Goal: Task Accomplishment & Management: Manage account settings

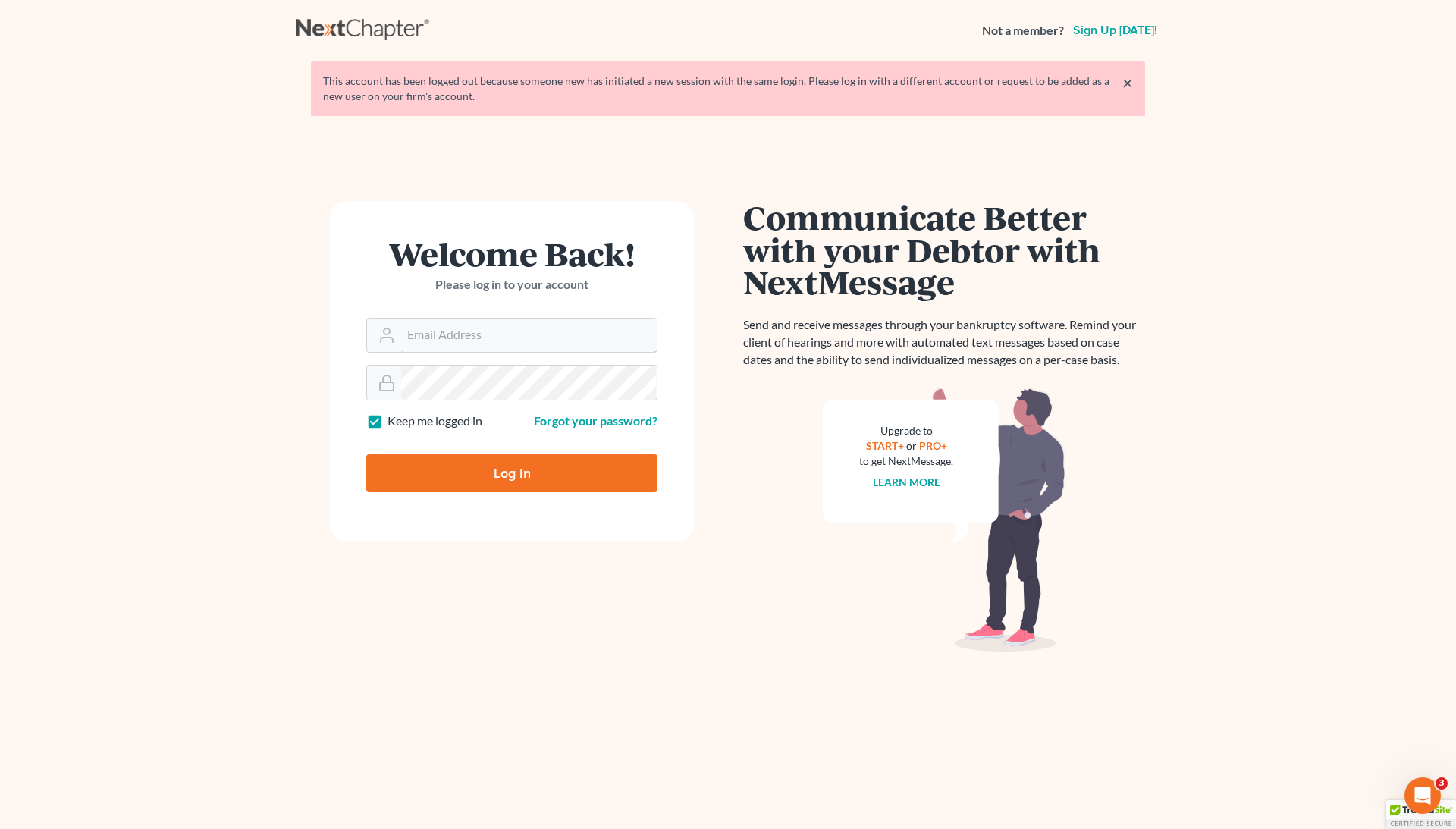
type input "pa@mvnlaw.com"
click at [512, 475] on input "Log In" at bounding box center [512, 474] width 291 height 38
type input "Thinking..."
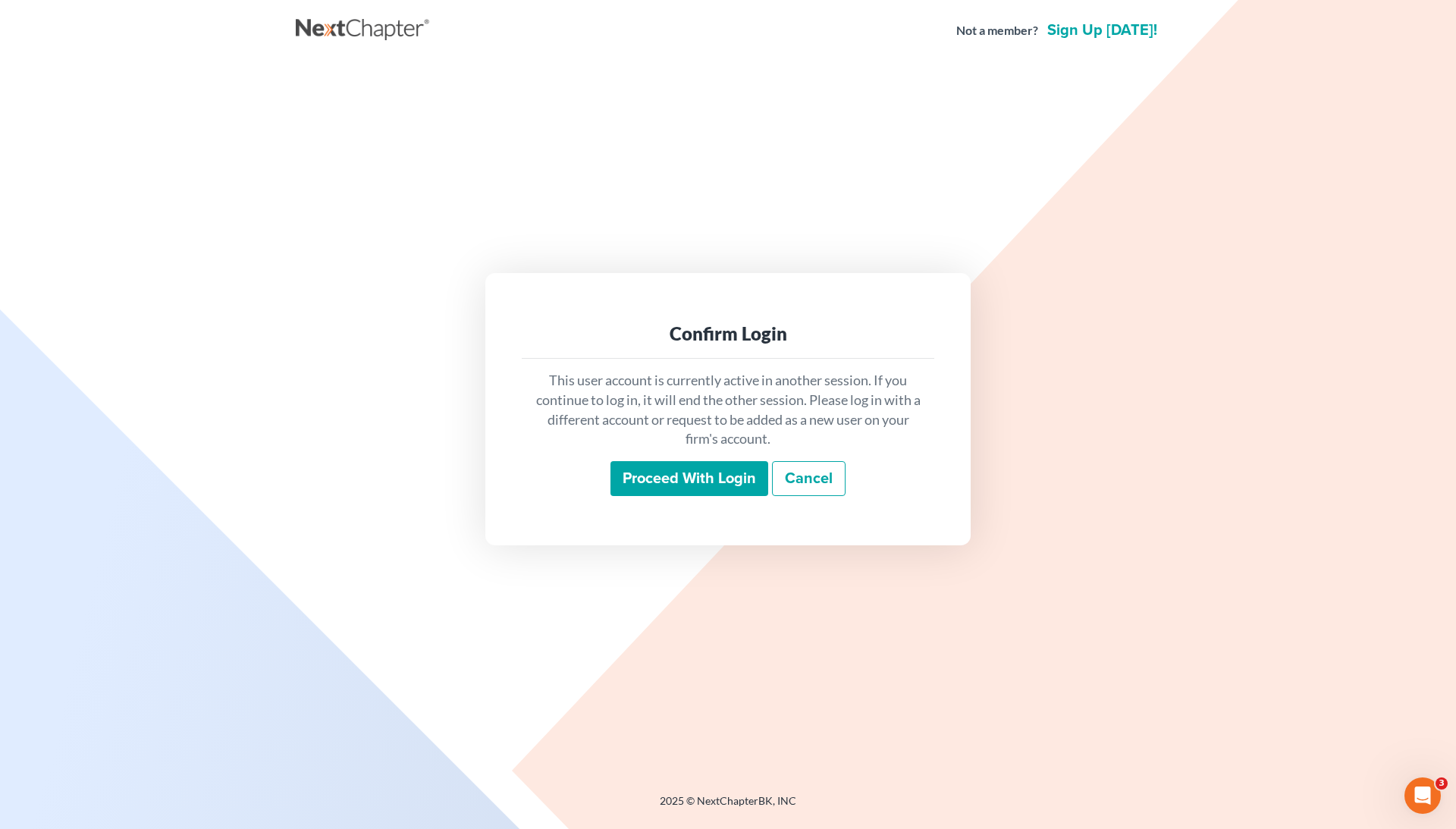
click at [637, 468] on input "Proceed with login" at bounding box center [689, 478] width 158 height 35
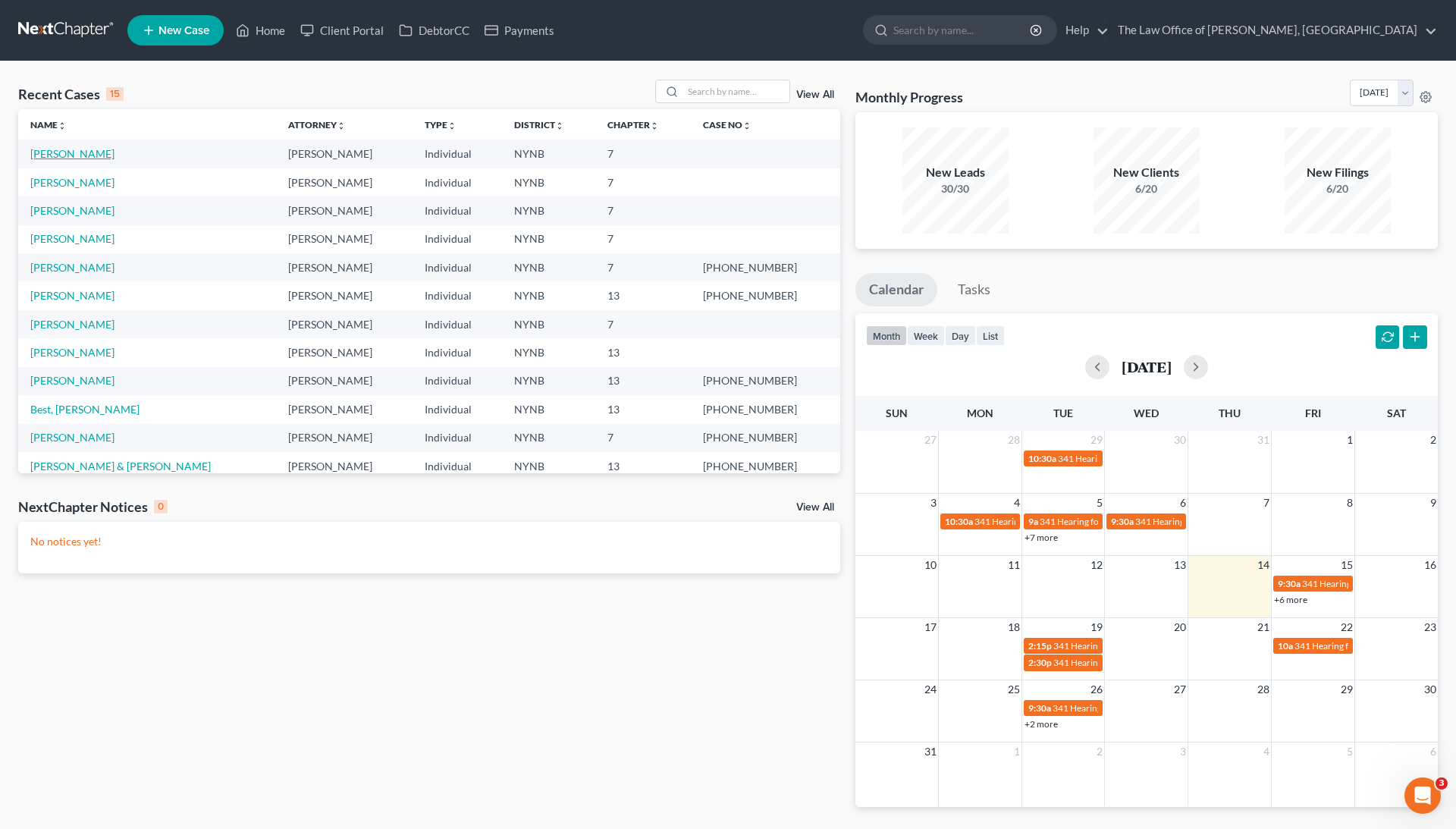
click at [70, 154] on link "[PERSON_NAME]" at bounding box center [72, 154] width 84 height 13
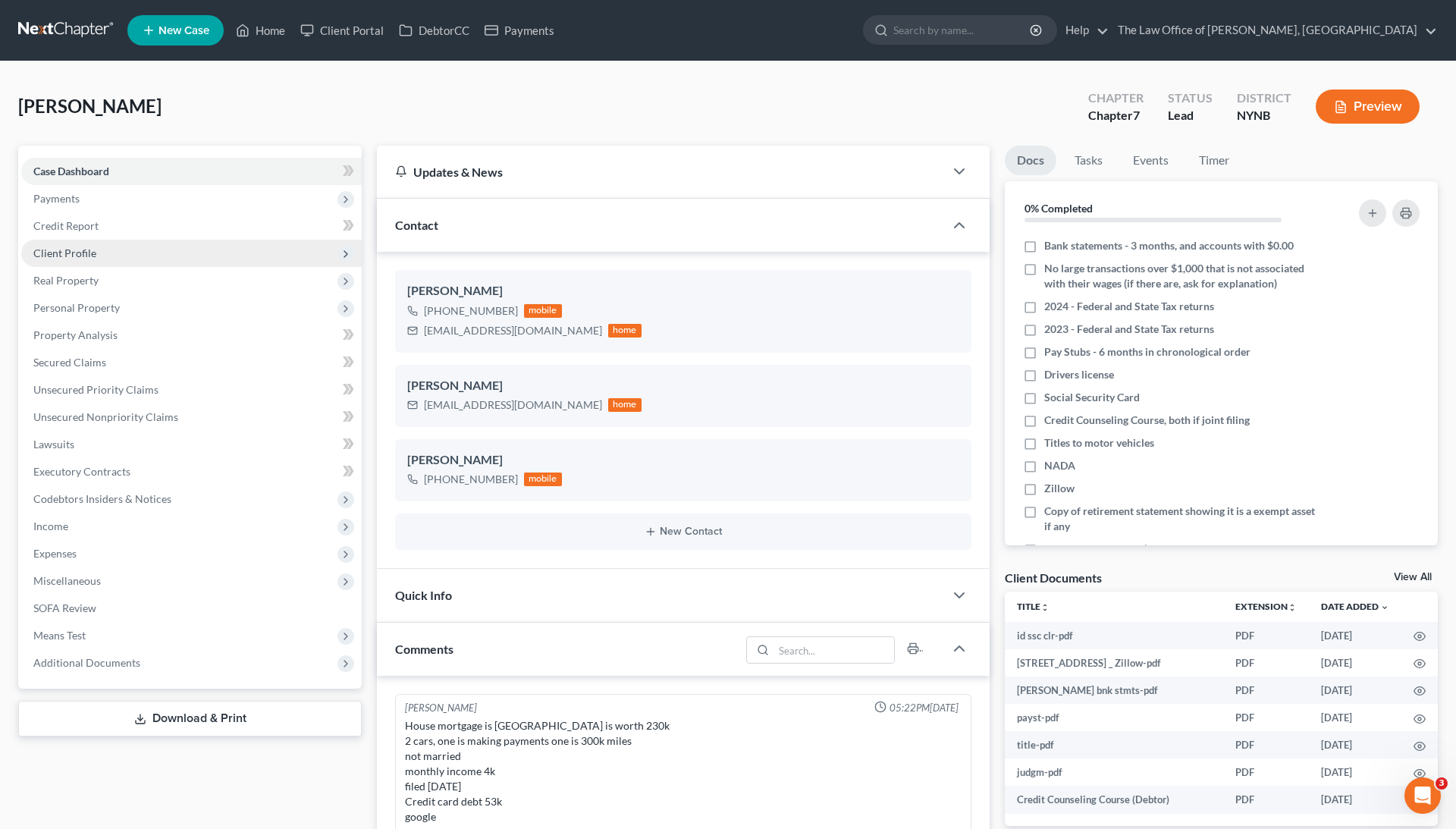
scroll to position [716, 0]
click at [1414, 575] on link "View All" at bounding box center [1413, 578] width 38 height 11
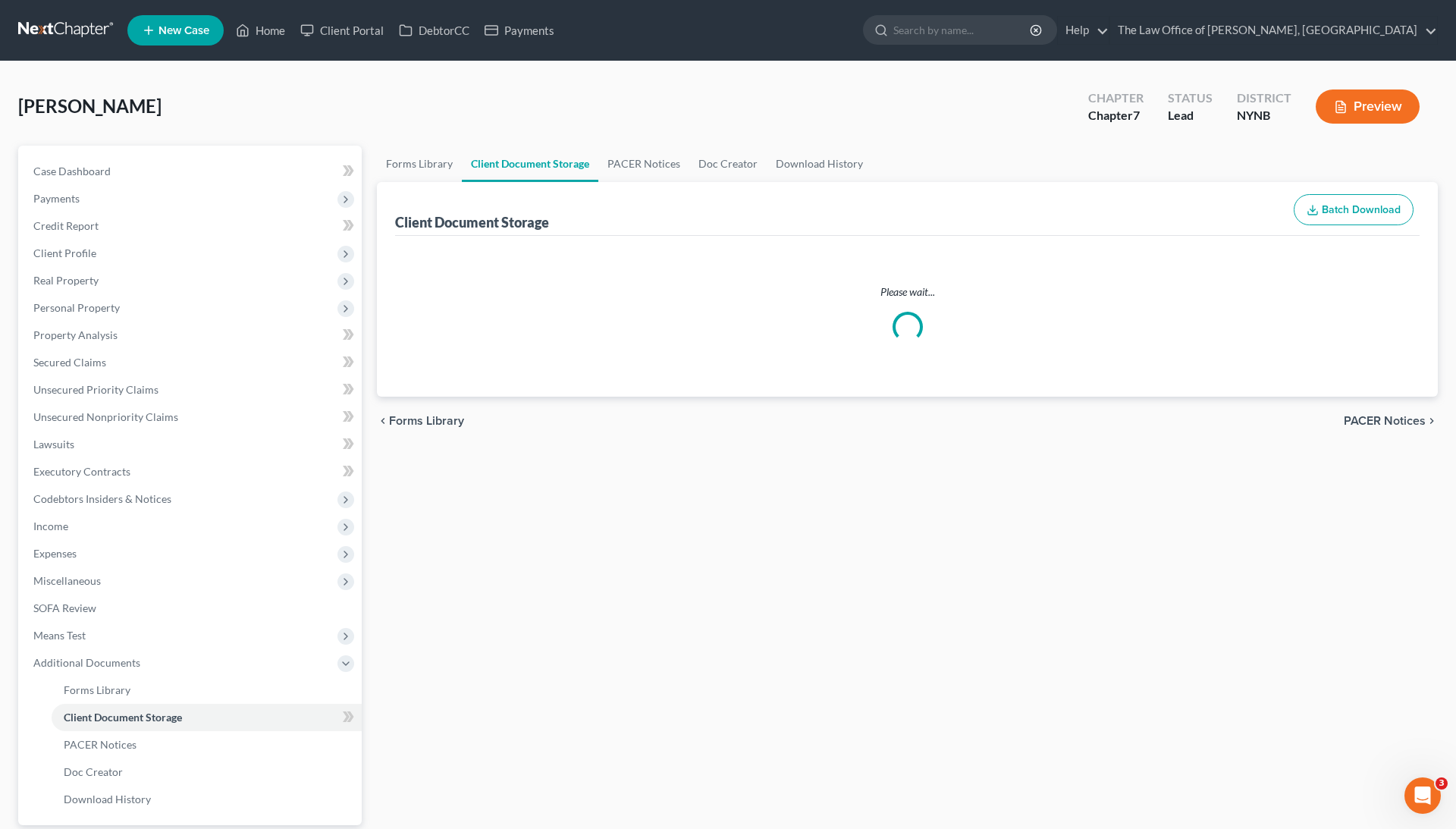
select select "1"
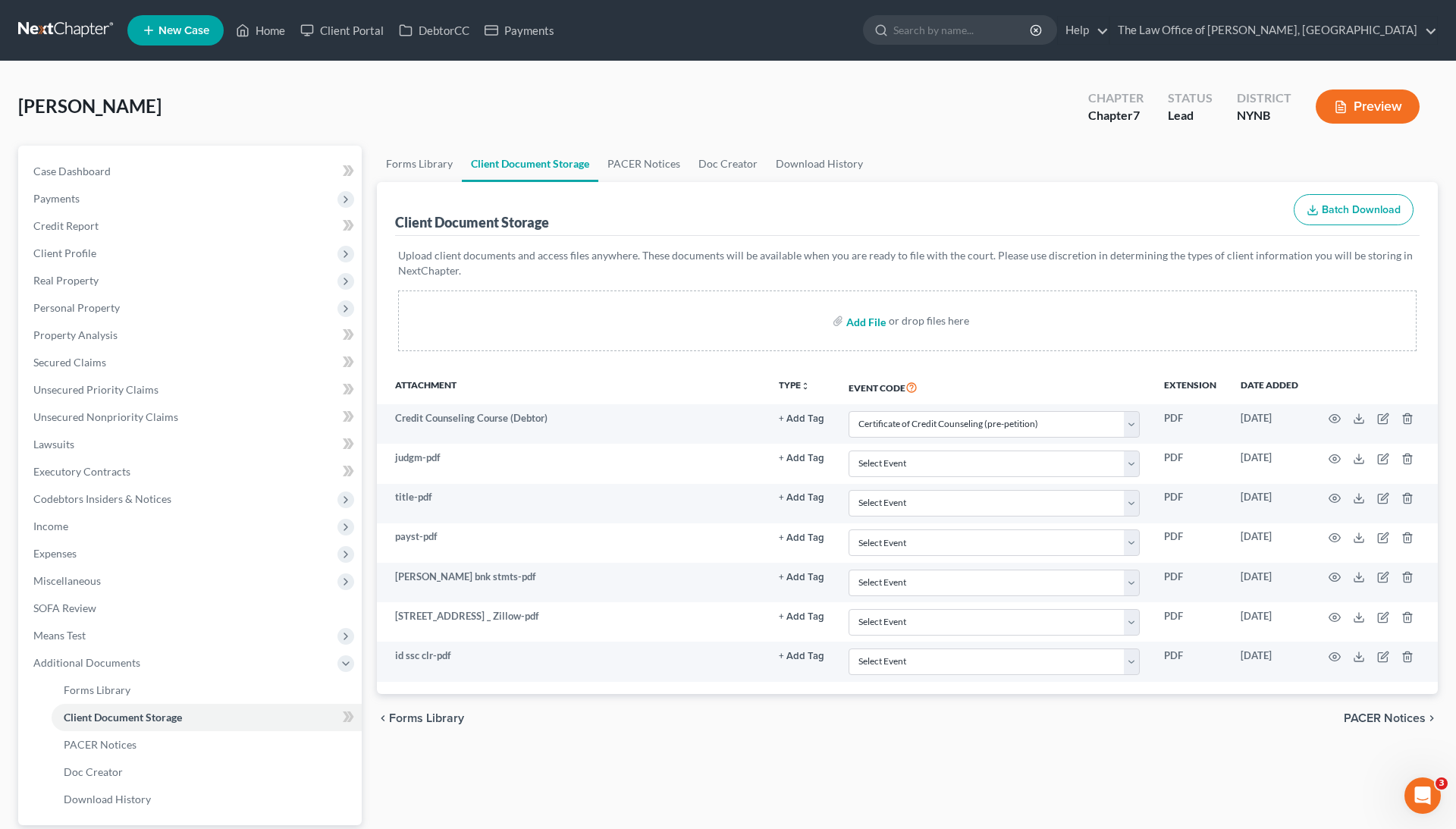
click at [874, 322] on input "file" at bounding box center [865, 320] width 37 height 27
type input "C:\fakepath\2014 Subaru Forester-4 Cyl. Wagon 5D i Limited AWD Average Price & …"
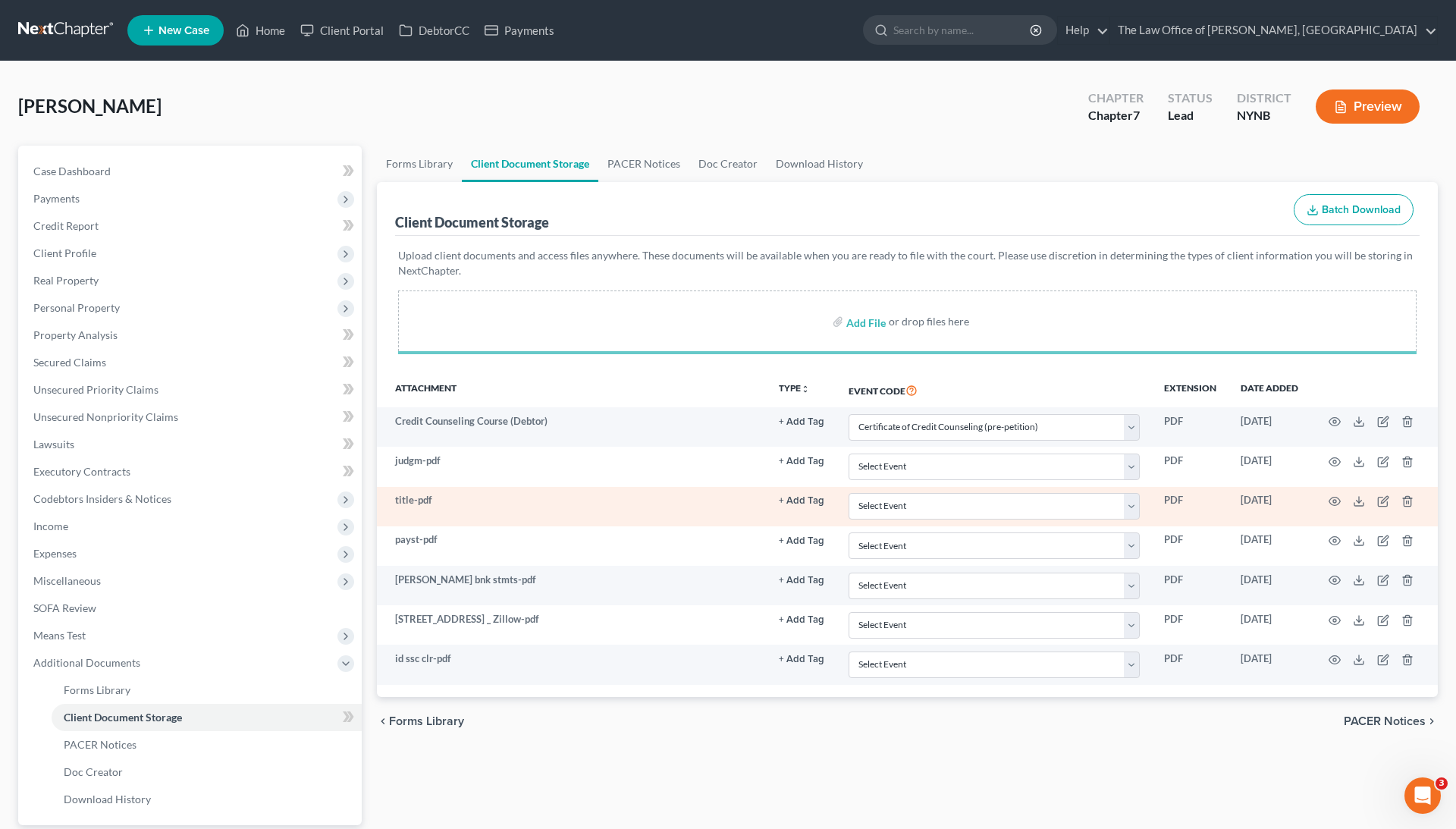
select select "1"
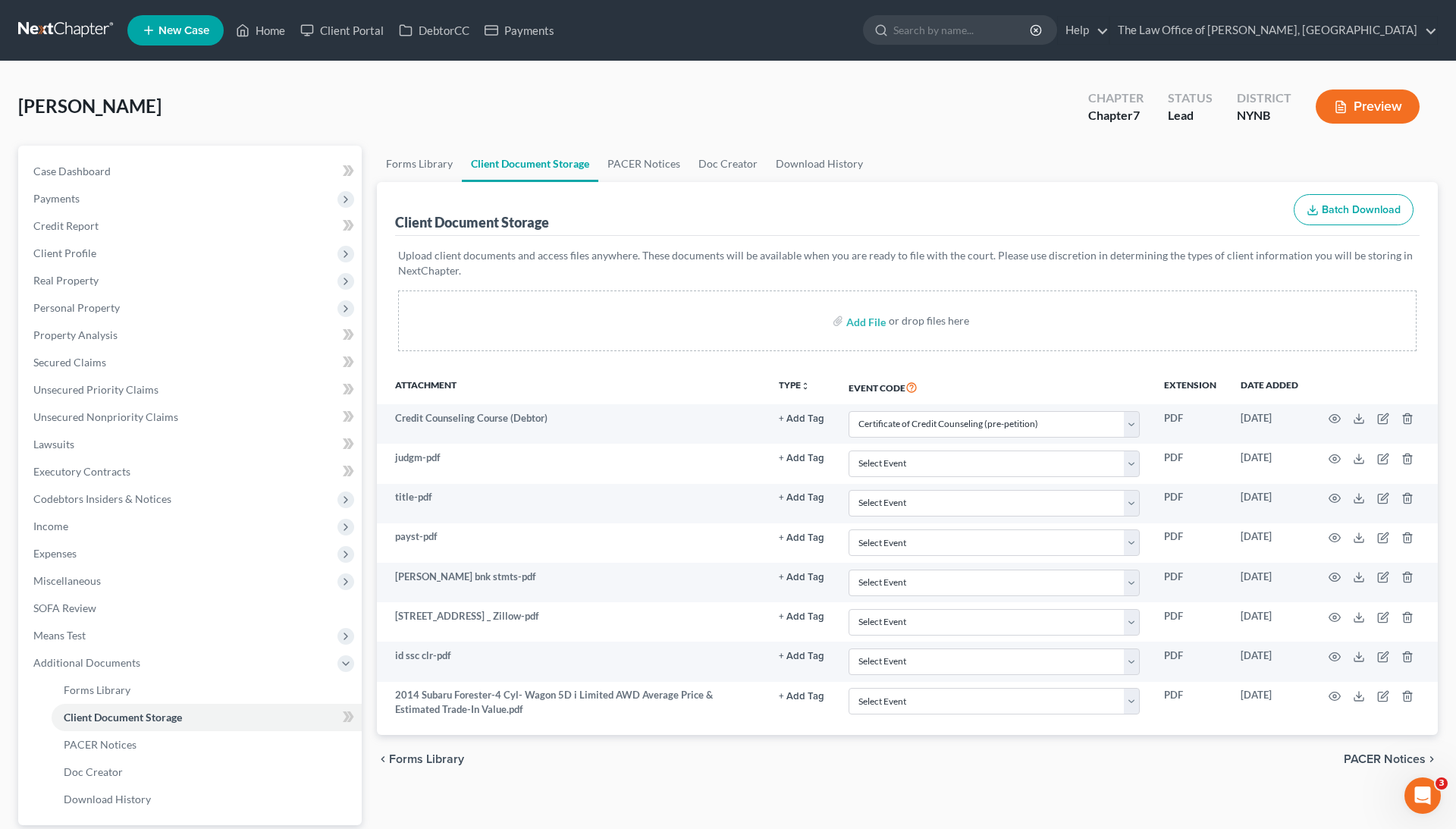
select select "1"
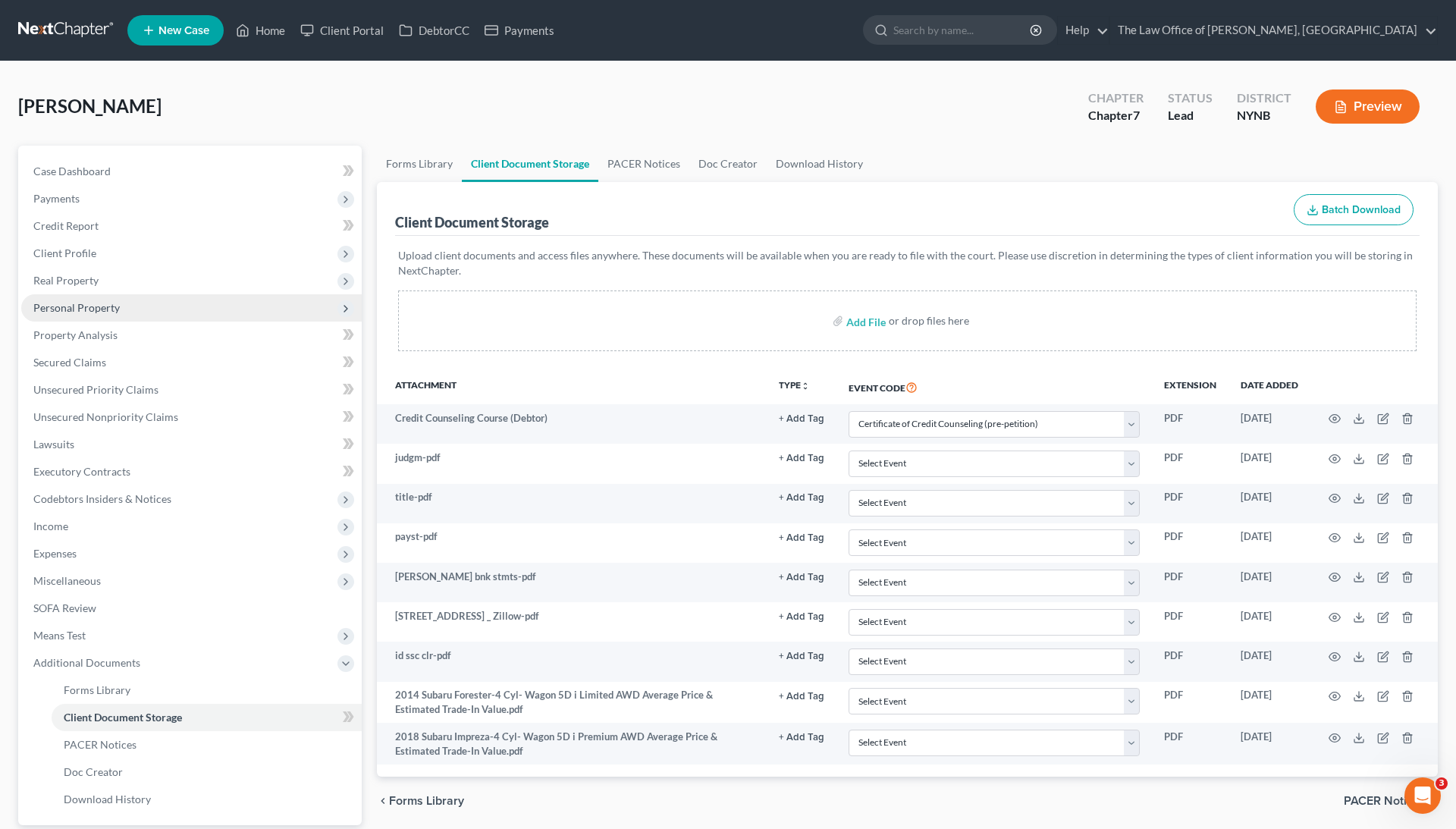
click at [117, 311] on span "Personal Property" at bounding box center [76, 307] width 87 height 13
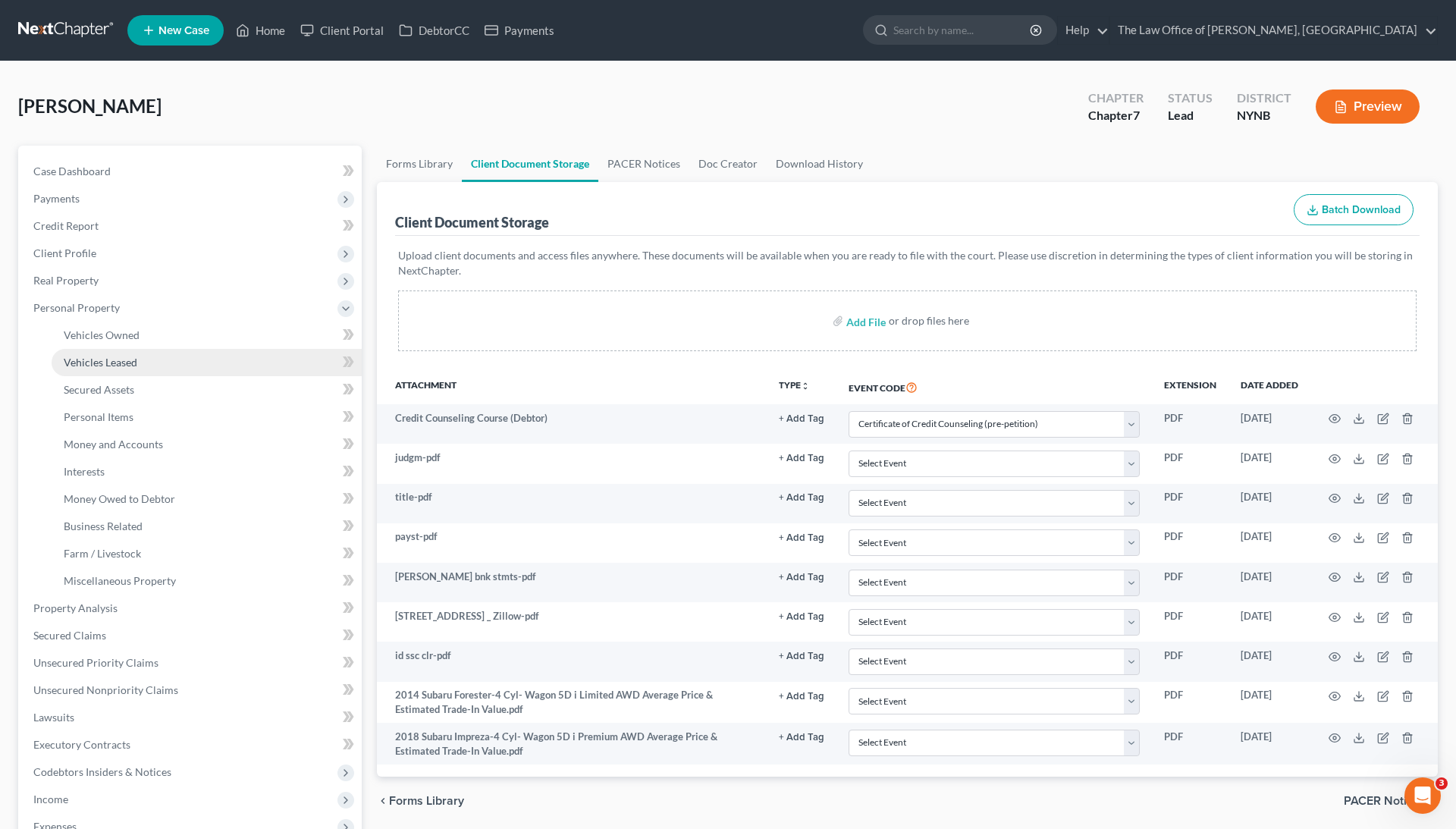
click at [122, 356] on span "Vehicles Leased" at bounding box center [101, 362] width 74 height 13
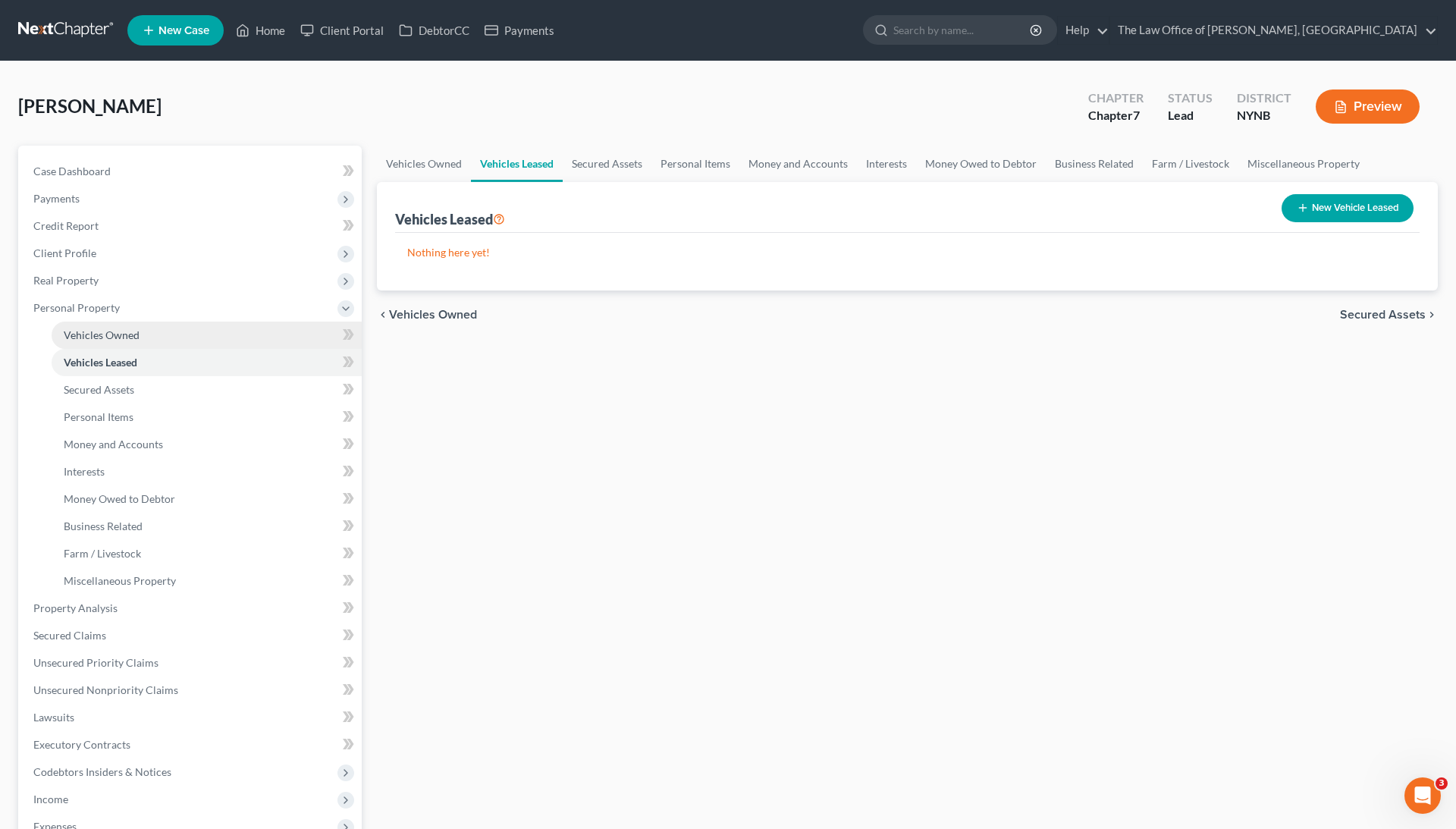
click at [122, 341] on link "Vehicles Owned" at bounding box center [206, 335] width 310 height 27
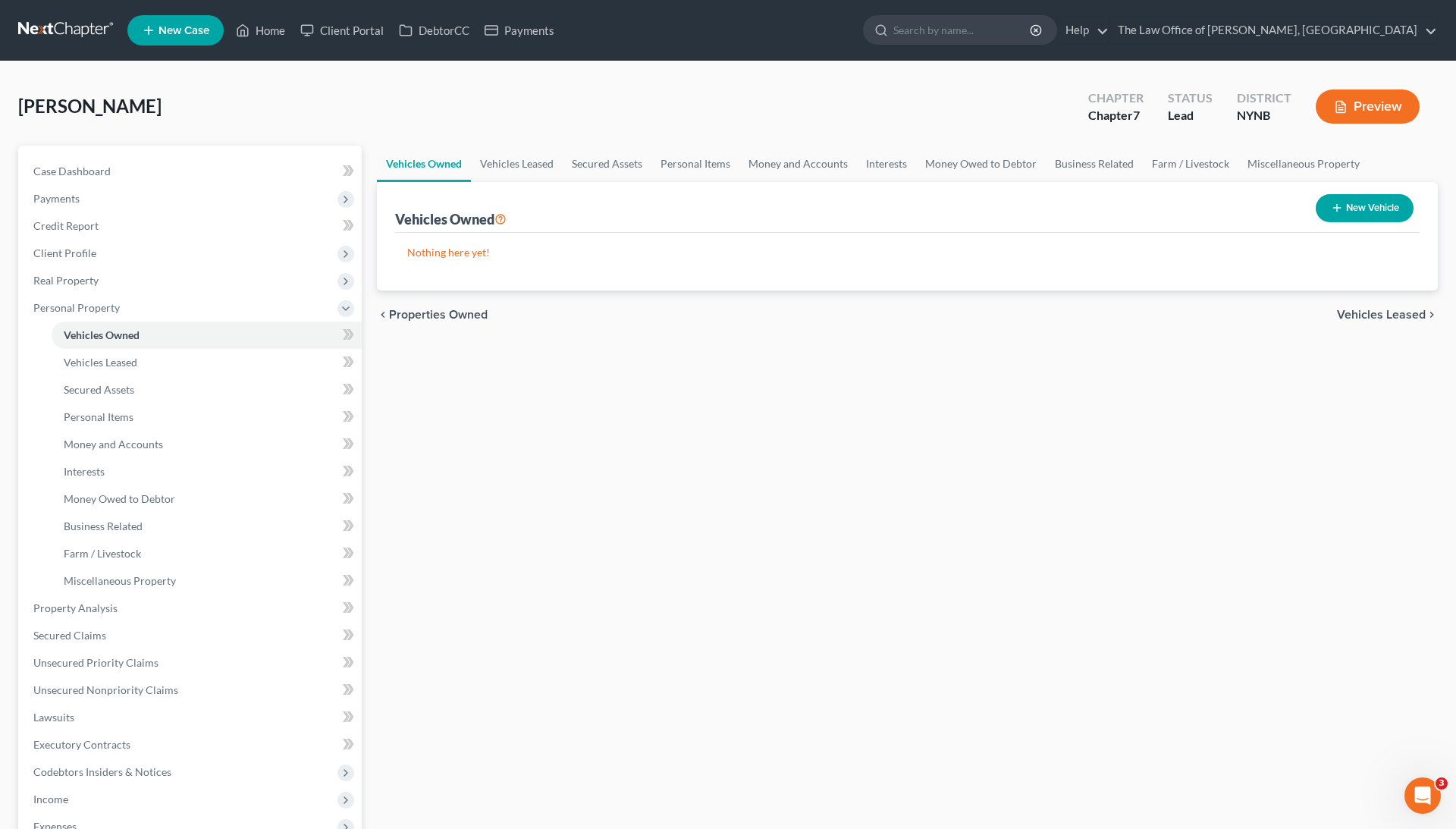
click at [1320, 202] on button "New Vehicle" at bounding box center [1365, 208] width 98 height 28
select select "0"
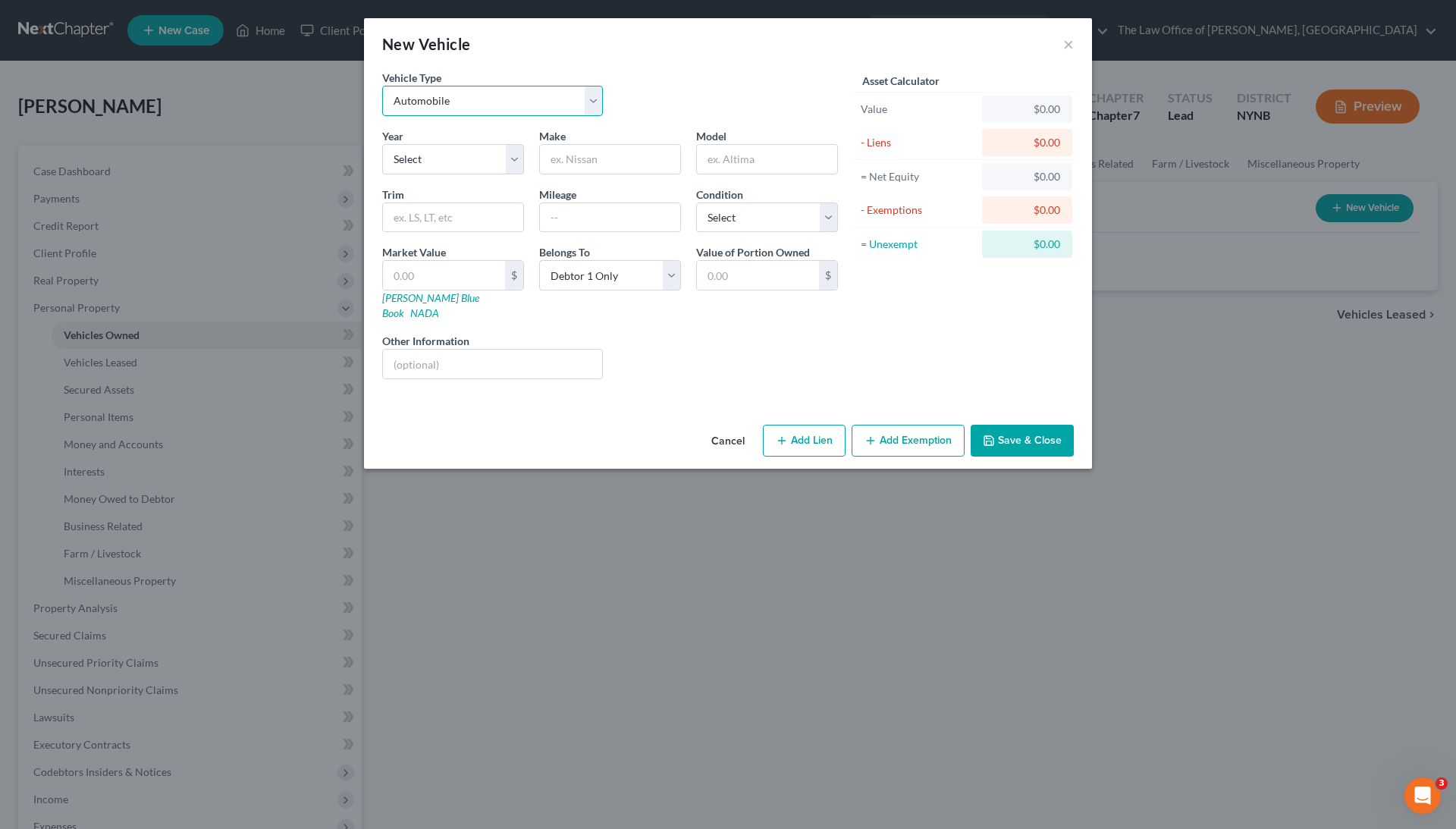
drag, startPoint x: 586, startPoint y: 94, endPoint x: 632, endPoint y: 110, distance: 48.7
click at [632, 110] on div "Vehicle Type Select Automobile Truck Trailer Watercraft Aircraft Motor Home Atv…" at bounding box center [610, 99] width 471 height 59
select select "8"
click at [593, 150] on input "text" at bounding box center [610, 159] width 141 height 29
type input "Subaru"
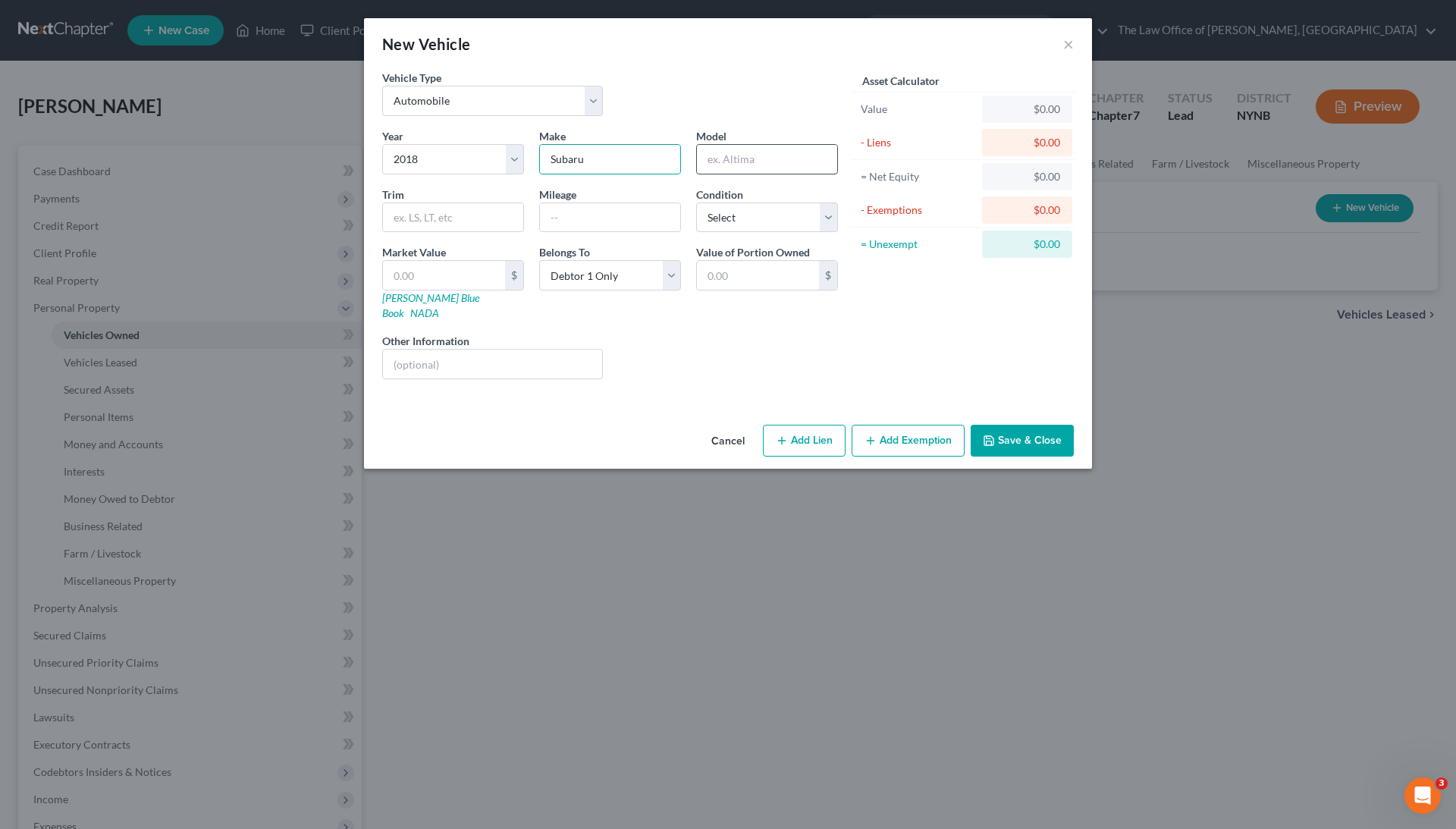
click at [765, 159] on input "text" at bounding box center [767, 159] width 141 height 29
click at [731, 157] on input "Im" at bounding box center [767, 159] width 141 height 29
paste input "preza"
type input "Impreza"
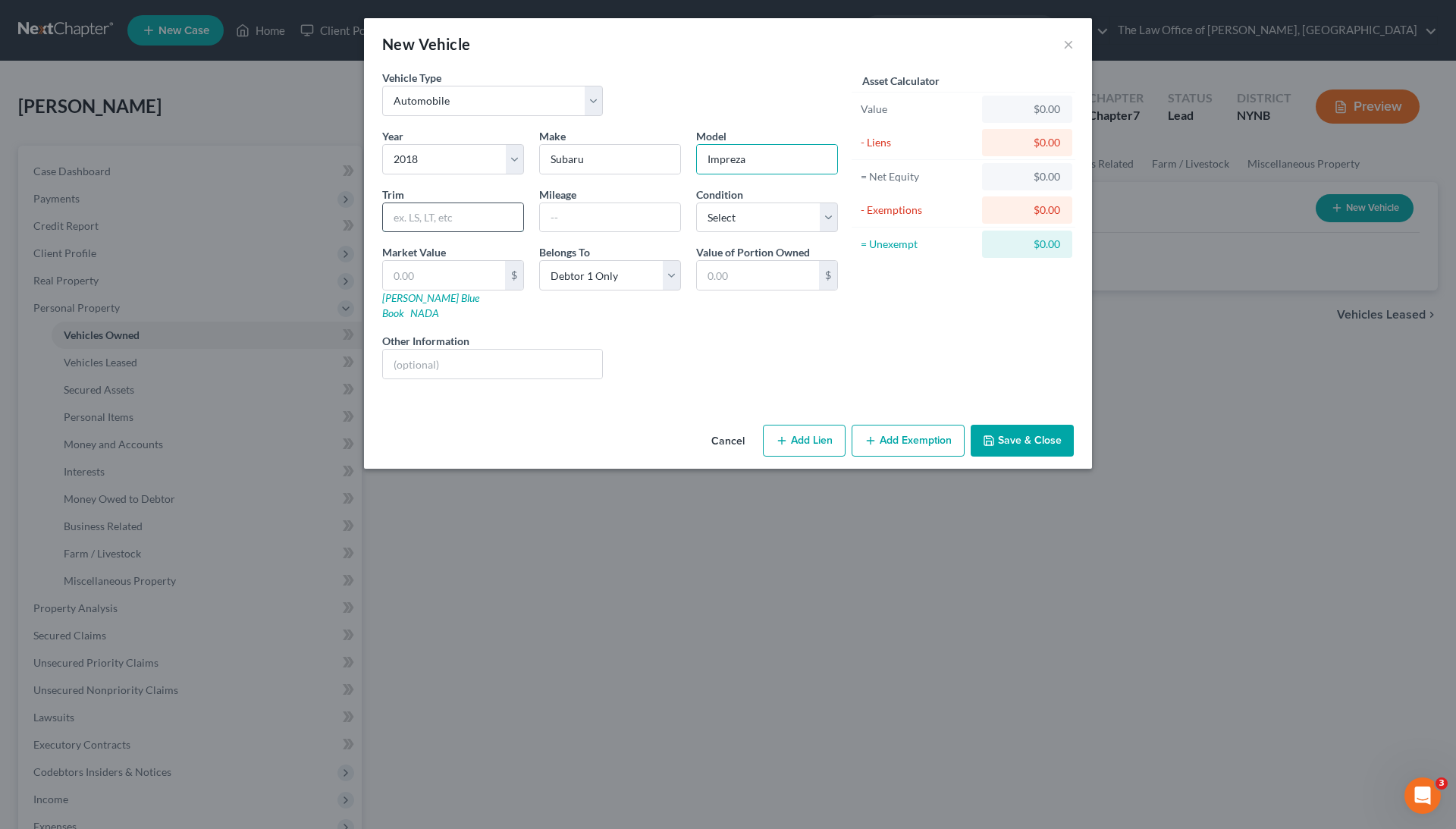
click at [477, 204] on input "text" at bounding box center [453, 217] width 141 height 29
paste input "Wagon 5D i Premium AWD Values"
type input "Wagon 5D i Premium AWD Values"
click at [622, 207] on input "text" at bounding box center [610, 217] width 141 height 29
paste input "72000"
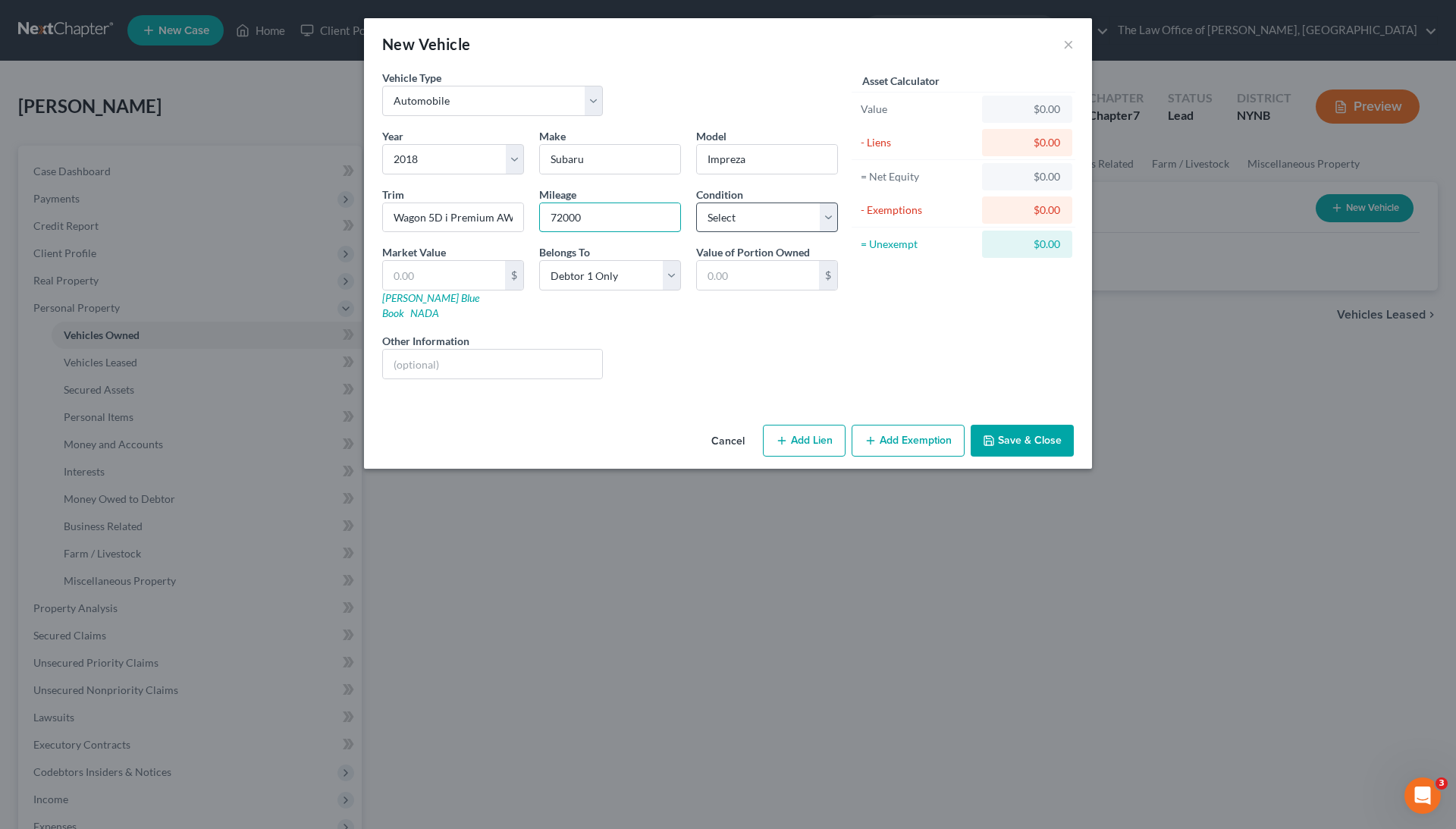
type input "72000"
select select "2"
click at [459, 274] on input "text" at bounding box center [444, 275] width 122 height 29
paste input "10,200"
type input "10,200"
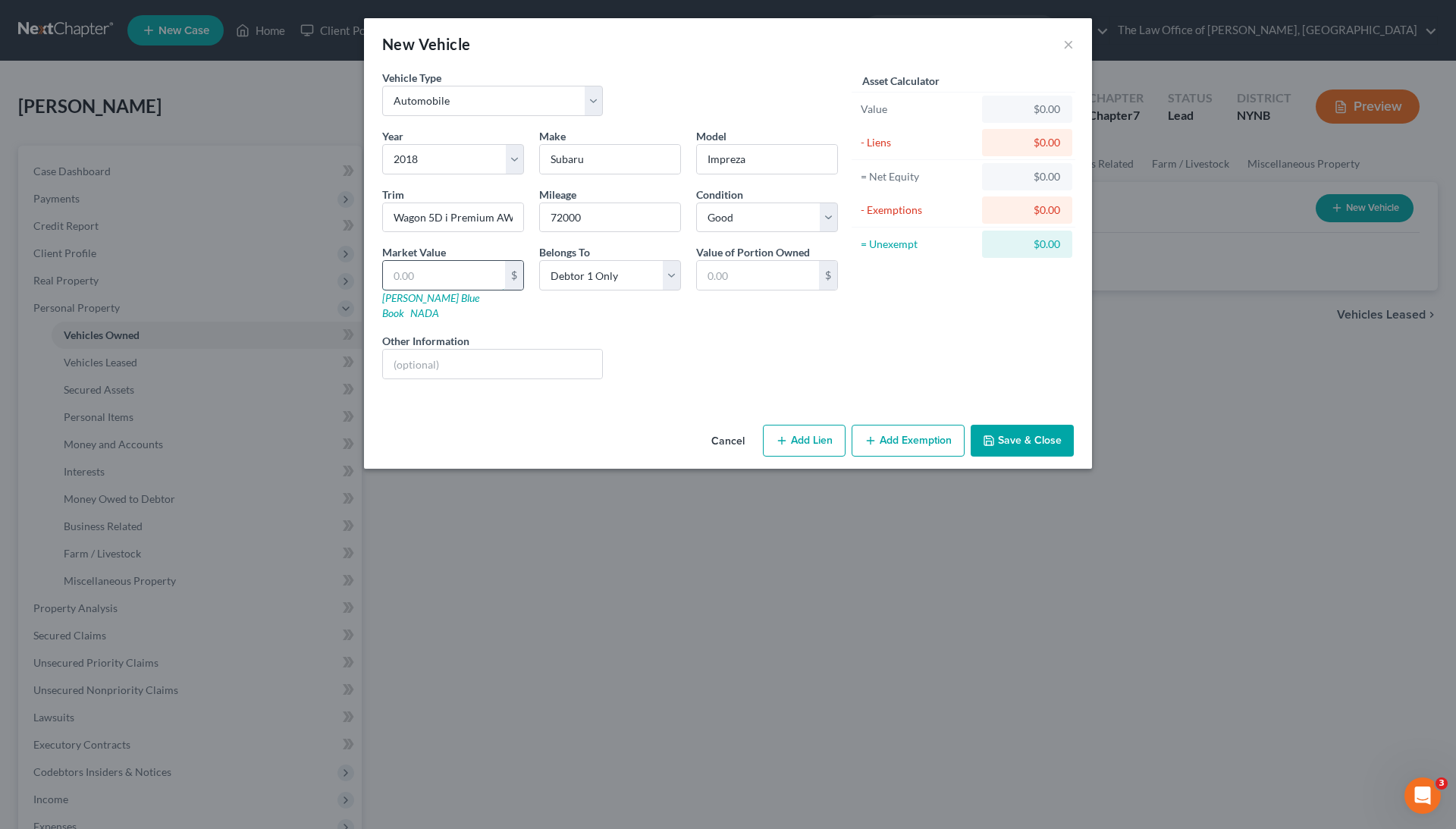
type input "10,200.00"
type input "10,200"
click at [1013, 425] on button "Save & Close" at bounding box center [1022, 441] width 103 height 32
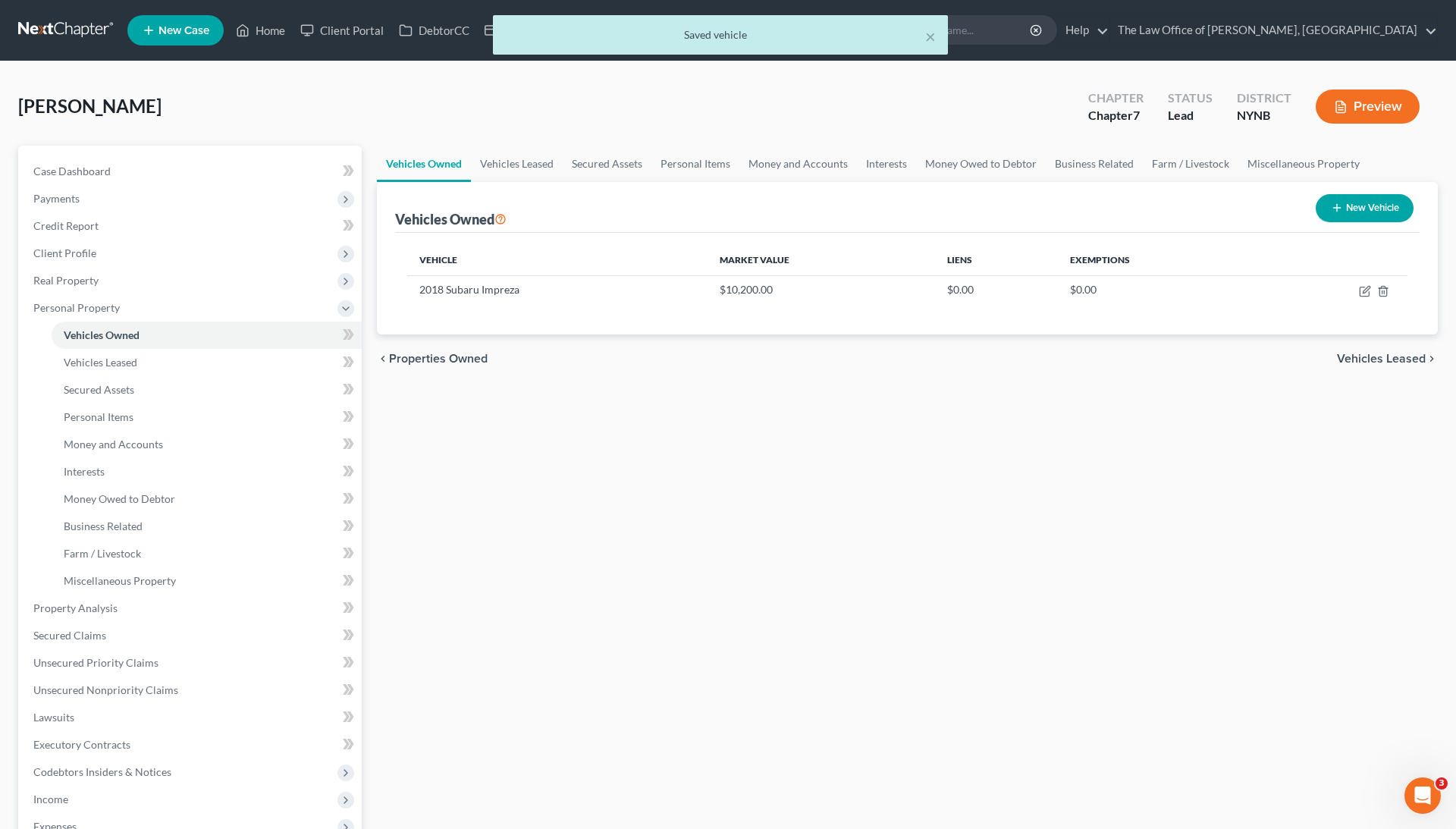
click at [1354, 207] on button "New Vehicle" at bounding box center [1365, 208] width 98 height 28
select select "0"
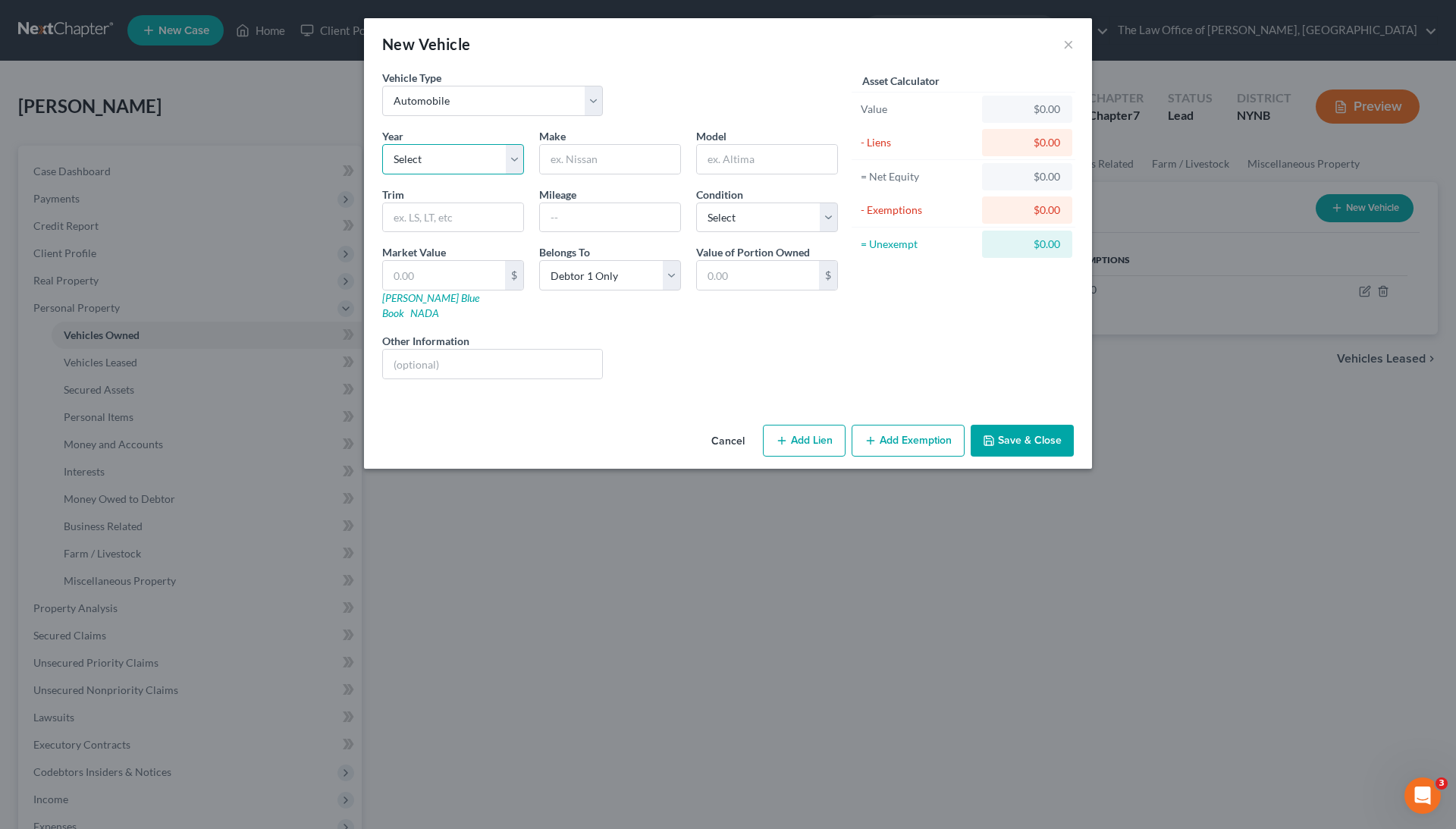
select select "12"
click at [610, 157] on input "text" at bounding box center [610, 159] width 141 height 29
type input "Subaru"
click at [787, 151] on input "text" at bounding box center [767, 159] width 141 height 29
click at [471, 274] on input "text" at bounding box center [444, 275] width 122 height 29
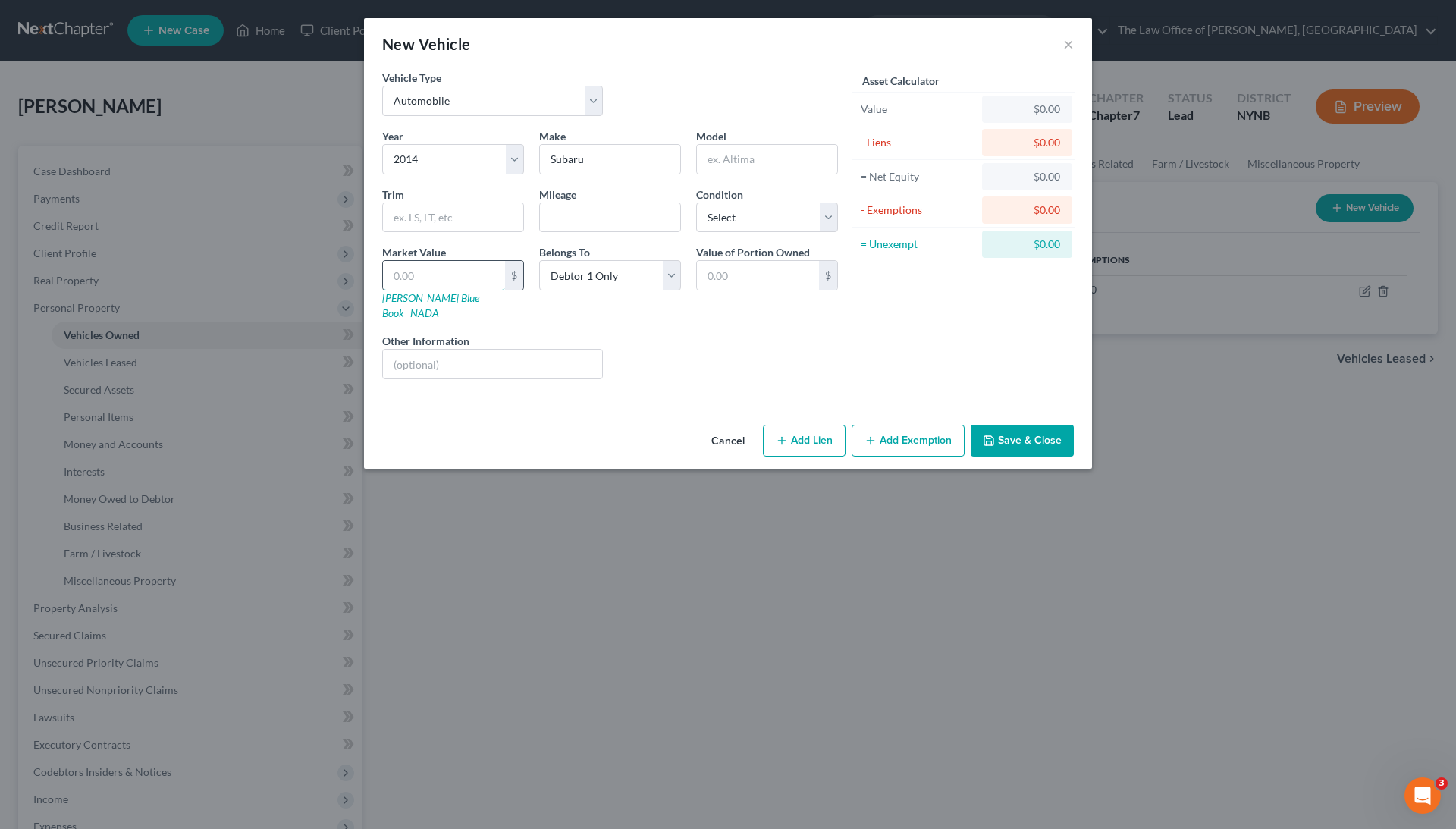
paste input "3,450"
type input "3,450"
type input "3,450.00"
type input "3,450"
click at [813, 162] on input "text" at bounding box center [767, 159] width 141 height 29
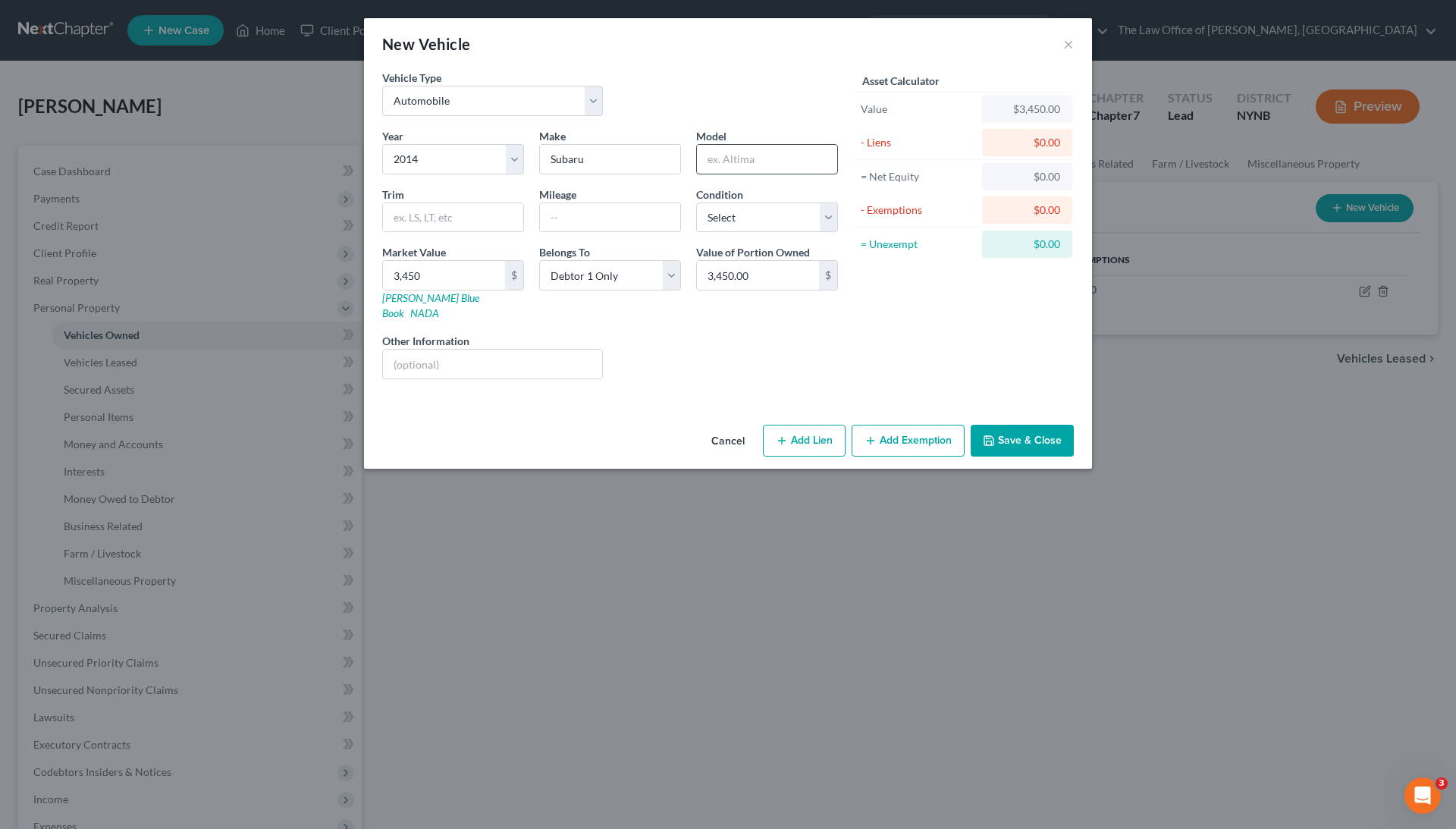
paste input "Forester"
type input "Forester"
click at [484, 204] on input "text" at bounding box center [453, 217] width 141 height 29
paste input "Wagon 5D i Limited AWD Values"
type input "Wagon 5D i Limited AWD Values"
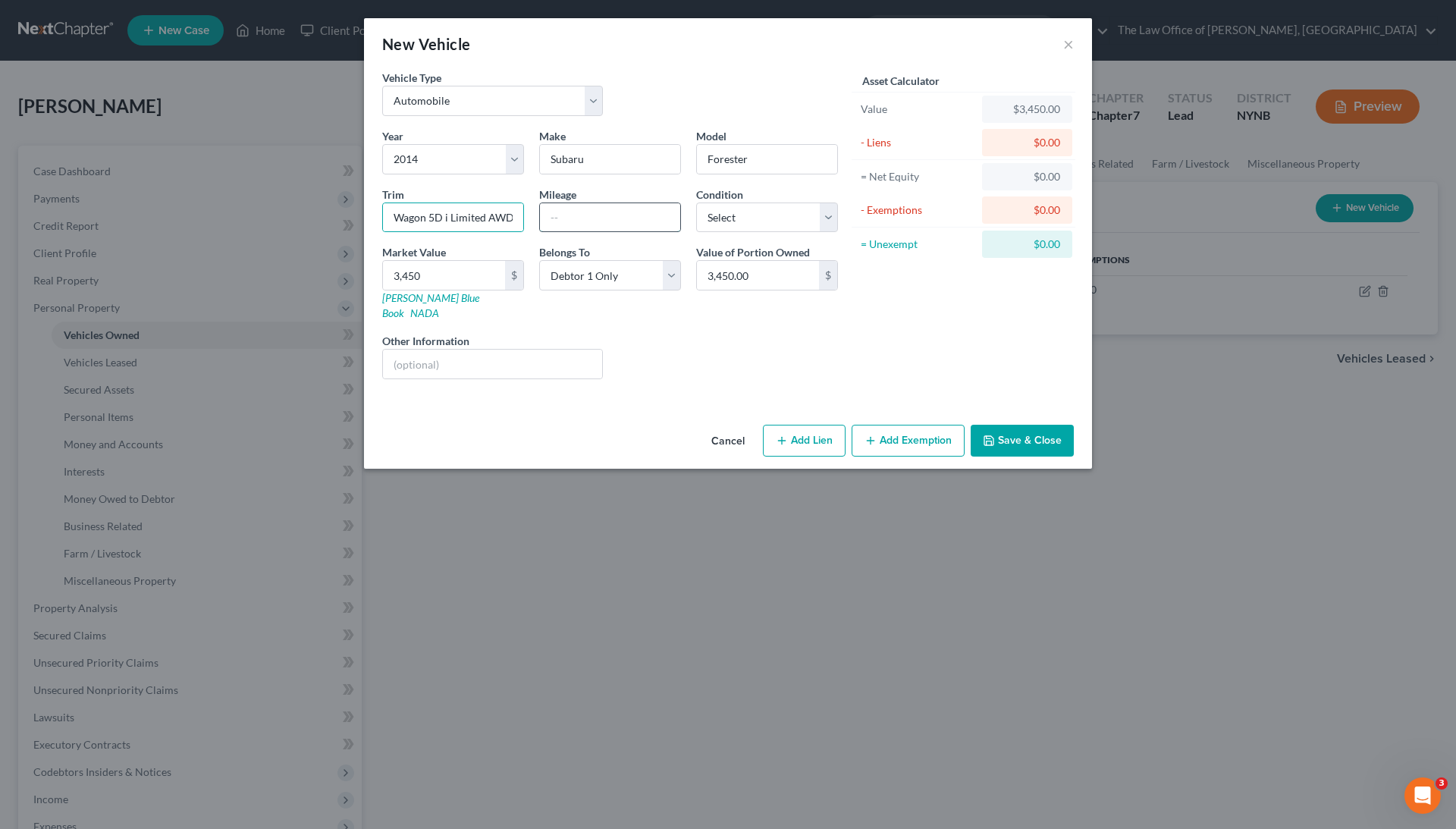
click at [613, 205] on input "text" at bounding box center [610, 217] width 141 height 29
paste input "299000"
type input "299000"
click at [1065, 425] on button "Save & Close" at bounding box center [1022, 441] width 103 height 32
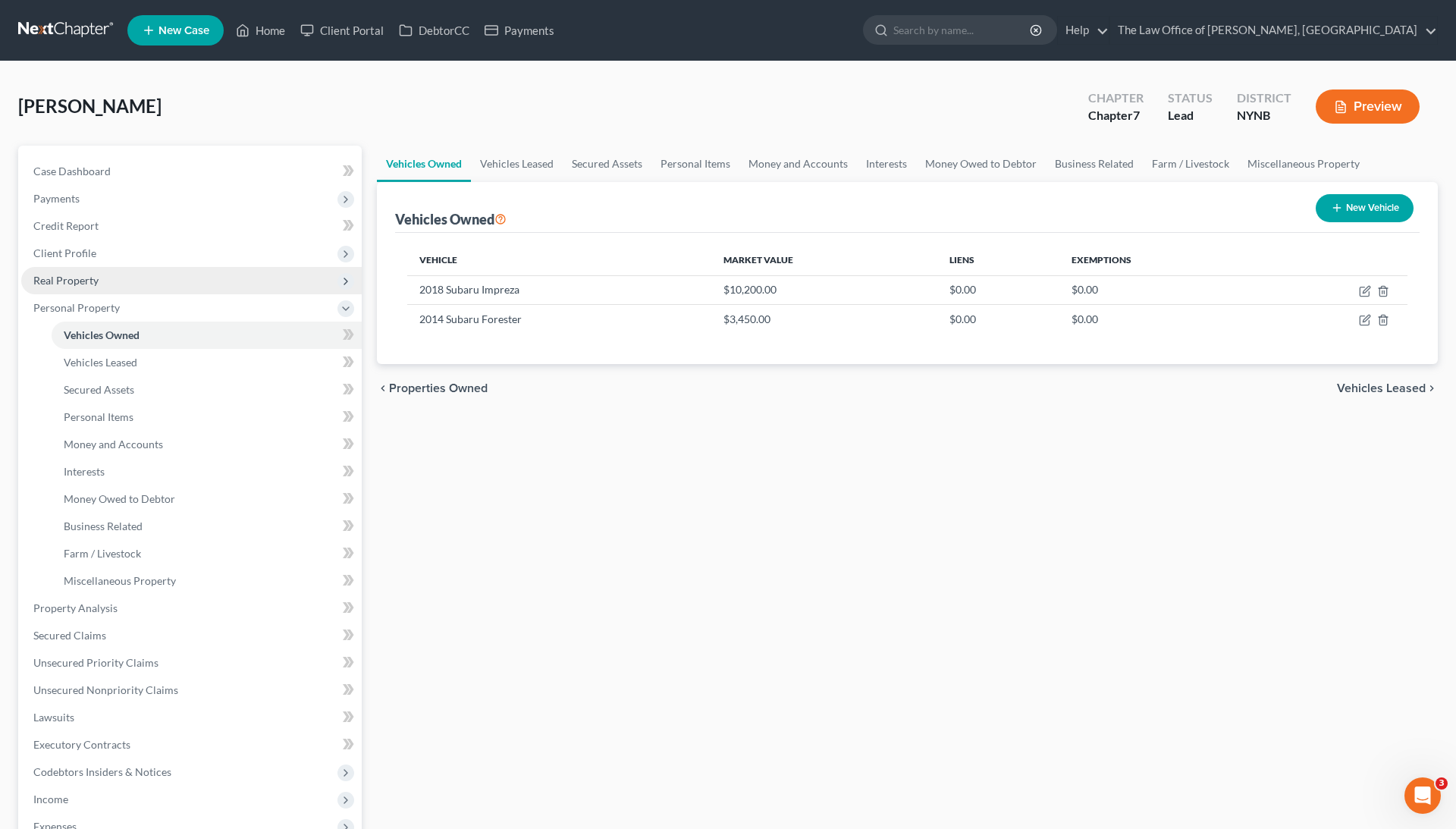
click at [117, 271] on span "Real Property" at bounding box center [191, 280] width 341 height 27
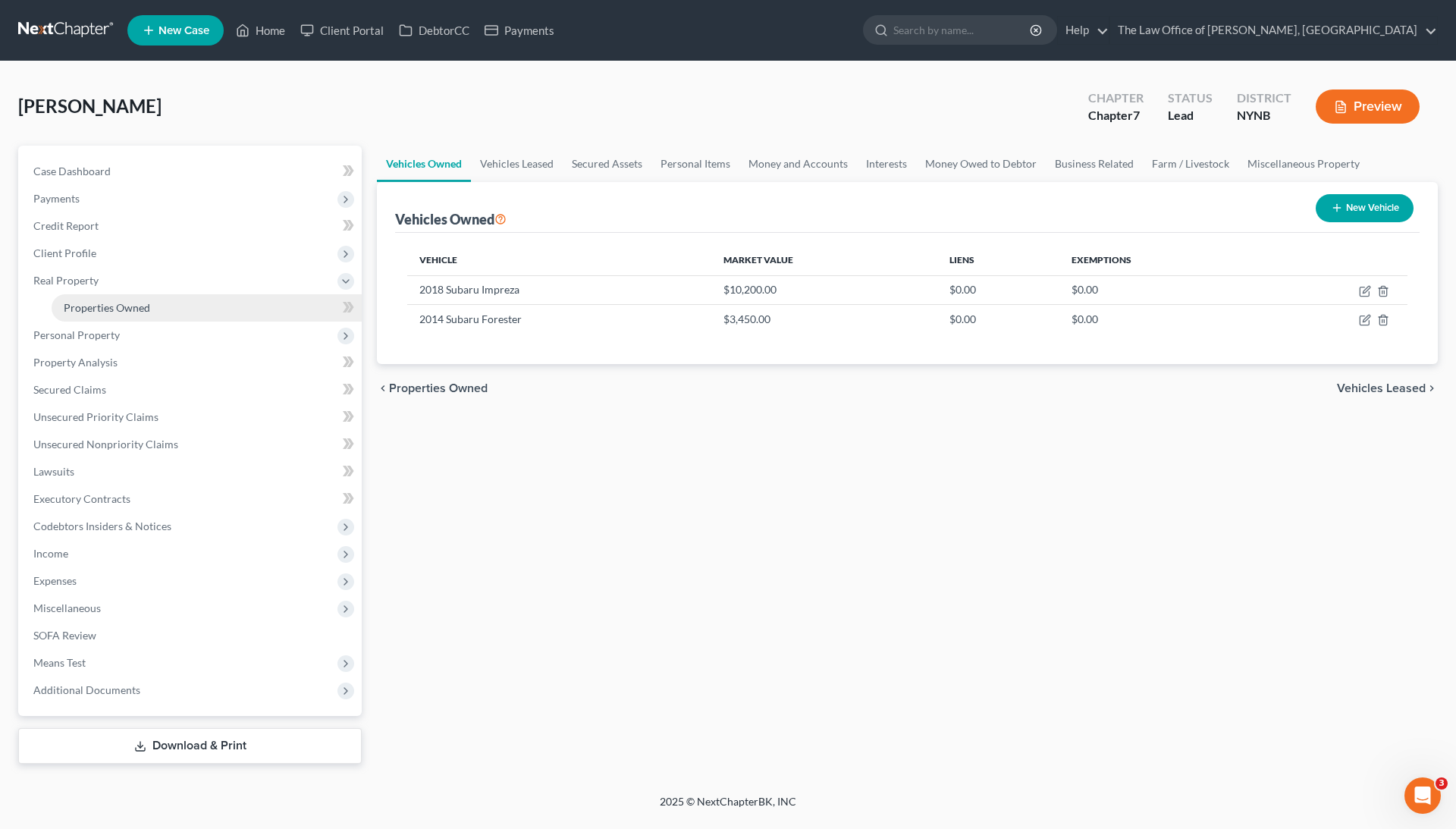
click at [131, 302] on span "Properties Owned" at bounding box center [107, 307] width 87 height 13
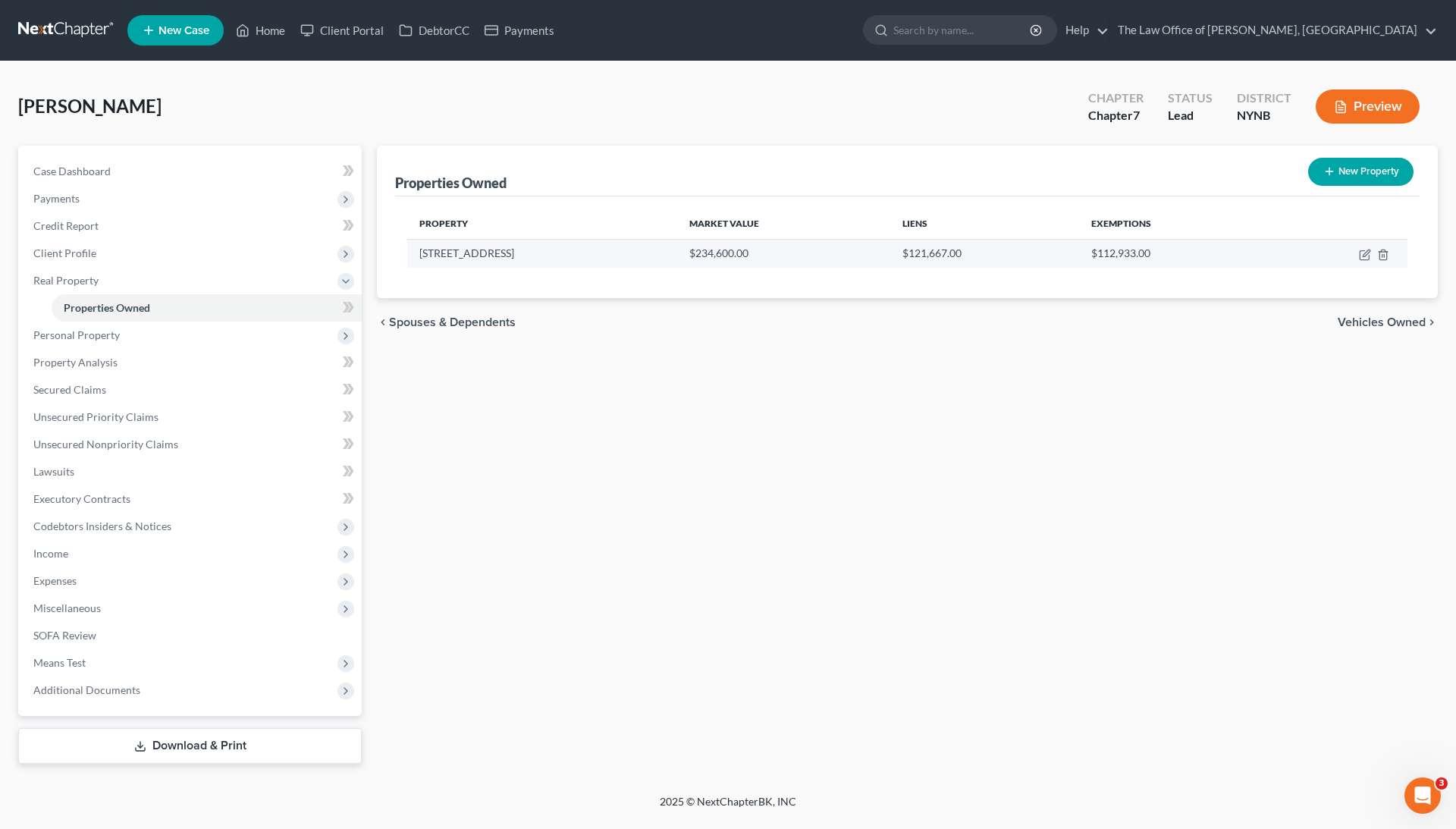
click at [1358, 252] on td at bounding box center [1339, 253] width 138 height 29
click at [1361, 252] on icon "button" at bounding box center [1365, 254] width 12 height 12
select select "35"
select select "0"
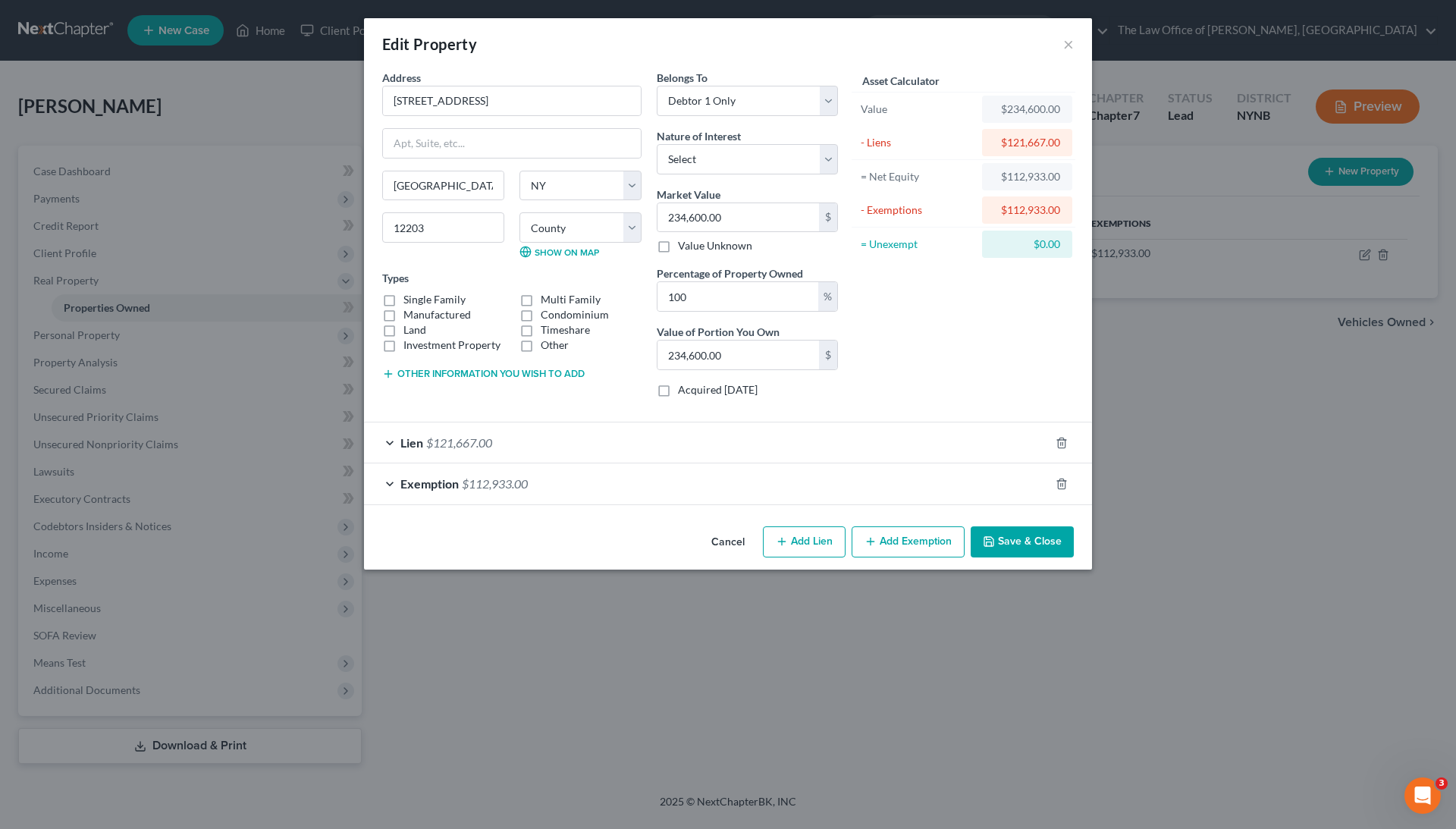
click at [1142, 325] on div "Edit Property × Address * 1 King St Albany State AL AK AR AZ CA CO CT DE DC FL …" at bounding box center [728, 414] width 1456 height 829
click at [1066, 47] on button "×" at bounding box center [1068, 44] width 11 height 18
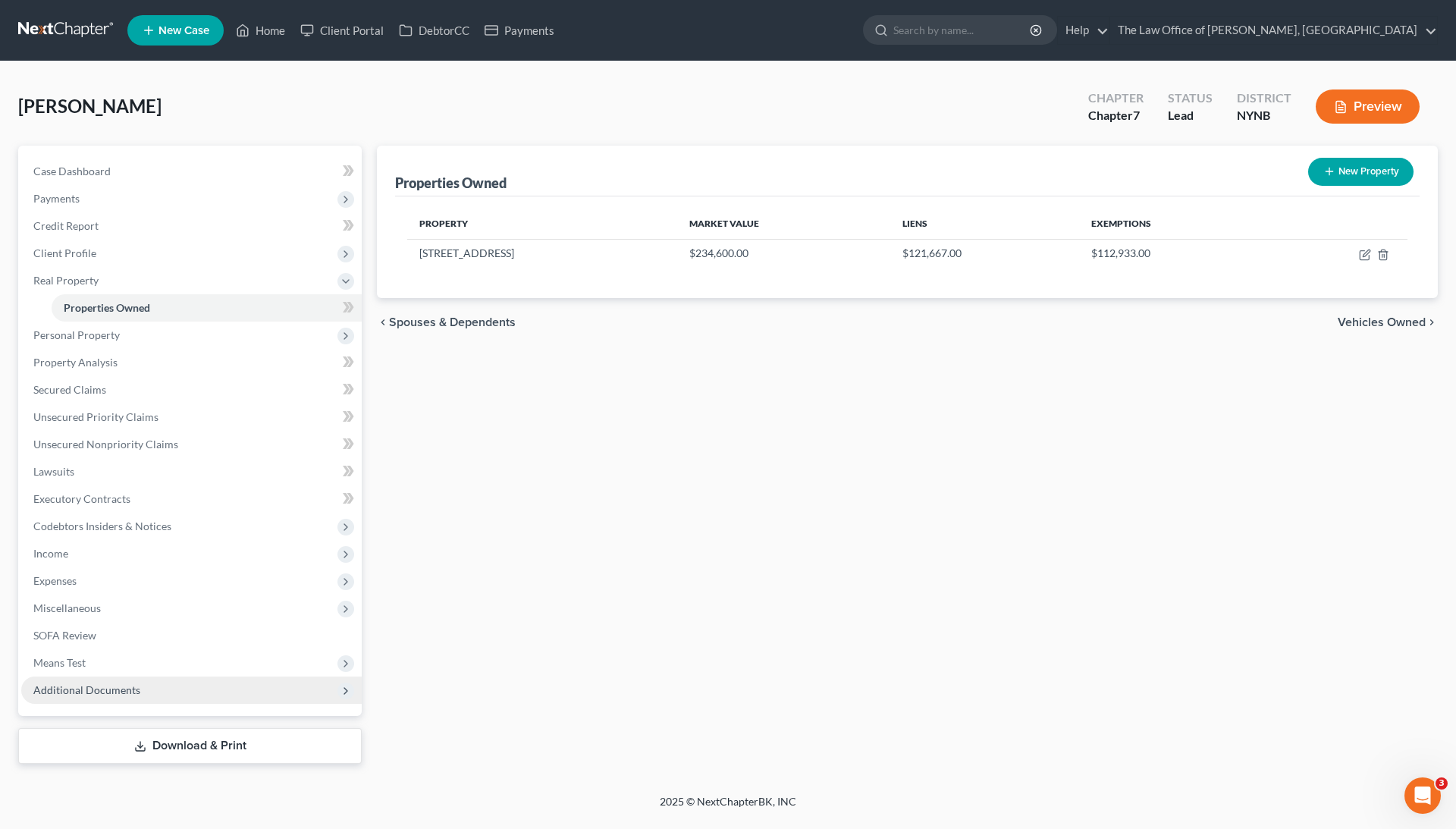
click at [59, 695] on span "Additional Documents" at bounding box center [86, 689] width 107 height 13
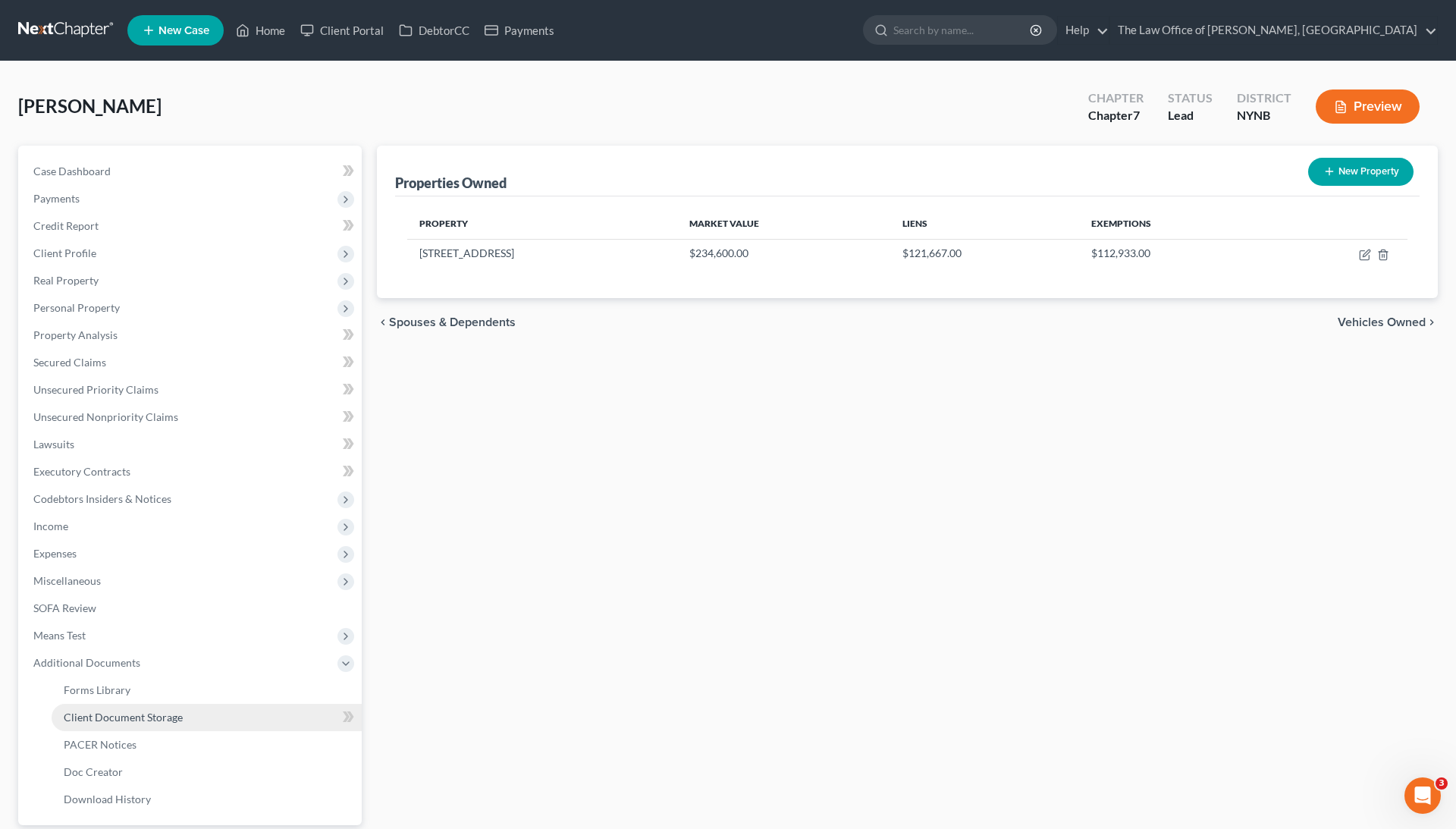
click at [175, 708] on link "Client Document Storage" at bounding box center [206, 717] width 310 height 27
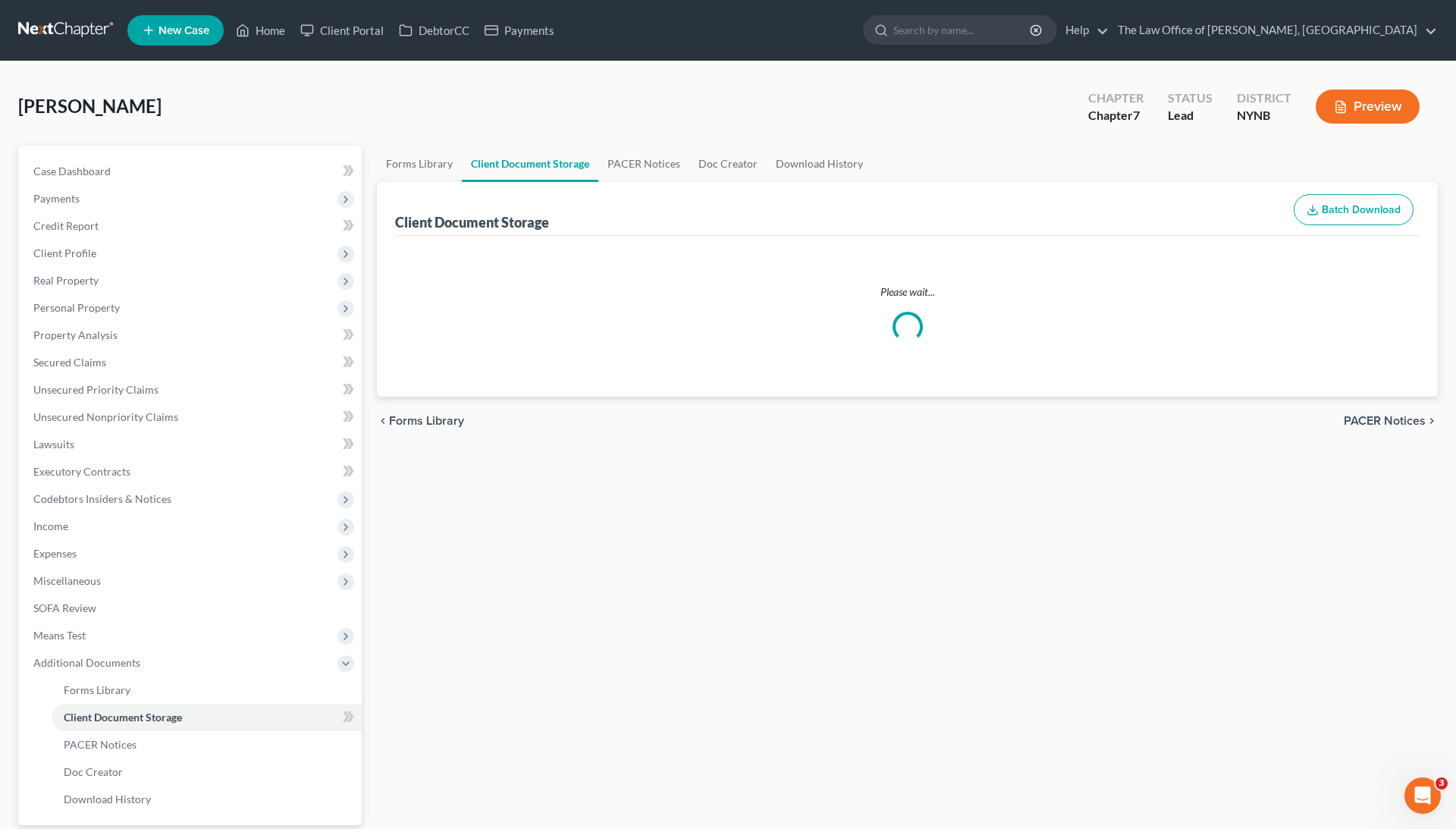
select select "1"
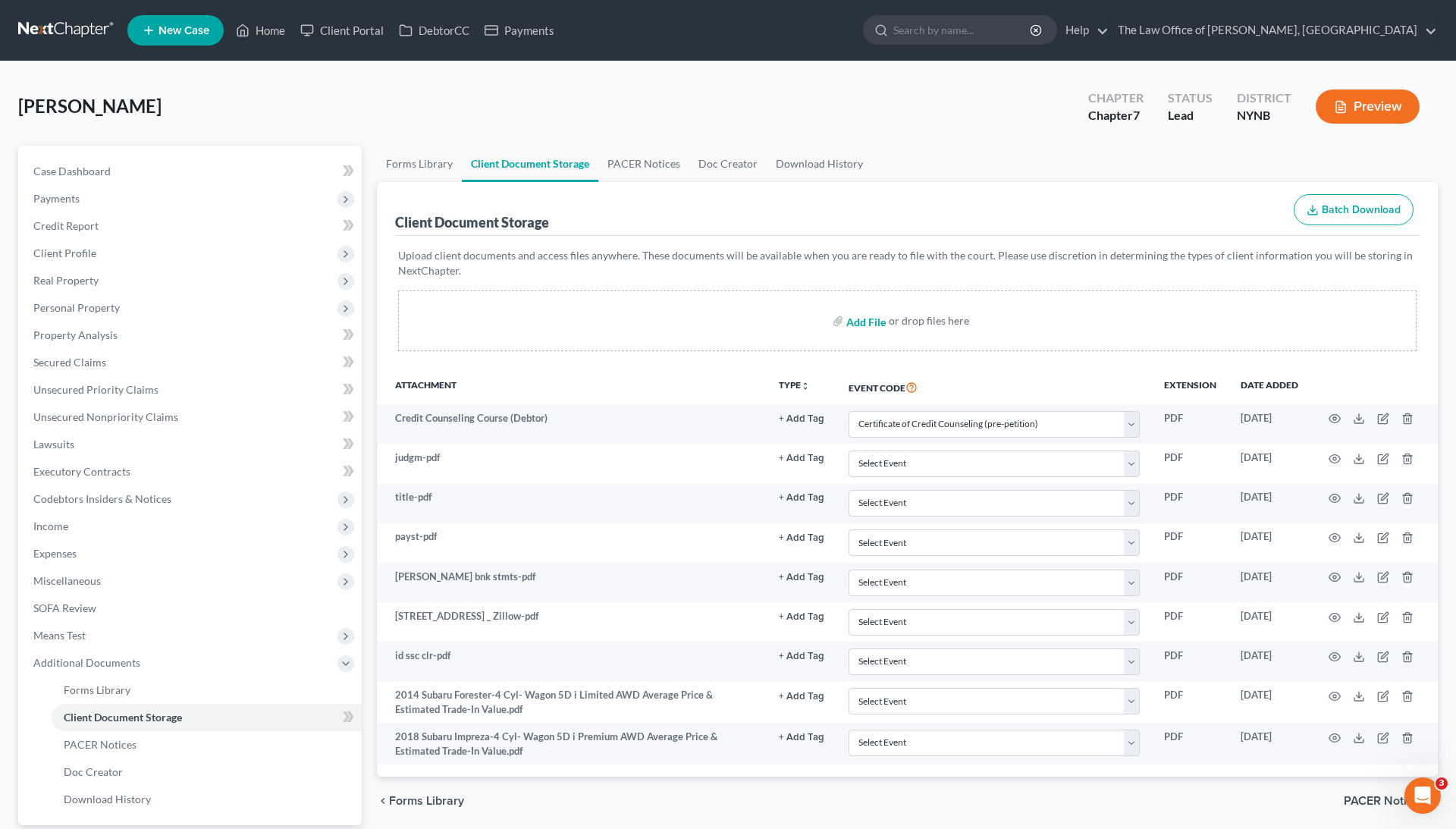
click at [868, 317] on input "file" at bounding box center [865, 320] width 37 height 27
type input "C:\fakepath\Images-8.pdf"
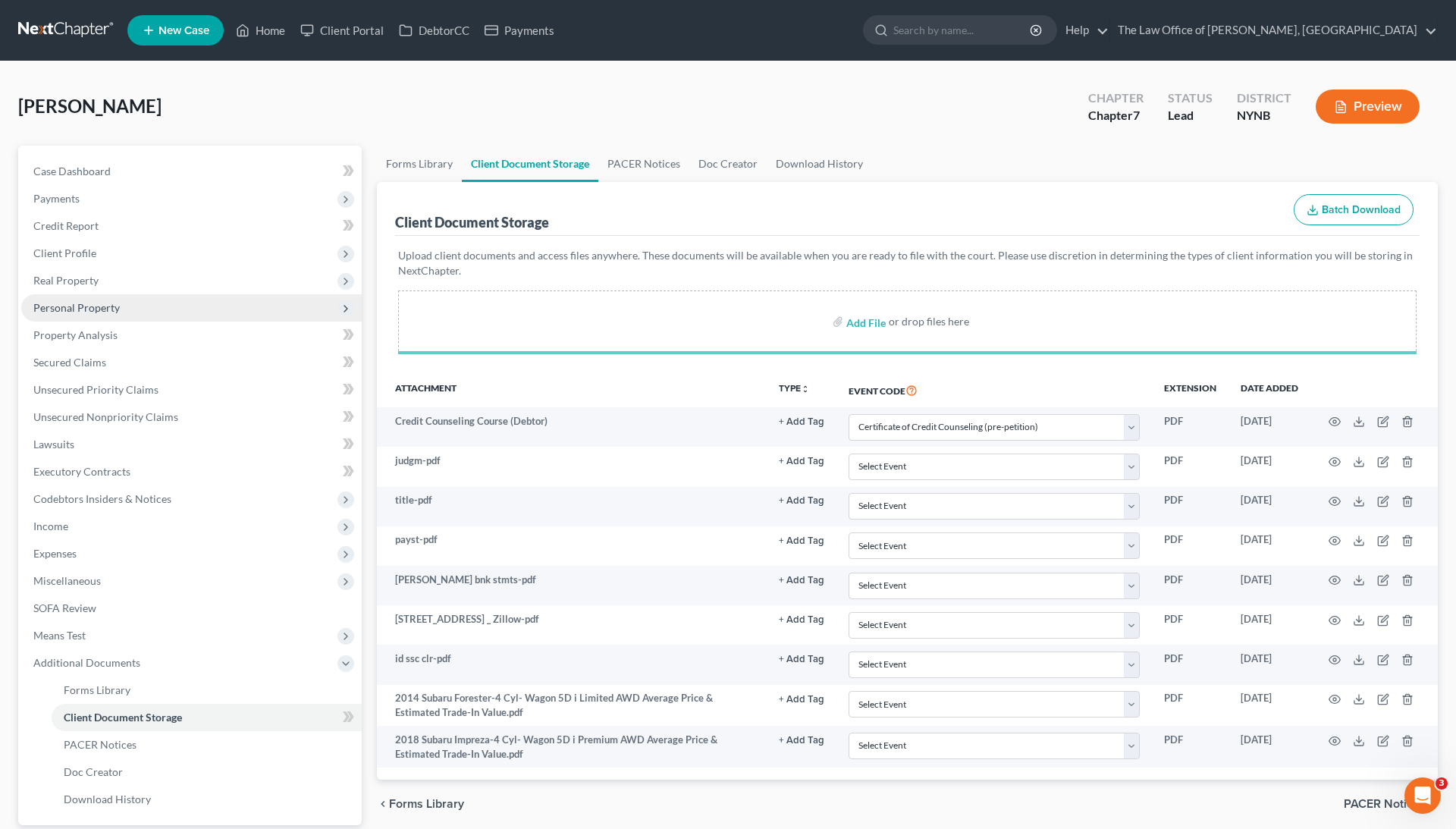
select select "1"
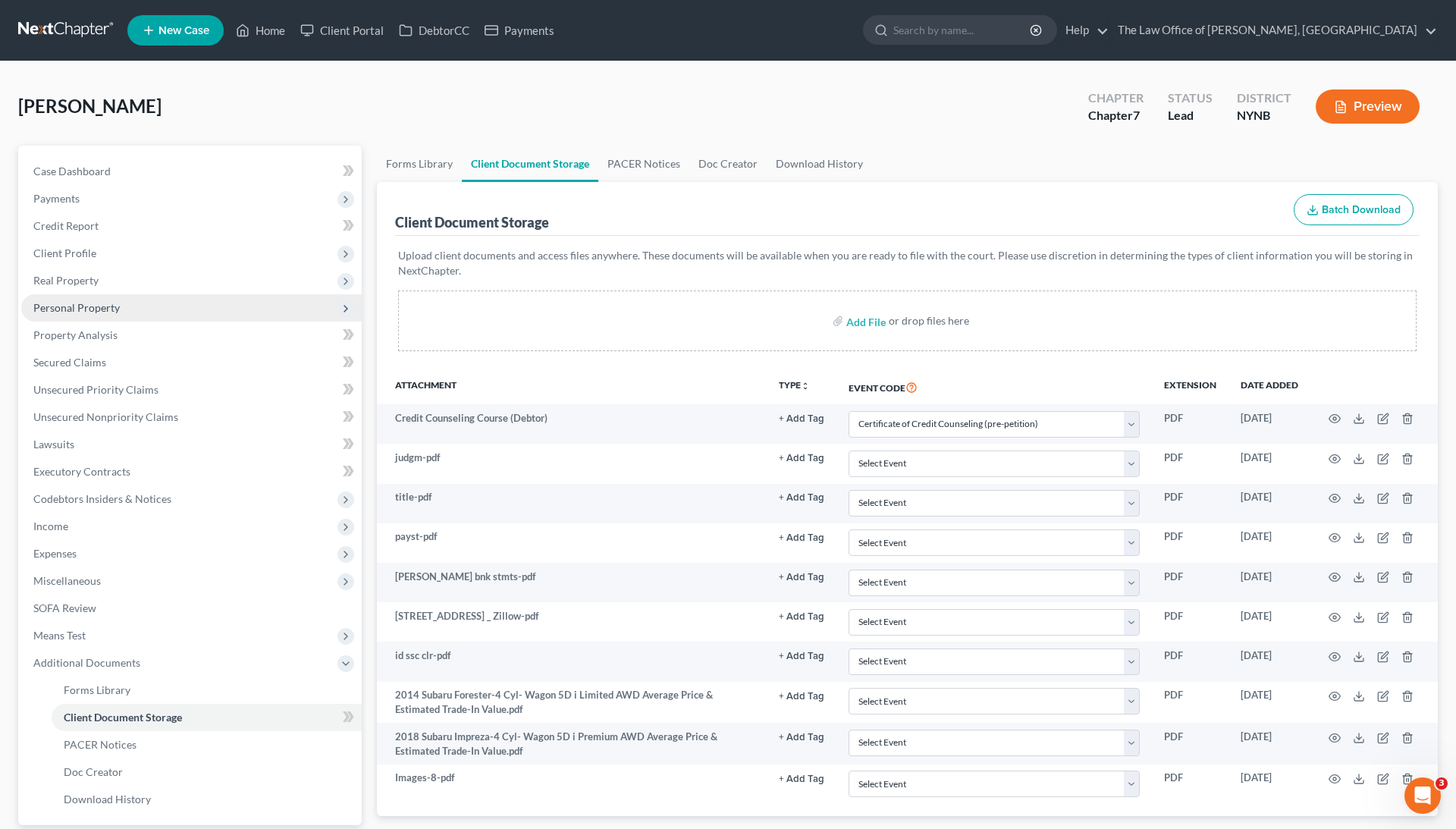
select select "1"
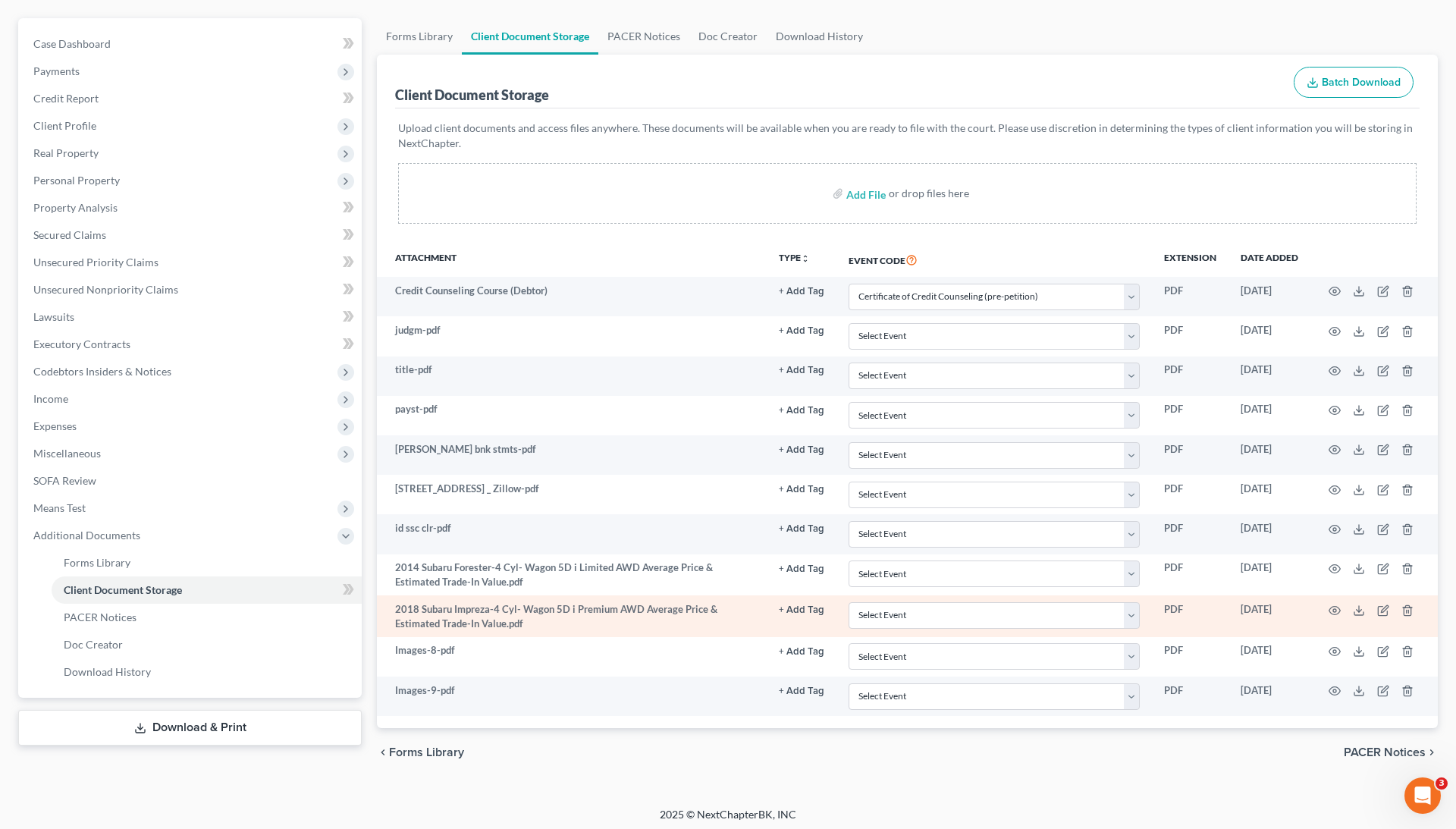
scroll to position [126, 0]
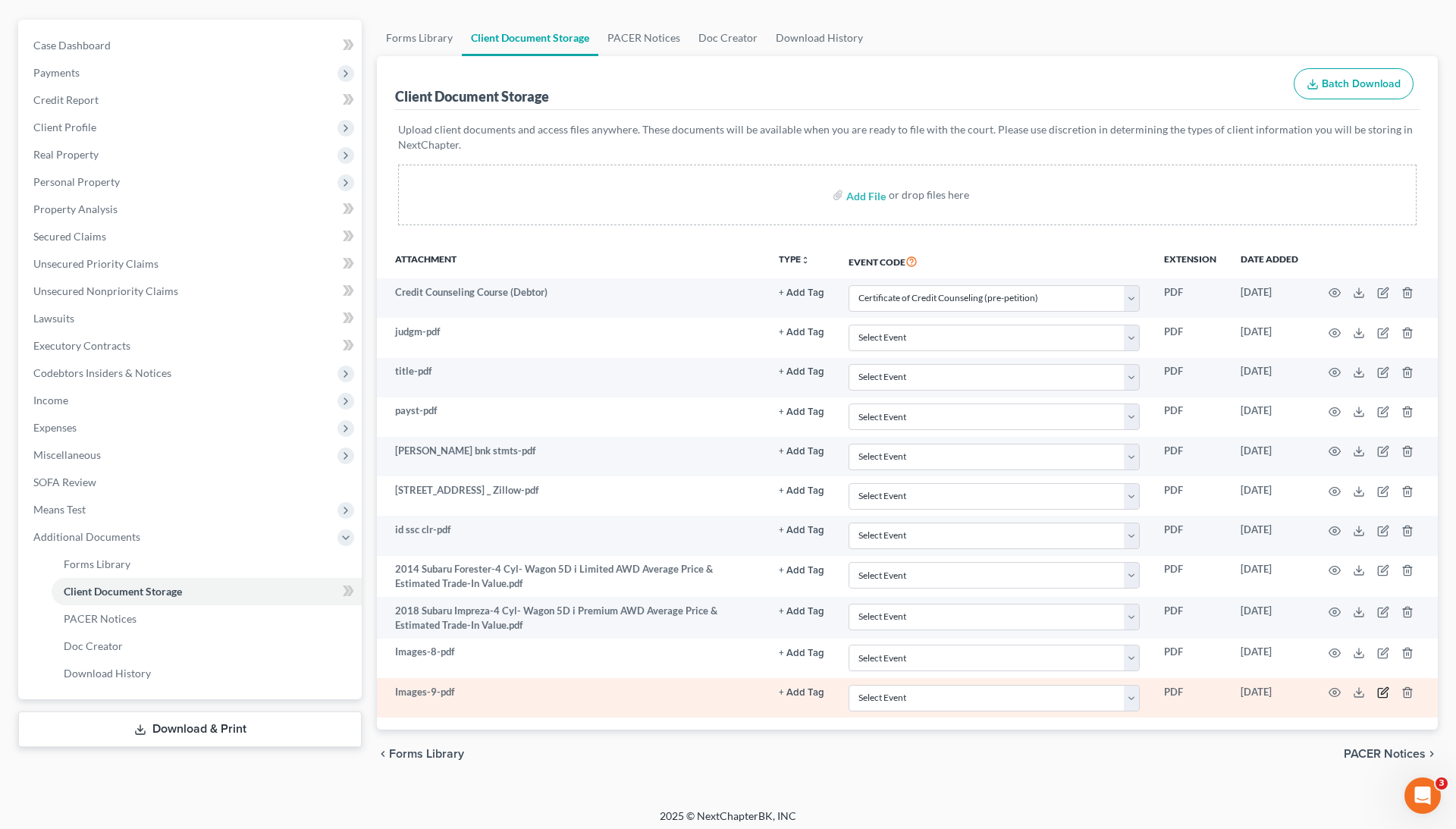
click at [1381, 688] on icon "button" at bounding box center [1384, 691] width 7 height 7
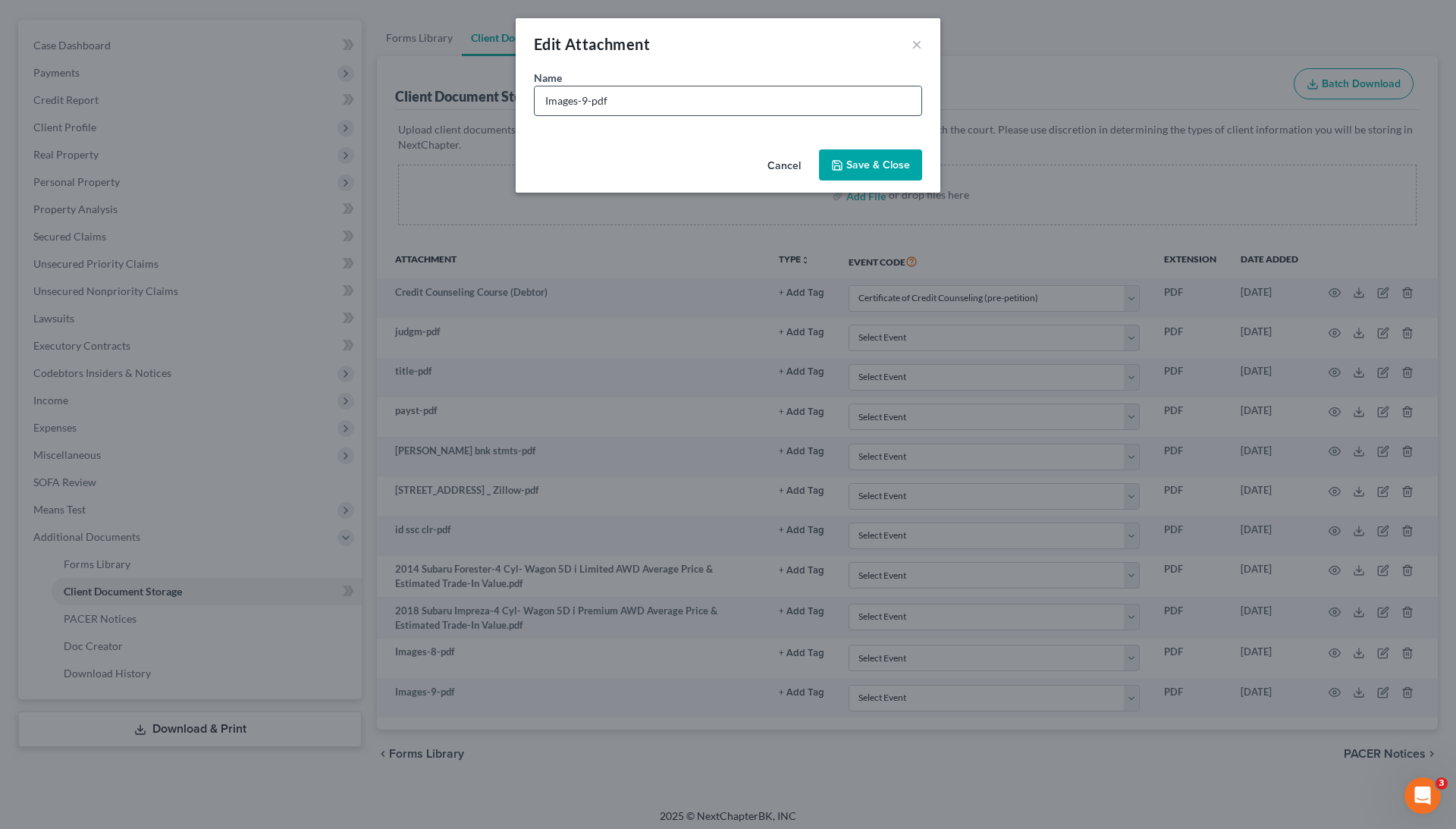
click at [635, 103] on input "Images-9-pdf" at bounding box center [728, 101] width 387 height 29
type input "mortgage"
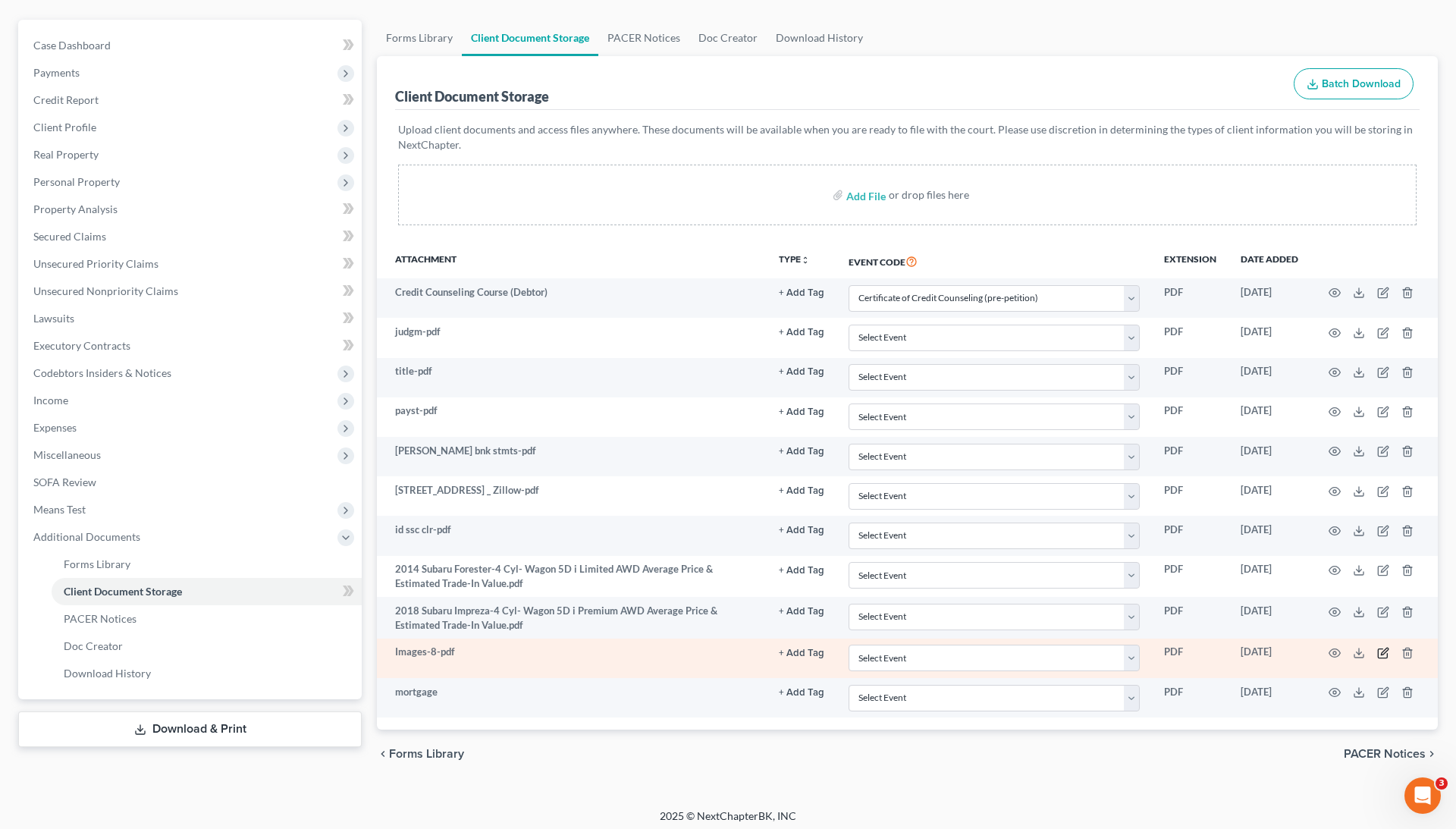
click at [1384, 650] on icon "button" at bounding box center [1382, 653] width 9 height 9
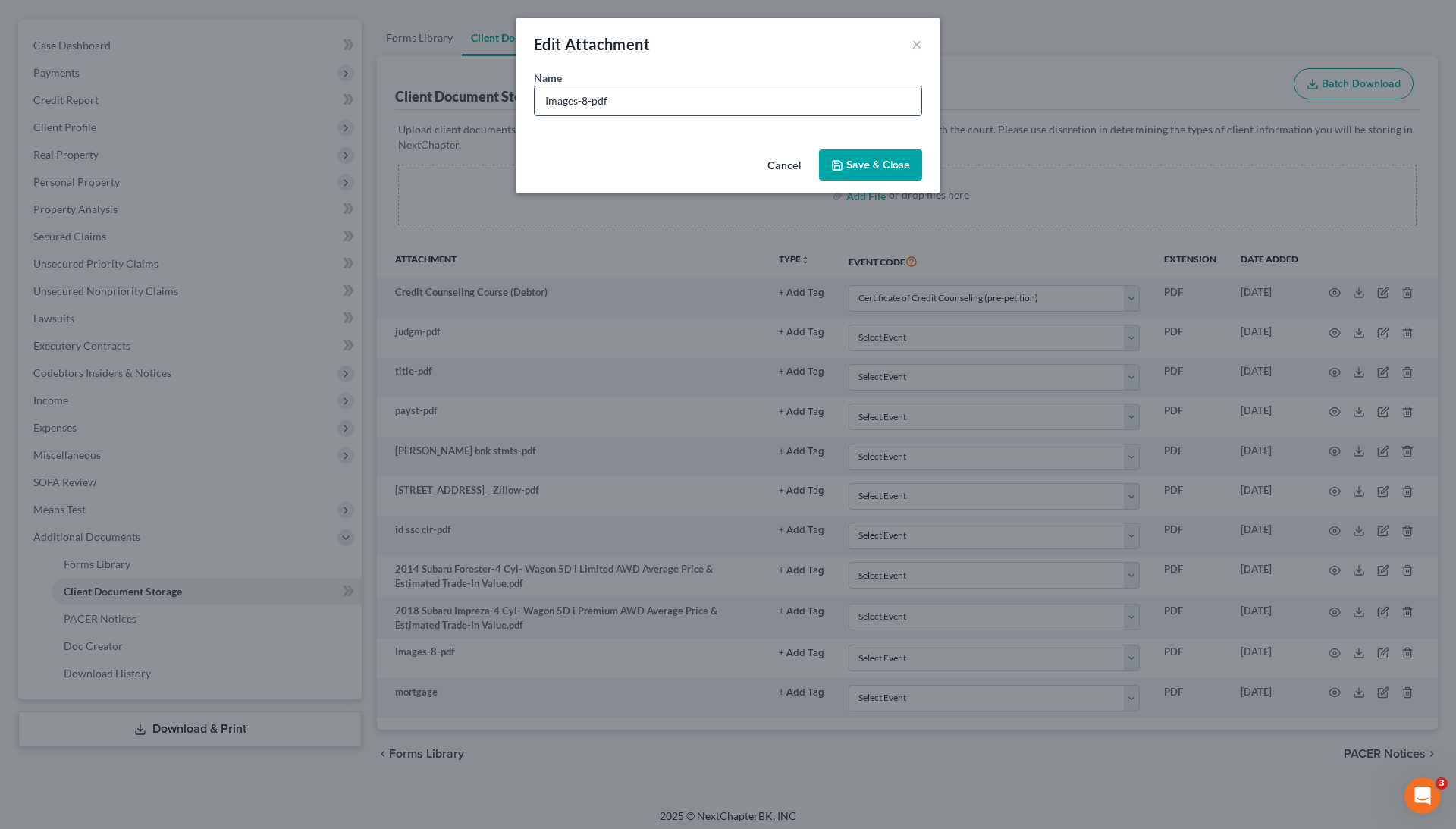
click at [585, 103] on input "Images-8-pdf" at bounding box center [728, 101] width 387 height 29
type input "deed"
click at [870, 168] on span "Save & Close" at bounding box center [879, 165] width 64 height 13
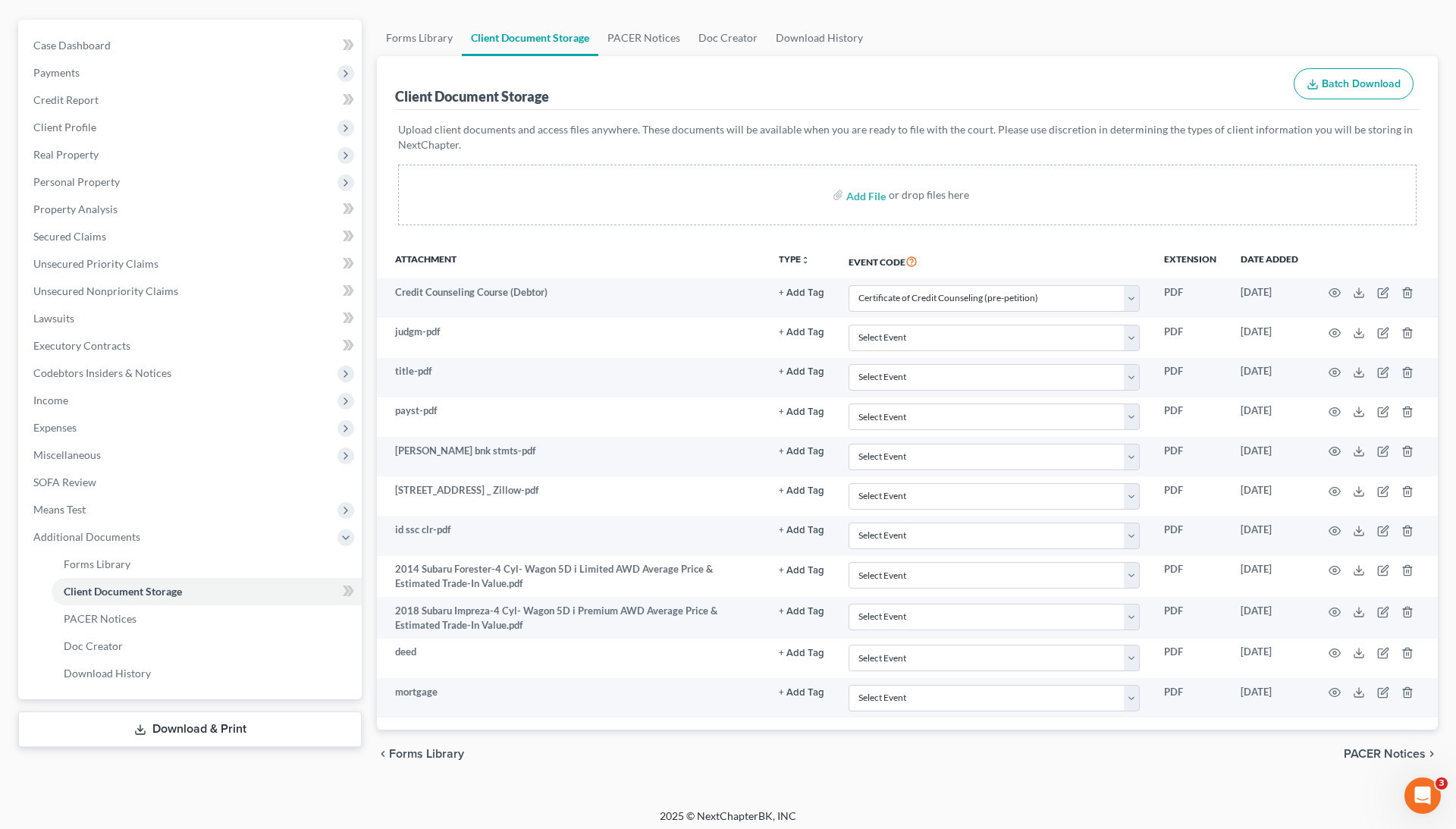
scroll to position [0, 0]
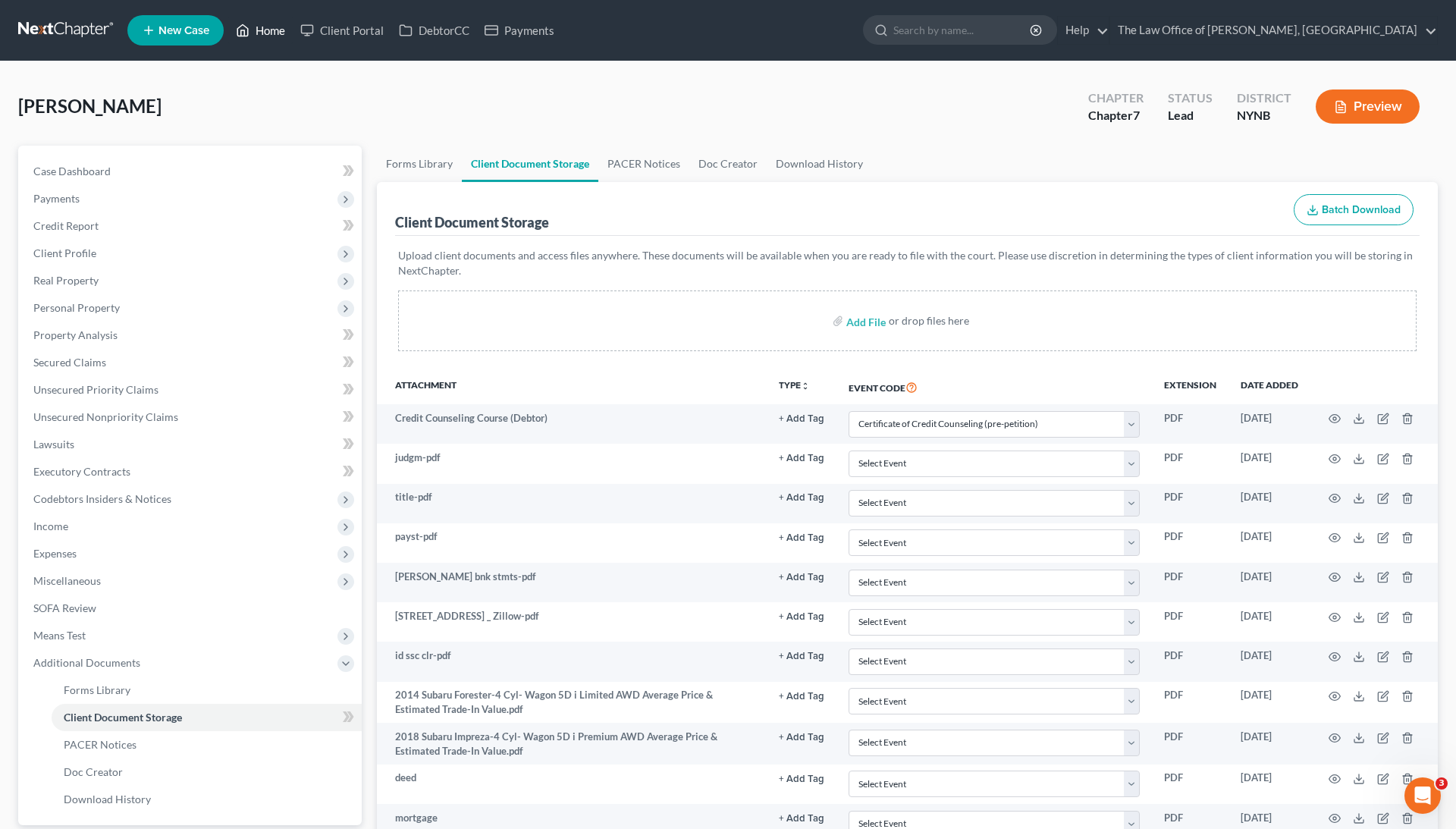
click at [258, 34] on link "Home" at bounding box center [260, 30] width 65 height 27
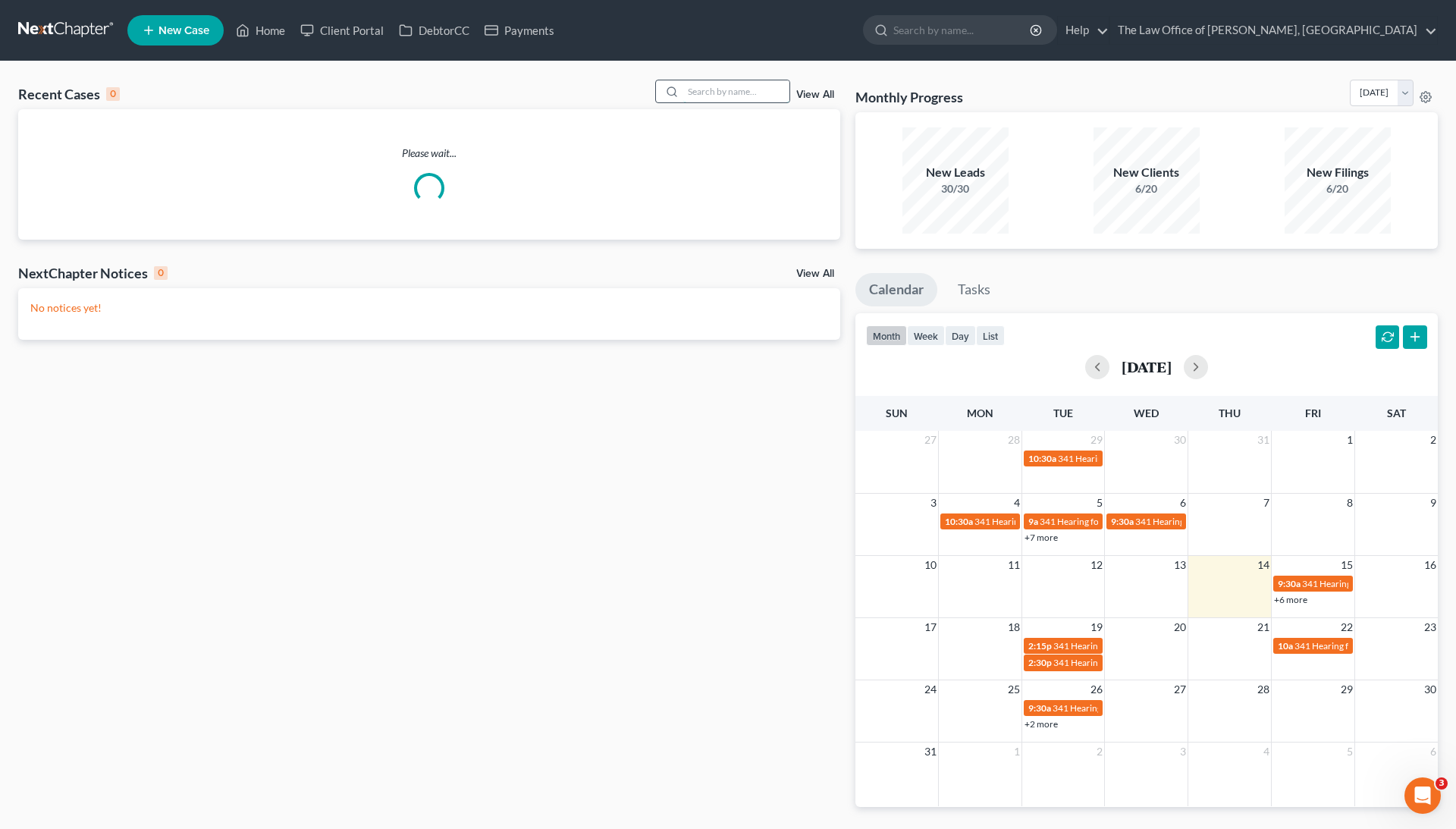
click at [696, 92] on input "search" at bounding box center [736, 92] width 106 height 22
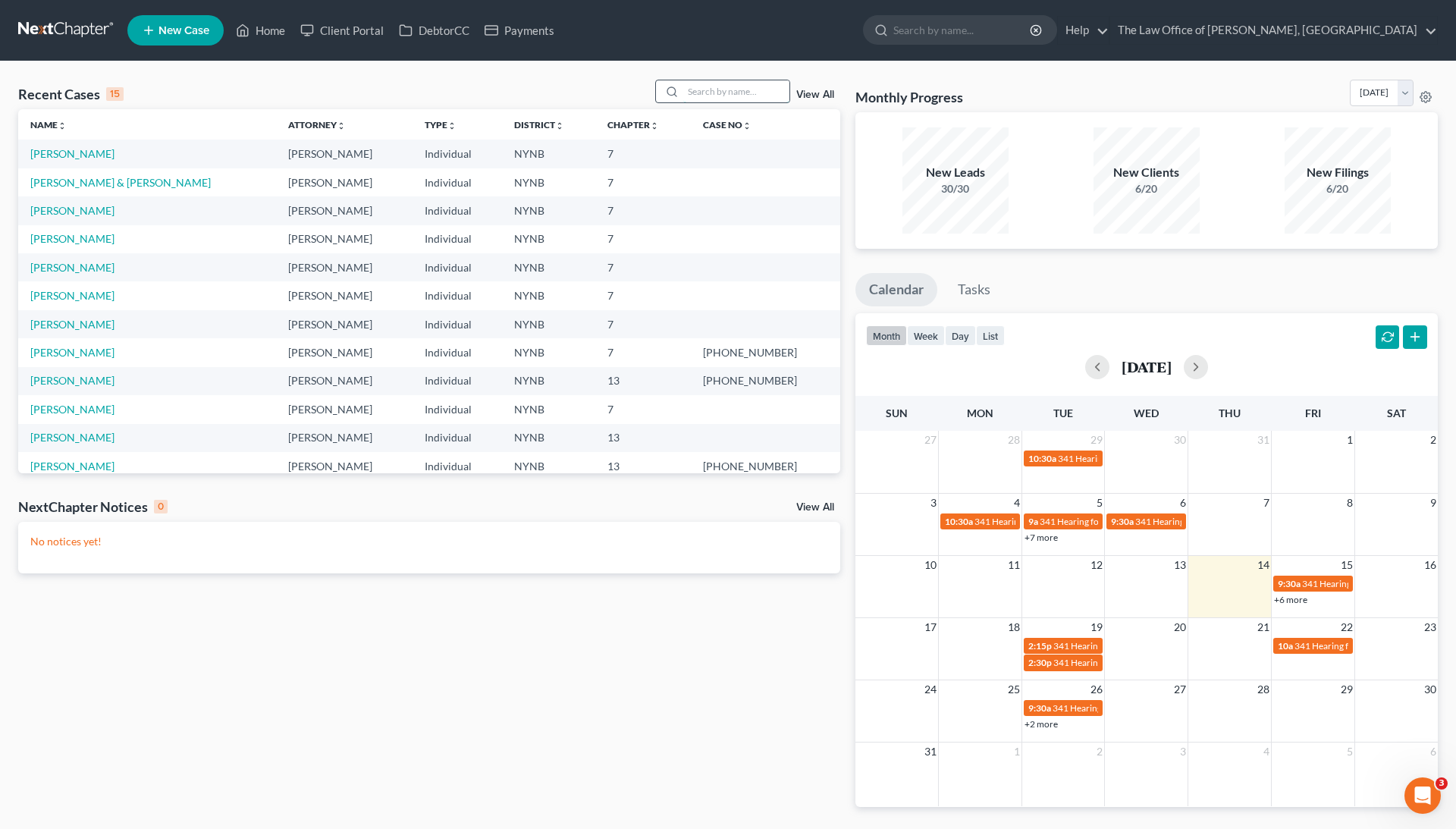
paste input "Fretto"
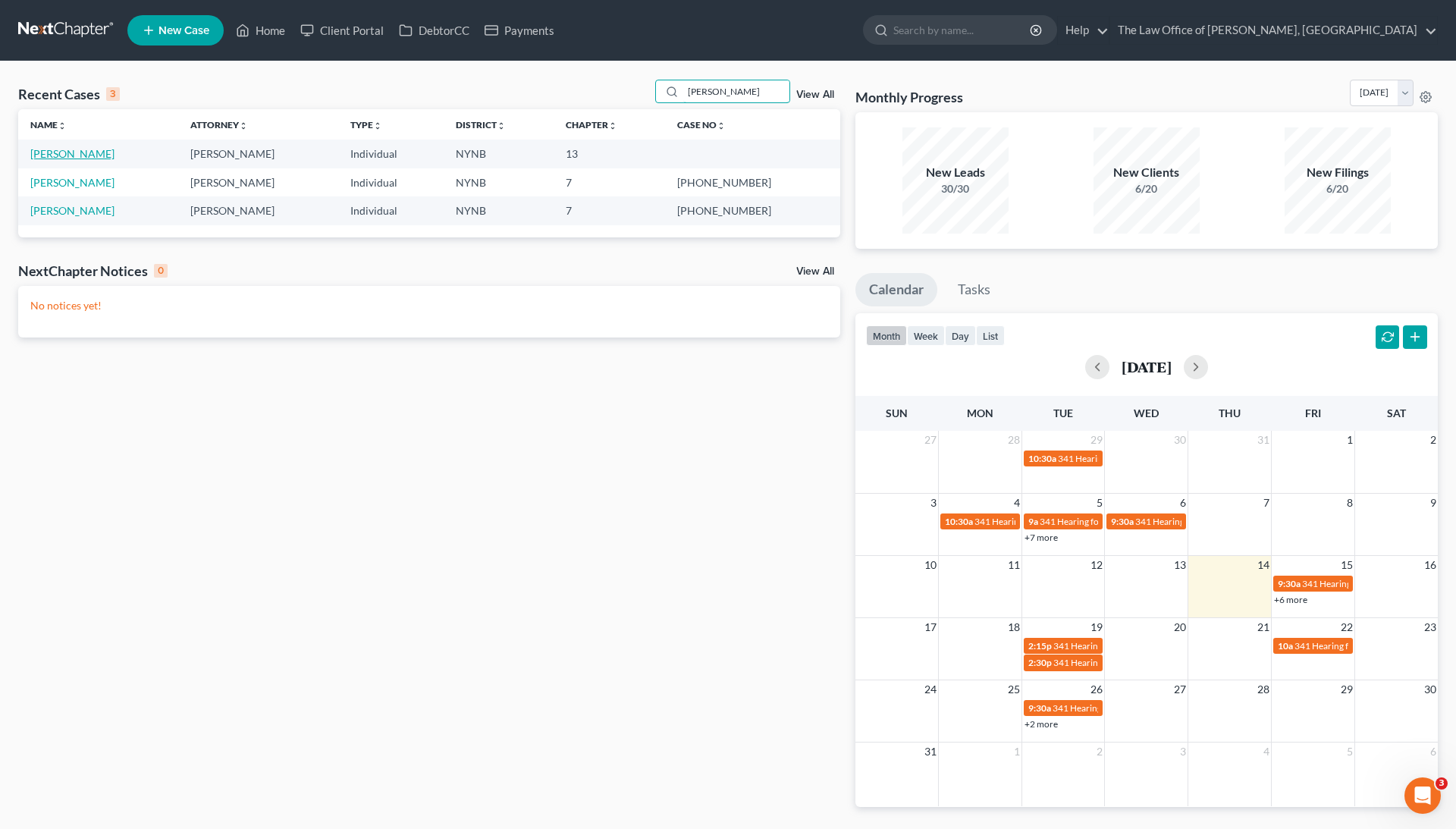
type input "Fretto"
click at [83, 156] on link "Fretto, Stephanie" at bounding box center [72, 154] width 84 height 13
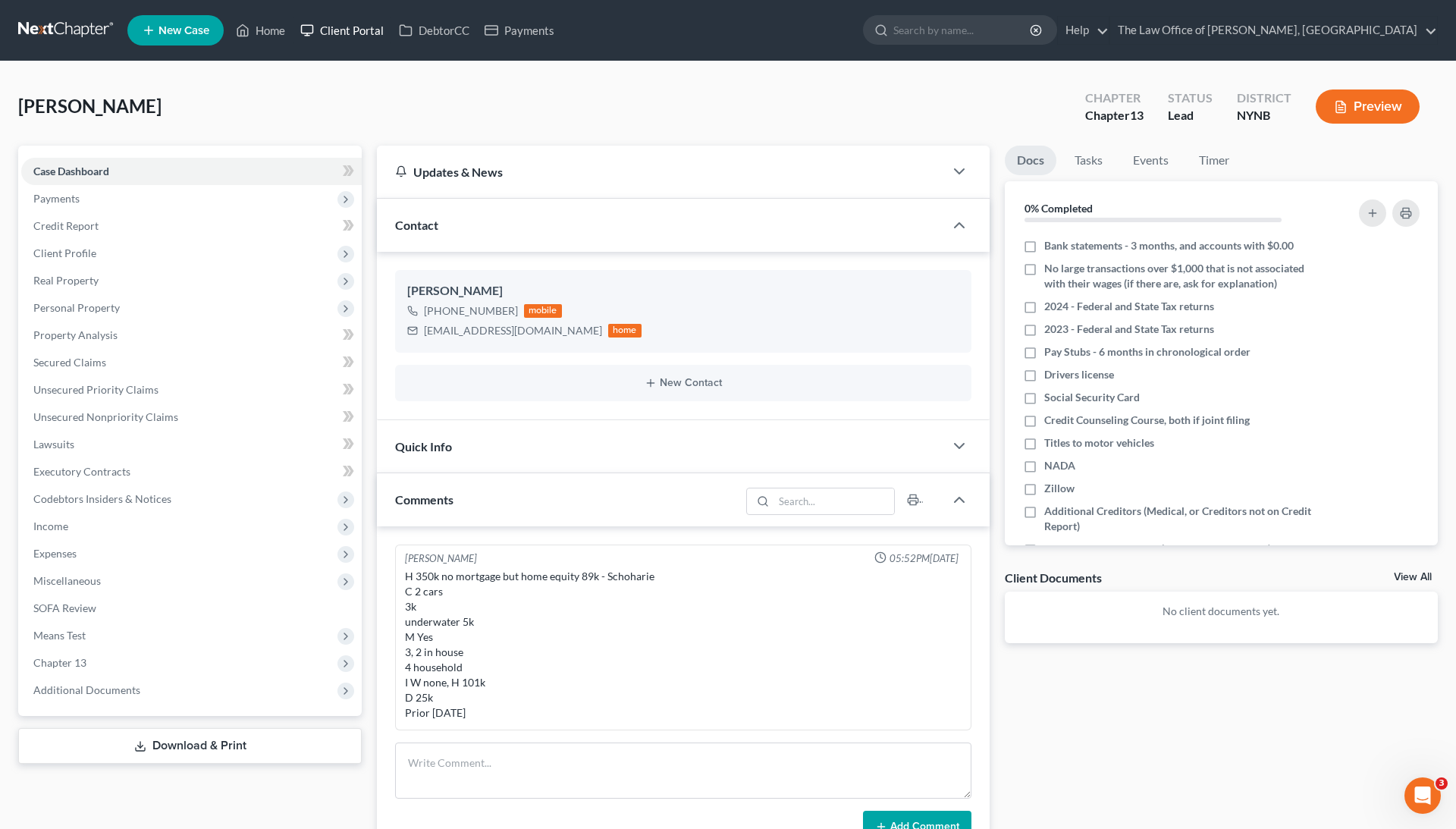
click at [370, 28] on link "Client Portal" at bounding box center [342, 30] width 99 height 27
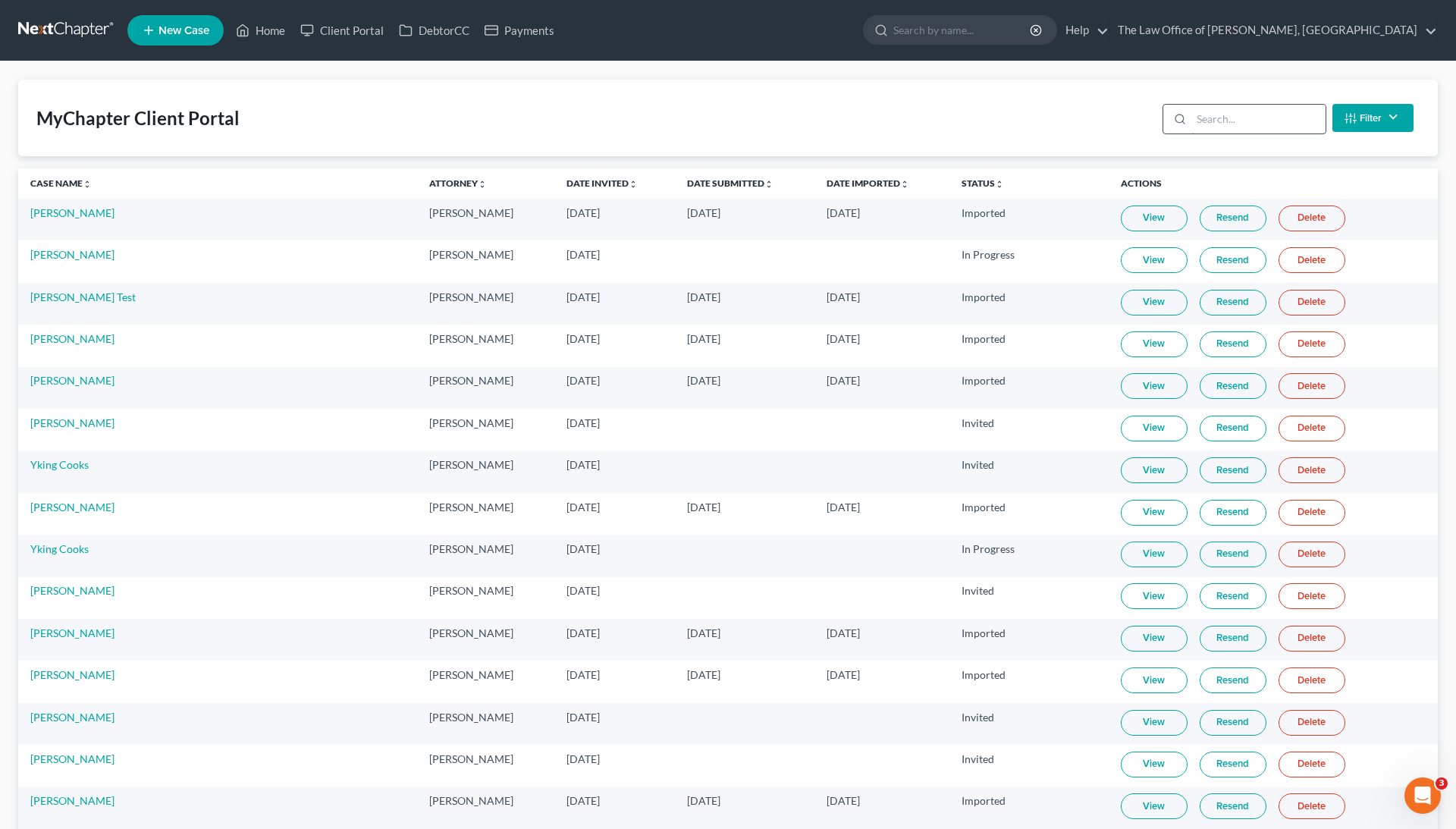
click at [1223, 119] on input "search" at bounding box center [1259, 119] width 135 height 29
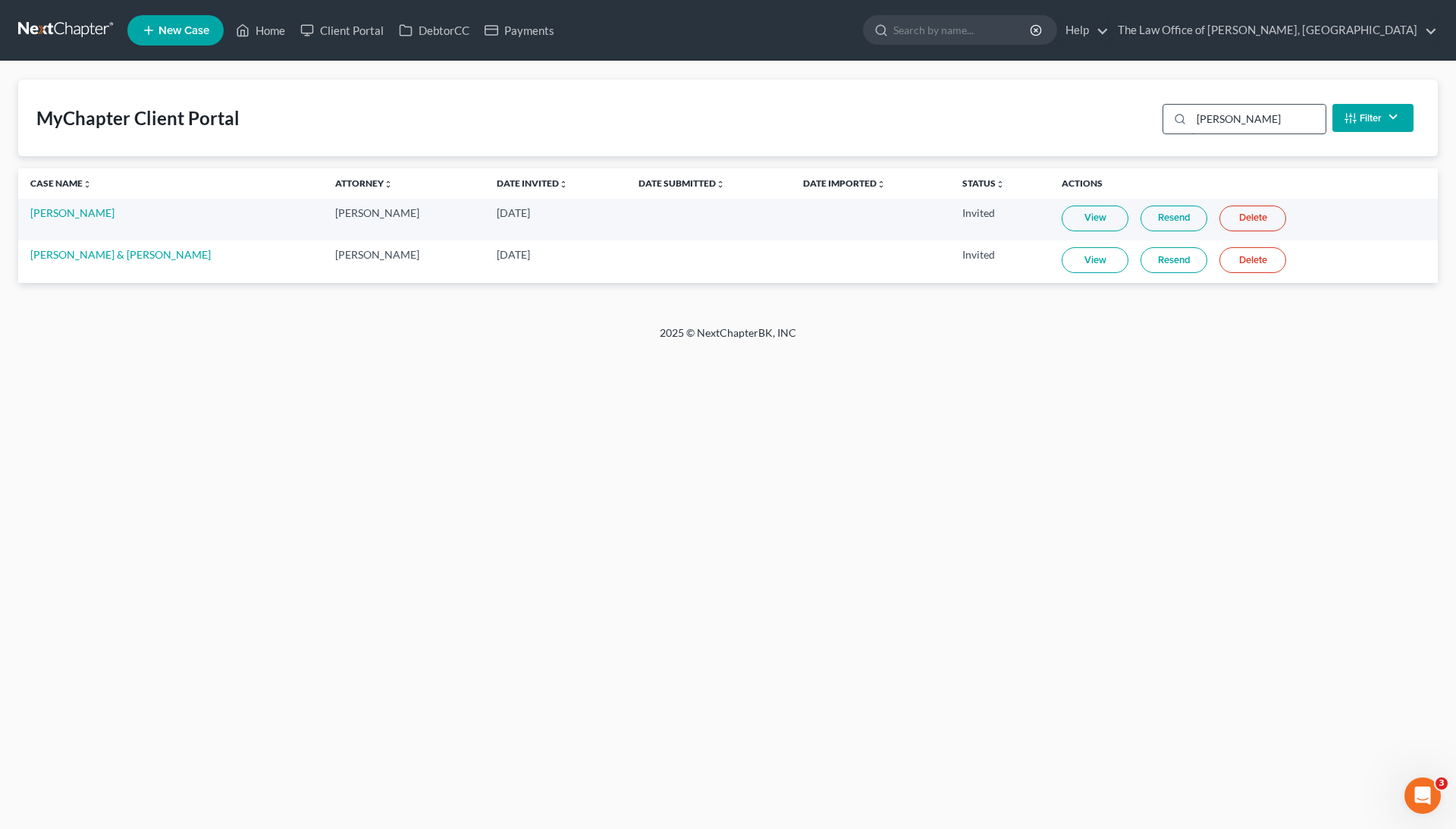
click at [1222, 119] on input "[PERSON_NAME]" at bounding box center [1259, 119] width 135 height 29
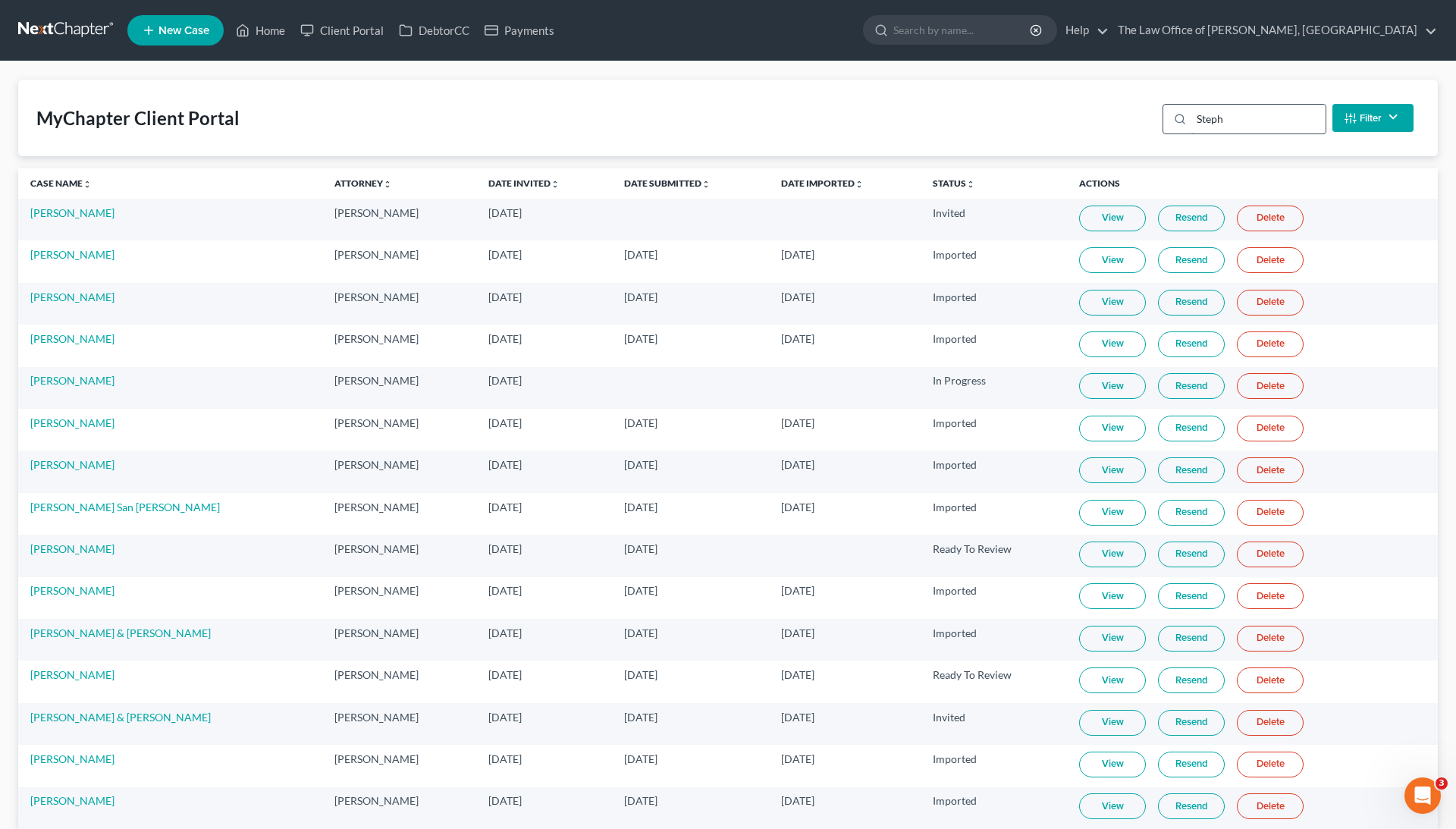
drag, startPoint x: 1236, startPoint y: 125, endPoint x: 1228, endPoint y: 116, distance: 12.0
click at [1228, 116] on input "Steph" at bounding box center [1259, 119] width 135 height 29
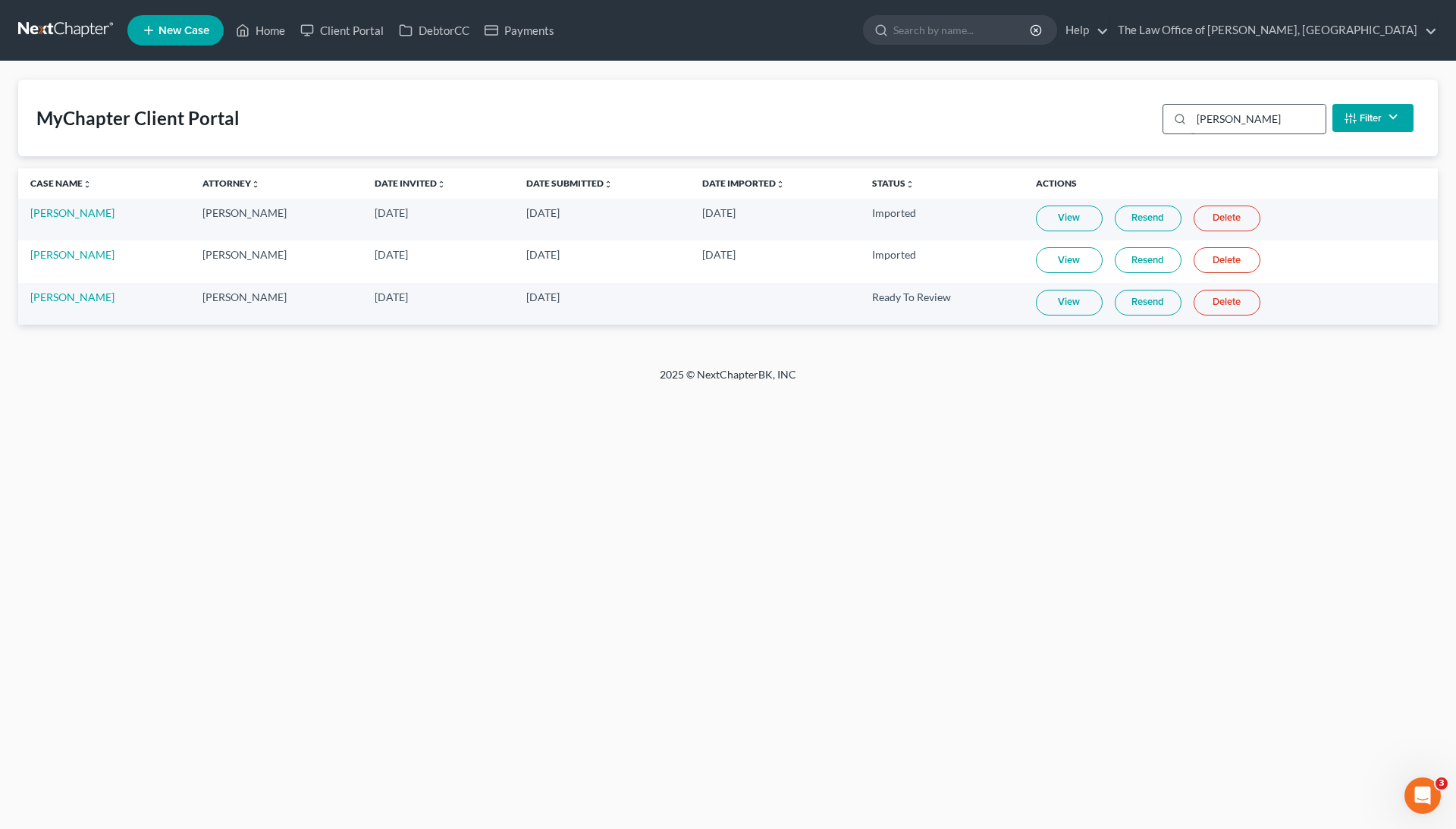
type input "[PERSON_NAME]"
click at [459, 24] on link "DebtorCC" at bounding box center [434, 30] width 86 height 27
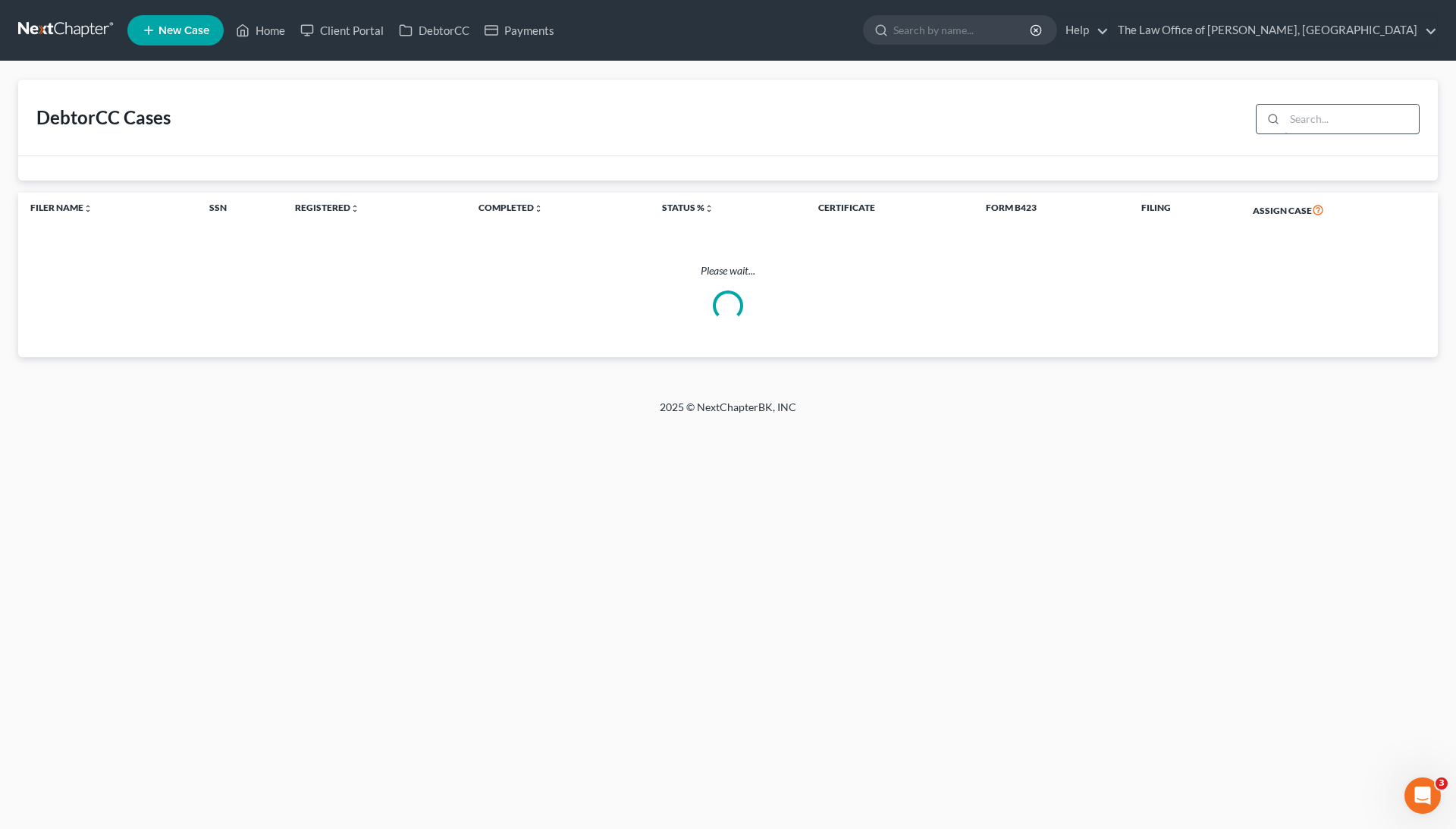
click at [1308, 116] on input "search" at bounding box center [1352, 119] width 135 height 29
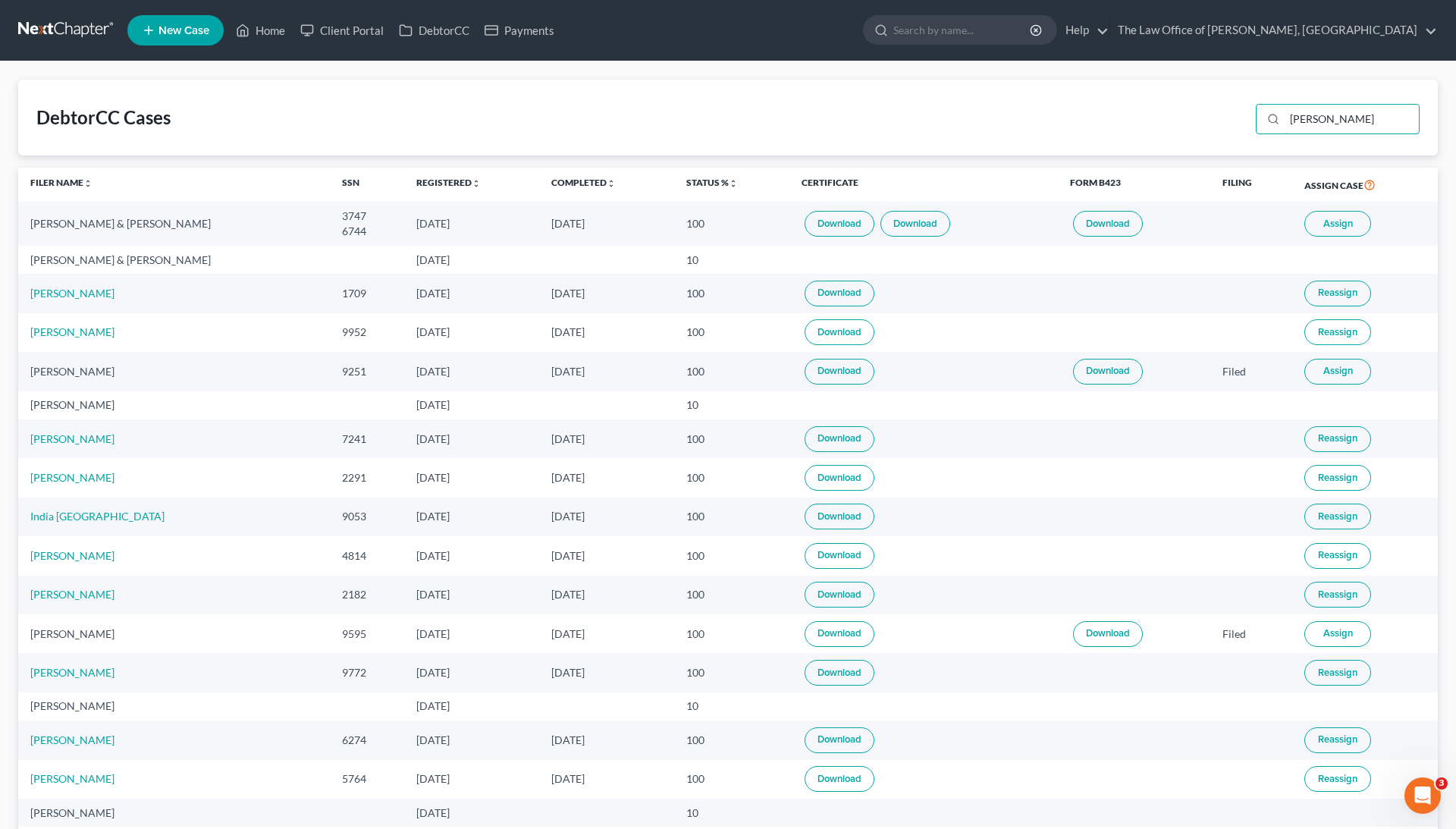
scroll to position [5, 0]
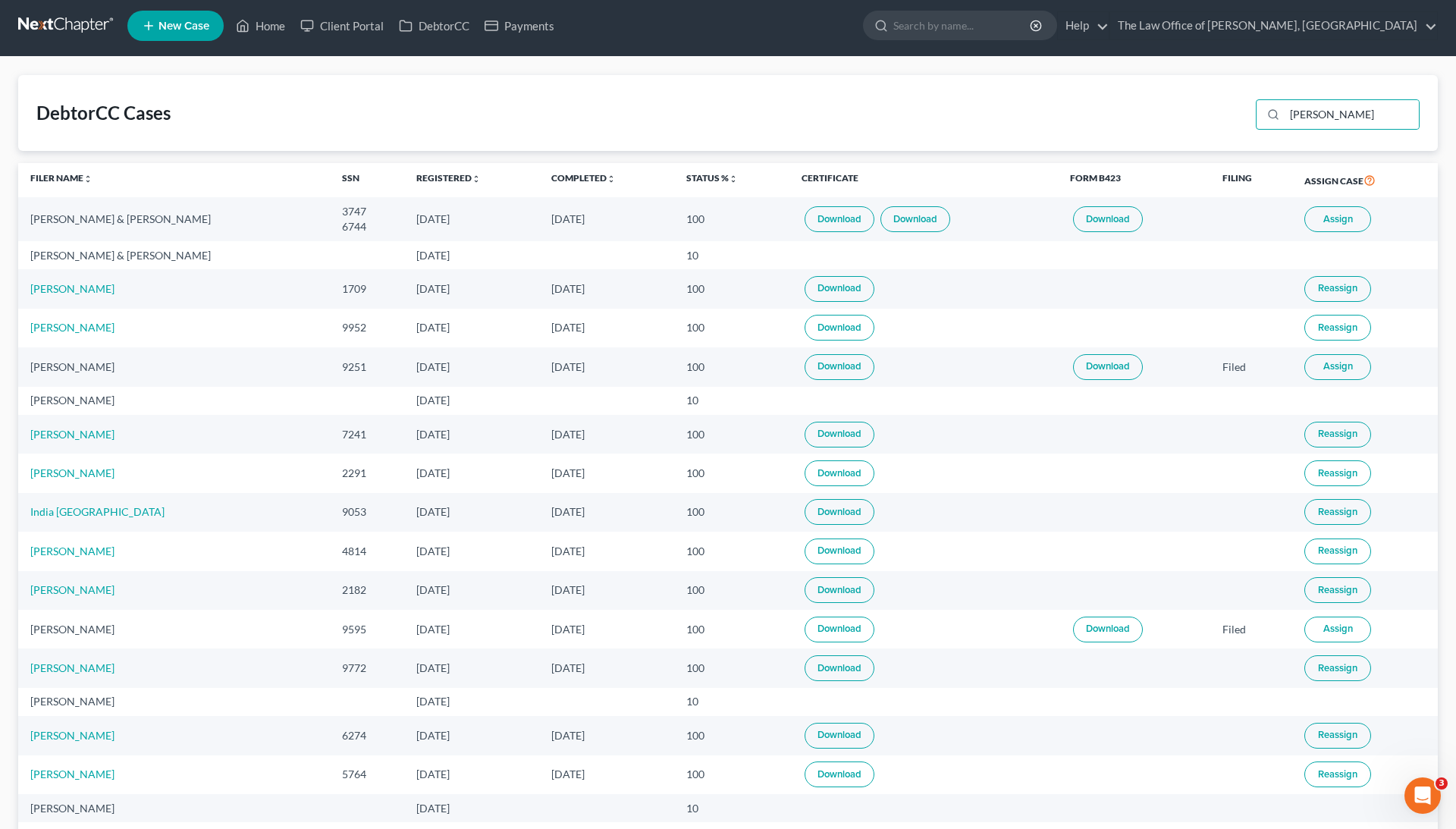
click at [1329, 220] on span "Assign" at bounding box center [1338, 219] width 30 height 12
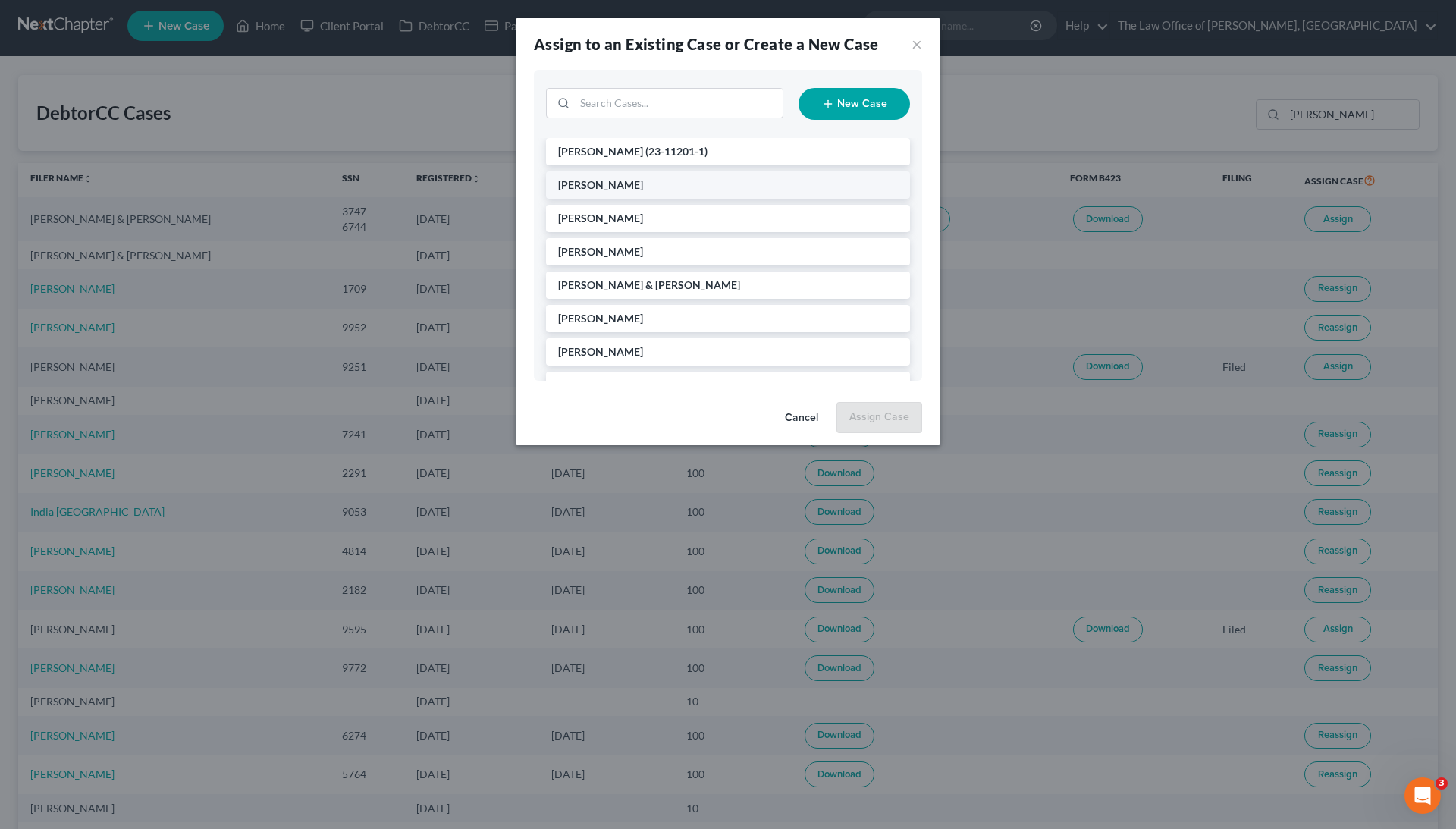
click at [677, 184] on li "Fretto, Stephanie" at bounding box center [728, 185] width 364 height 27
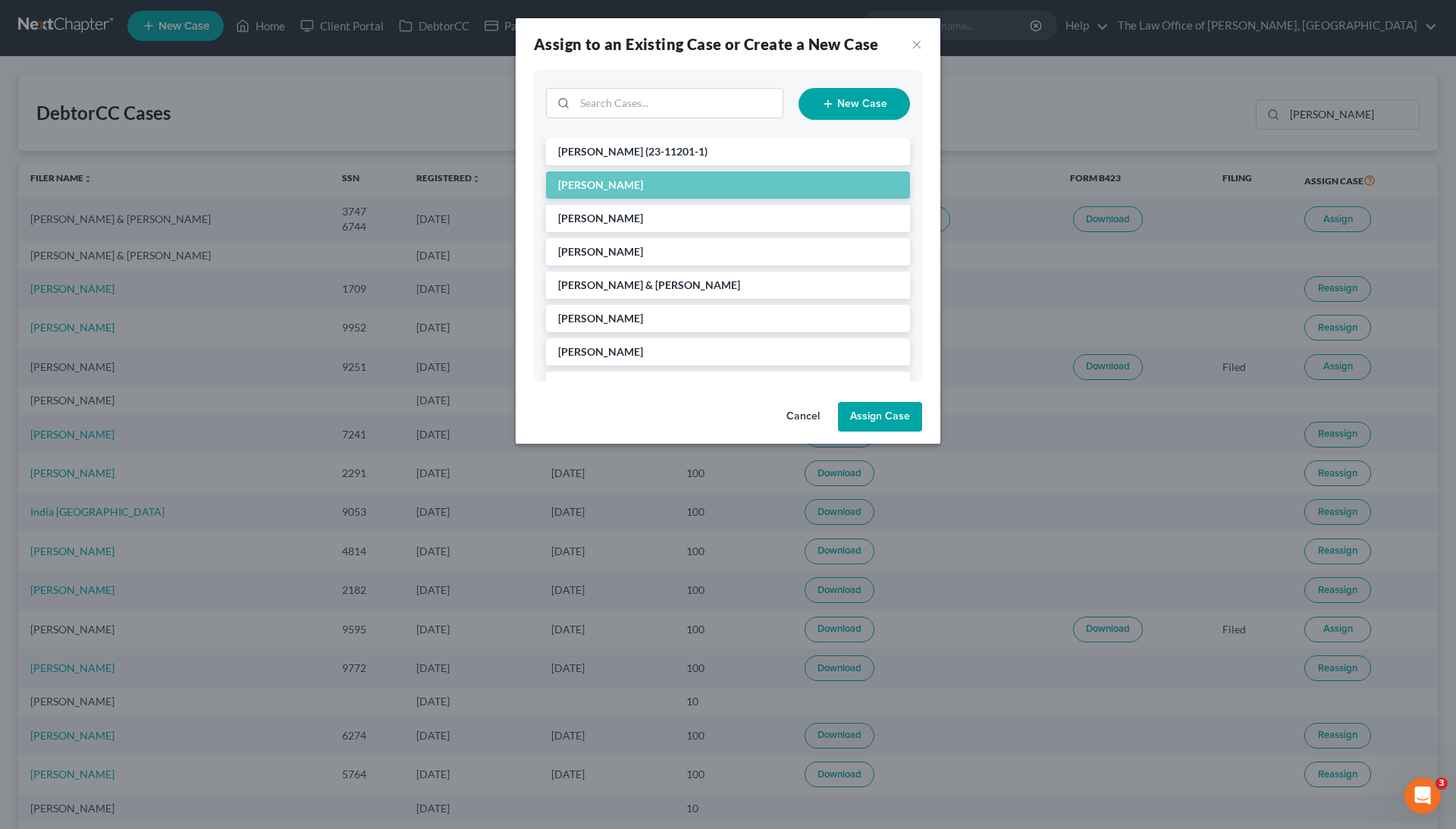
click at [897, 414] on button "Assign Case" at bounding box center [881, 417] width 84 height 30
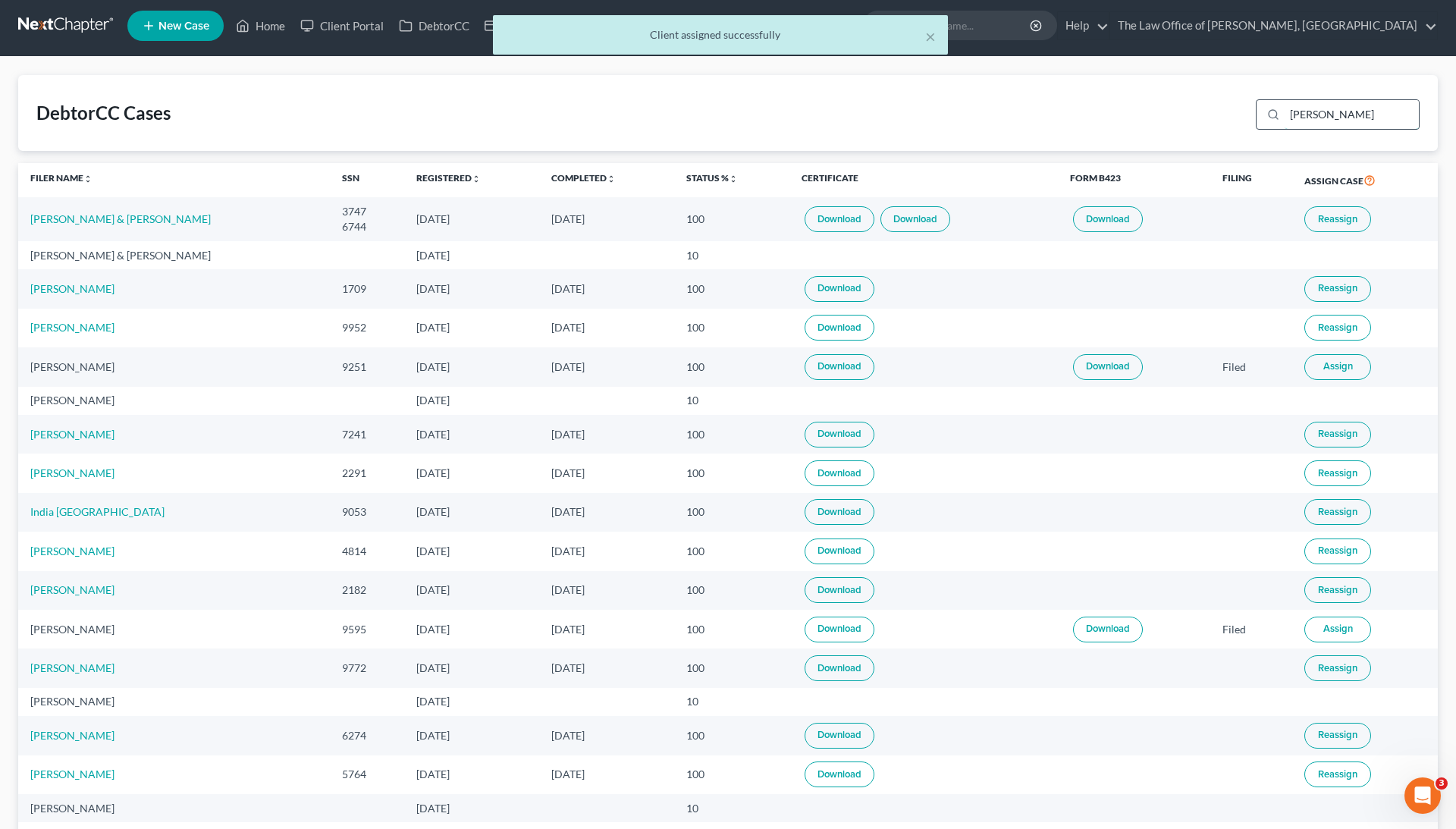
click at [1350, 119] on input "[PERSON_NAME]" at bounding box center [1352, 114] width 135 height 29
click at [1348, 119] on input "[PERSON_NAME]" at bounding box center [1352, 114] width 135 height 29
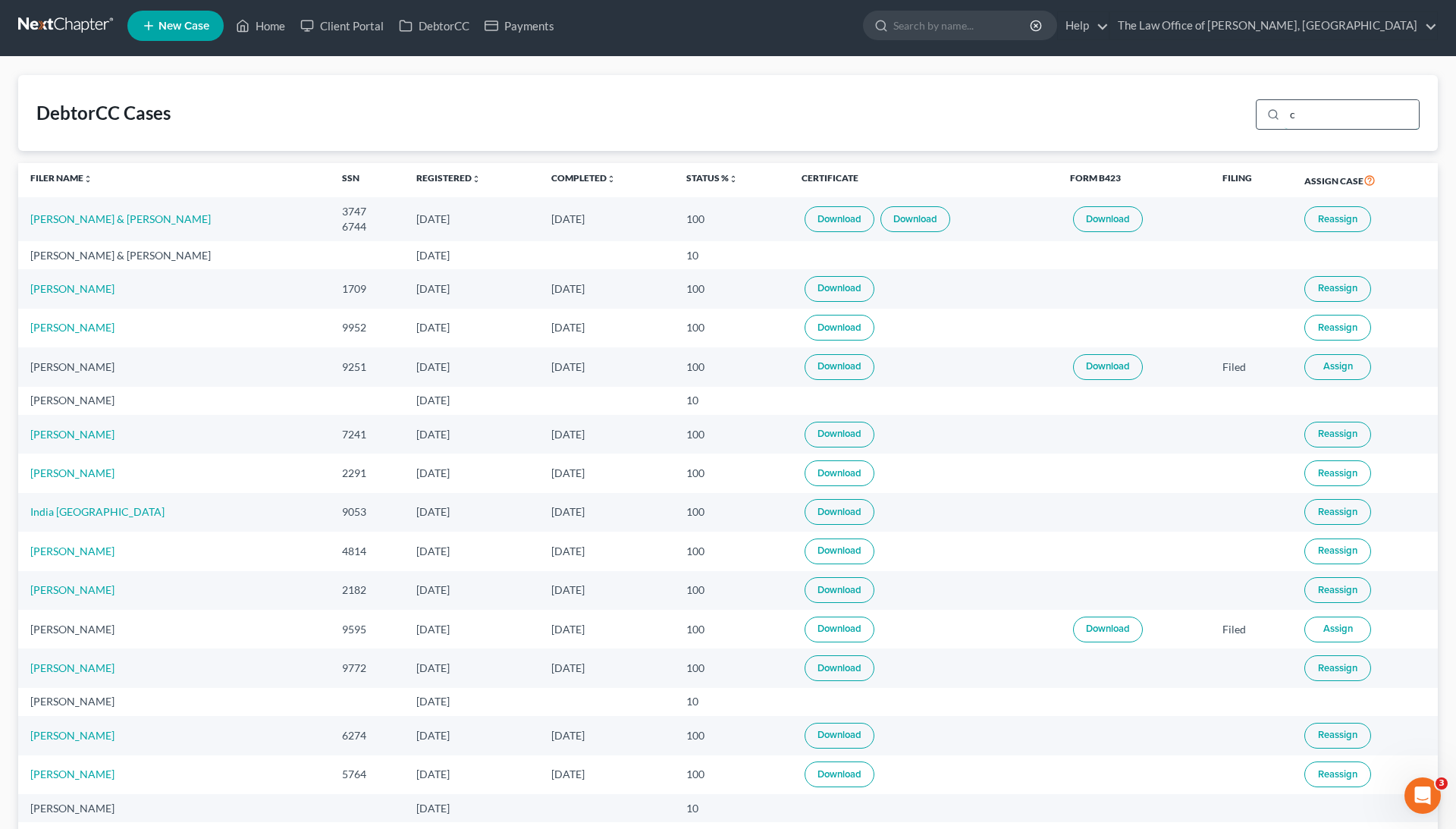
type input "ch"
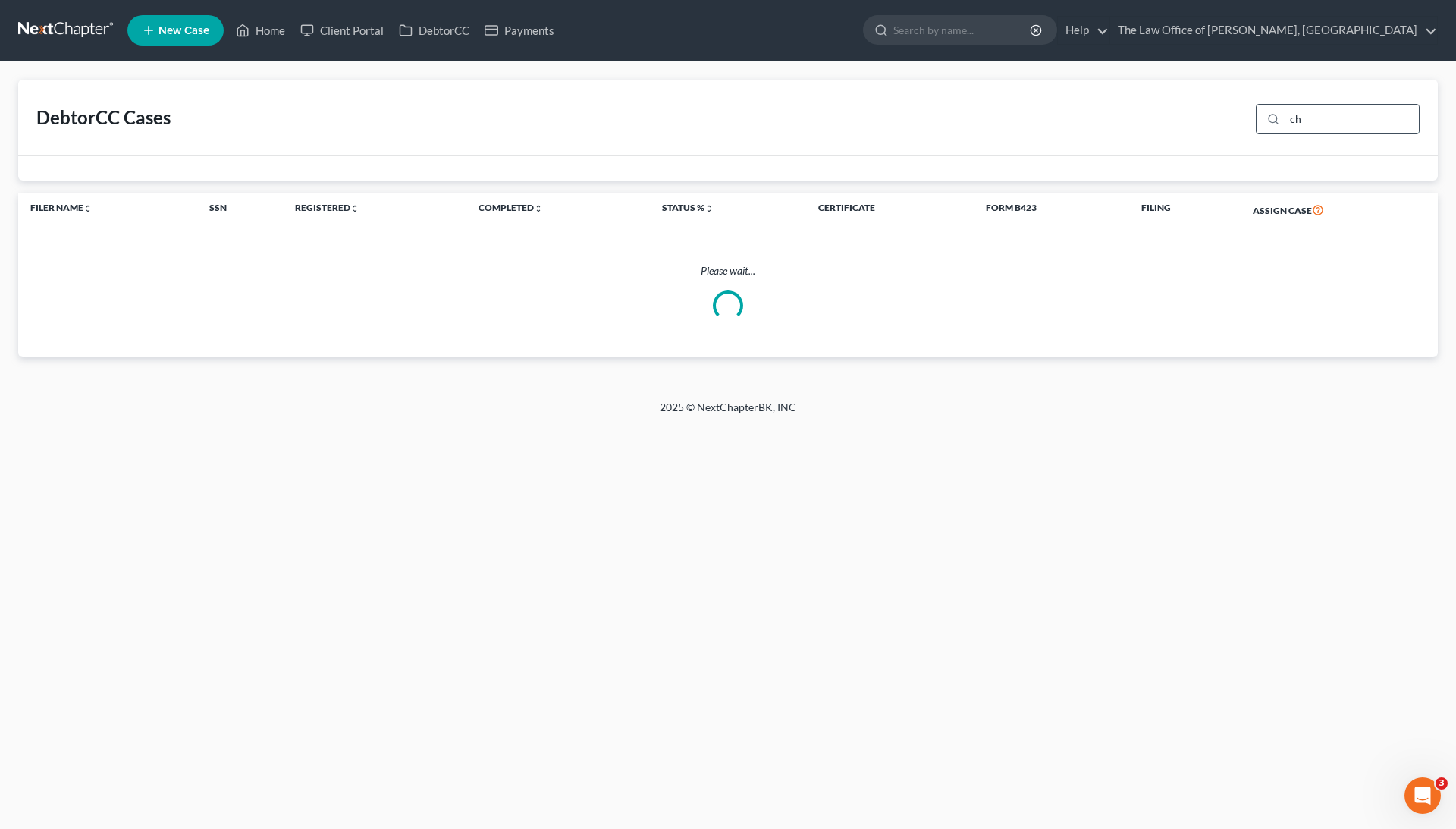
scroll to position [0, 0]
click at [273, 35] on link "Home" at bounding box center [260, 30] width 65 height 27
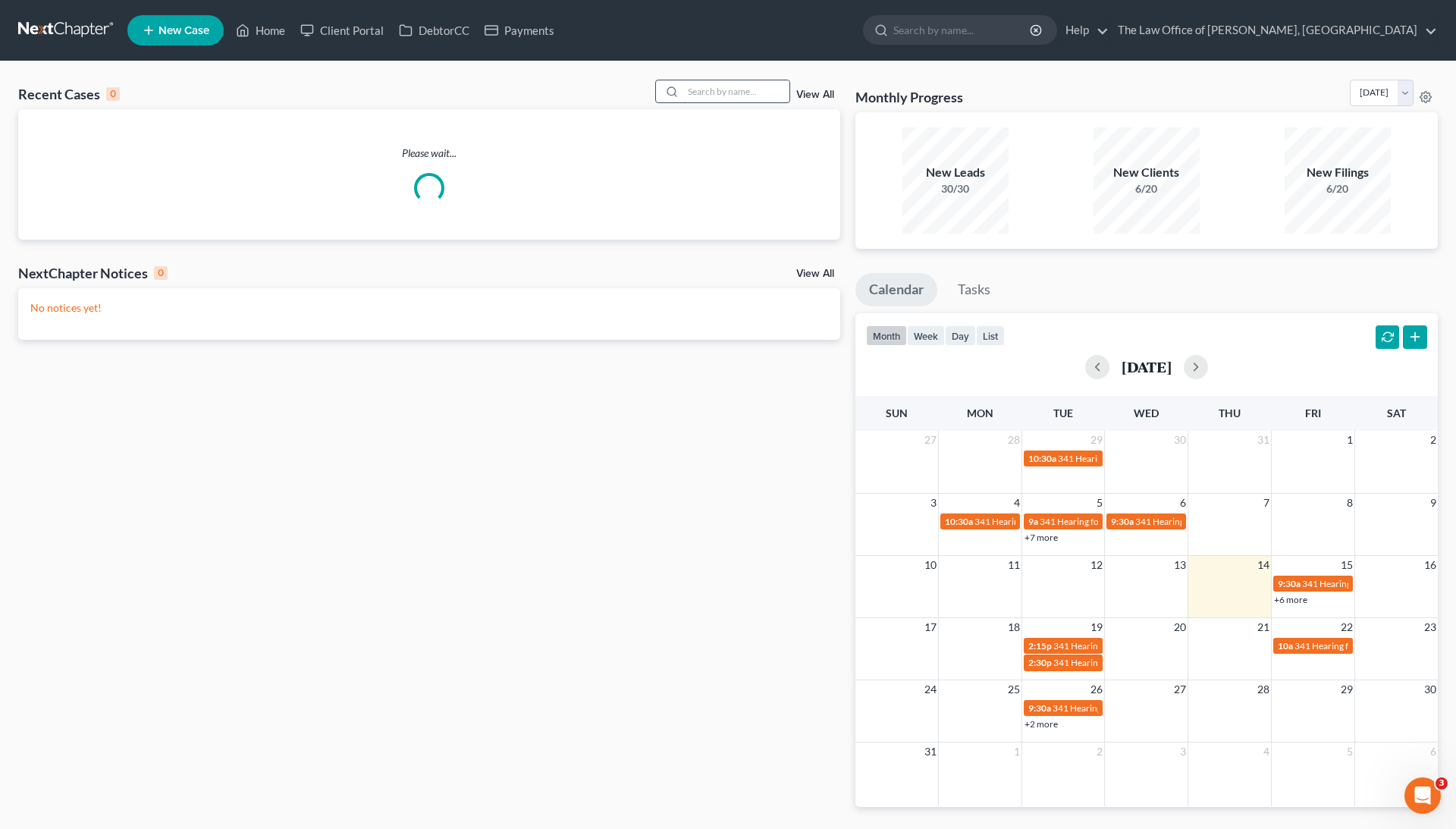
click at [728, 90] on input "search" at bounding box center [736, 92] width 106 height 22
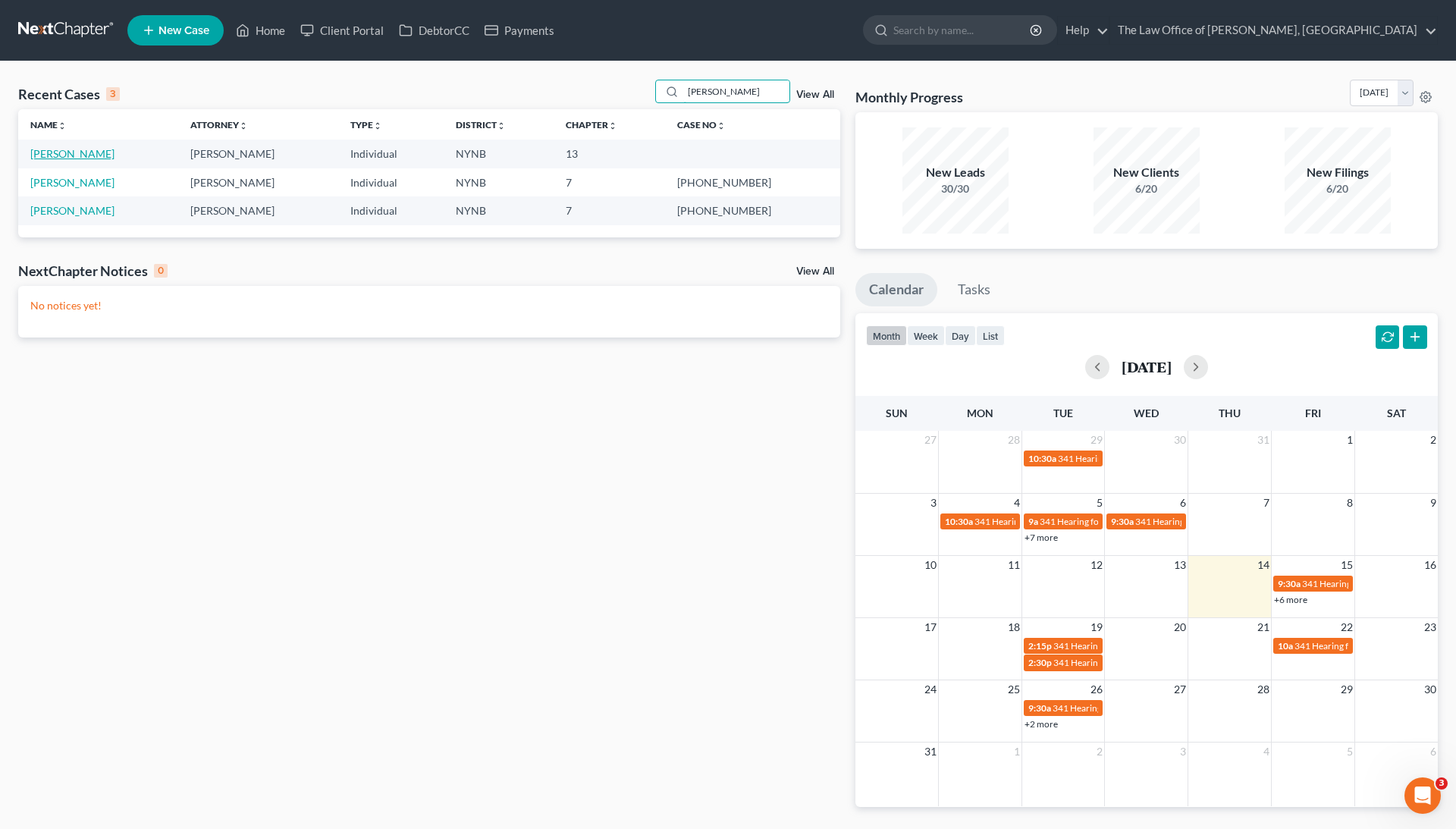
type input "[PERSON_NAME]"
click at [77, 152] on link "Fretto, Stephanie" at bounding box center [72, 154] width 84 height 13
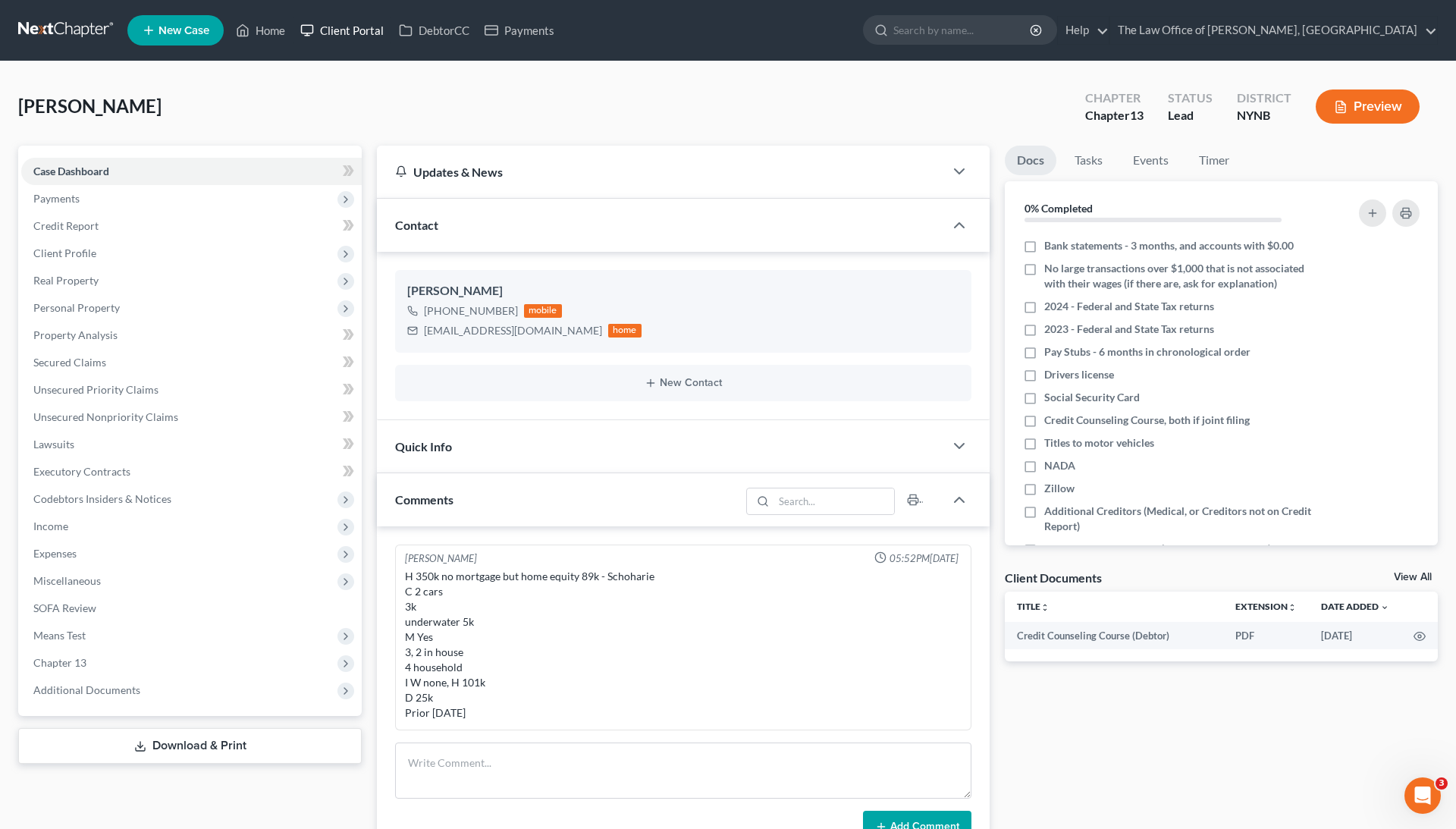
click at [381, 25] on link "Client Portal" at bounding box center [342, 30] width 99 height 27
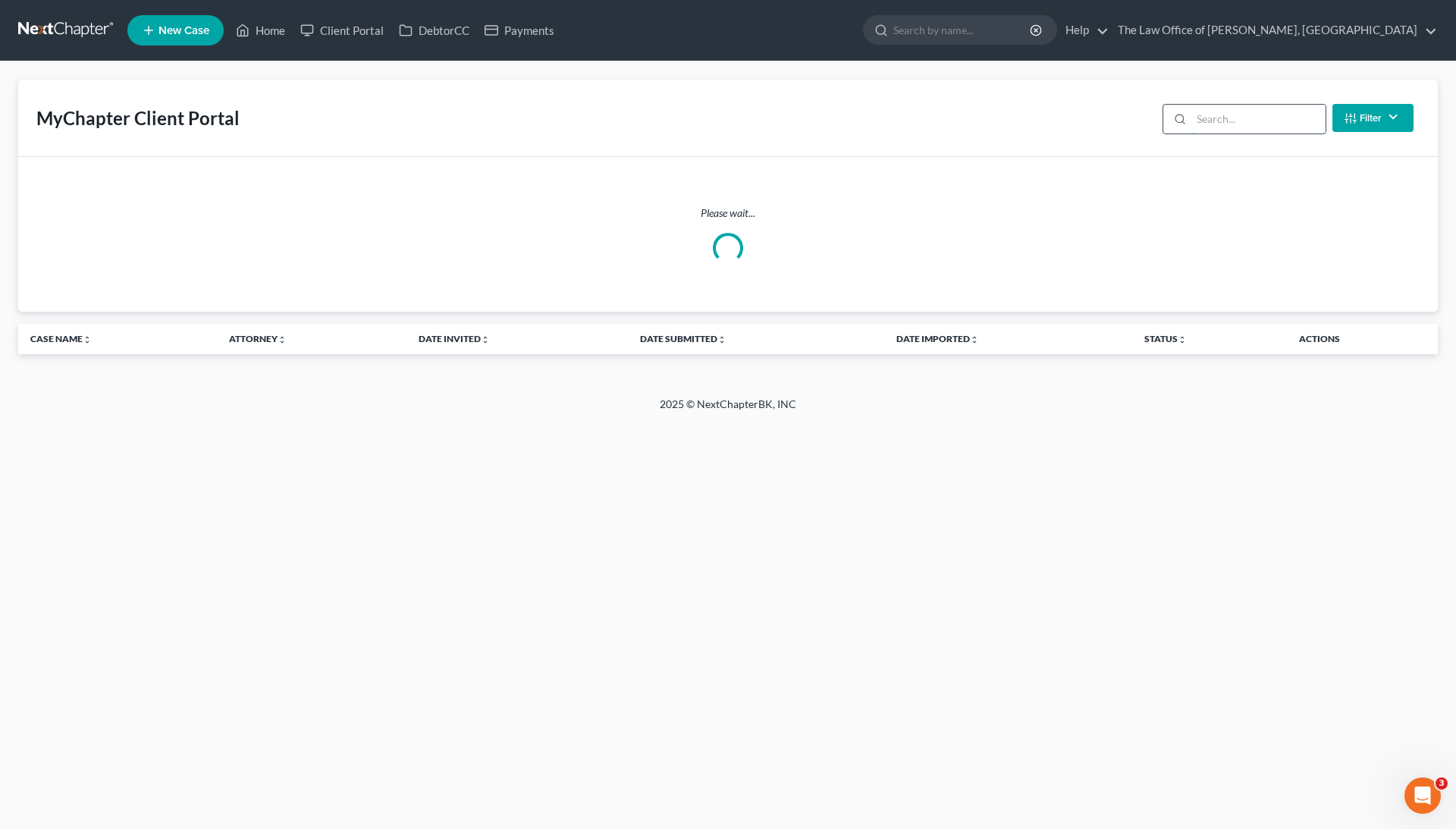
click at [1230, 126] on input "search" at bounding box center [1259, 119] width 135 height 29
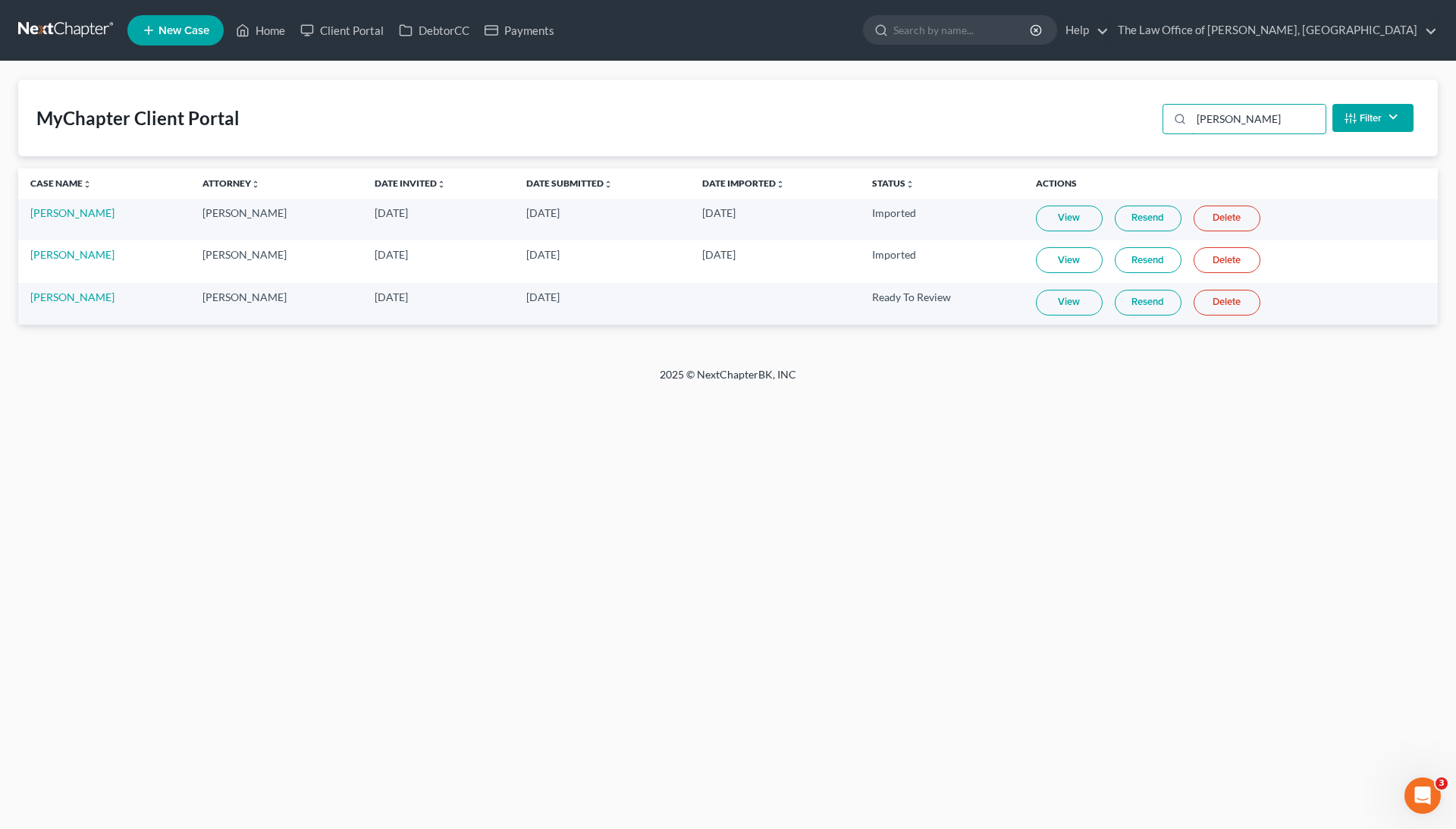
type input "[PERSON_NAME]"
click at [1086, 298] on link "View" at bounding box center [1069, 303] width 67 height 26
click at [81, 292] on link "[PERSON_NAME]" at bounding box center [72, 296] width 84 height 13
click at [79, 291] on link "[PERSON_NAME]" at bounding box center [72, 296] width 84 height 13
click at [77, 303] on td "[PERSON_NAME]" at bounding box center [104, 304] width 173 height 42
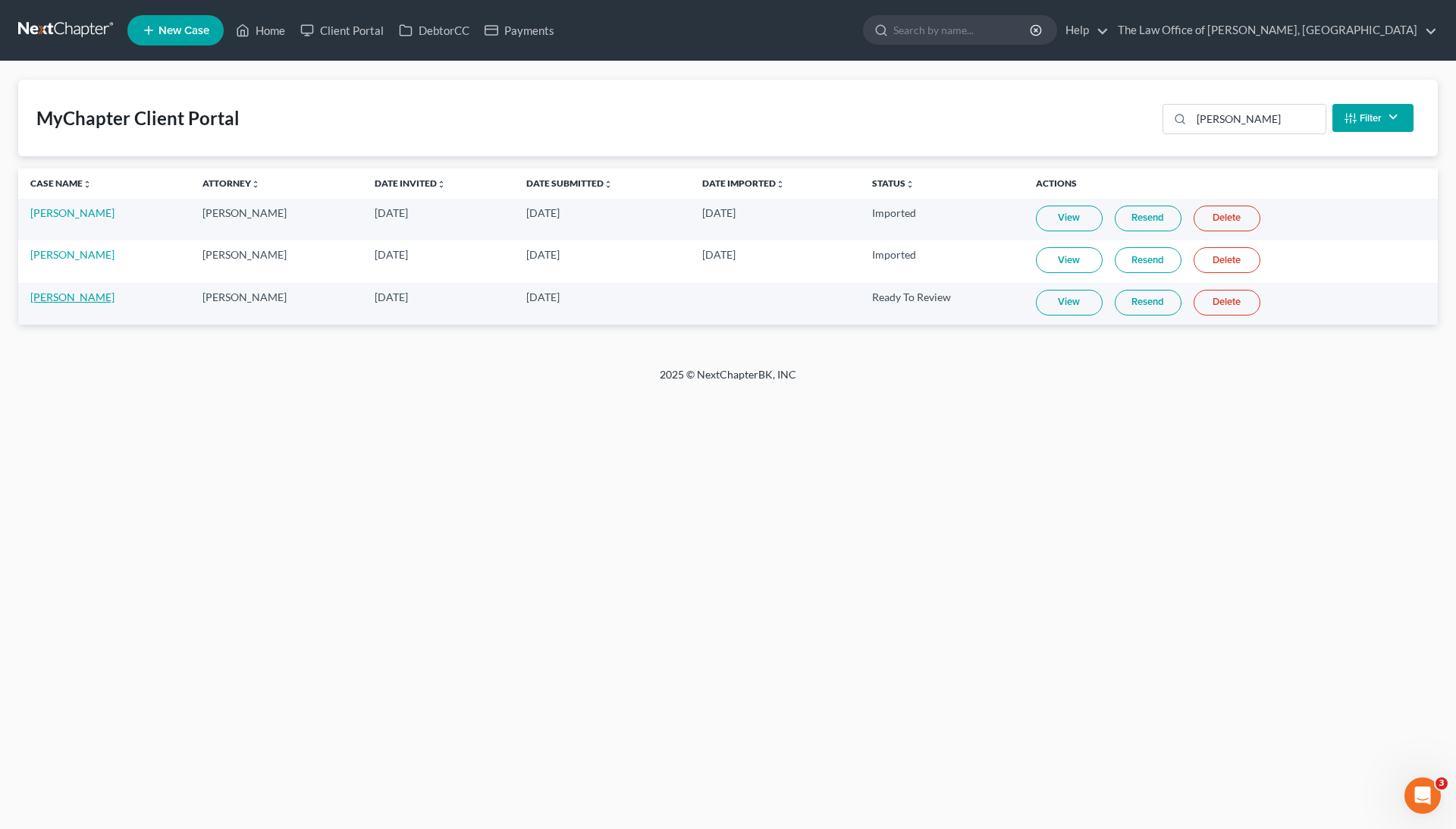
click at [77, 299] on link "[PERSON_NAME]" at bounding box center [72, 296] width 84 height 13
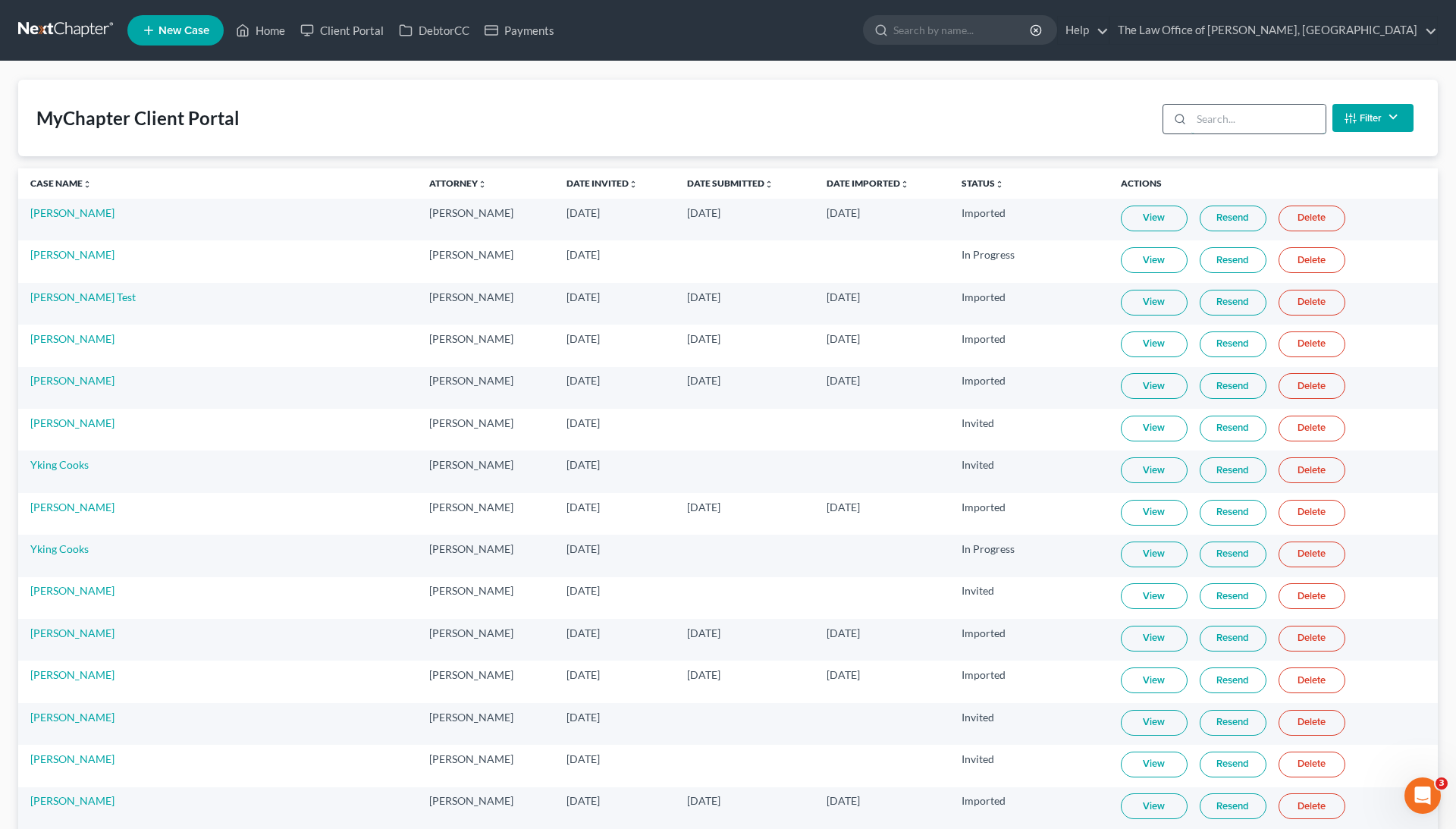
click at [1257, 116] on input "search" at bounding box center [1259, 119] width 135 height 29
click at [1241, 116] on input "search" at bounding box center [1259, 119] width 135 height 29
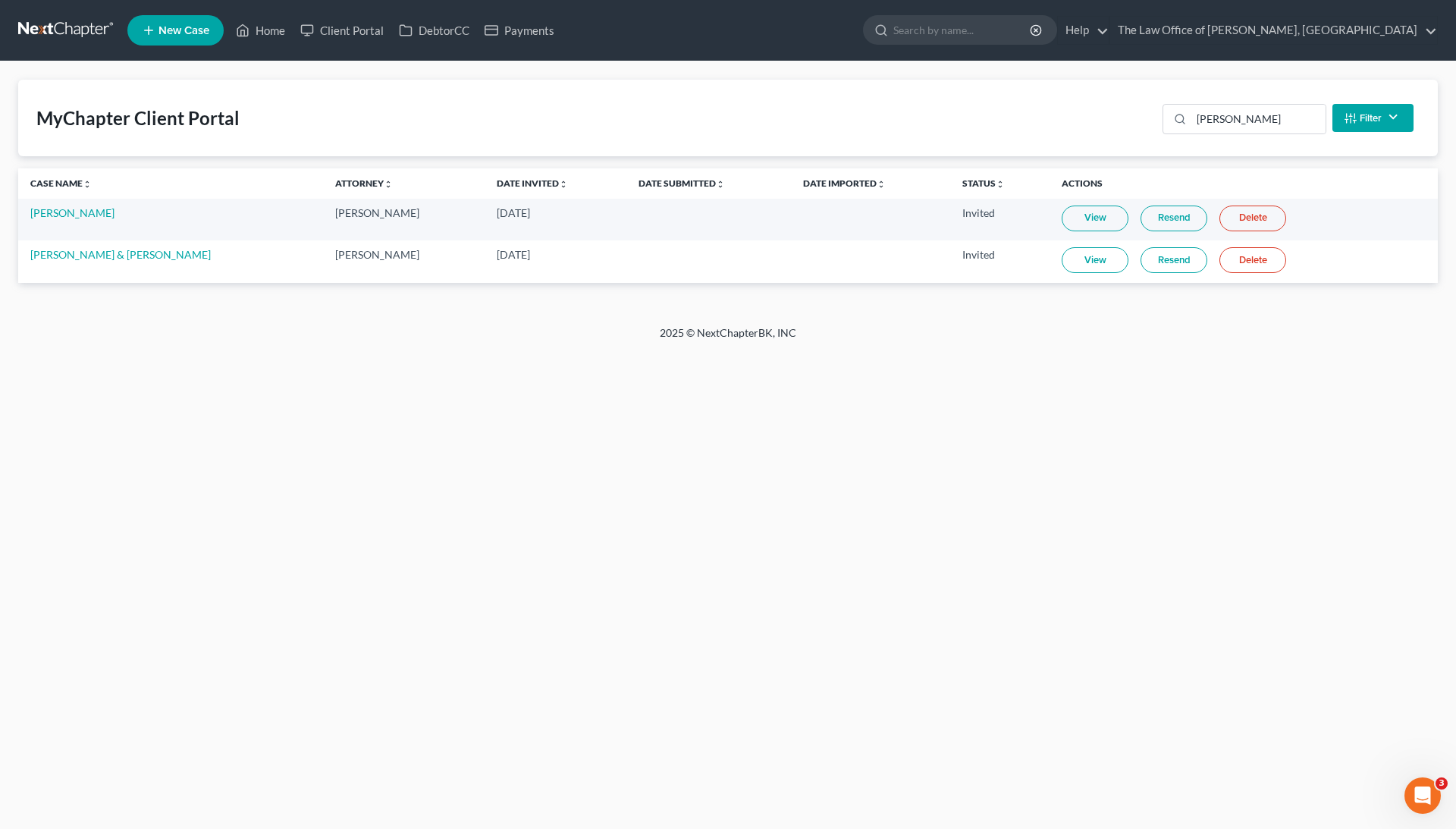
drag, startPoint x: 1187, startPoint y: 141, endPoint x: 98, endPoint y: 299, distance: 1100.4
click at [98, 299] on div "MyChapter Client Portal [PERSON_NAME] Filter Status Filter... Invited With Paym…" at bounding box center [728, 194] width 1456 height 264
click at [1217, 122] on input "[PERSON_NAME]" at bounding box center [1259, 119] width 135 height 29
click at [1217, 120] on input "[PERSON_NAME]" at bounding box center [1259, 119] width 135 height 29
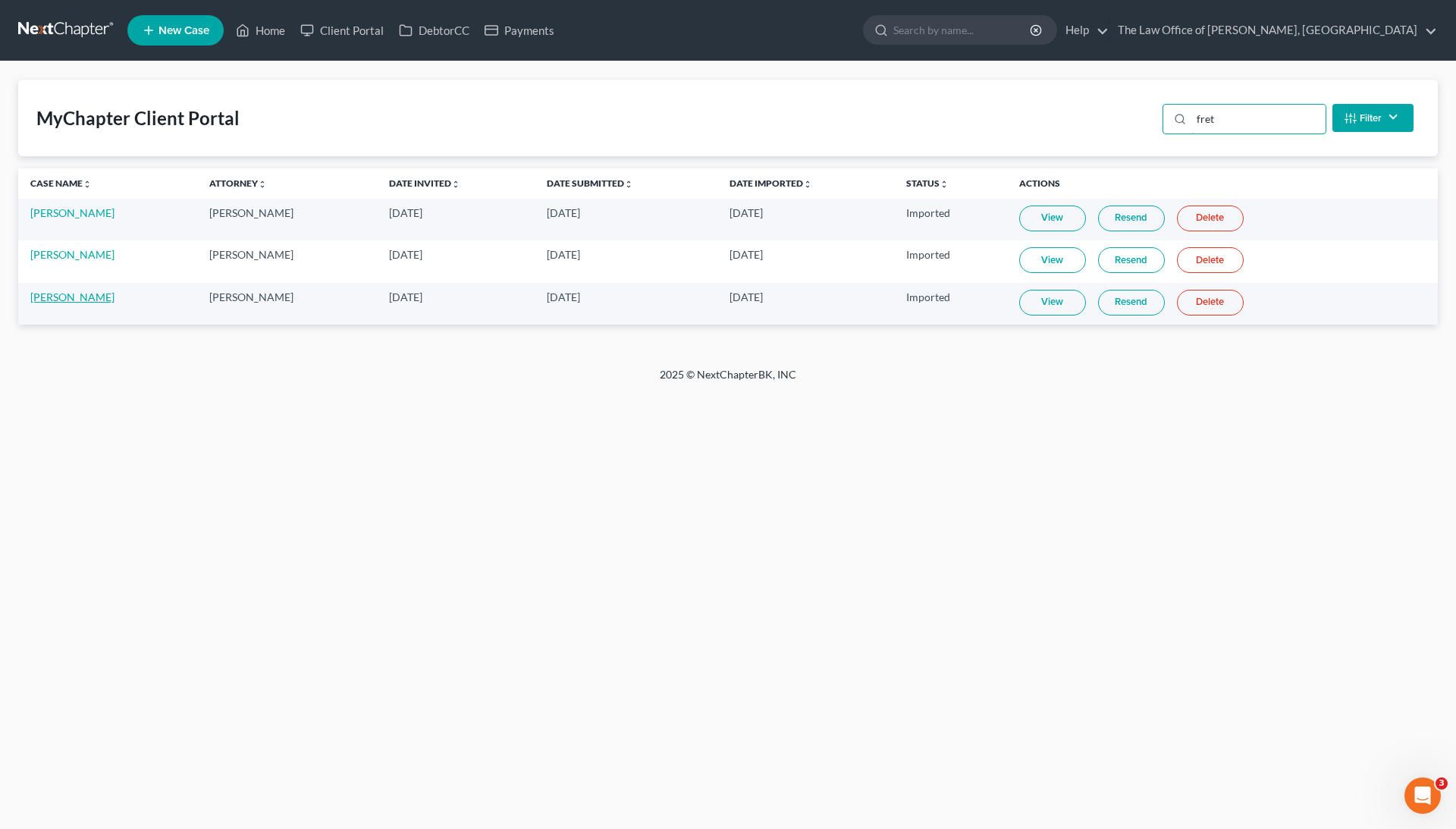
type input "fret"
click at [103, 294] on link "[PERSON_NAME]" at bounding box center [72, 296] width 84 height 13
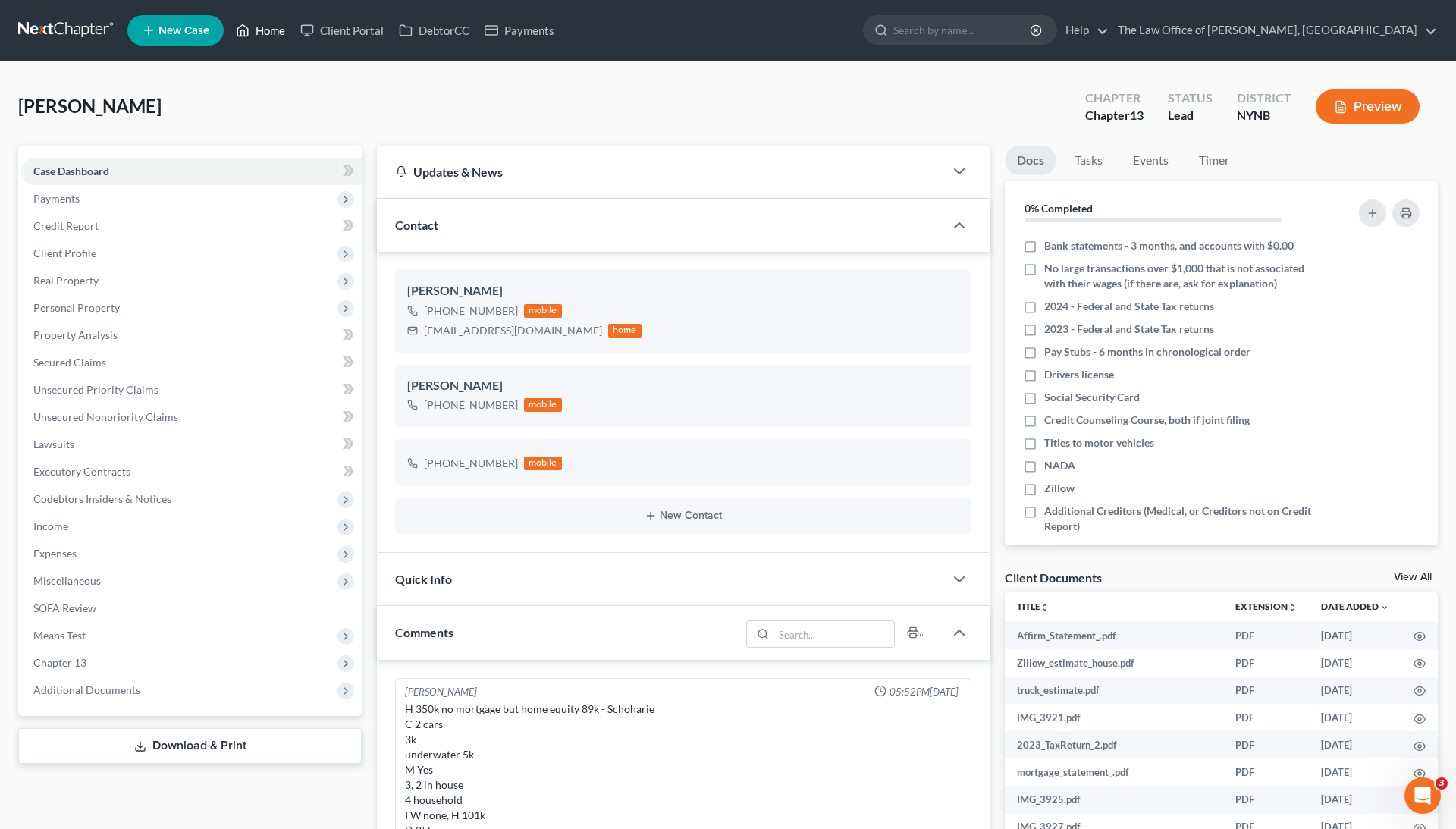
click at [267, 30] on link "Home" at bounding box center [260, 30] width 65 height 27
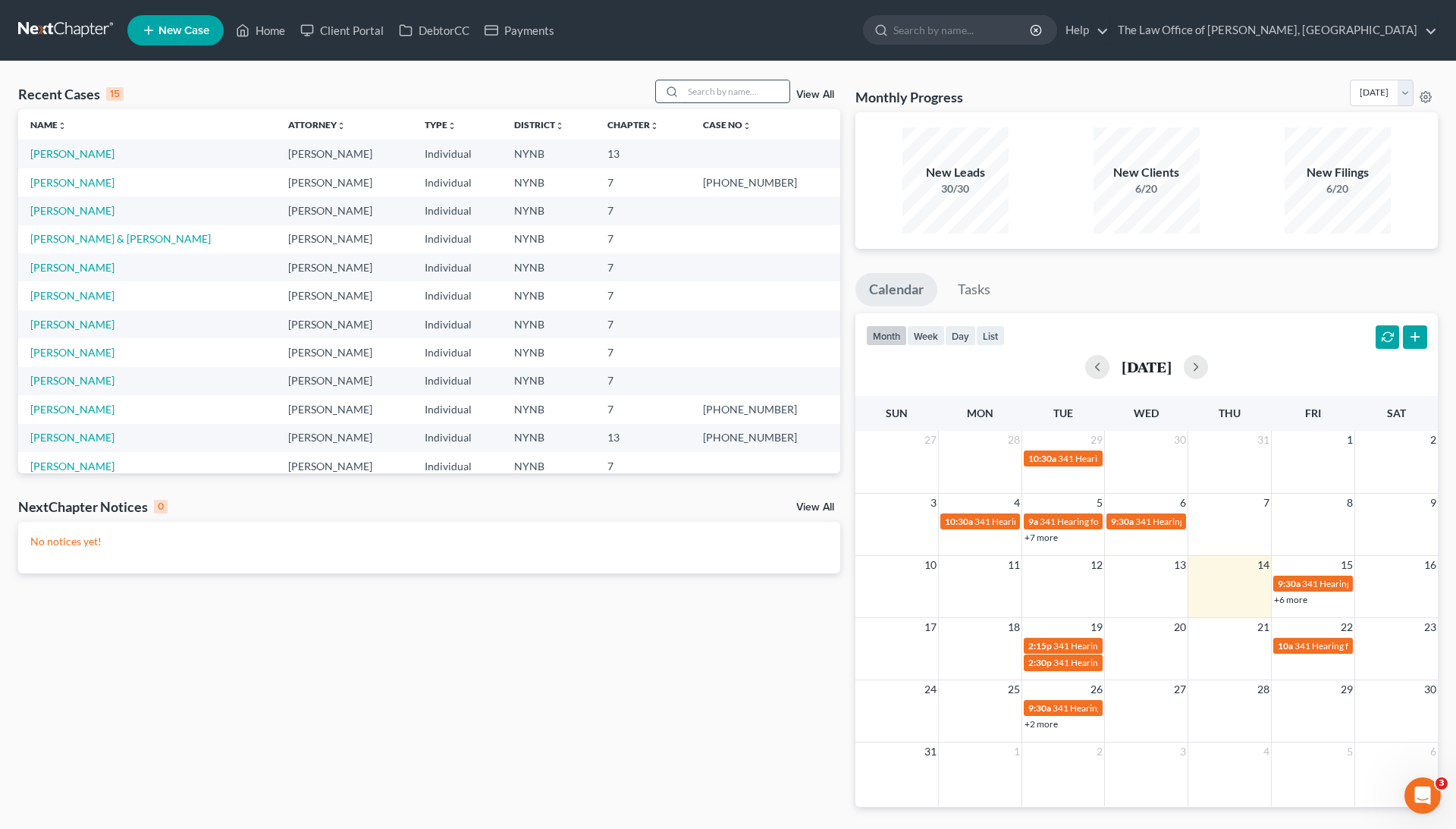
click at [698, 96] on input "search" at bounding box center [736, 92] width 106 height 22
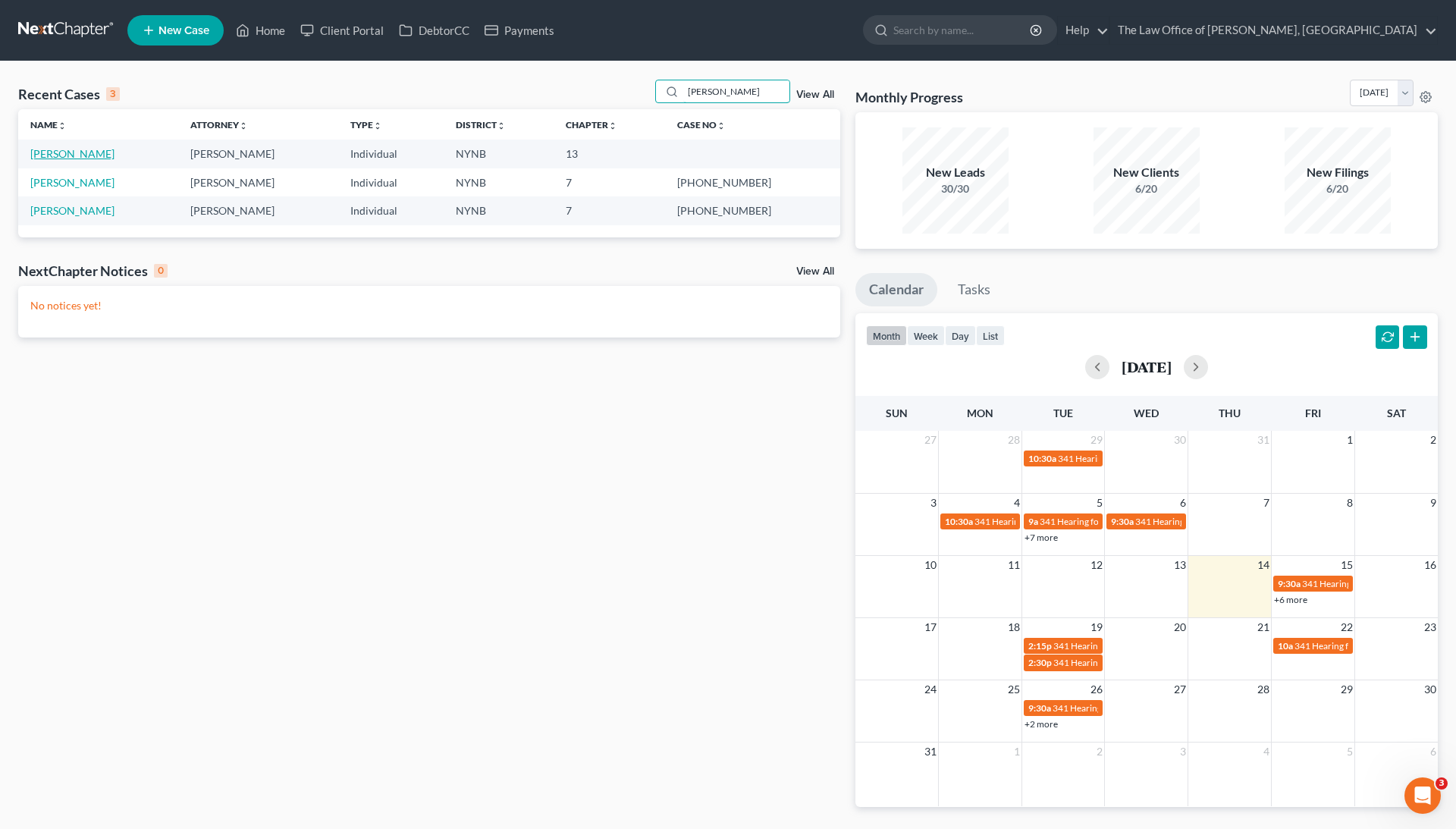
type input "[PERSON_NAME]"
click at [101, 153] on link "[PERSON_NAME]" at bounding box center [72, 154] width 84 height 13
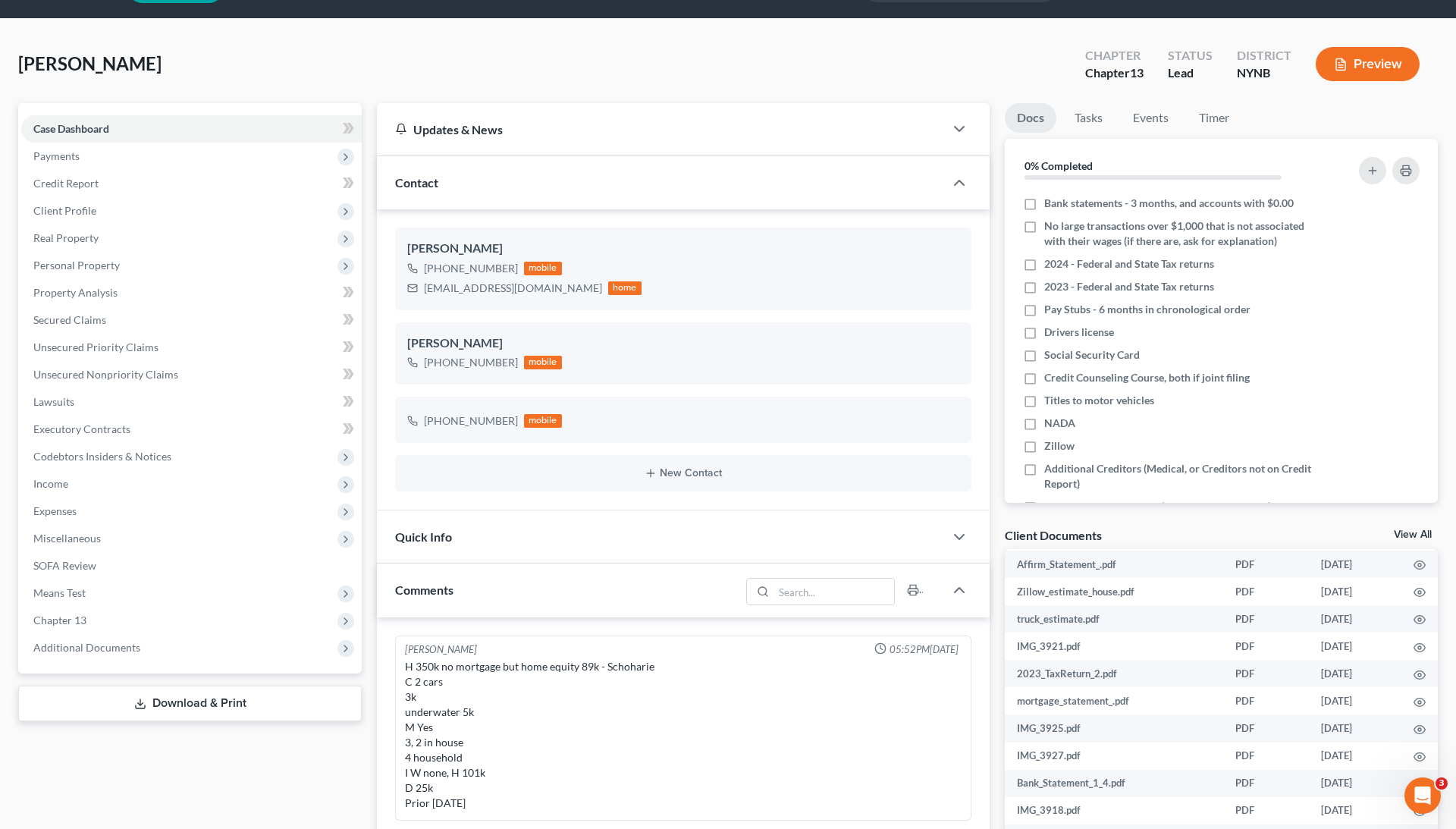
scroll to position [30, 0]
click at [1044, 445] on label "Zillow" at bounding box center [1059, 446] width 30 height 15
click at [1050, 445] on input "Zillow" at bounding box center [1055, 444] width 10 height 10
checkbox input "true"
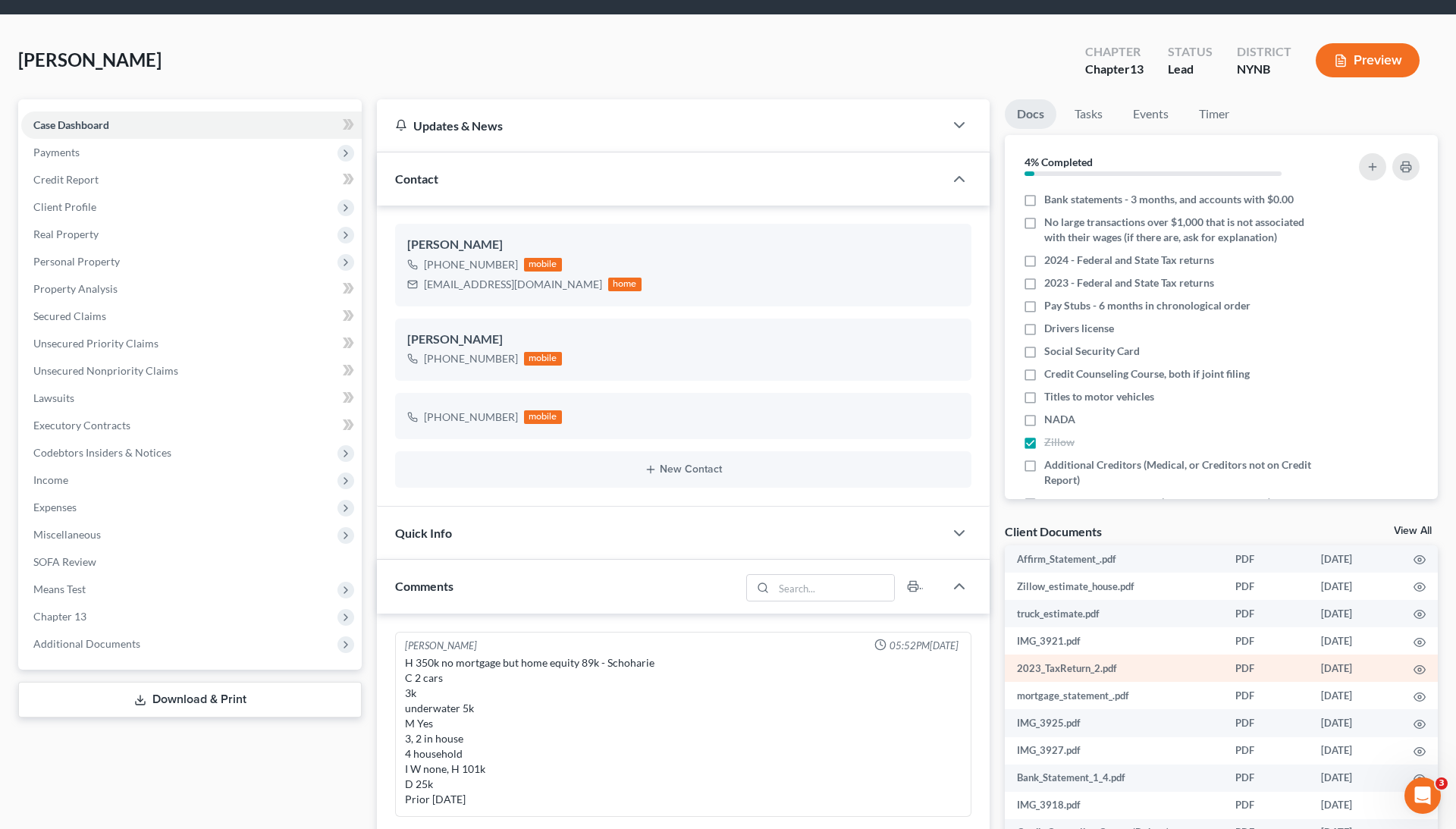
scroll to position [46, 0]
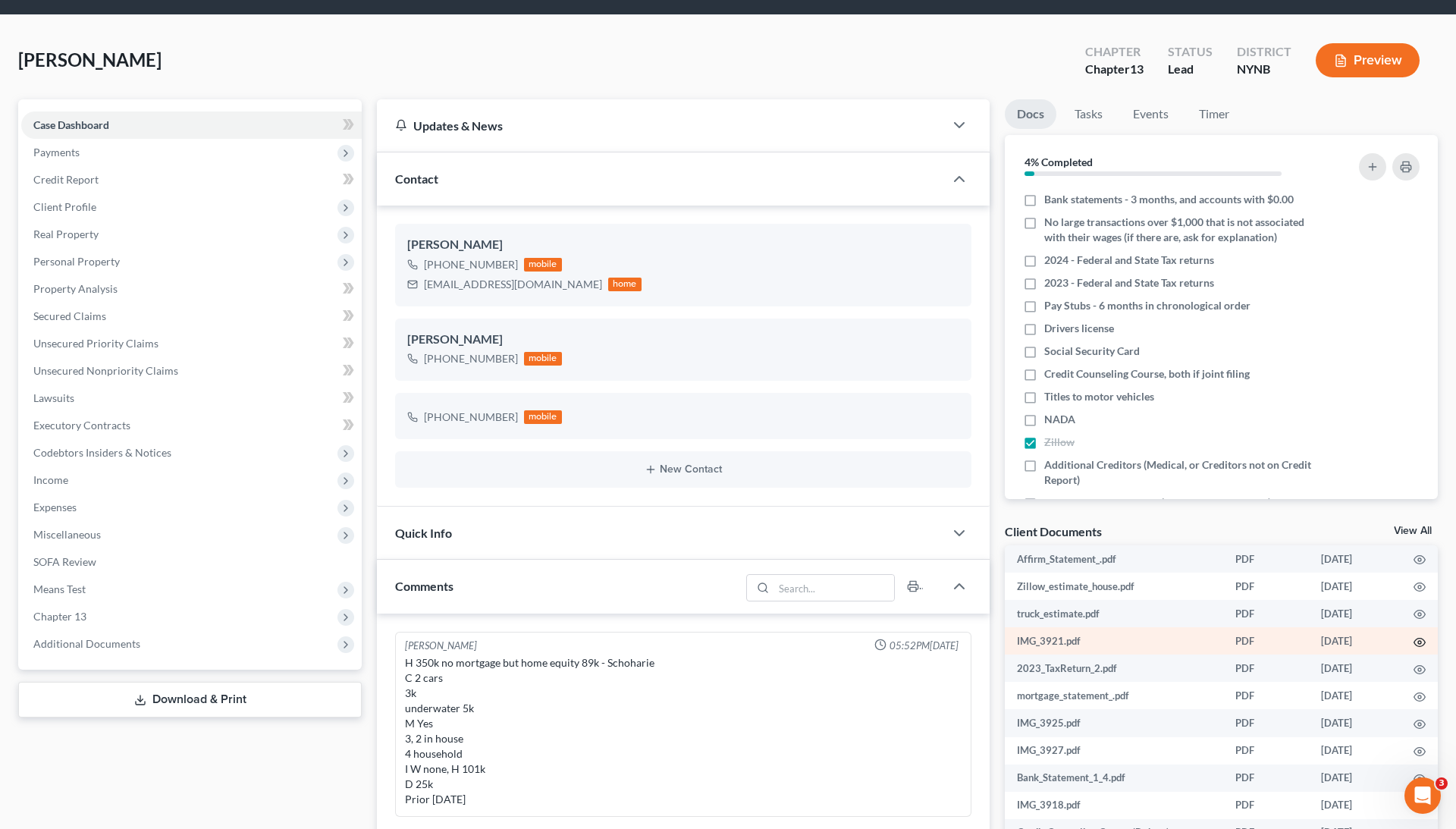
click at [1420, 641] on circle "button" at bounding box center [1419, 642] width 3 height 3
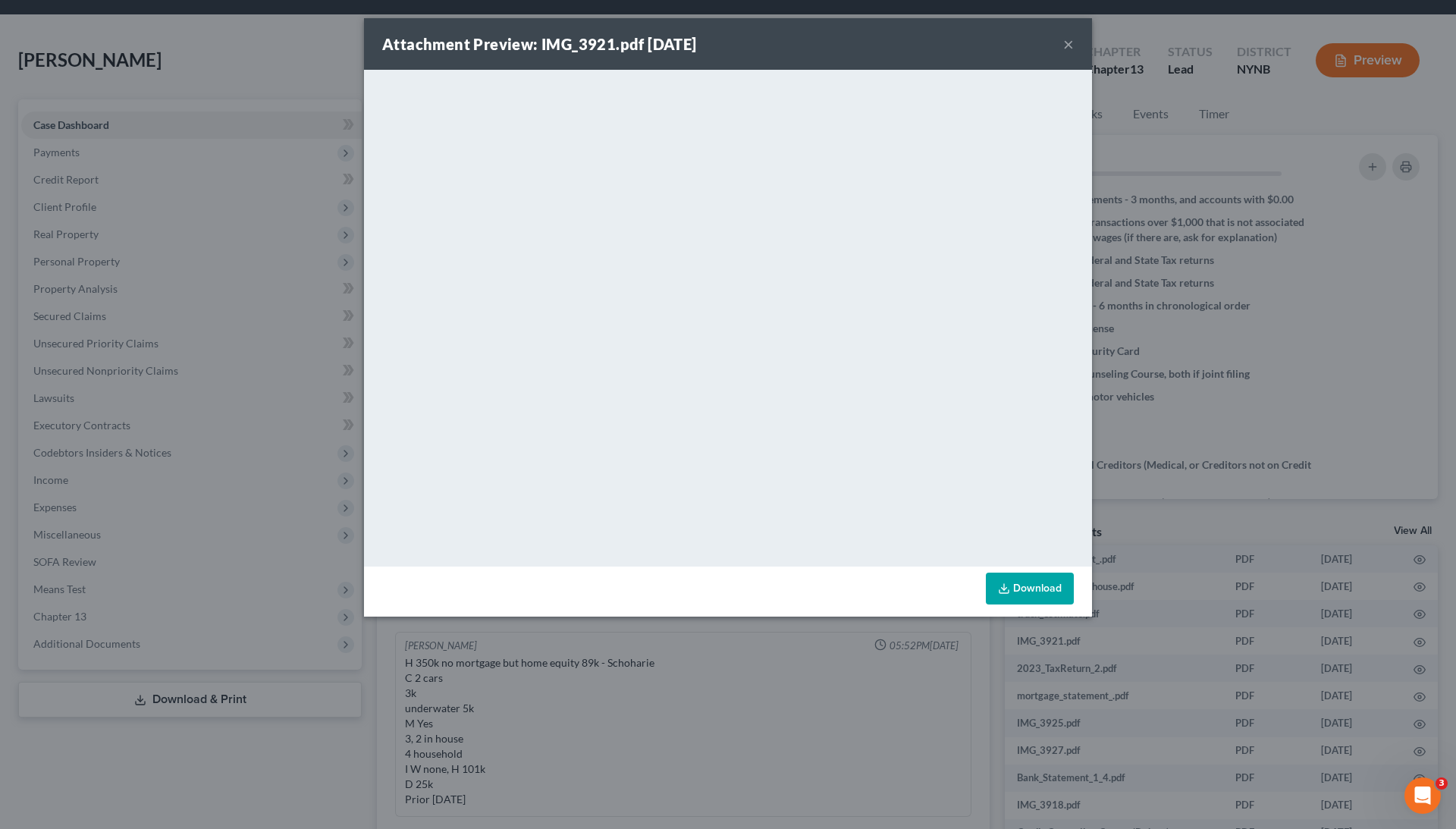
click at [1251, 356] on div "Attachment Preview: IMG_3921.pdf [DATE] × <object ng-attr-data='[URL][DOMAIN_NA…" at bounding box center [728, 414] width 1456 height 829
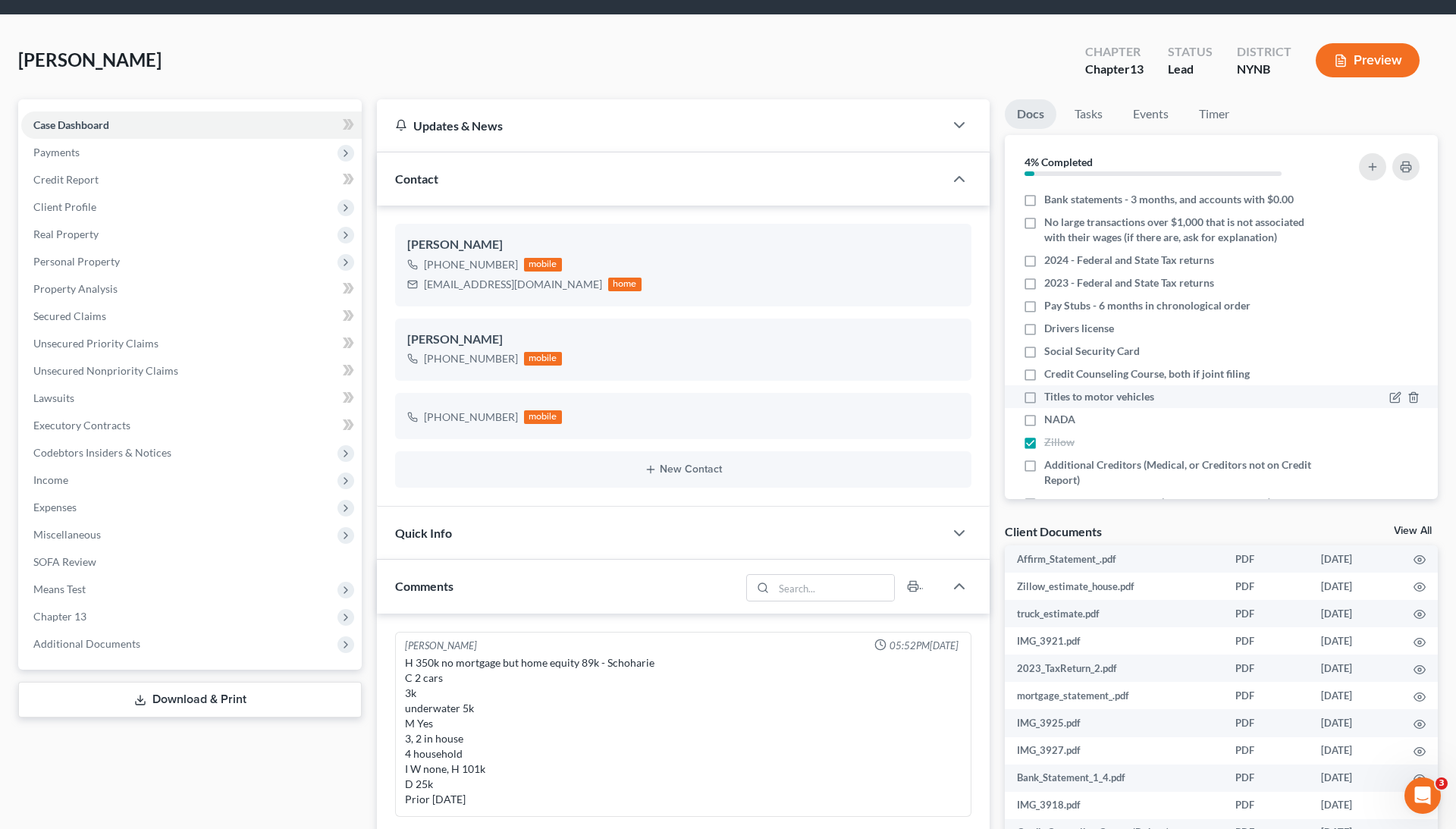
click at [1044, 394] on label "Titles to motor vehicles" at bounding box center [1099, 396] width 110 height 15
click at [1050, 394] on input "Titles to motor vehicles" at bounding box center [1055, 394] width 10 height 10
checkbox input "true"
click at [1044, 420] on label "NADA" at bounding box center [1059, 419] width 31 height 15
click at [1050, 420] on input "NADA" at bounding box center [1055, 417] width 10 height 10
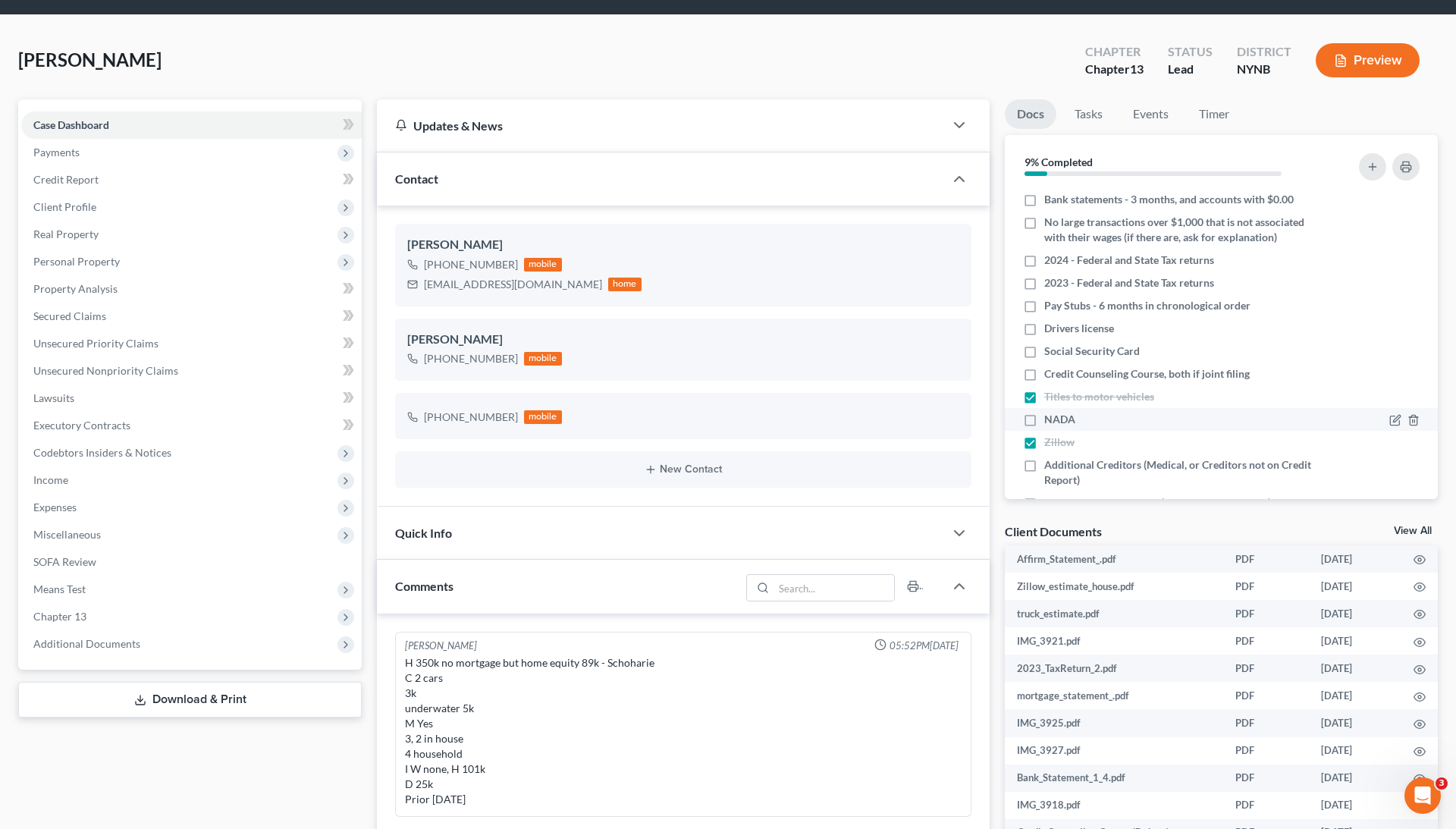
checkbox input "true"
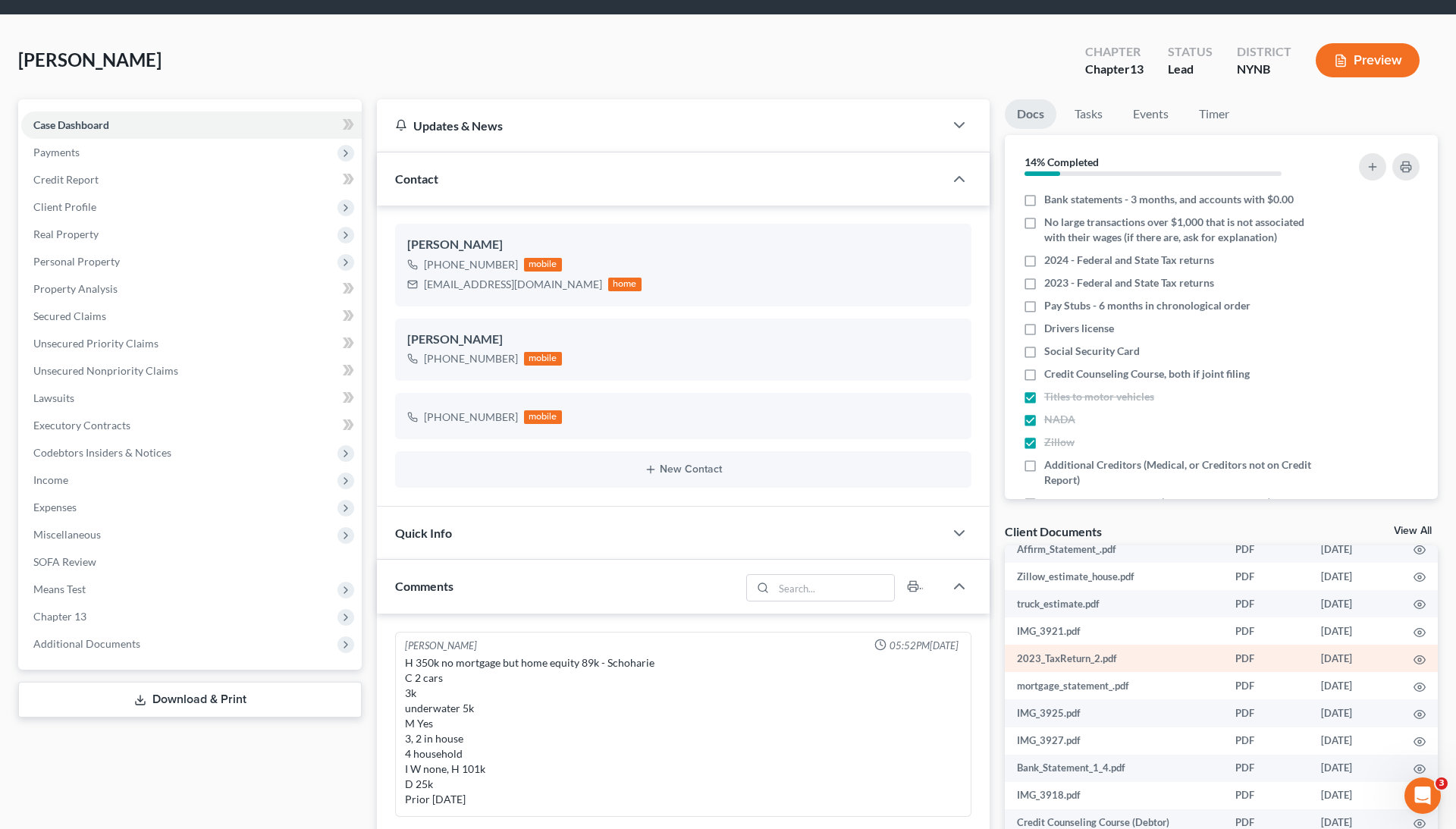
scroll to position [40, 0]
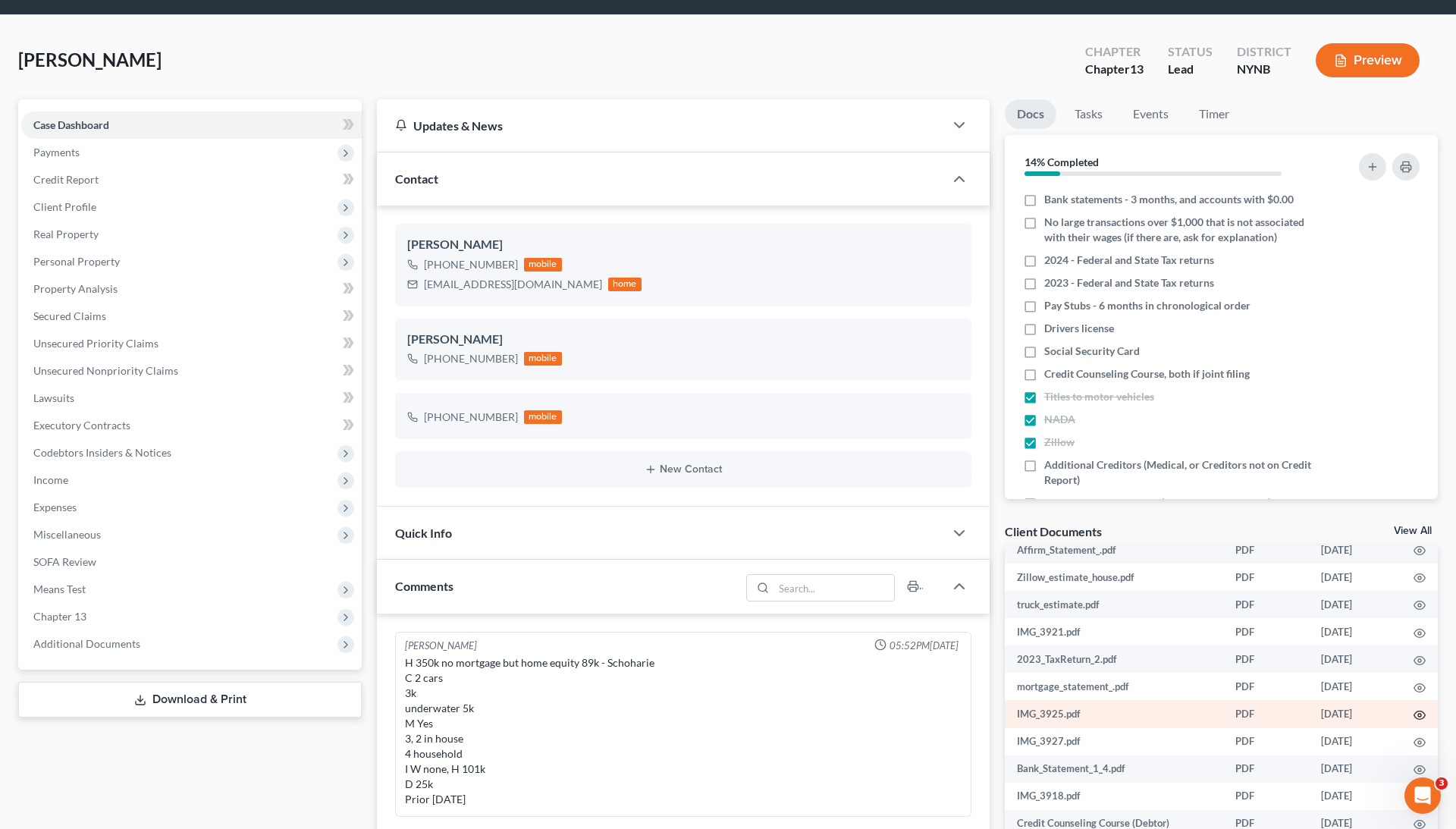
click at [1415, 711] on icon "button" at bounding box center [1420, 715] width 11 height 8
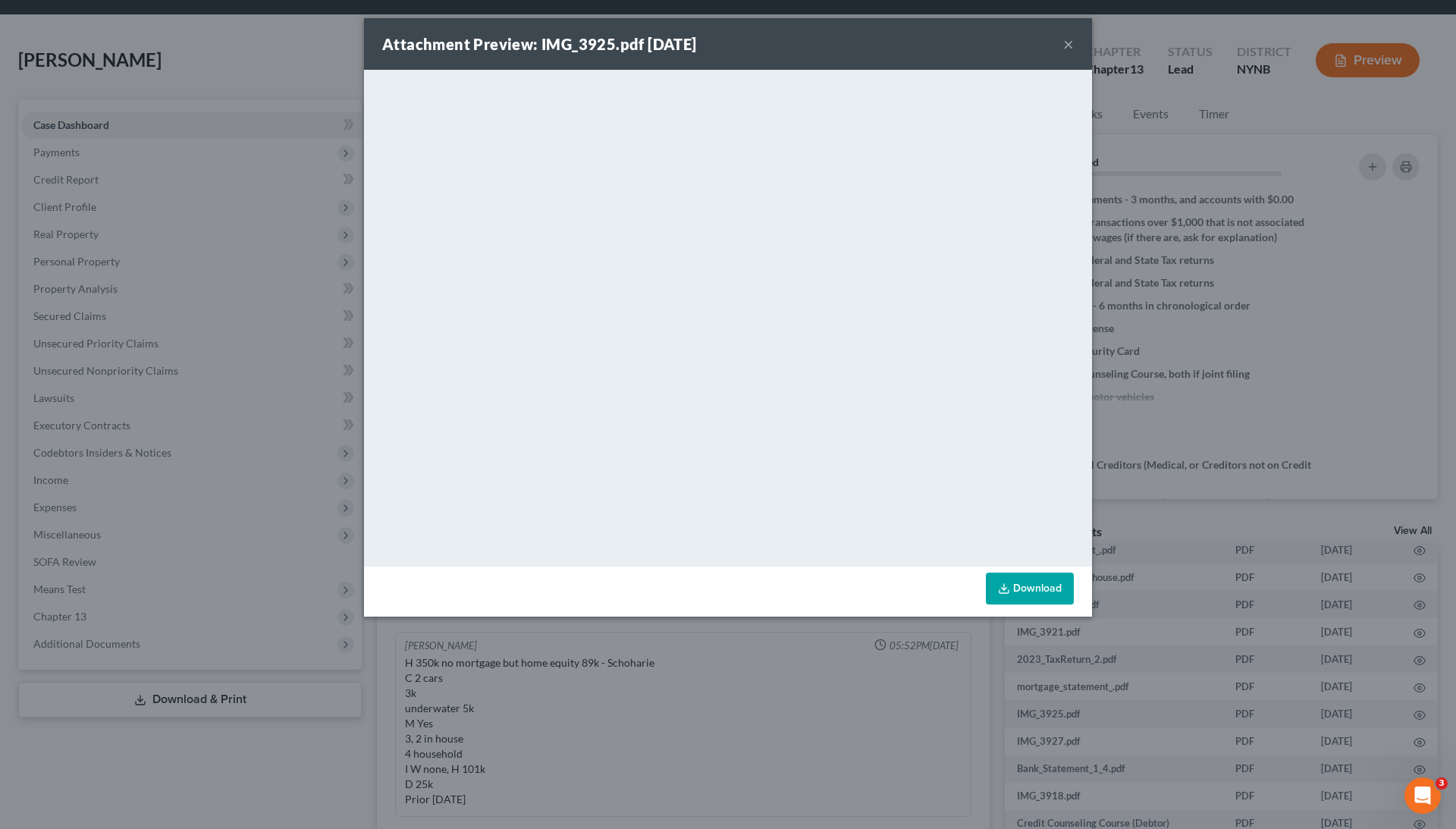
click at [1139, 445] on div "Attachment Preview: IMG_3925.pdf [DATE] × <object ng-attr-data='[URL][DOMAIN_NA…" at bounding box center [728, 414] width 1456 height 829
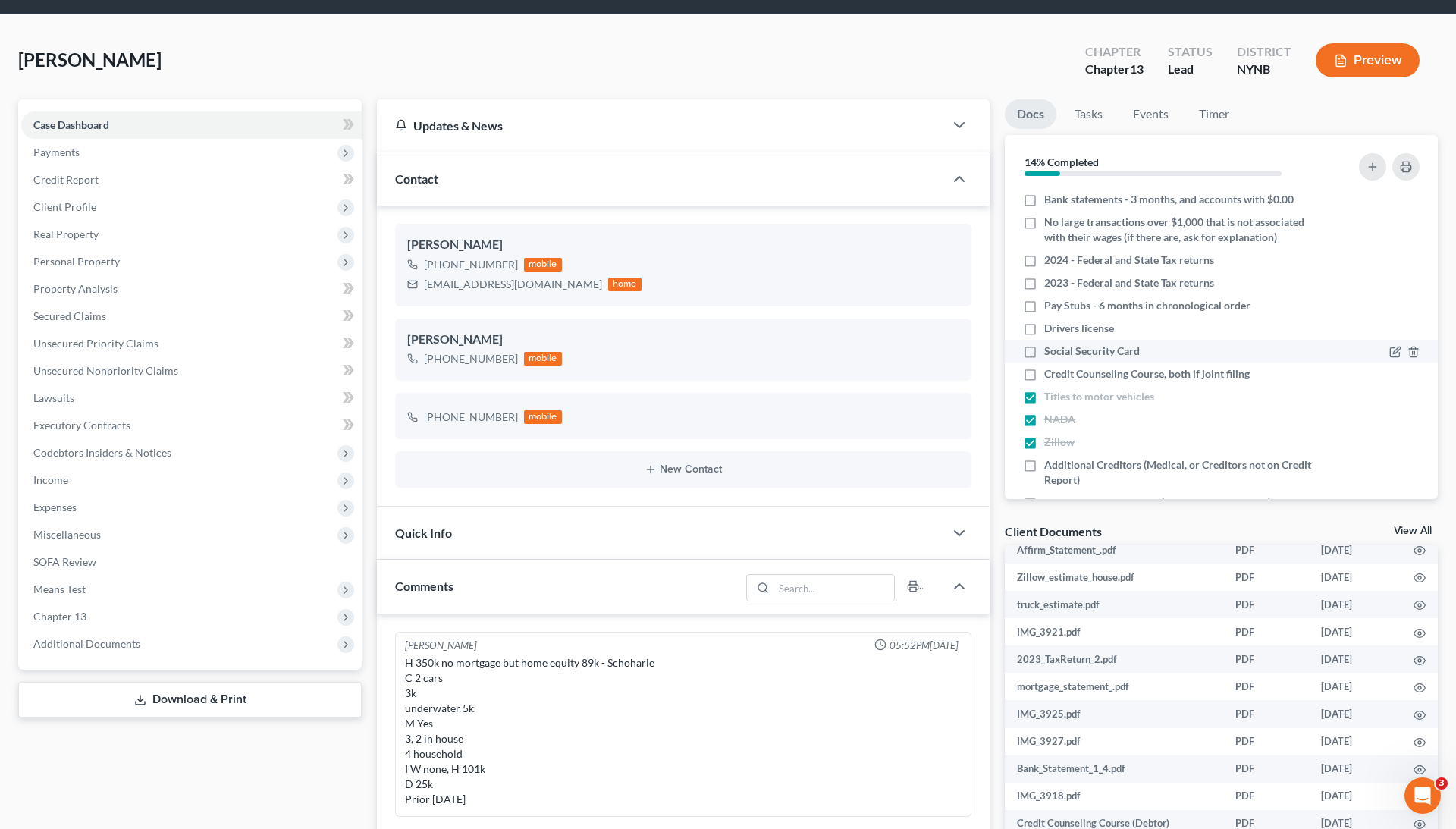
click at [1044, 348] on label "Social Security Card" at bounding box center [1092, 351] width 96 height 15
click at [1050, 348] on input "Social Security Card" at bounding box center [1055, 349] width 10 height 10
checkbox input "true"
click at [1044, 331] on label "Drivers license" at bounding box center [1079, 328] width 70 height 15
click at [1050, 331] on input "Drivers license" at bounding box center [1055, 326] width 10 height 10
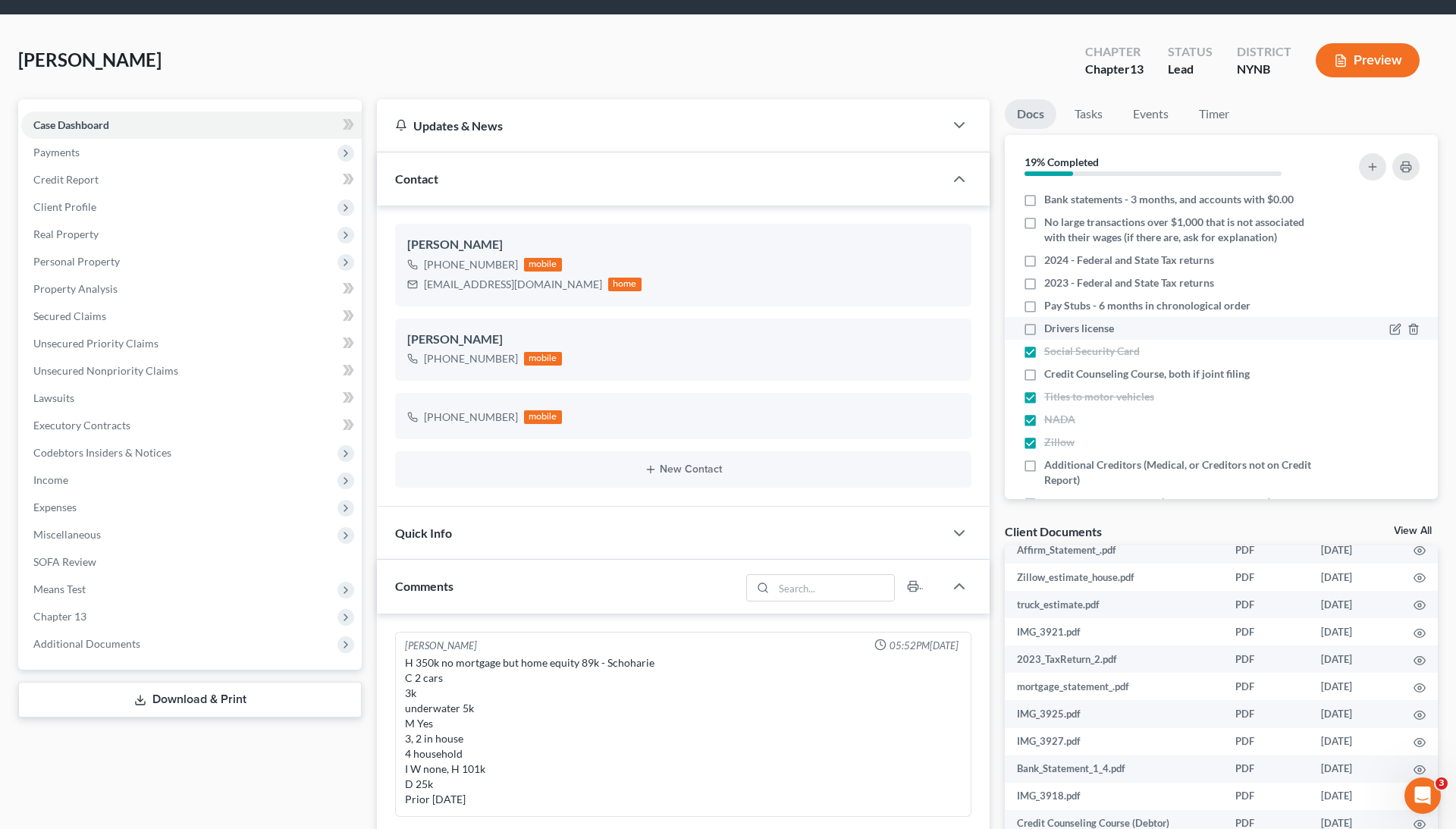
checkbox input "true"
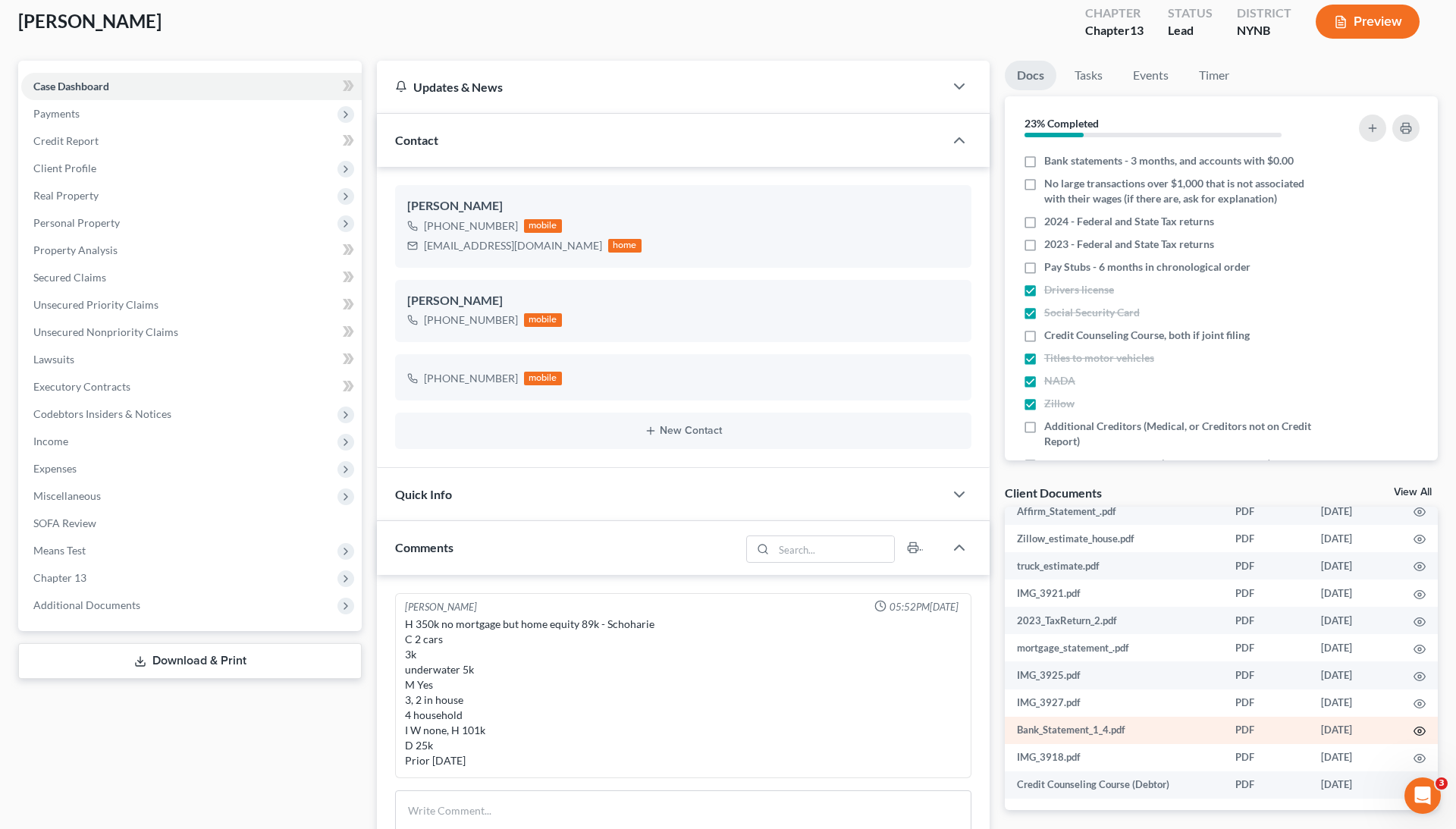
click at [1420, 728] on icon "button" at bounding box center [1420, 731] width 12 height 12
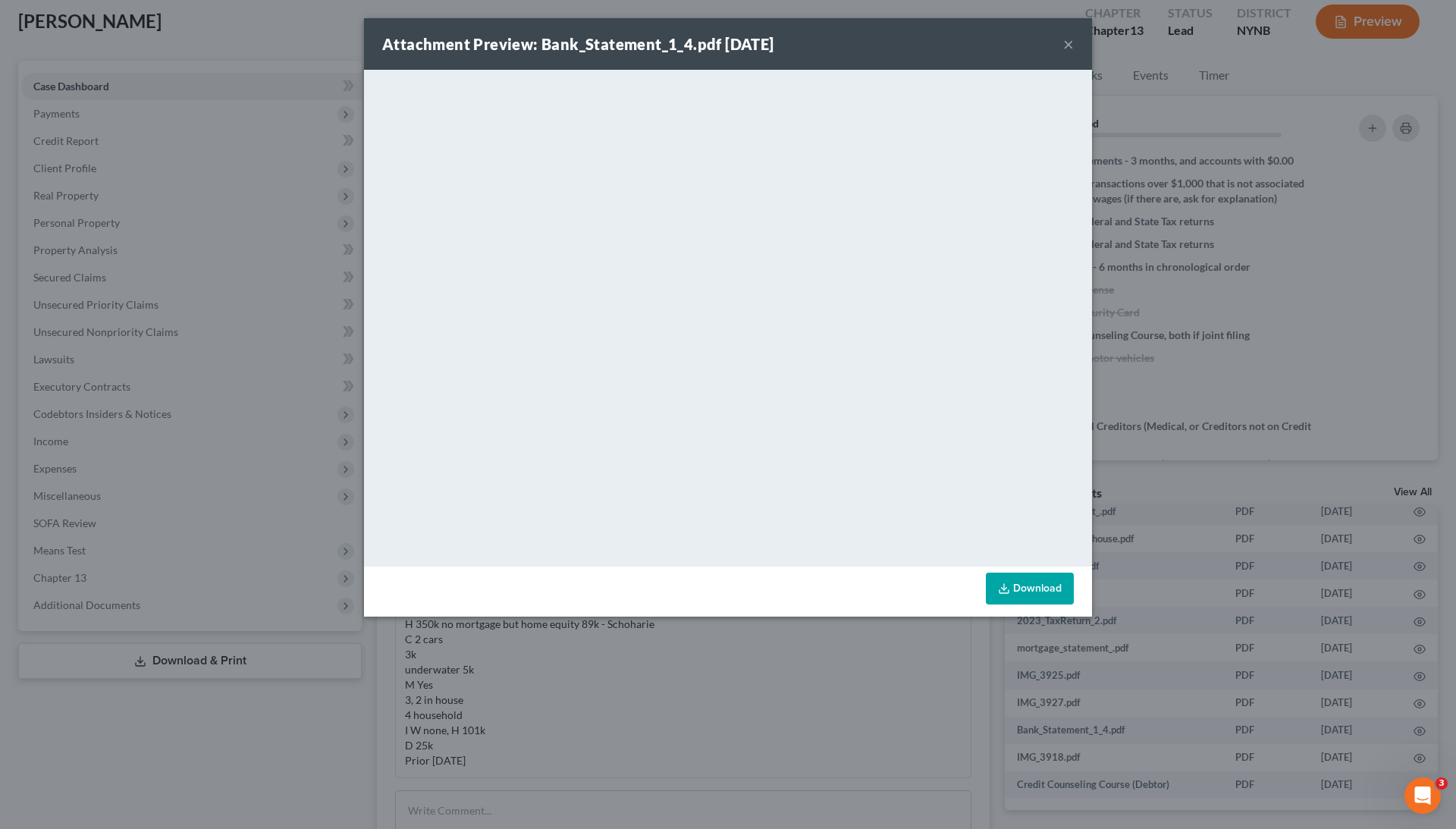
click at [1181, 331] on div "Attachment Preview: Bank_Statement_1_4.pdf [DATE] × <object ng-attr-data='[URL]…" at bounding box center [728, 414] width 1456 height 829
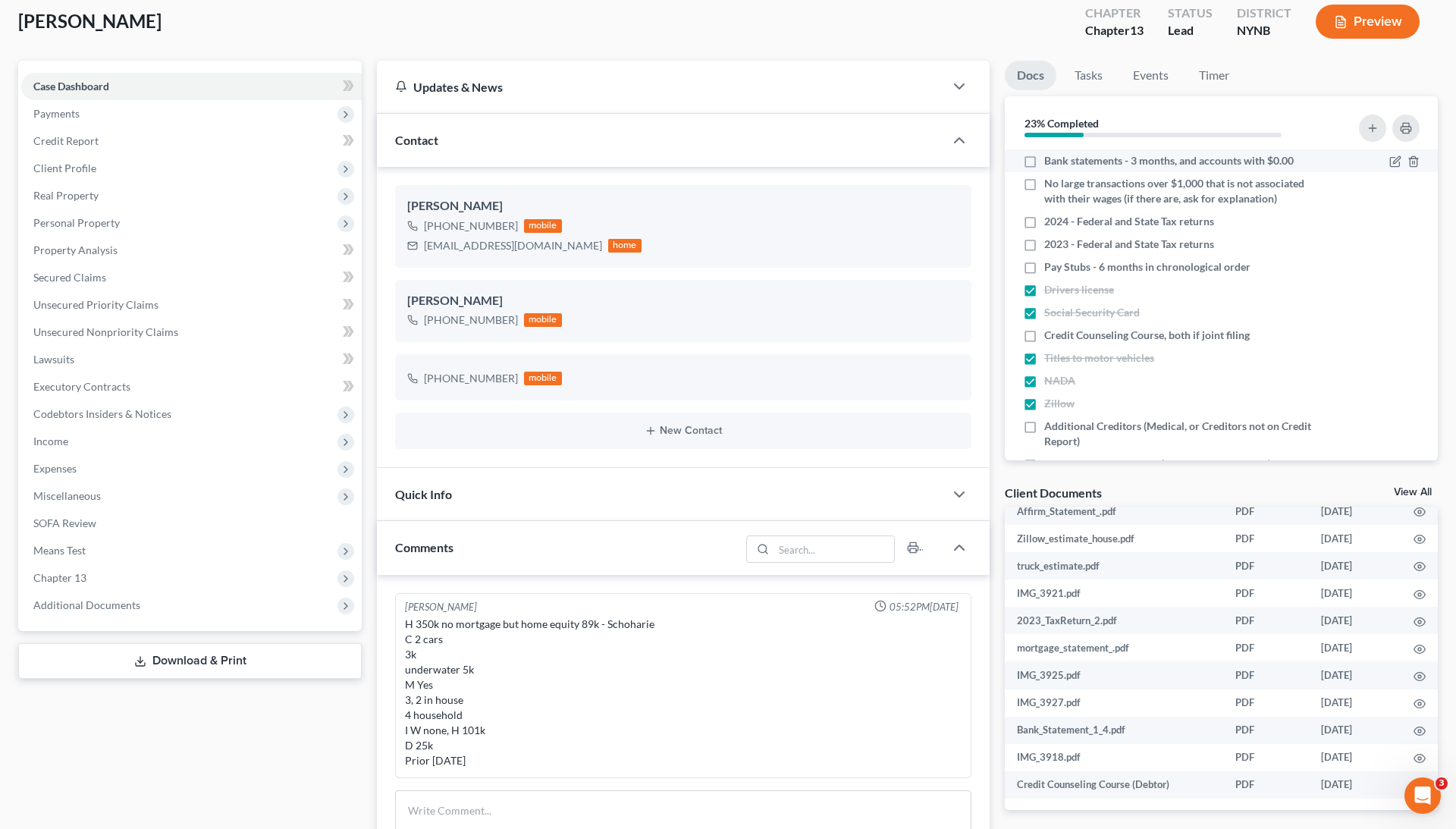
click at [1044, 159] on label "Bank statements - 3 months, and accounts with $0.00" at bounding box center [1169, 161] width 249 height 15
click at [1050, 159] on input "Bank statements - 3 months, and accounts with $0.00" at bounding box center [1055, 159] width 10 height 10
checkbox input "true"
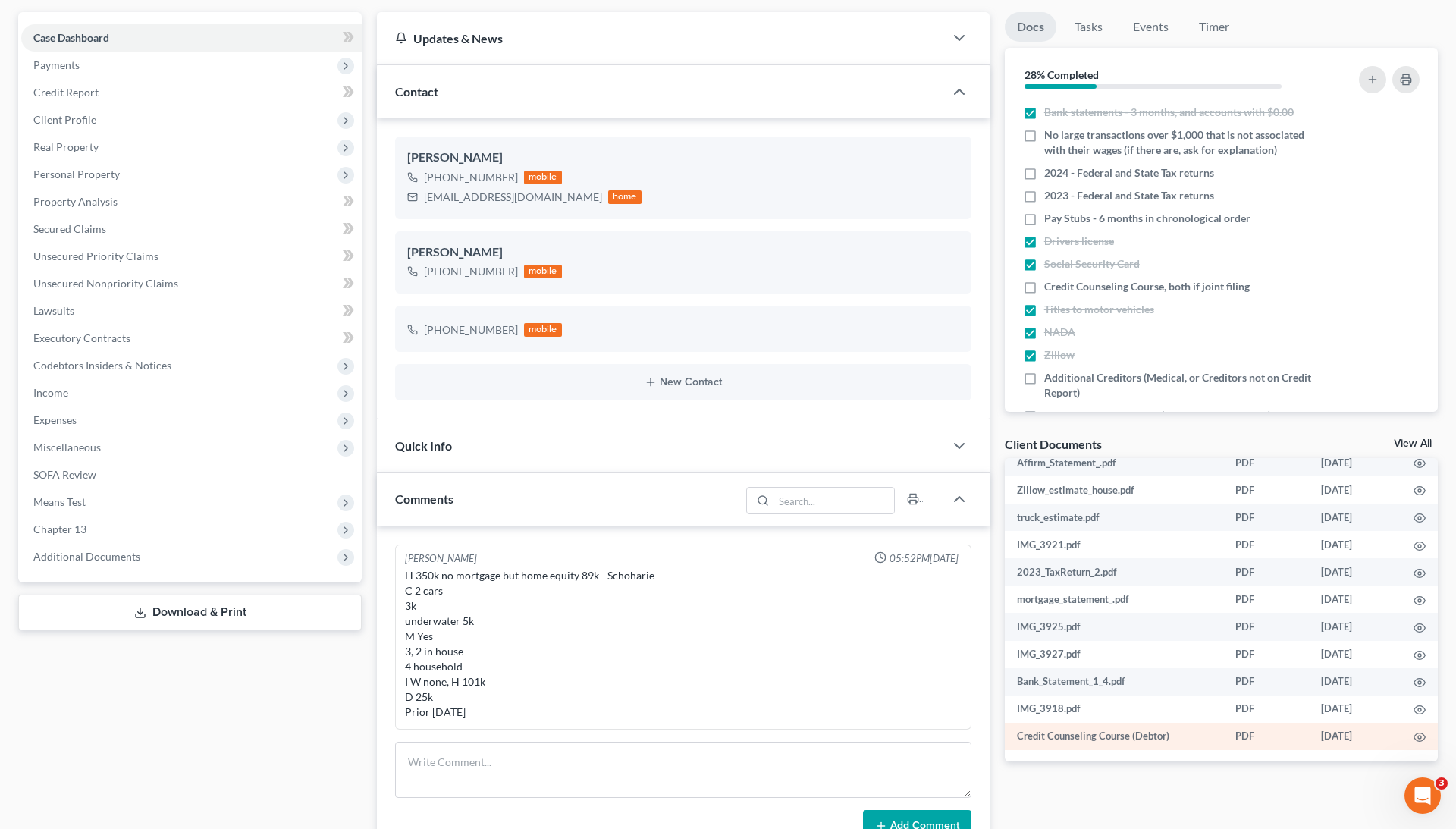
scroll to position [135, 0]
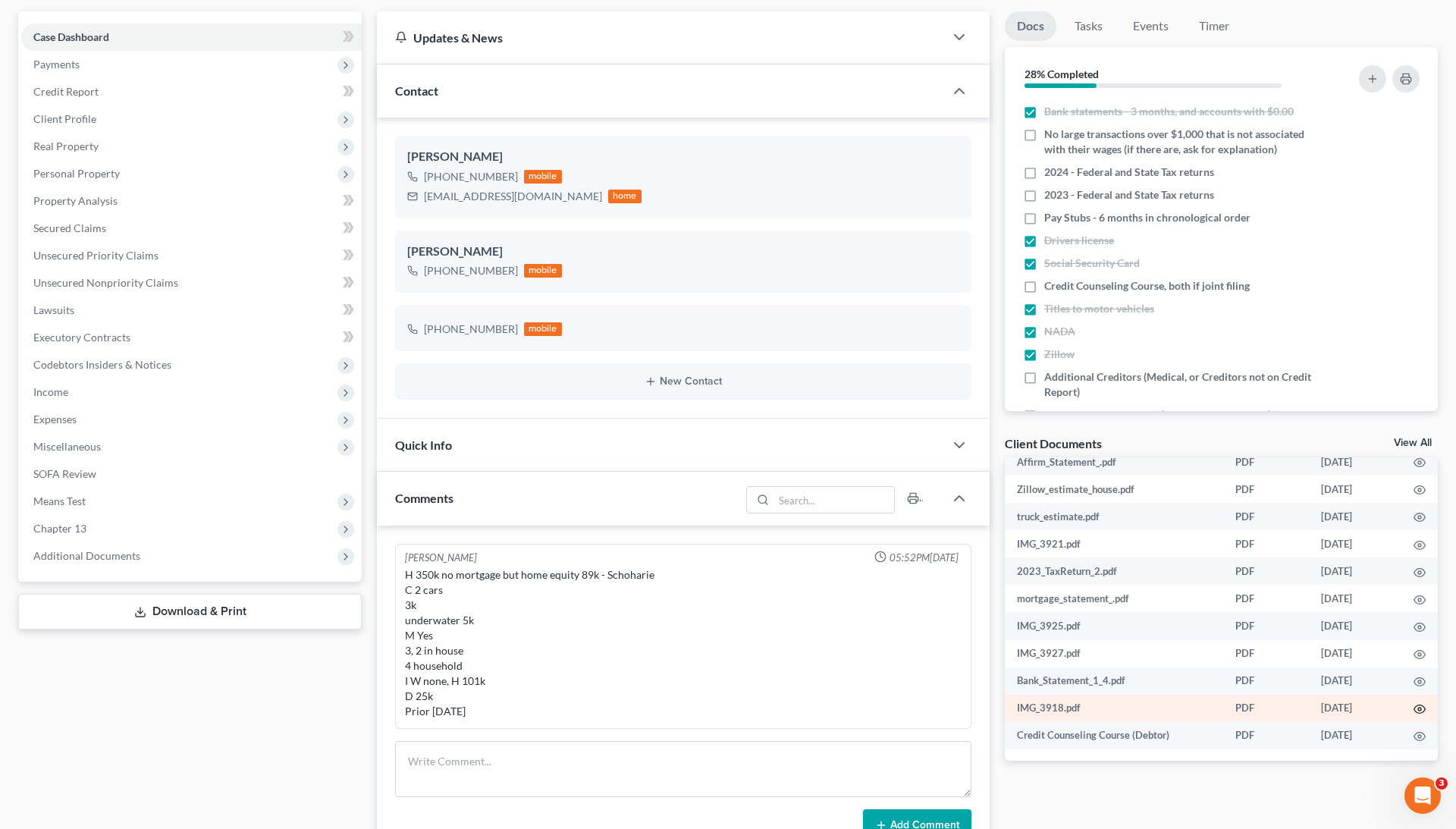
click at [1418, 705] on icon "button" at bounding box center [1420, 709] width 11 height 8
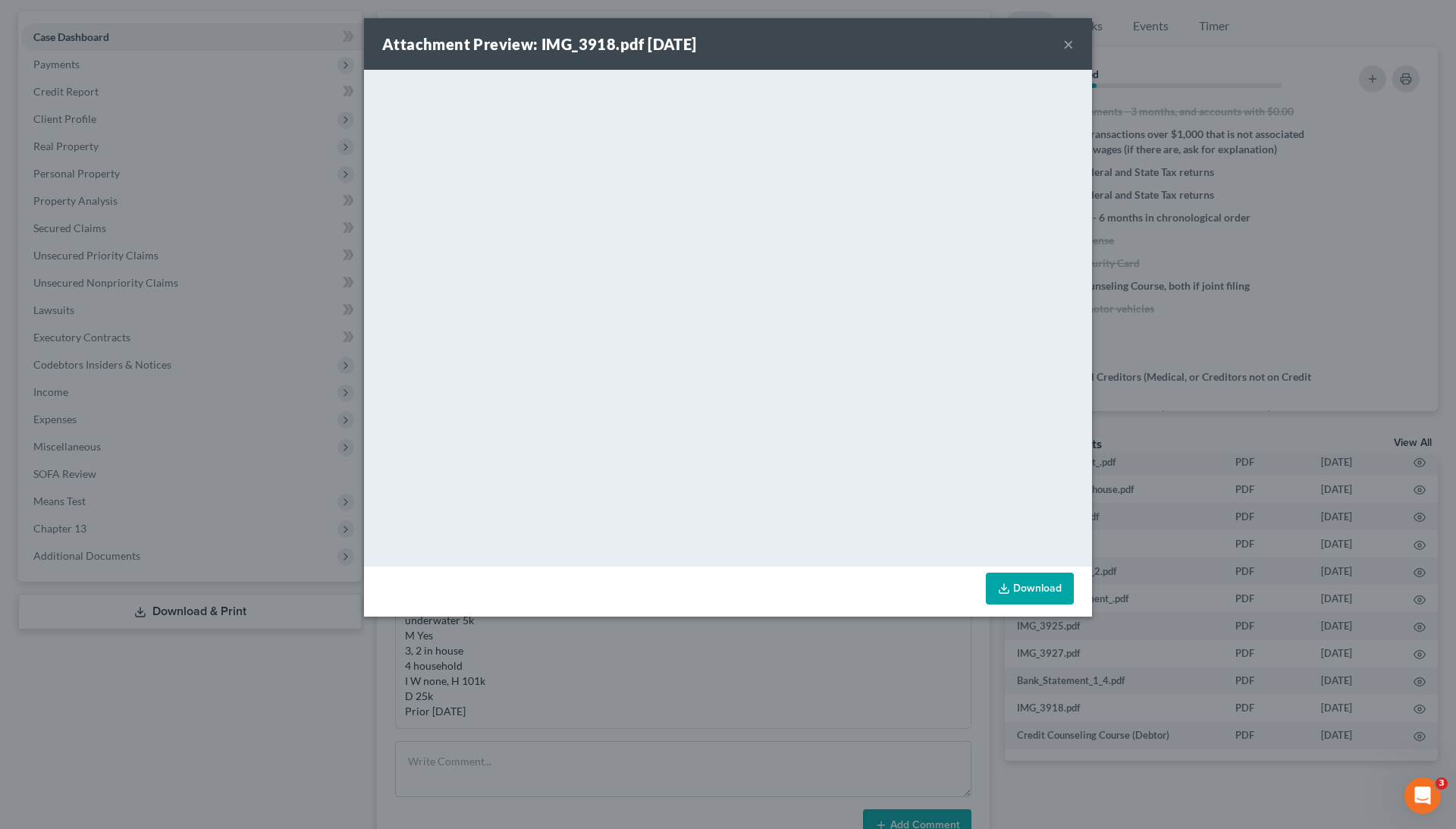
click at [1167, 384] on div "Attachment Preview: IMG_3918.pdf [DATE] × <object ng-attr-data='[URL][DOMAIN_NA…" at bounding box center [728, 414] width 1456 height 829
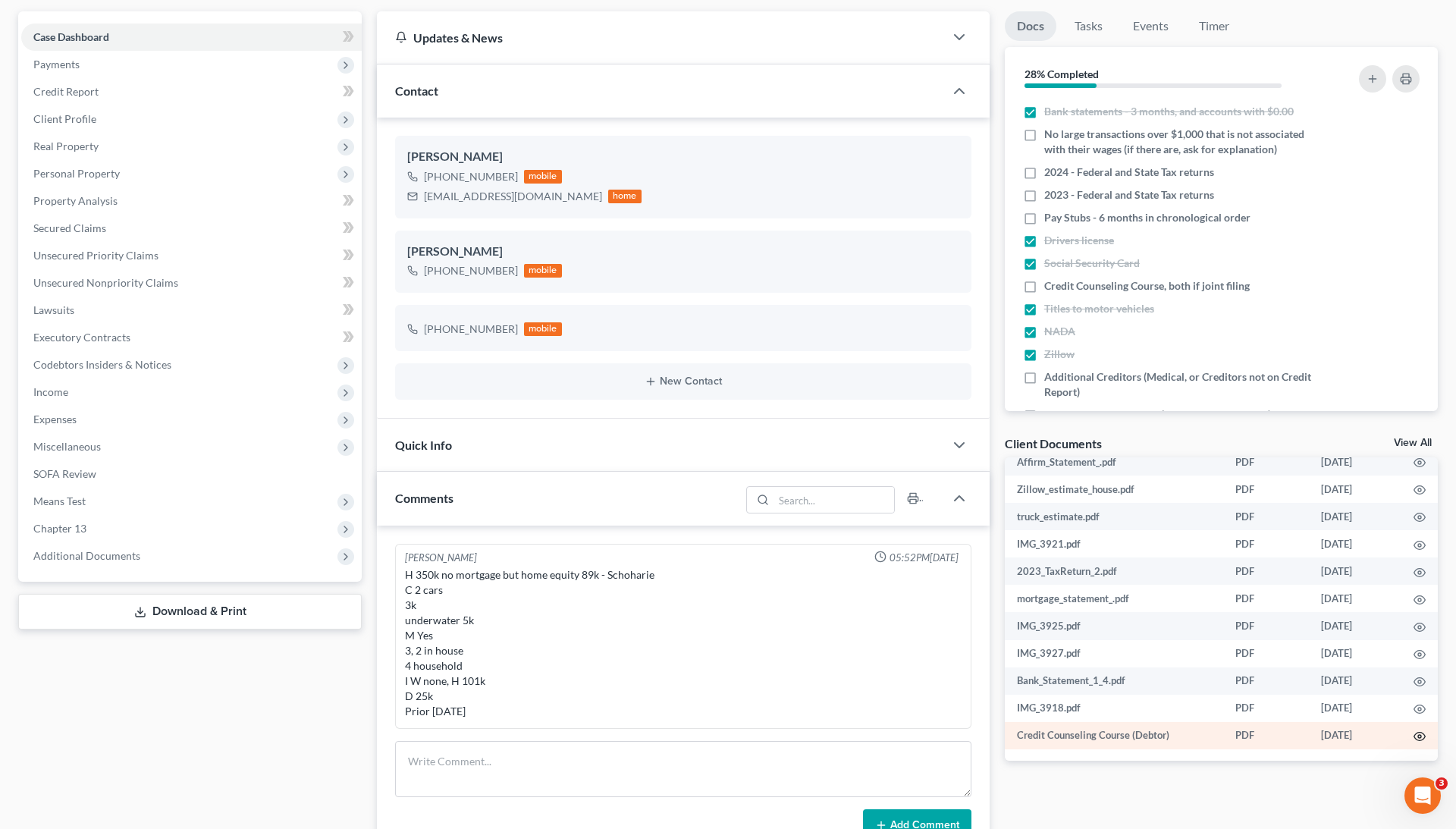
click at [1415, 733] on icon "button" at bounding box center [1420, 737] width 11 height 8
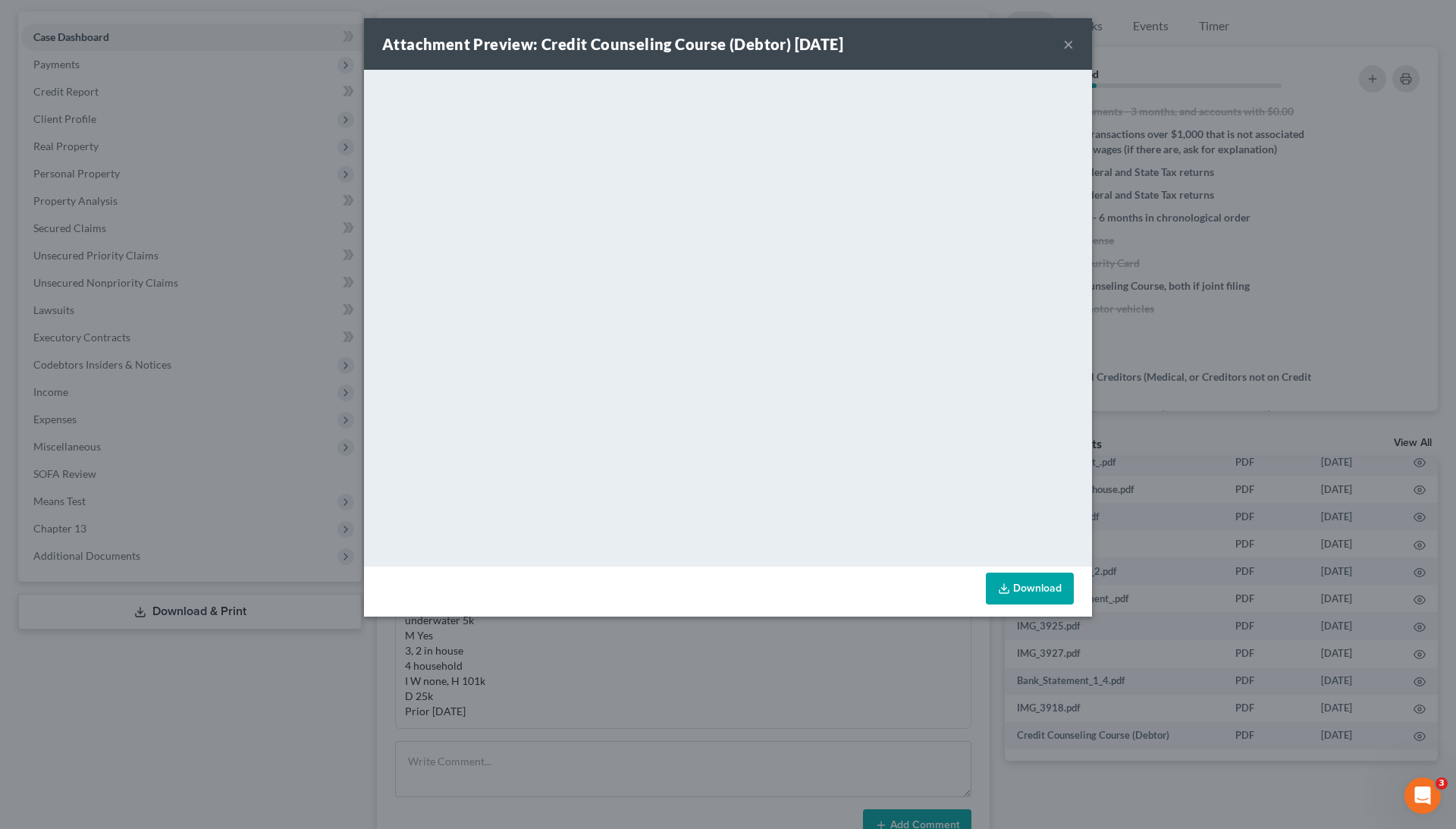
click at [1188, 292] on div "Attachment Preview: Credit Counseling Course (Debtor) [DATE] × <object ng-attr-…" at bounding box center [728, 414] width 1456 height 829
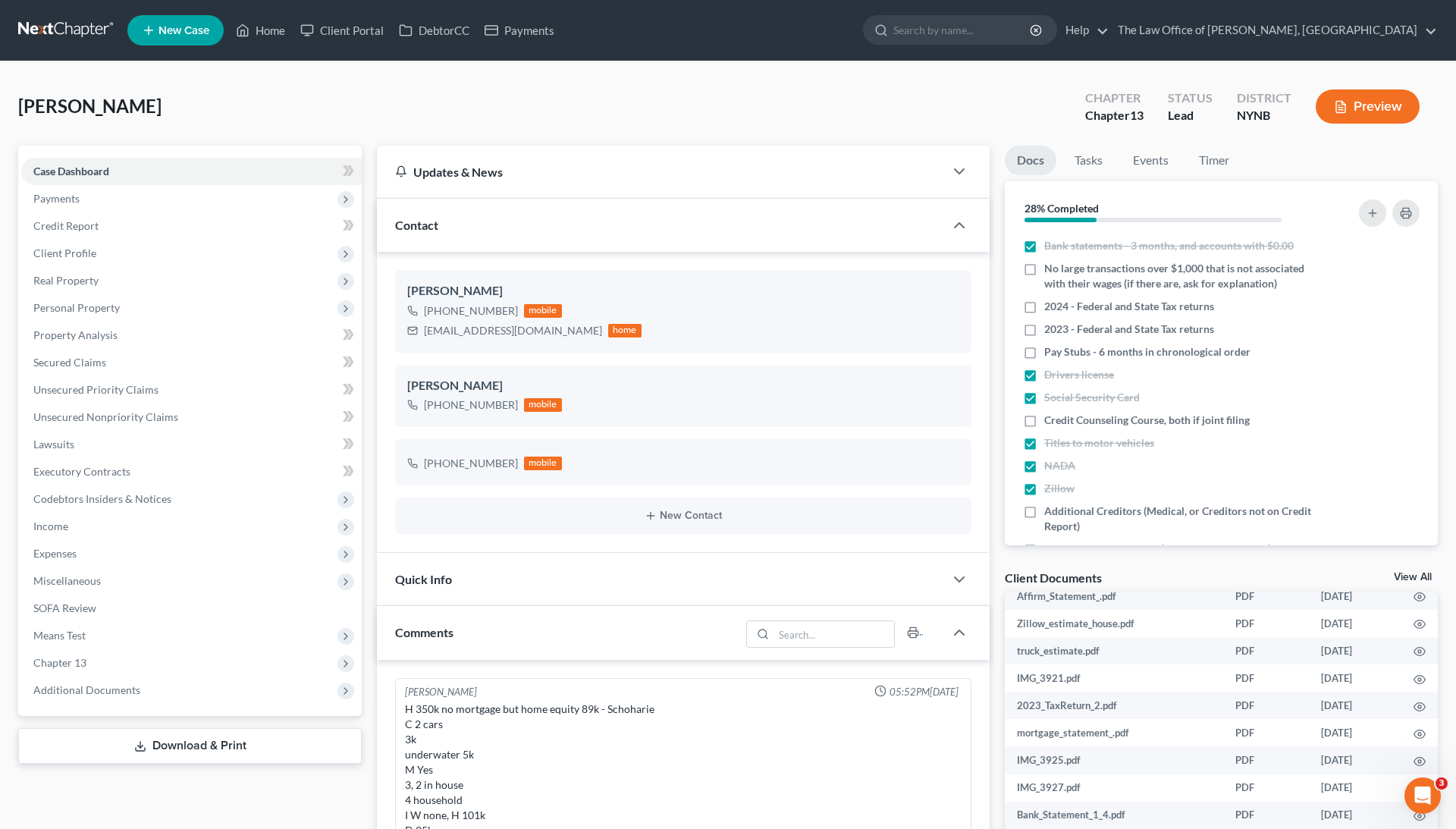
scroll to position [0, 0]
click at [430, 24] on link "DebtorCC" at bounding box center [434, 30] width 86 height 27
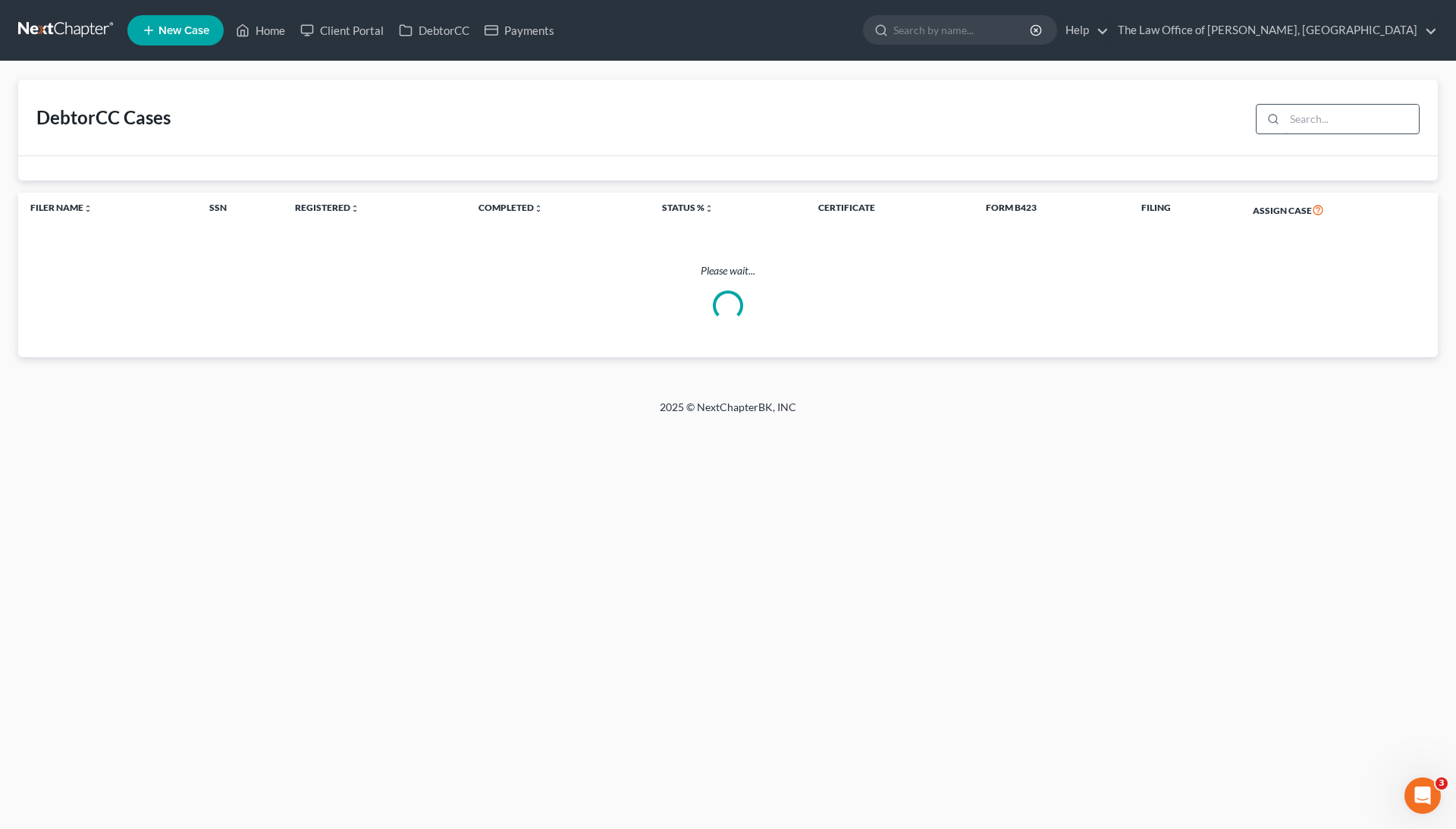
click at [1300, 123] on input "search" at bounding box center [1352, 119] width 135 height 29
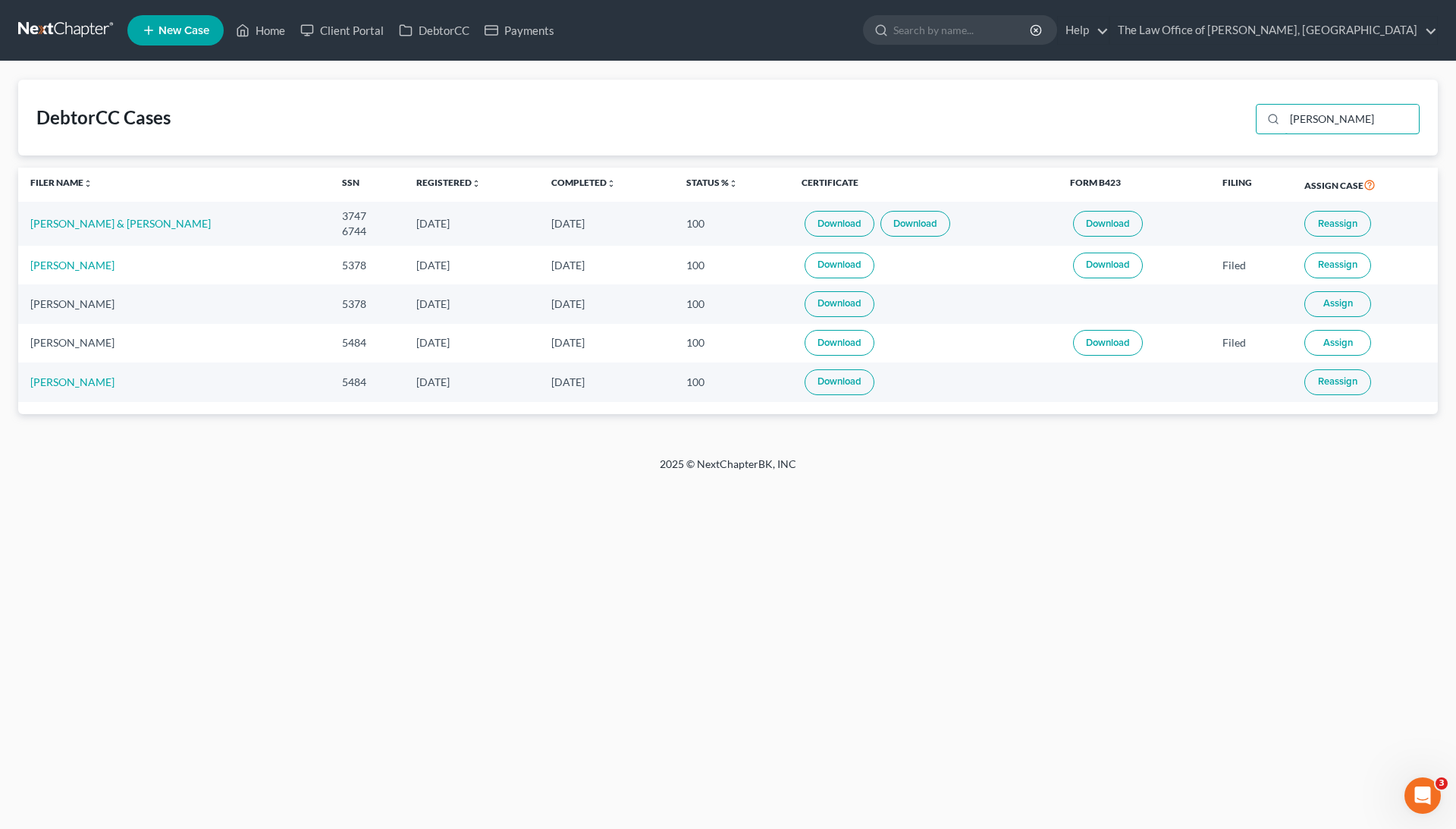
type input "[PERSON_NAME]"
click at [1351, 221] on span "Reassign" at bounding box center [1338, 223] width 40 height 12
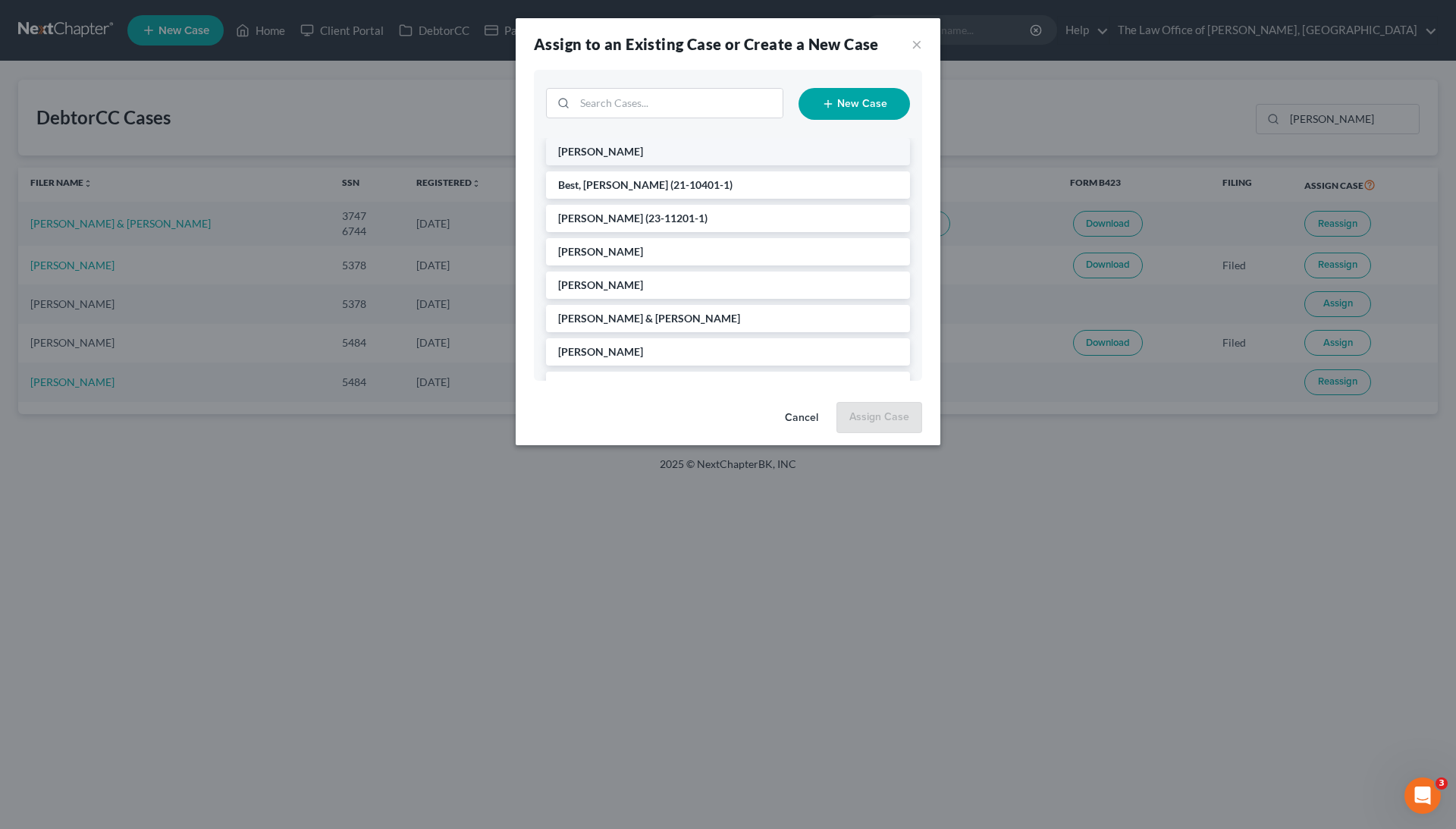
click at [650, 147] on li "[PERSON_NAME]" at bounding box center [728, 151] width 364 height 27
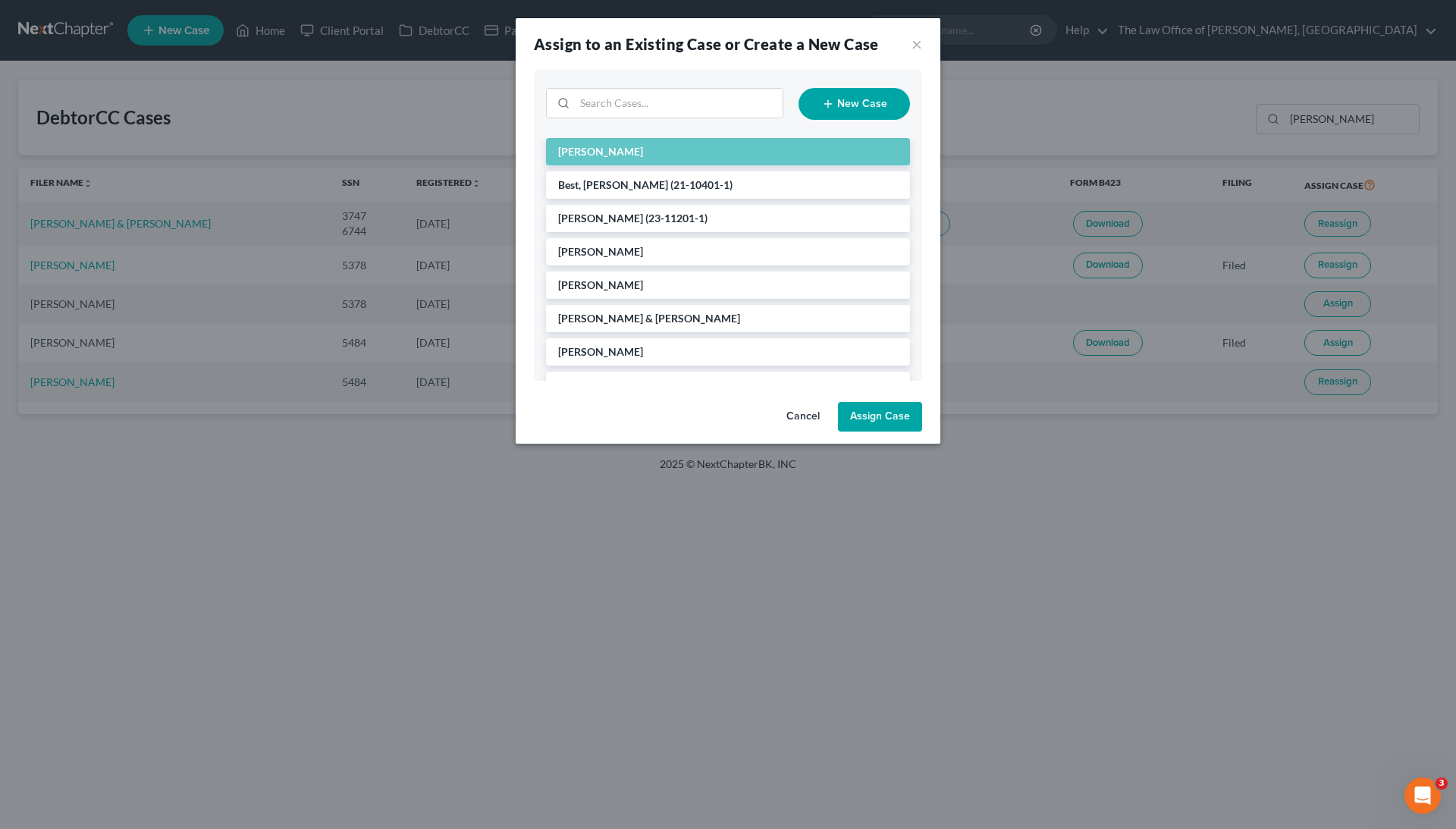
click at [874, 410] on button "Assign Case" at bounding box center [881, 417] width 84 height 30
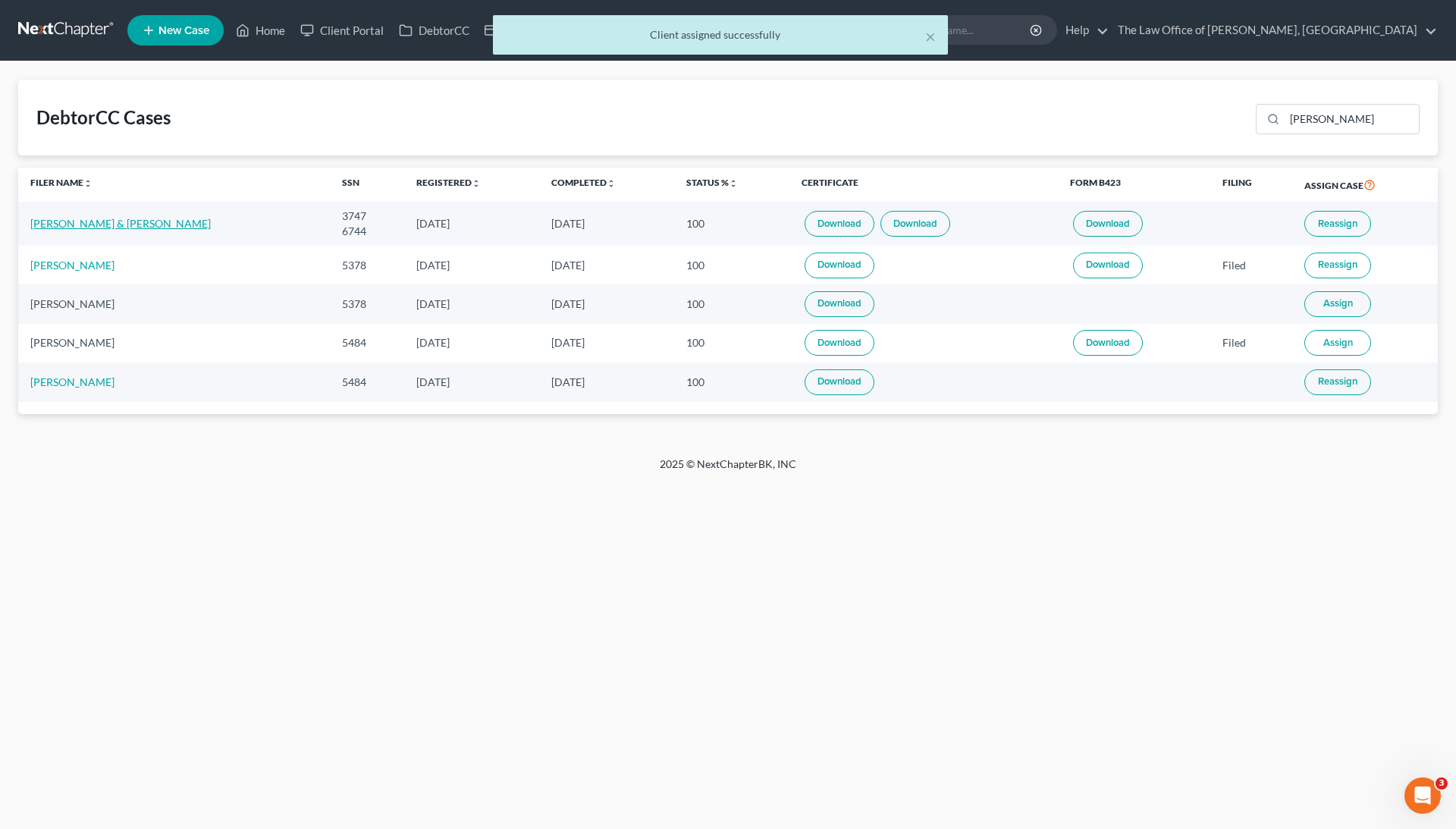
click at [113, 225] on link "[PERSON_NAME] & [PERSON_NAME]" at bounding box center [120, 223] width 181 height 13
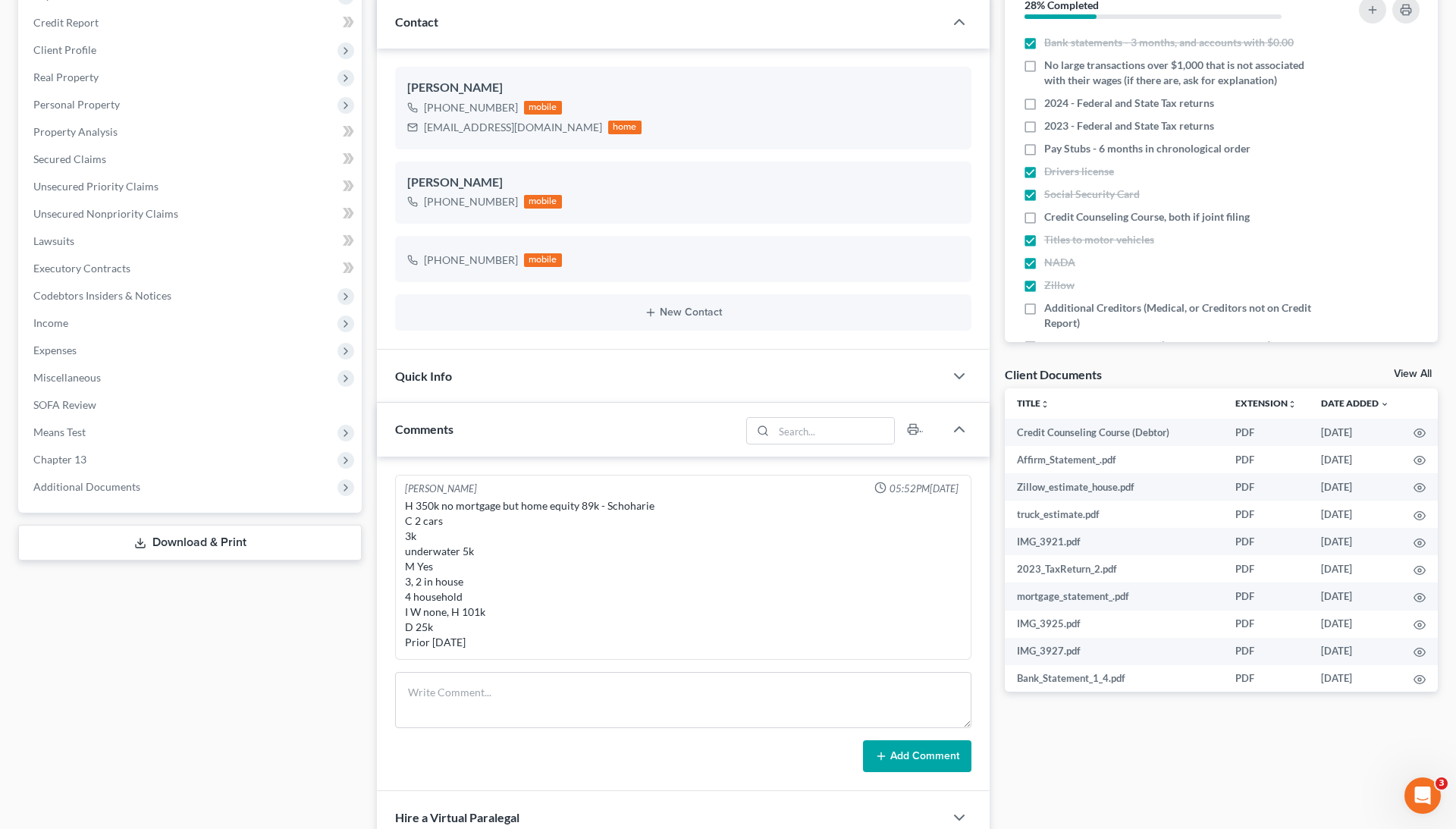
scroll to position [207, 0]
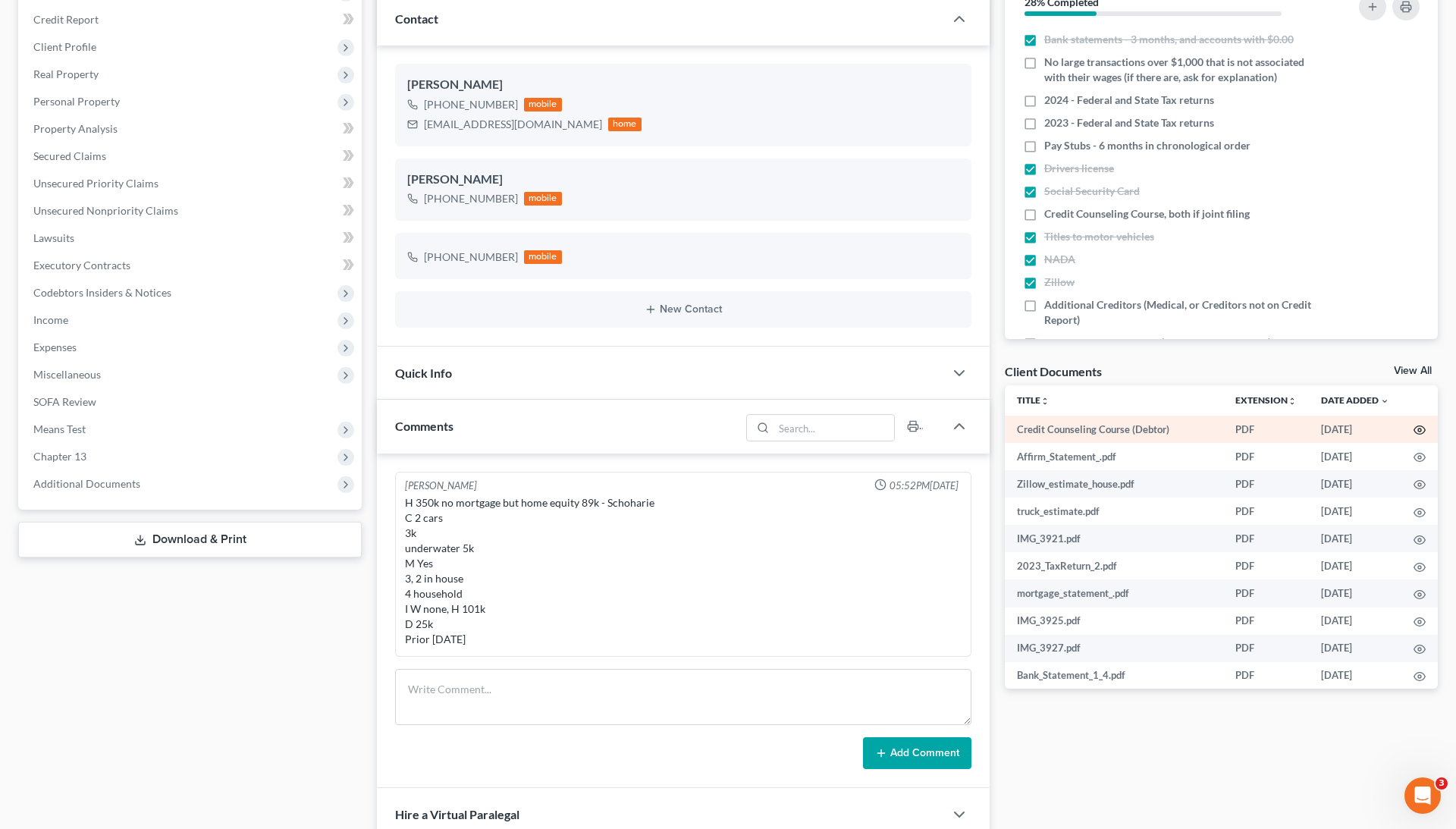
click at [1417, 425] on icon "button" at bounding box center [1420, 430] width 12 height 12
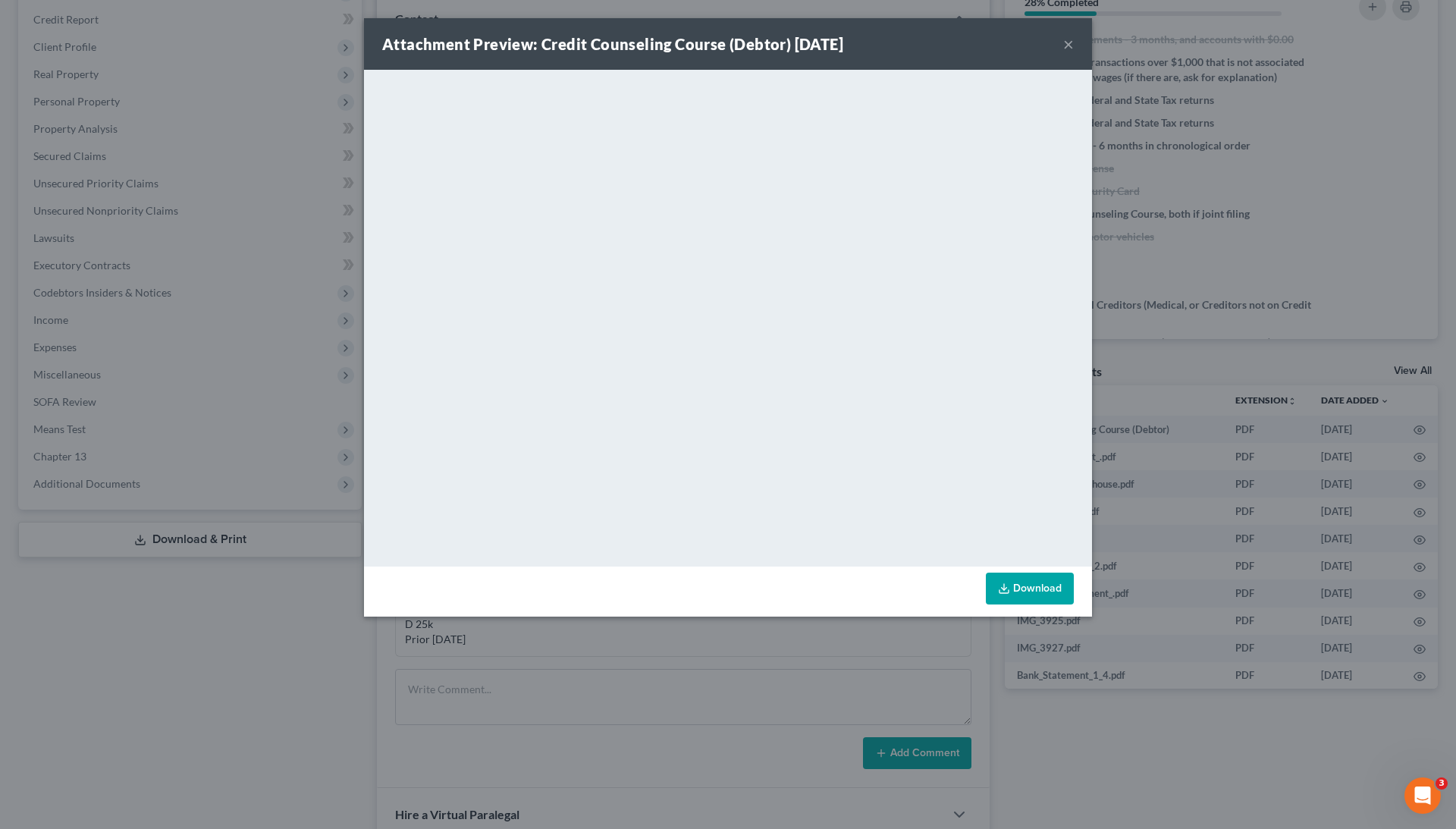
click at [1213, 347] on div "Attachment Preview: Credit Counseling Course (Debtor) [DATE] × <object ng-attr-…" at bounding box center [728, 414] width 1456 height 829
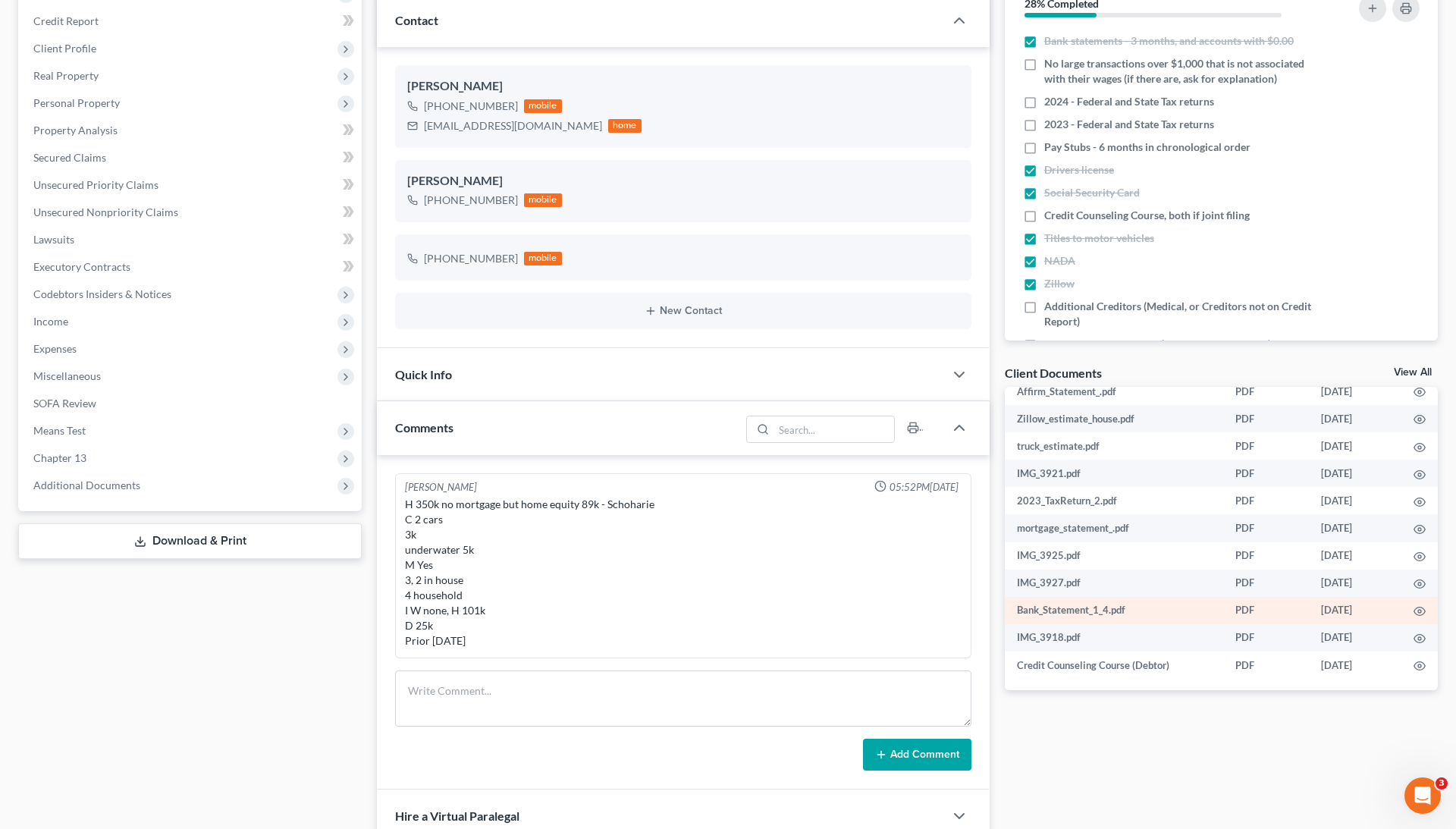
scroll to position [205, 0]
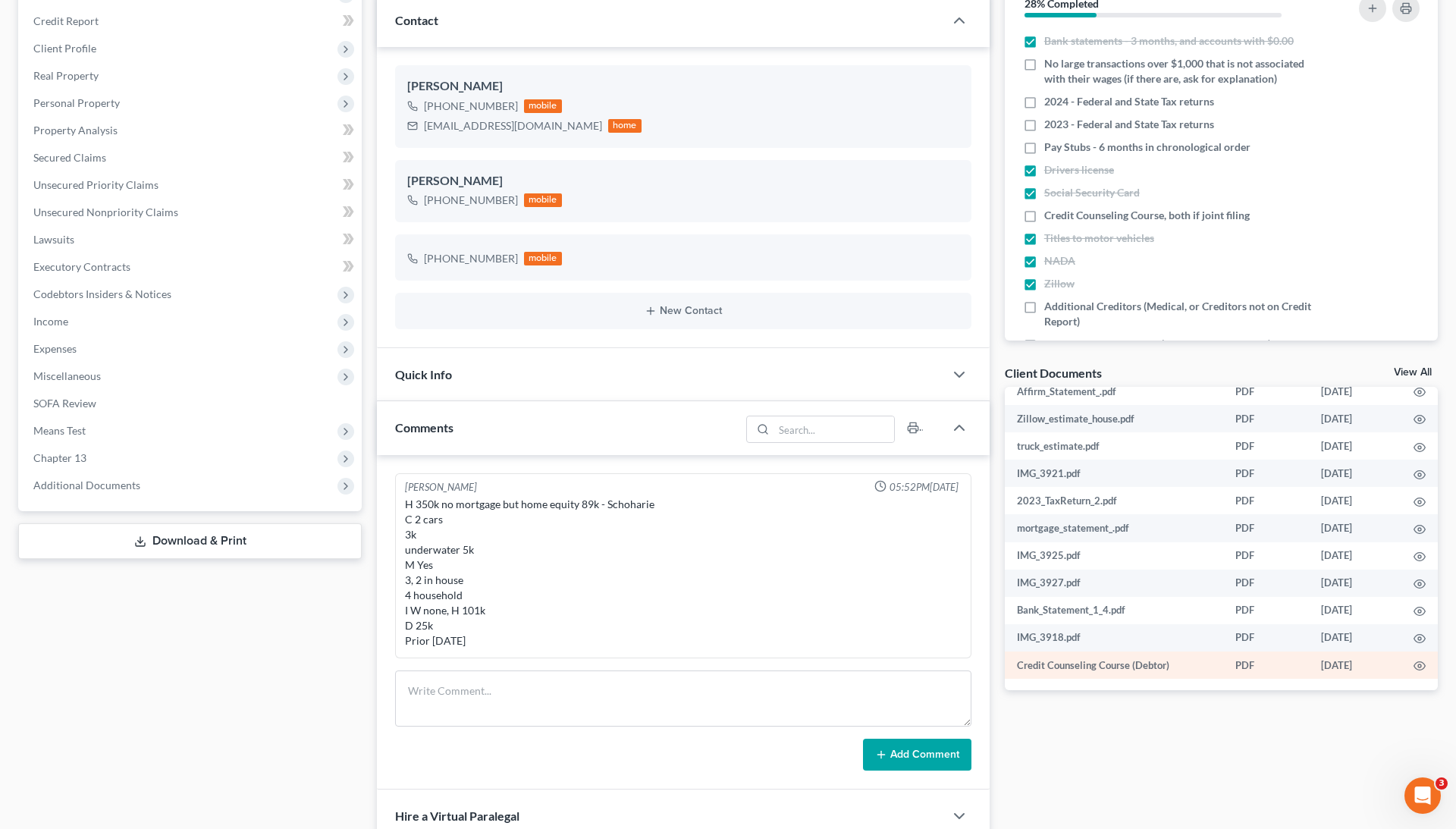
click at [1421, 665] on td at bounding box center [1420, 664] width 37 height 27
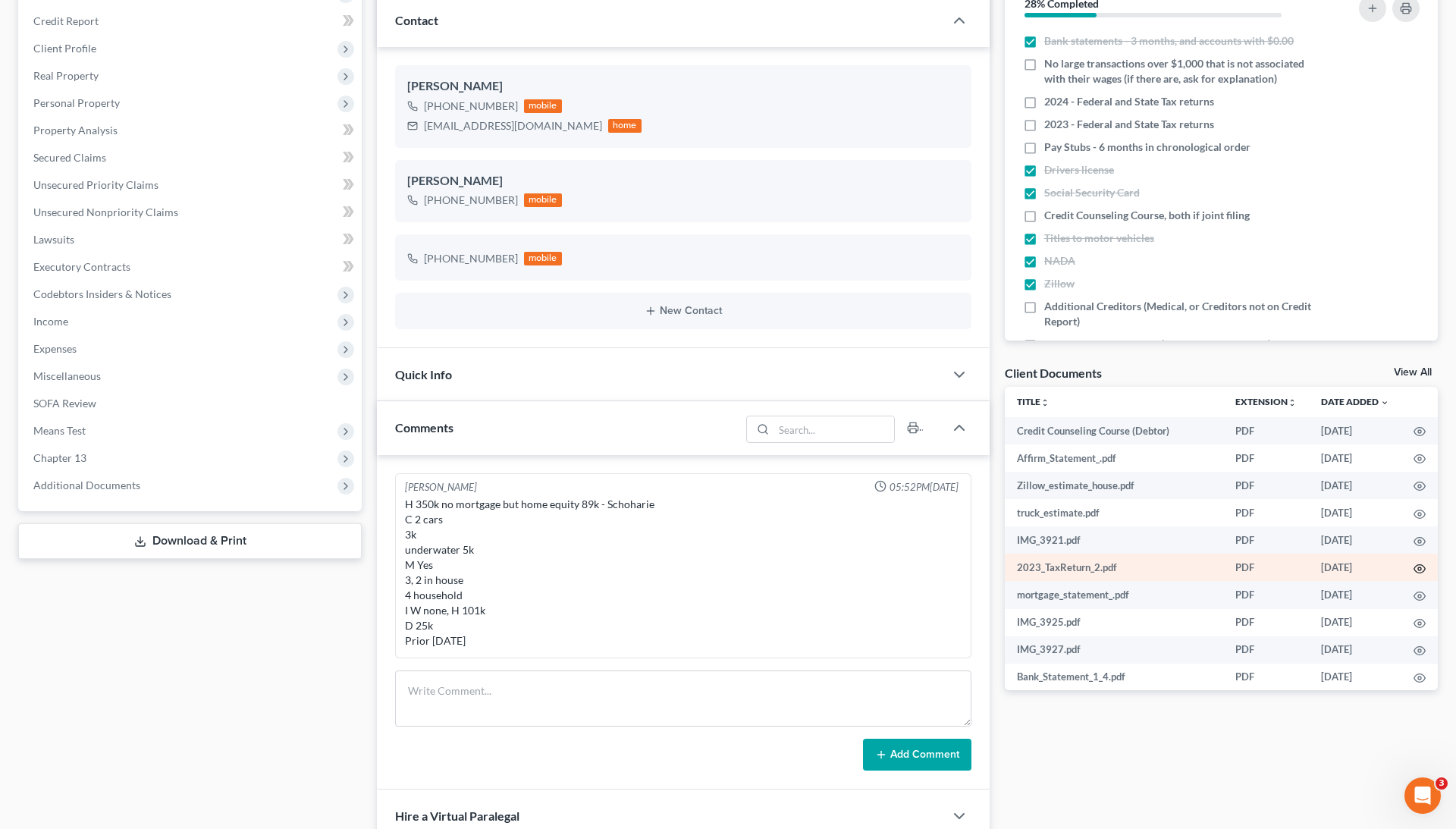
scroll to position [0, 0]
click at [1415, 566] on icon "button" at bounding box center [1420, 569] width 11 height 8
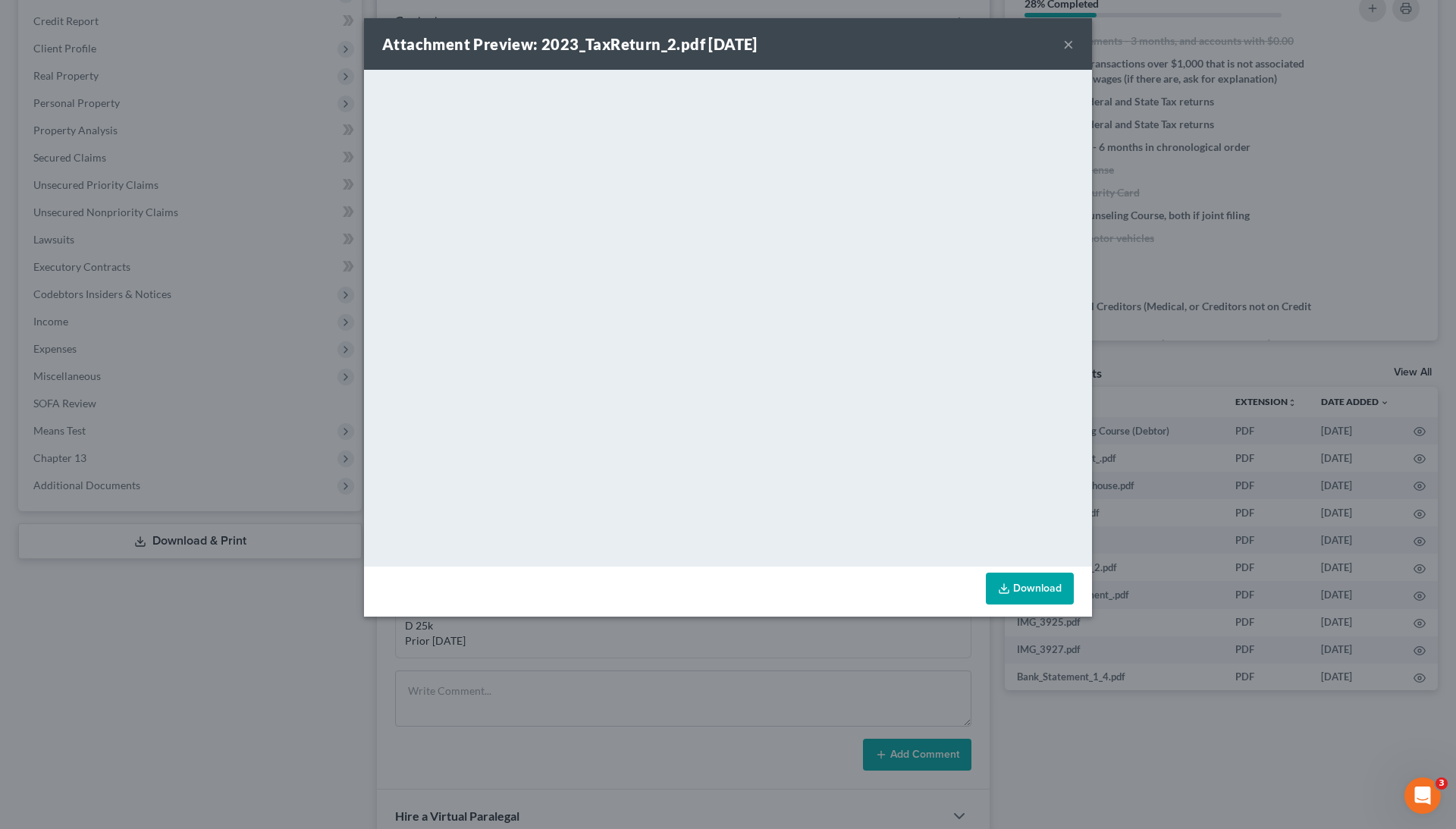
click at [1200, 268] on div "Attachment Preview: 2023_TaxReturn_2.pdf [DATE] × <object ng-attr-data='[URL][D…" at bounding box center [728, 414] width 1456 height 829
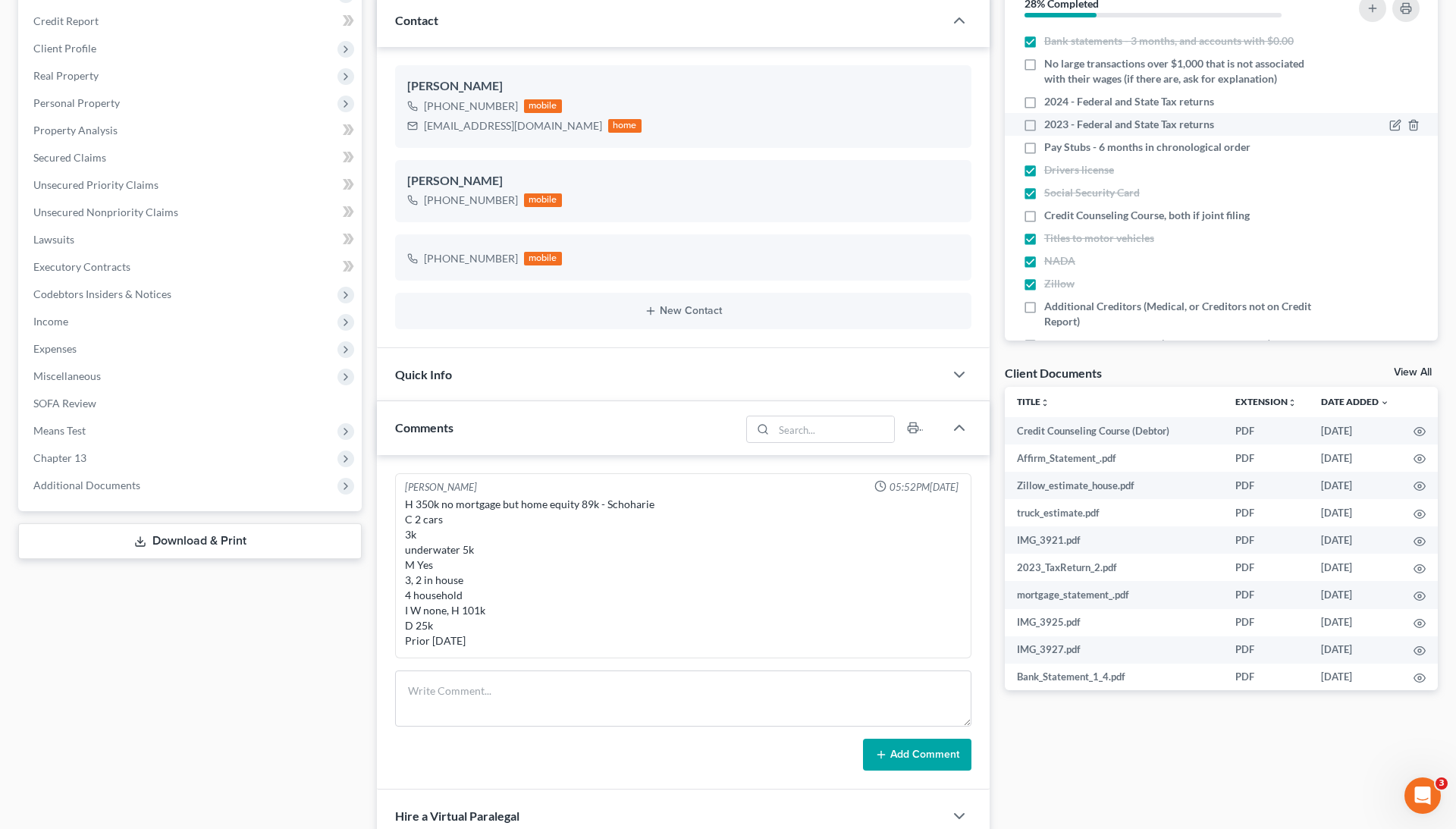
scroll to position [138, 0]
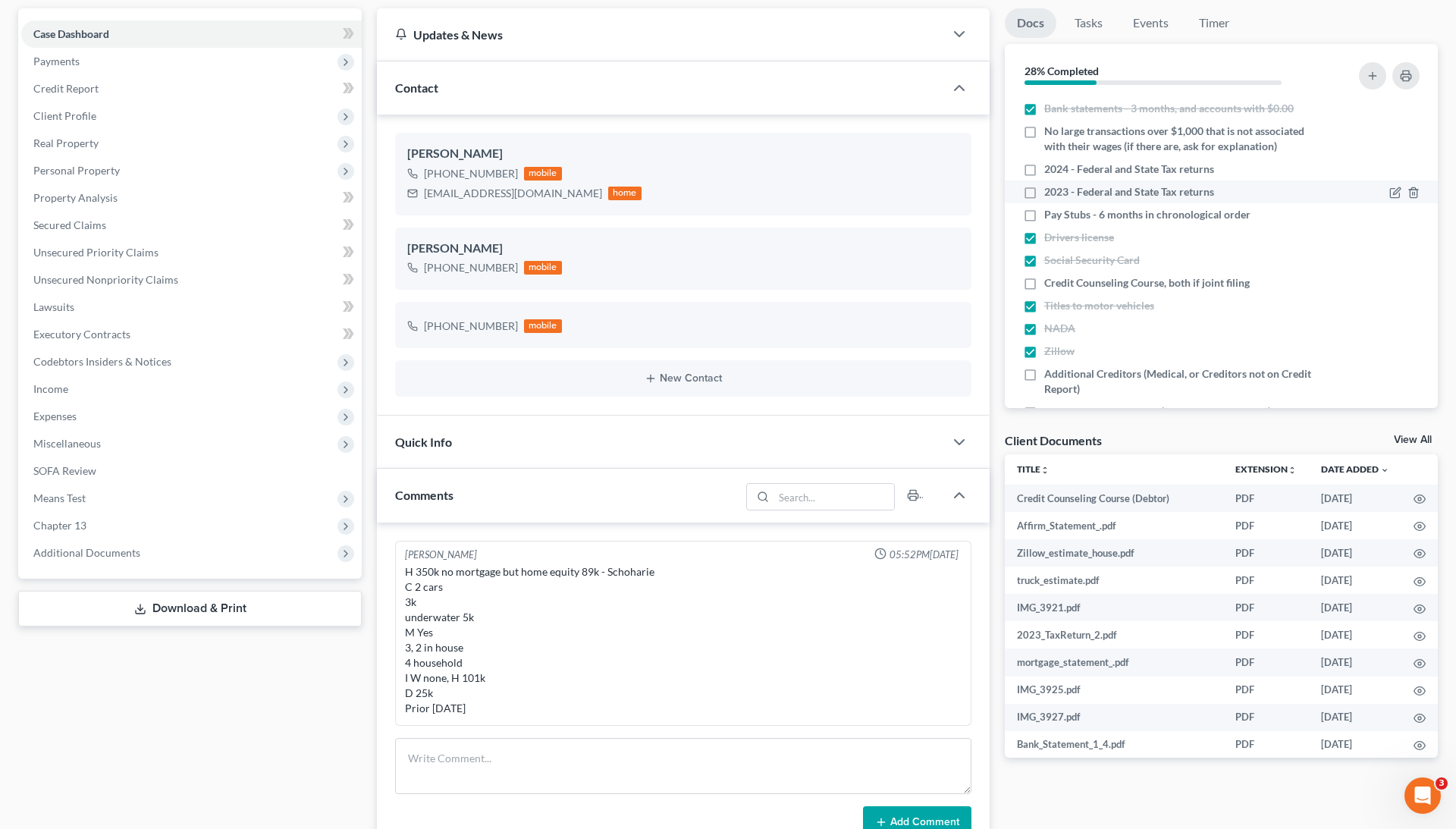
click at [1044, 188] on label "2023 - Federal and State Tax returns" at bounding box center [1129, 192] width 170 height 15
click at [1050, 188] on input "2023 - Federal and State Tax returns" at bounding box center [1055, 190] width 10 height 10
checkbox input "true"
click at [1044, 169] on label "2024 - Federal and State Tax returns" at bounding box center [1129, 169] width 170 height 15
click at [1050, 169] on input "2024 - Federal and State Tax returns" at bounding box center [1055, 167] width 10 height 10
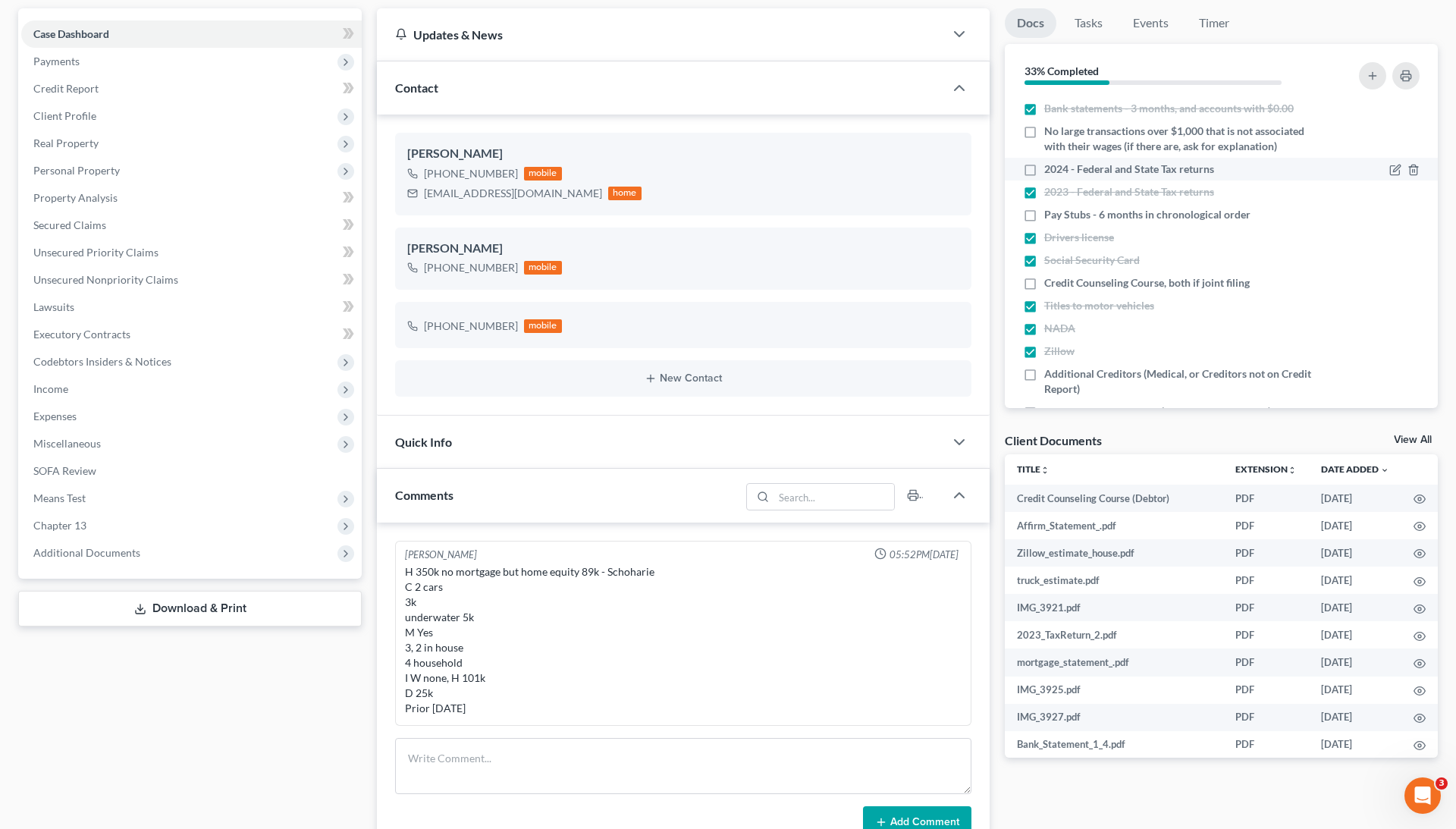
checkbox input "true"
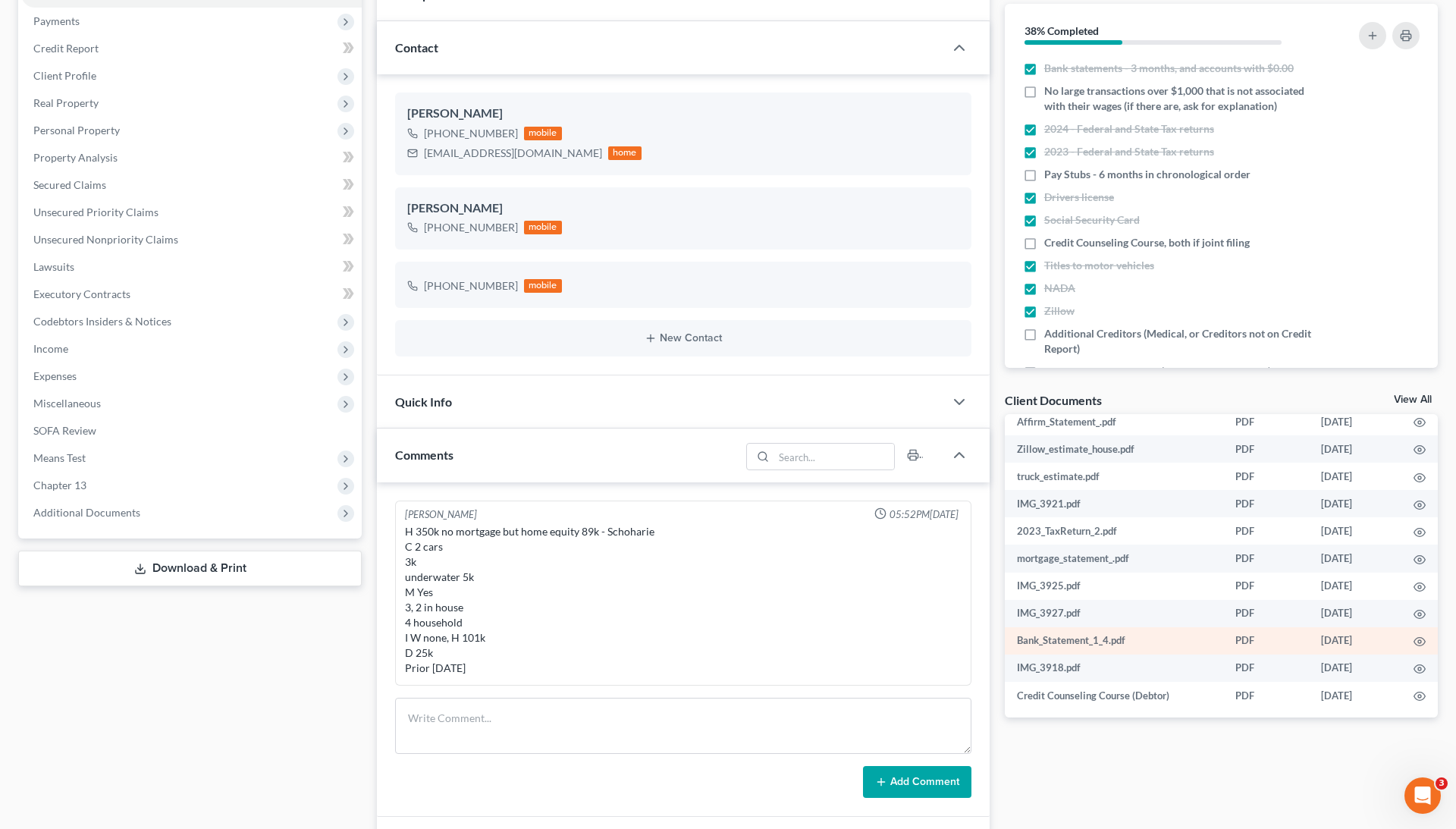
scroll to position [67, 0]
click at [1421, 612] on icon "button" at bounding box center [1420, 612] width 12 height 12
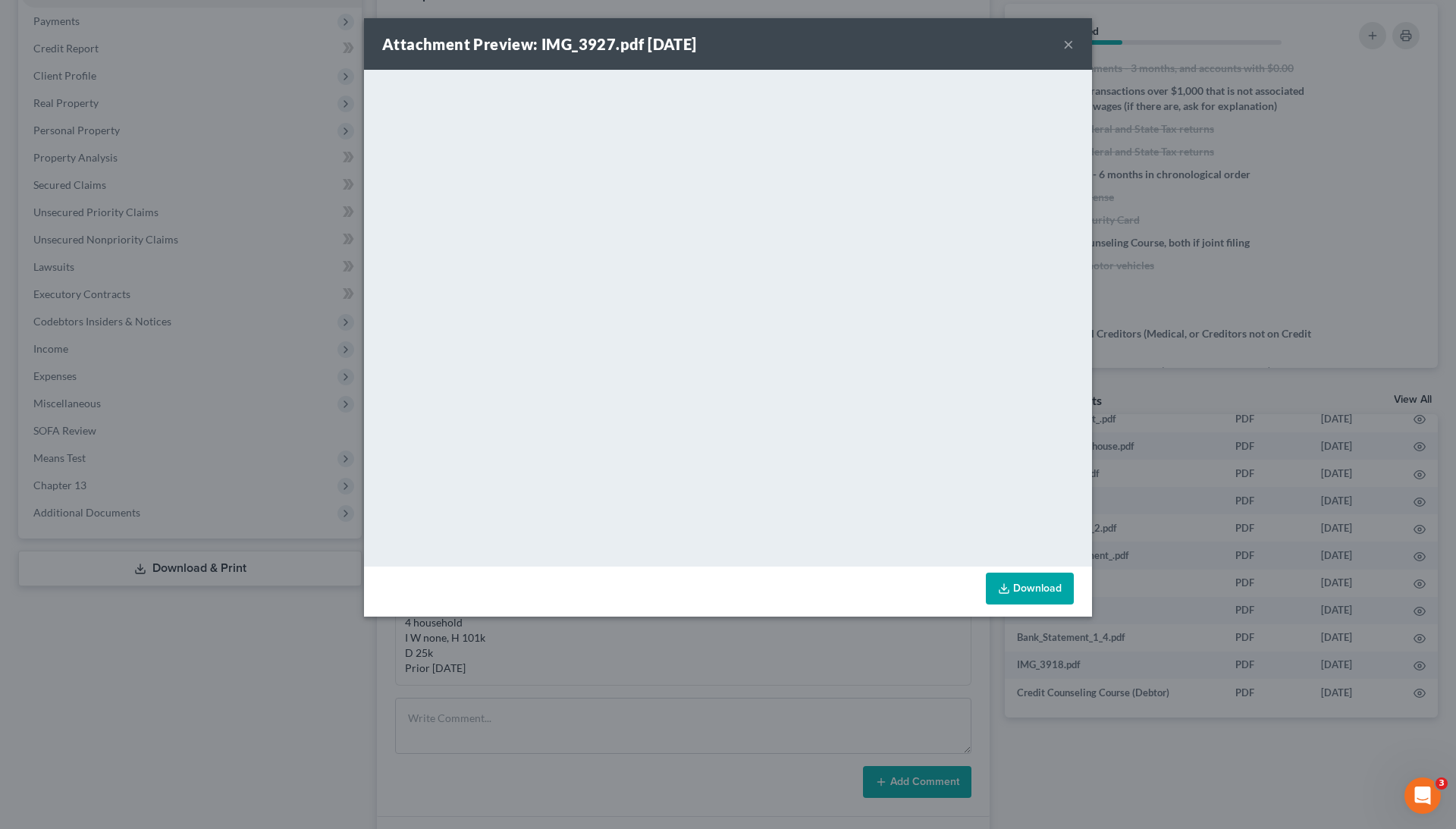
click at [1164, 347] on div "Attachment Preview: IMG_3927.pdf [DATE] × <object ng-attr-data='[URL][DOMAIN_NA…" at bounding box center [728, 414] width 1456 height 829
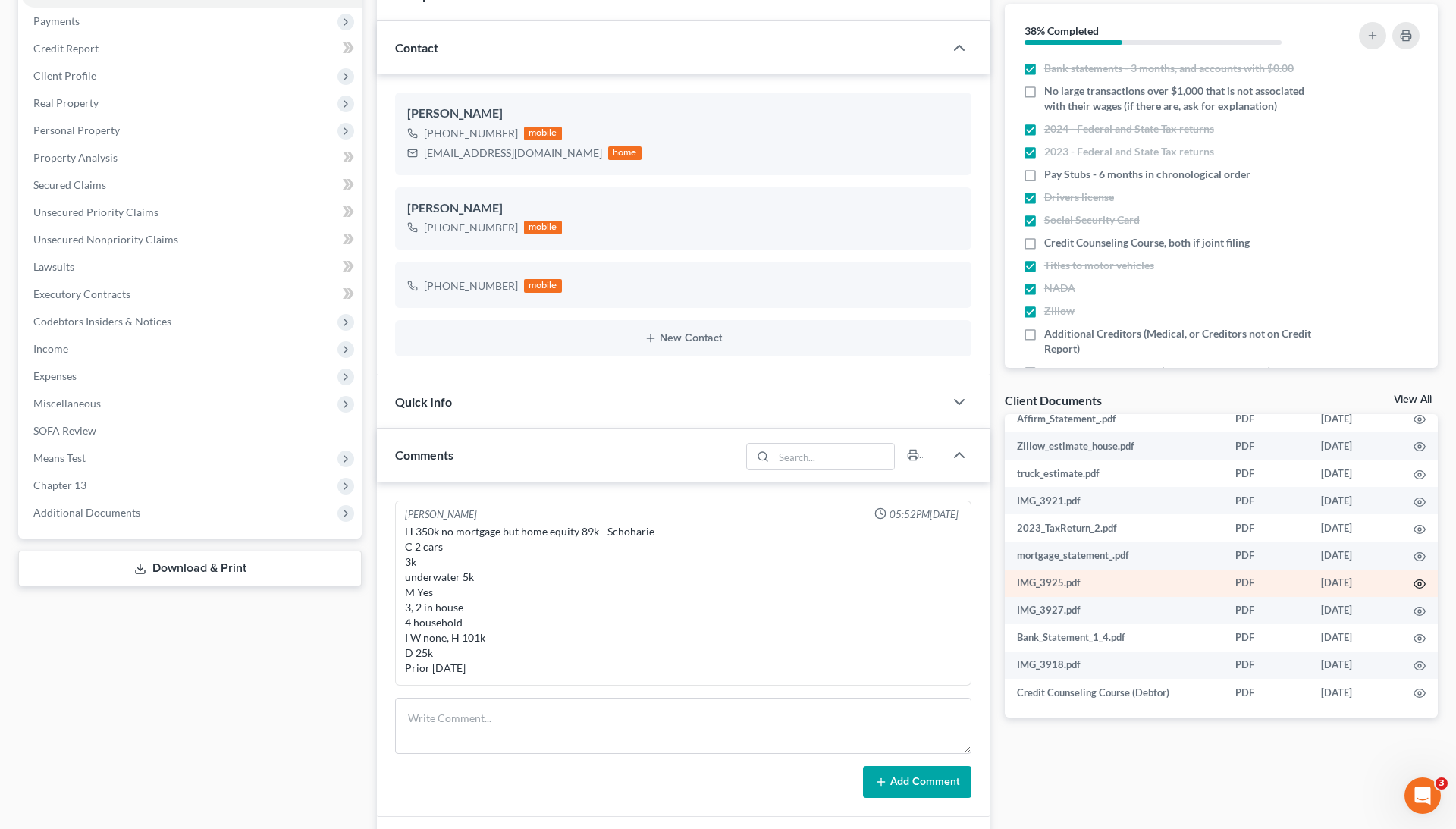
click at [1420, 581] on icon "button" at bounding box center [1420, 585] width 12 height 12
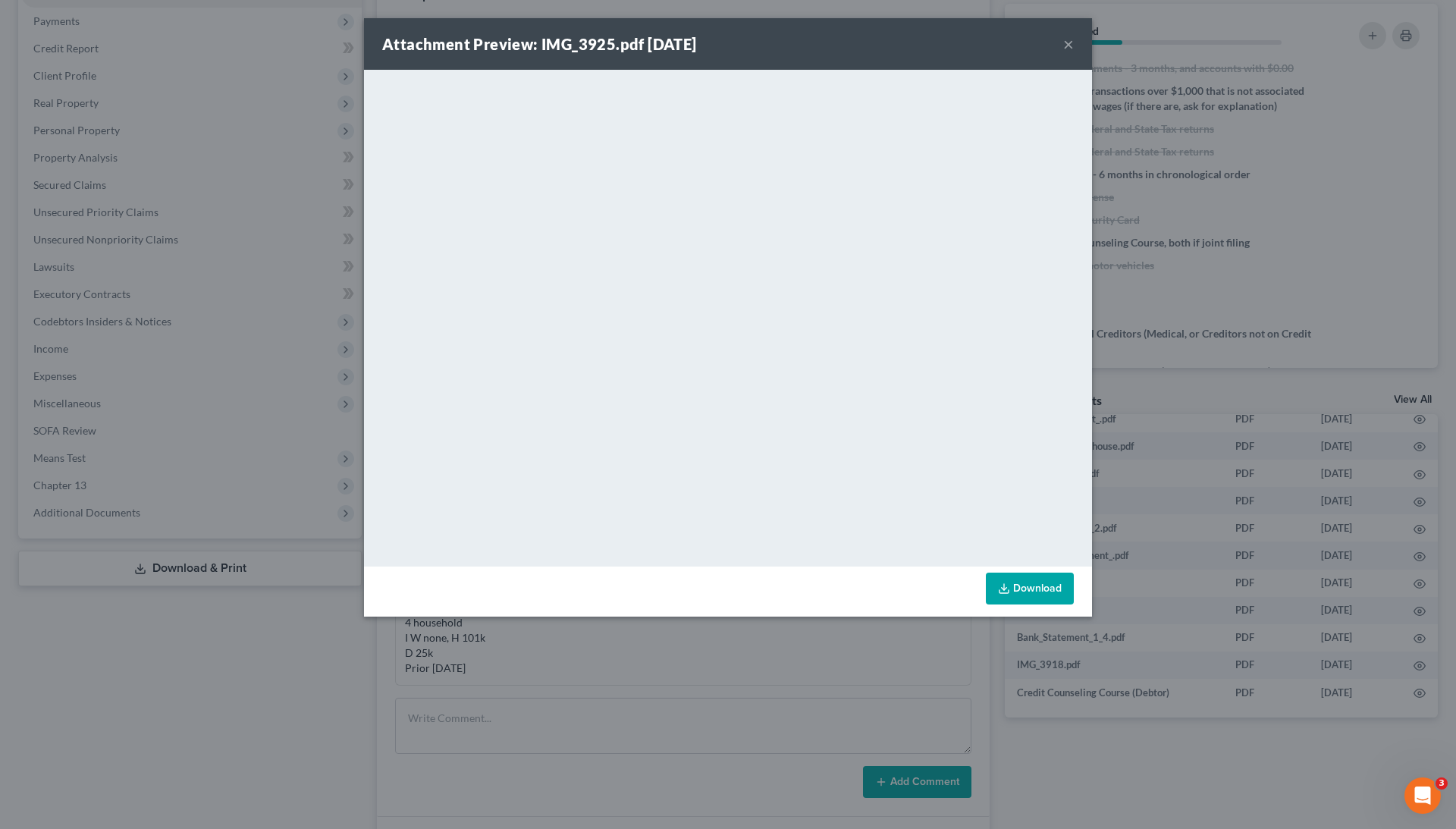
click at [1070, 43] on button "×" at bounding box center [1068, 44] width 11 height 18
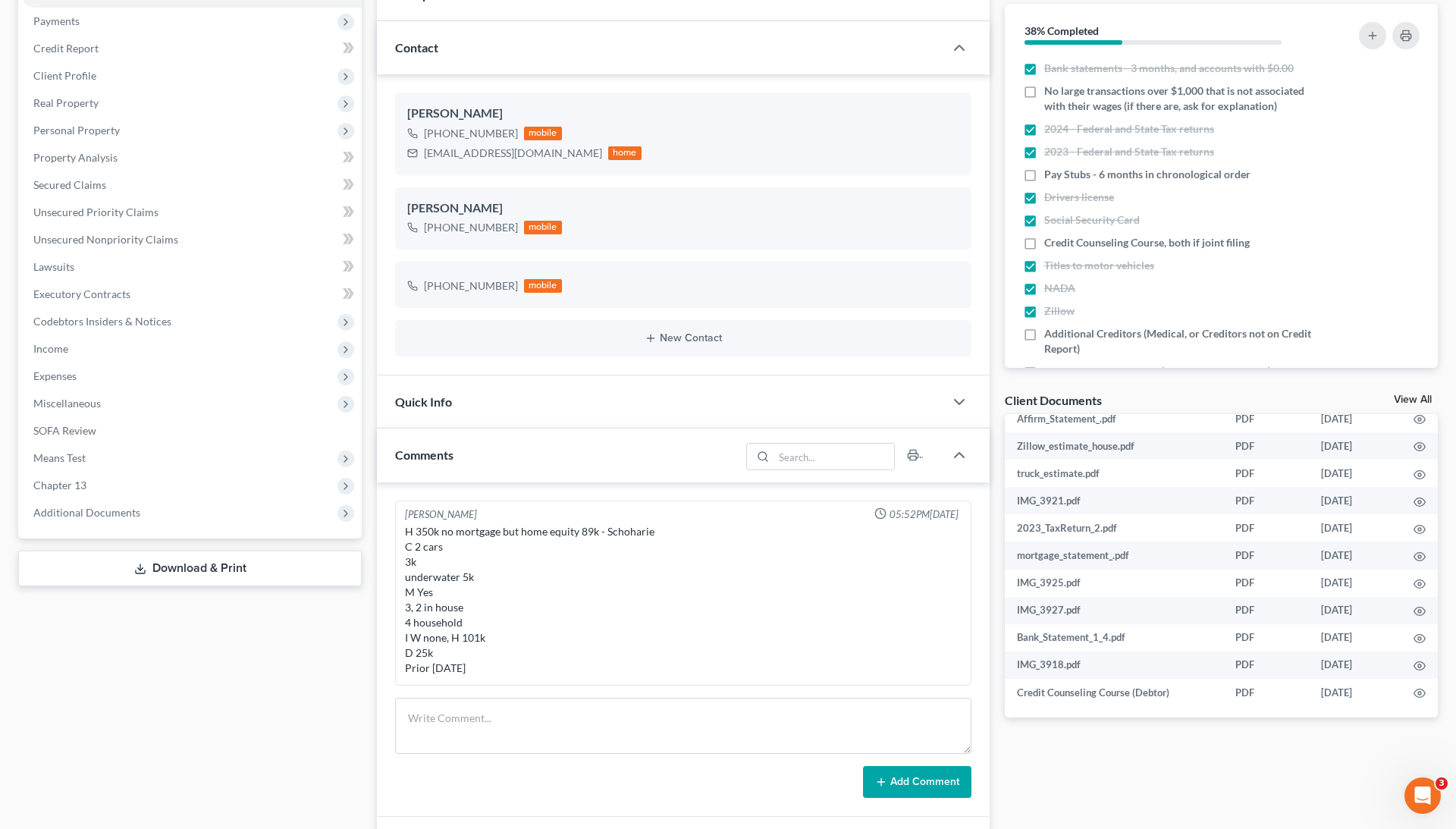
click at [1402, 392] on div "Client Documents View All" at bounding box center [1222, 403] width 433 height 22
click at [1406, 400] on link "View All" at bounding box center [1413, 400] width 38 height 11
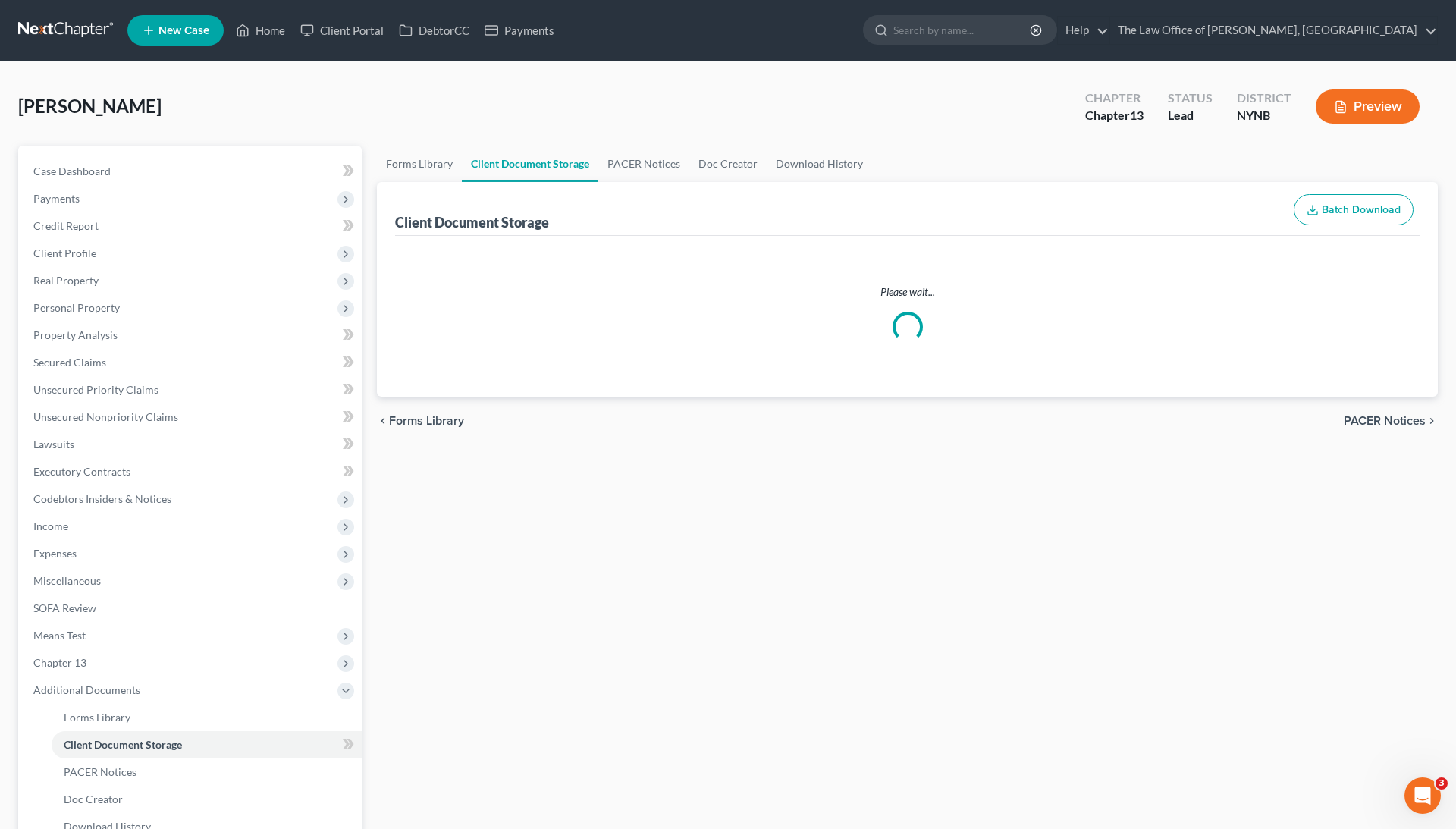
select select "1"
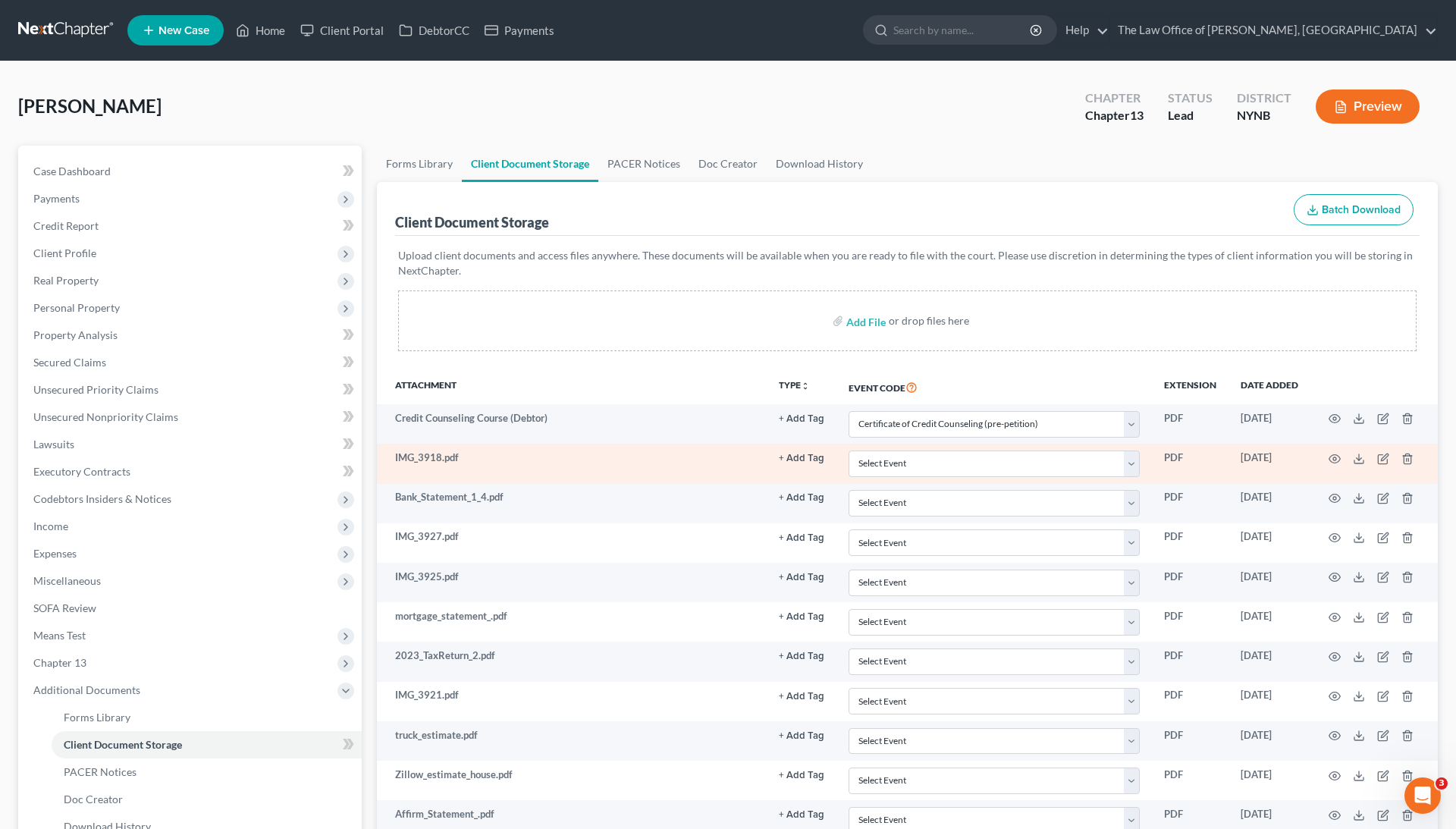
scroll to position [67, 0]
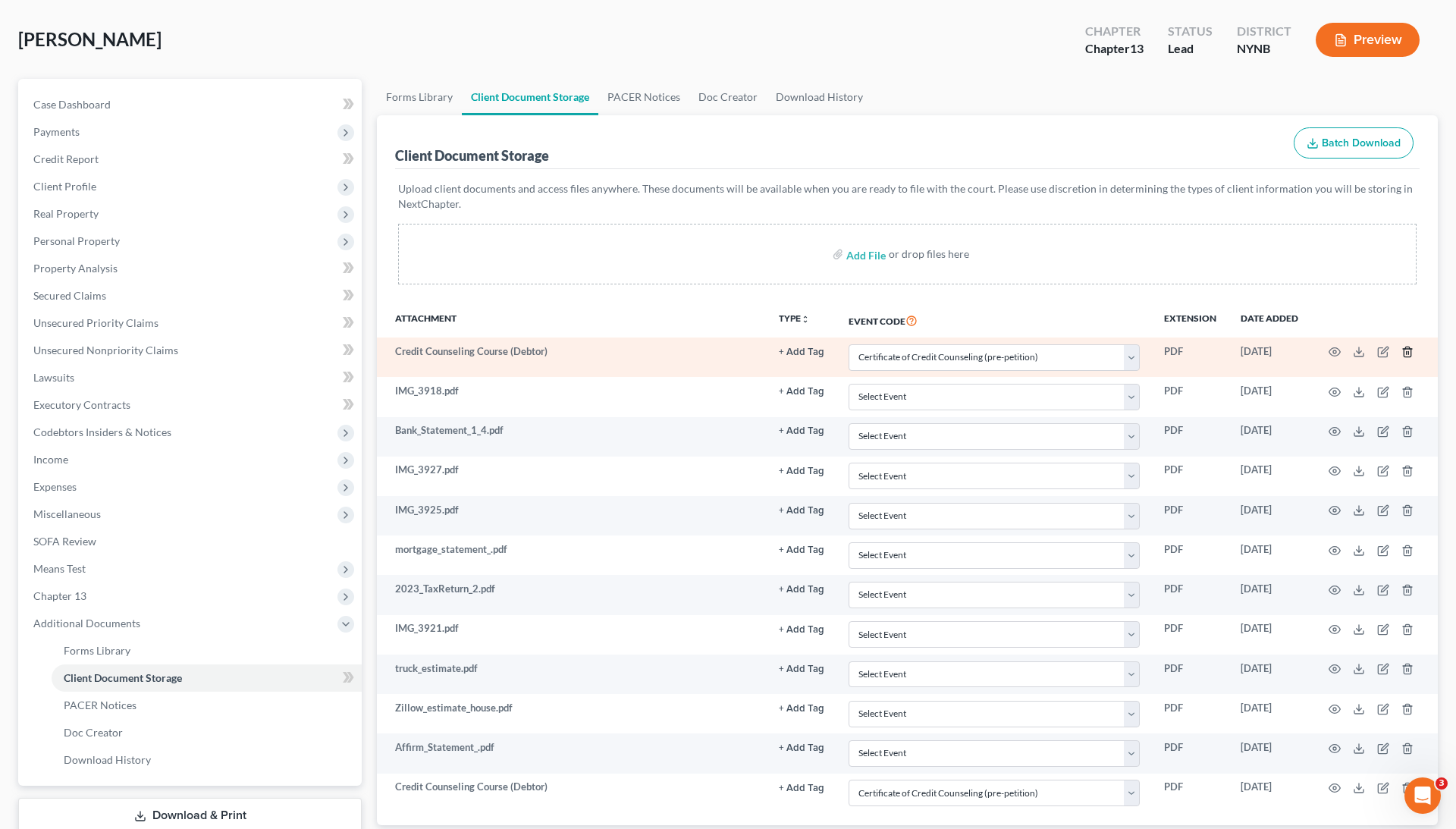
click at [1405, 349] on icon "button" at bounding box center [1408, 352] width 12 height 12
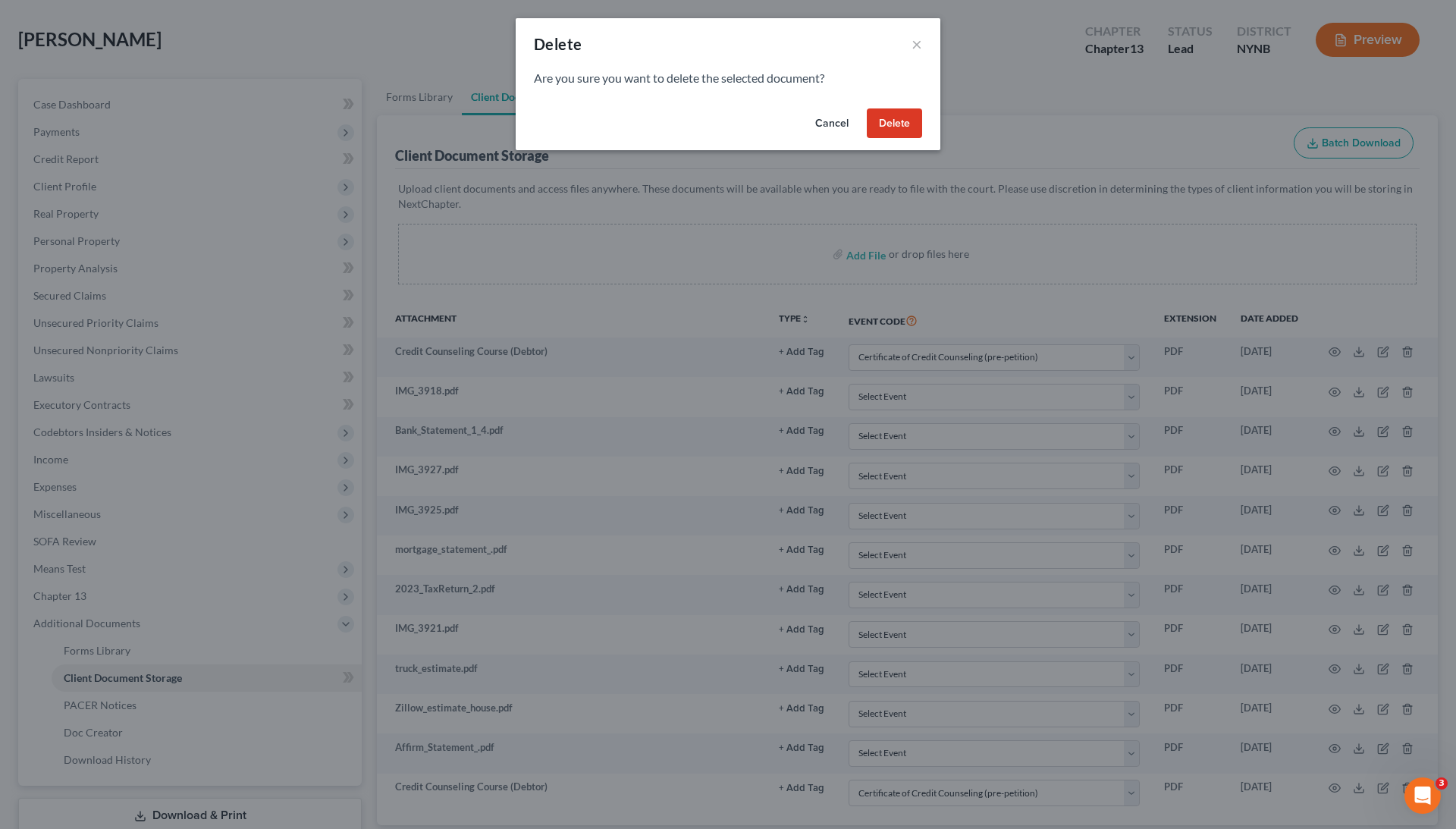
click at [908, 113] on button "Delete" at bounding box center [895, 124] width 56 height 30
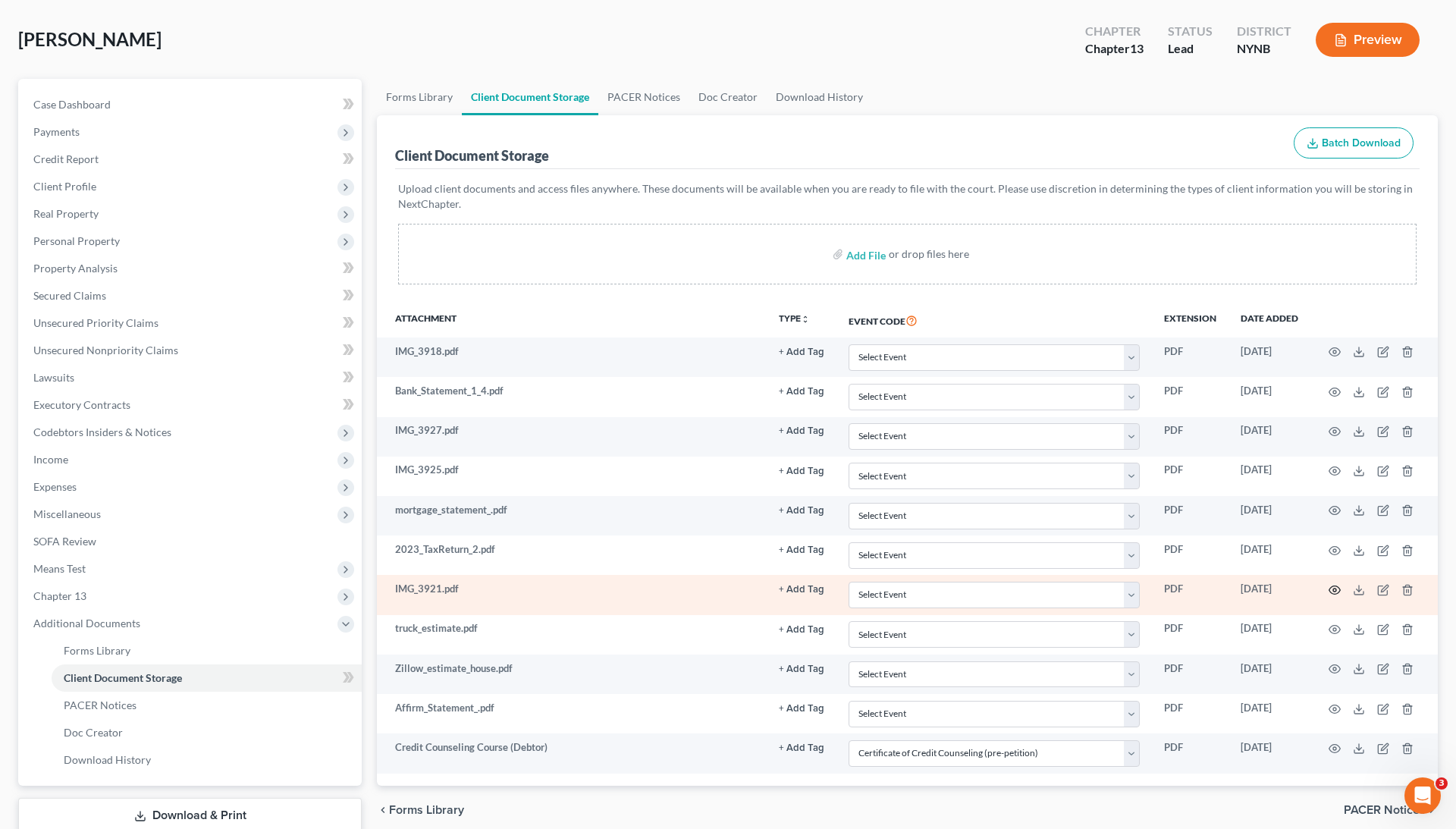
click at [1338, 589] on icon "button" at bounding box center [1335, 591] width 12 height 12
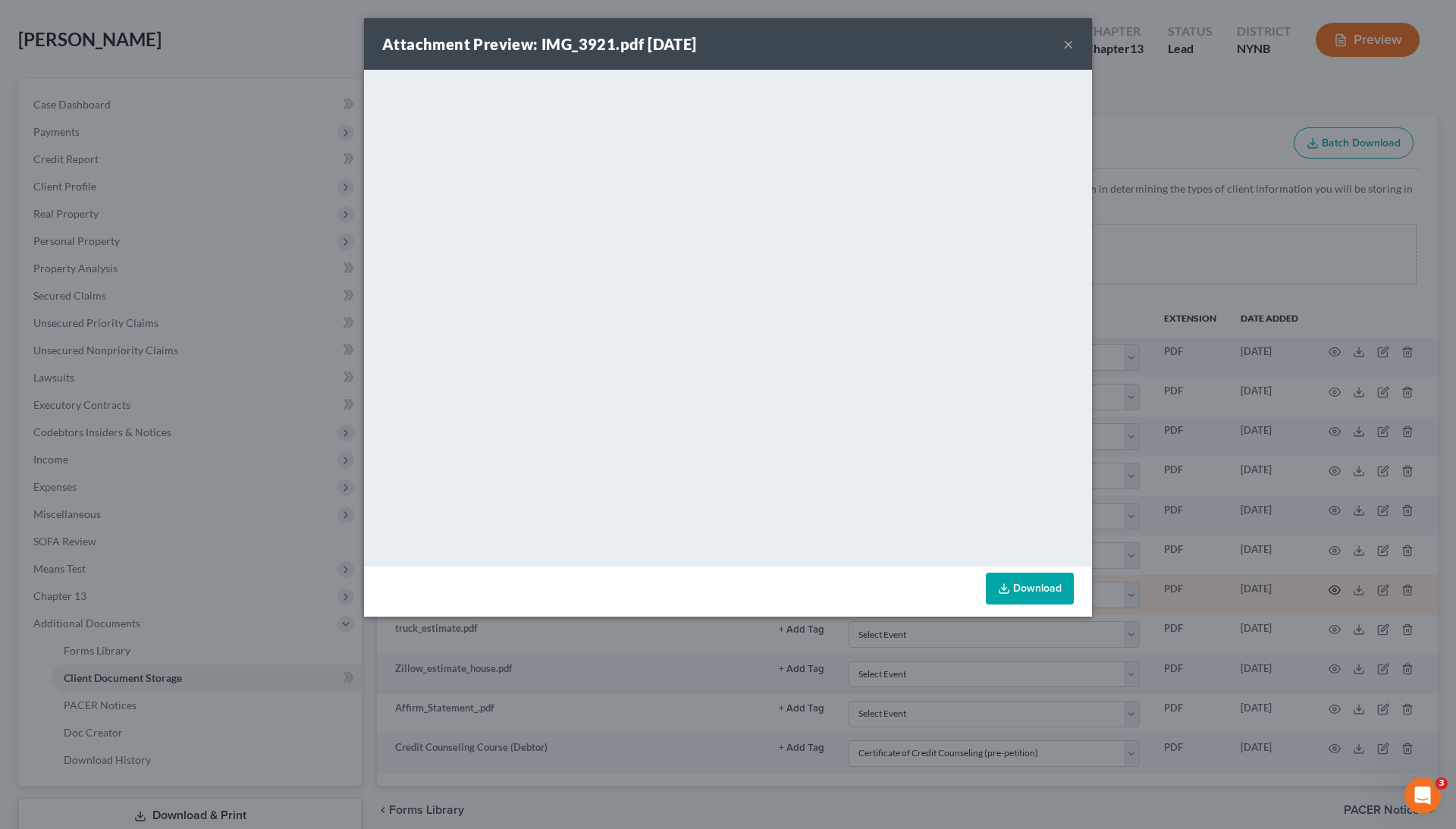
click at [1338, 589] on div "Attachment Preview: IMG_3921.pdf [DATE] × <object ng-attr-data='[URL][DOMAIN_NA…" at bounding box center [728, 414] width 1456 height 829
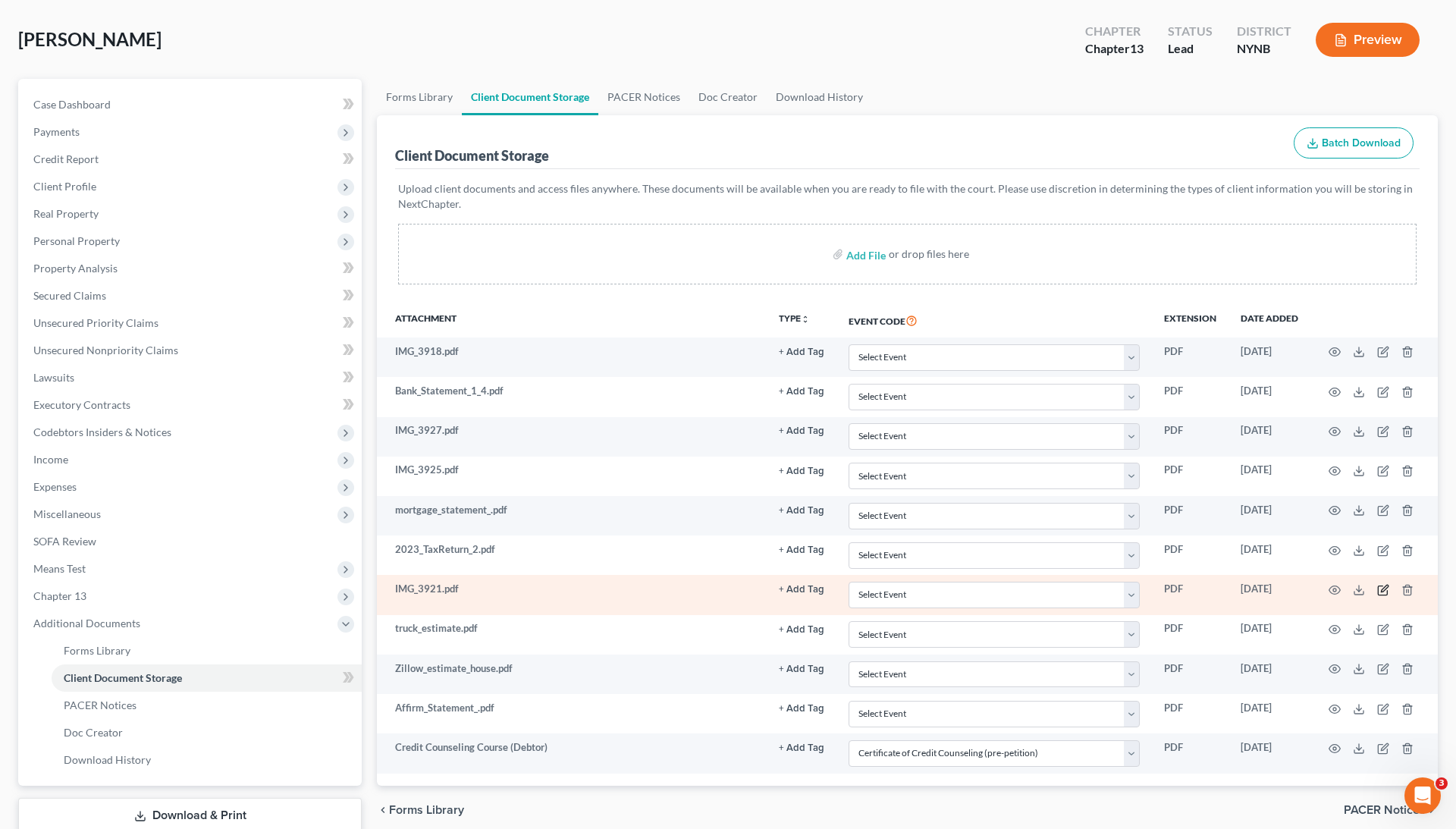
click at [1382, 591] on icon "button" at bounding box center [1383, 591] width 12 height 12
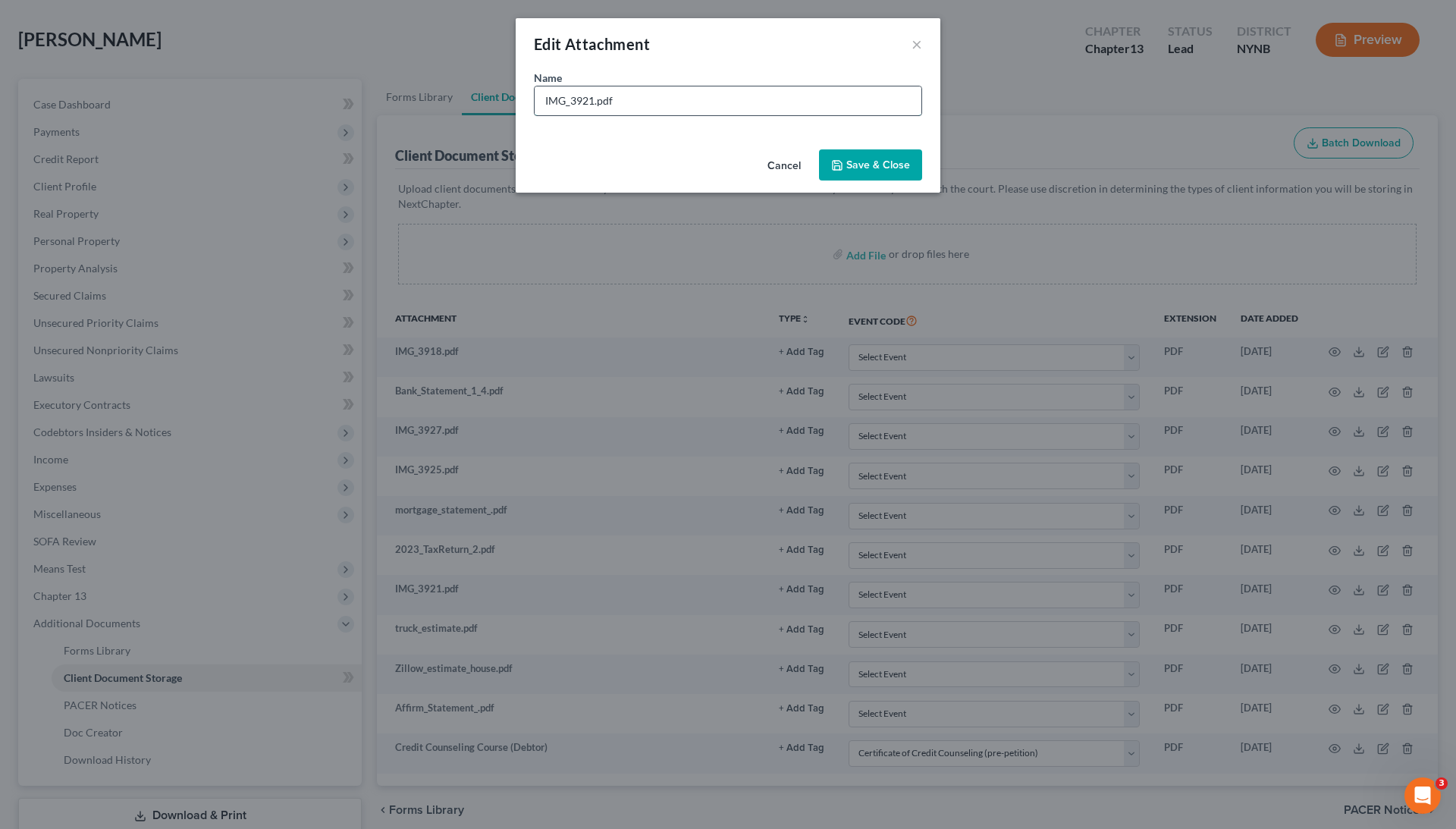
click at [617, 102] on input "IMG_3921.pdf" at bounding box center [728, 101] width 387 height 29
type input "title"
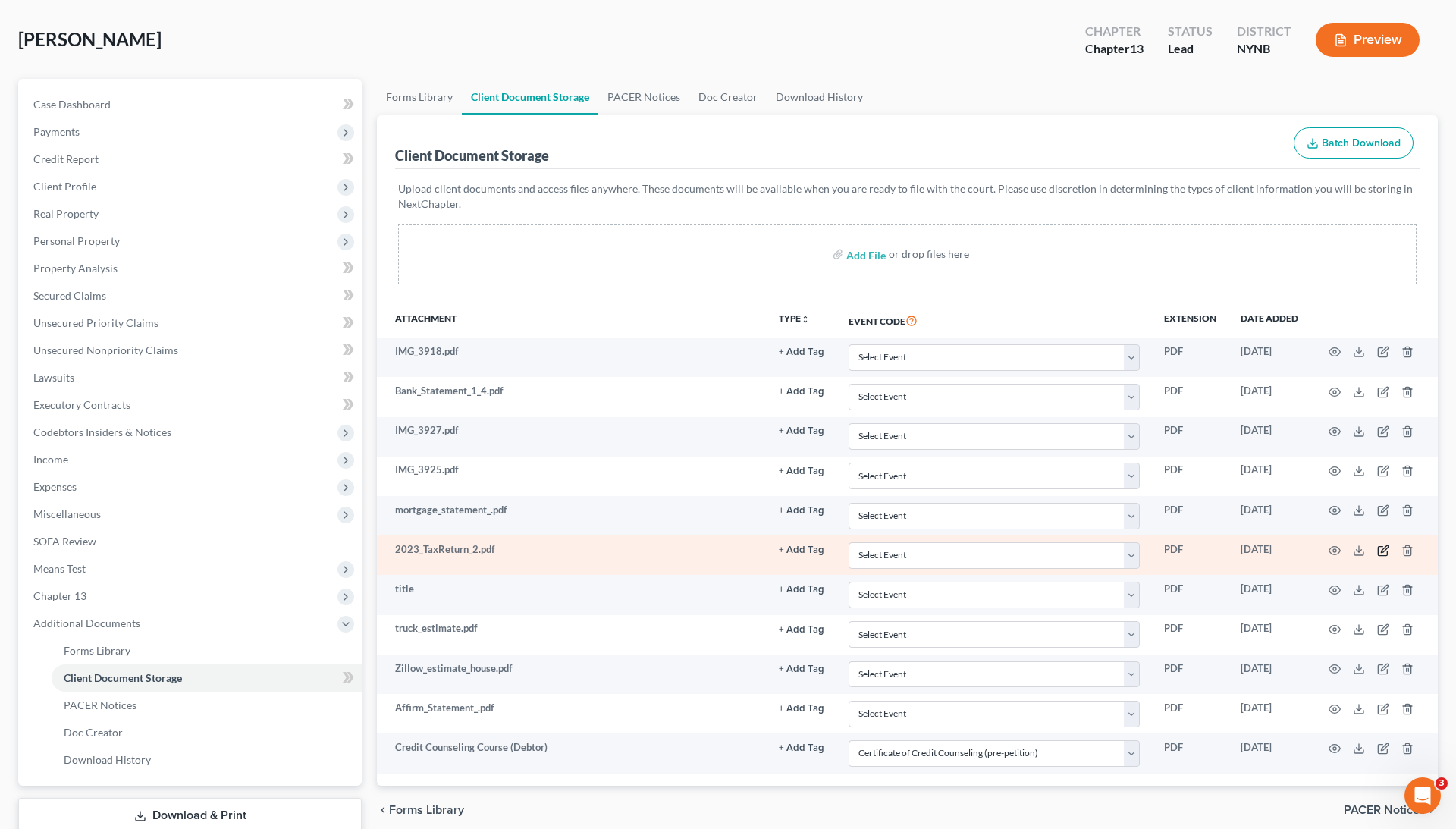
click at [1384, 547] on icon "button" at bounding box center [1383, 551] width 12 height 12
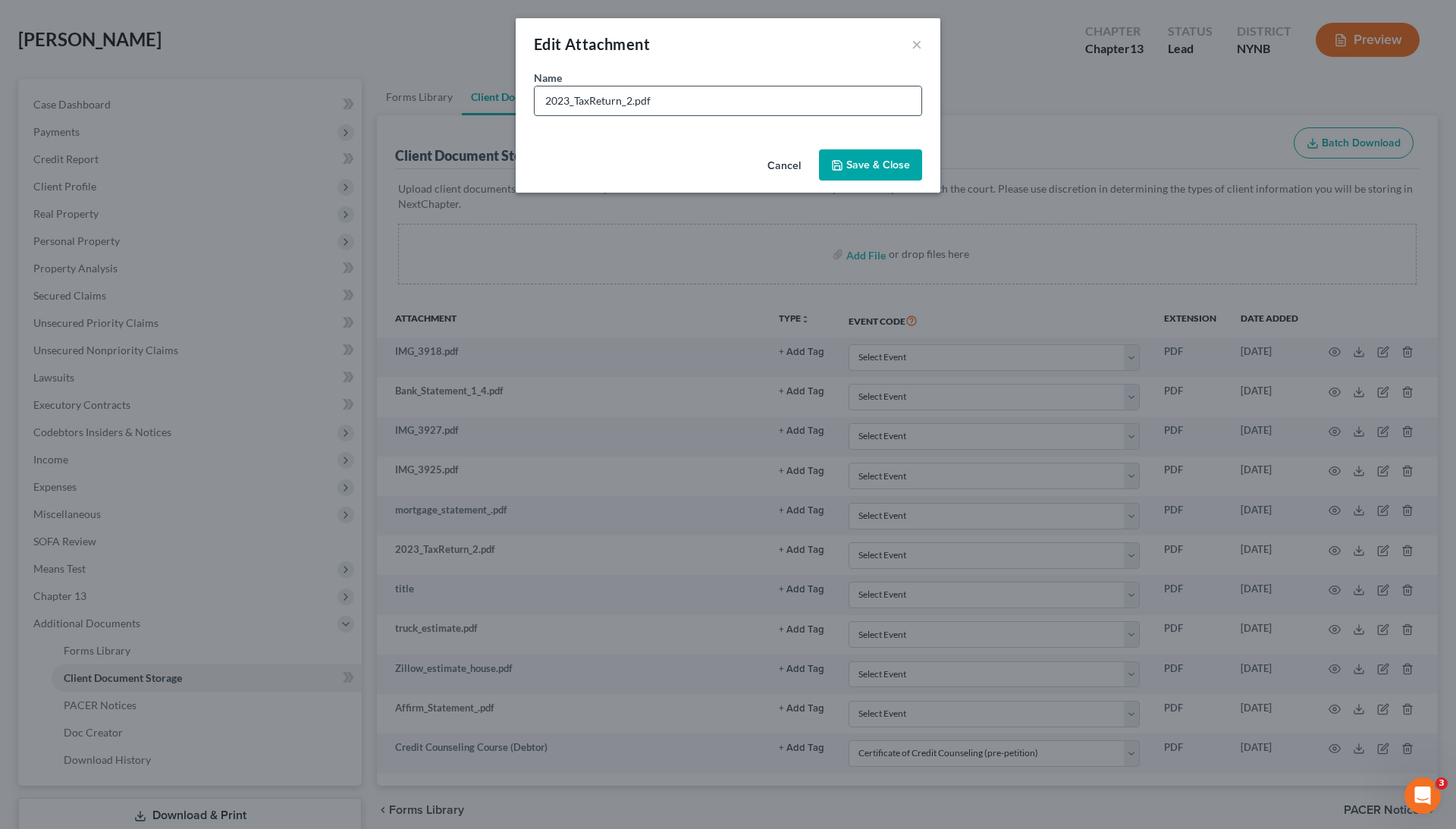
click at [611, 98] on input "2023_TaxReturn_2.pdf" at bounding box center [728, 101] width 387 height 29
type input "23 and 24 tax"
click at [902, 156] on button "Save & Close" at bounding box center [870, 166] width 103 height 32
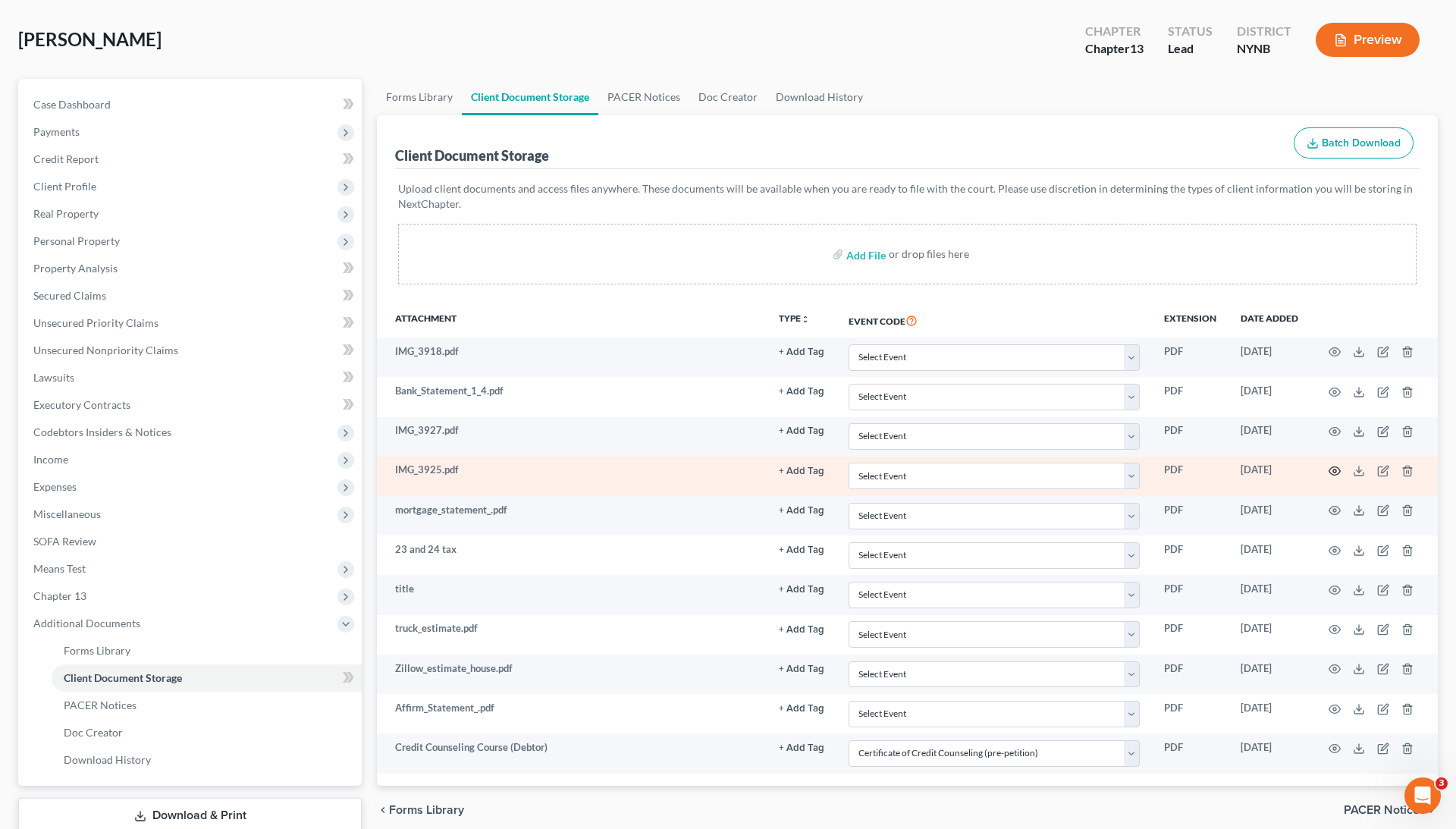
click at [1332, 471] on icon "button" at bounding box center [1335, 471] width 12 height 12
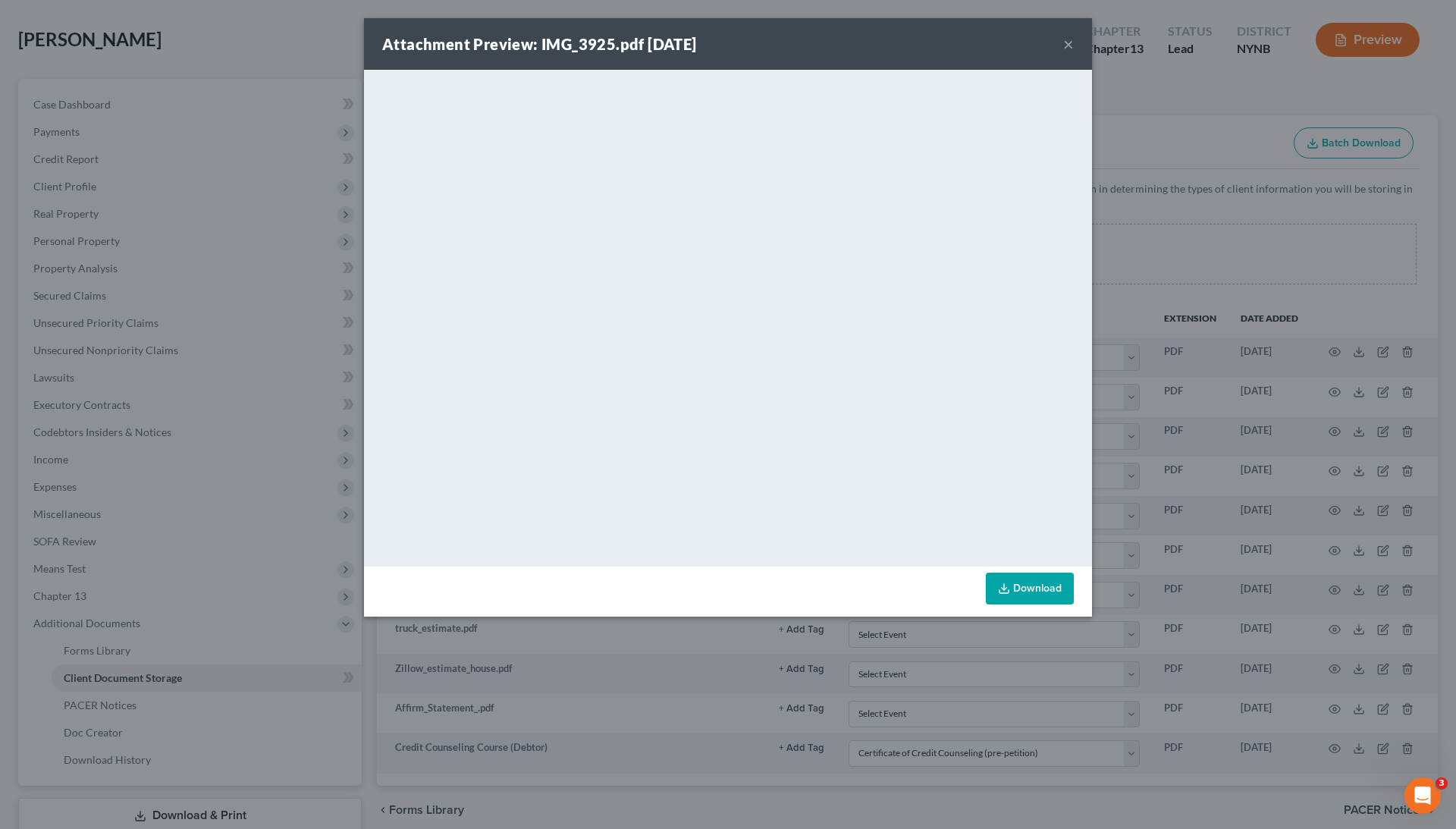
click at [1321, 465] on div "Attachment Preview: IMG_3925.pdf [DATE] × <object ng-attr-data='[URL][DOMAIN_NA…" at bounding box center [728, 414] width 1456 height 829
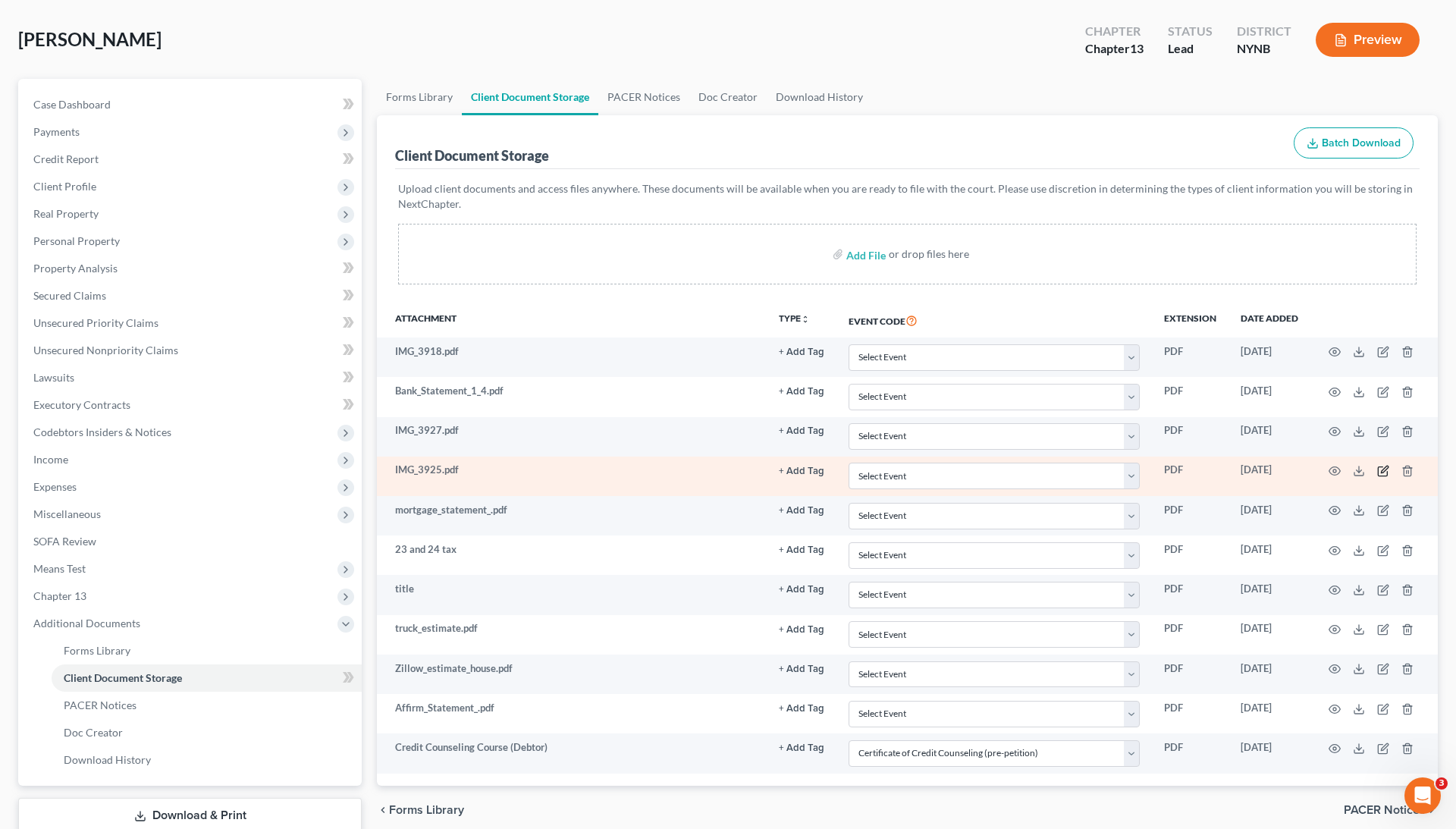
click at [1381, 471] on icon "button" at bounding box center [1384, 469] width 7 height 7
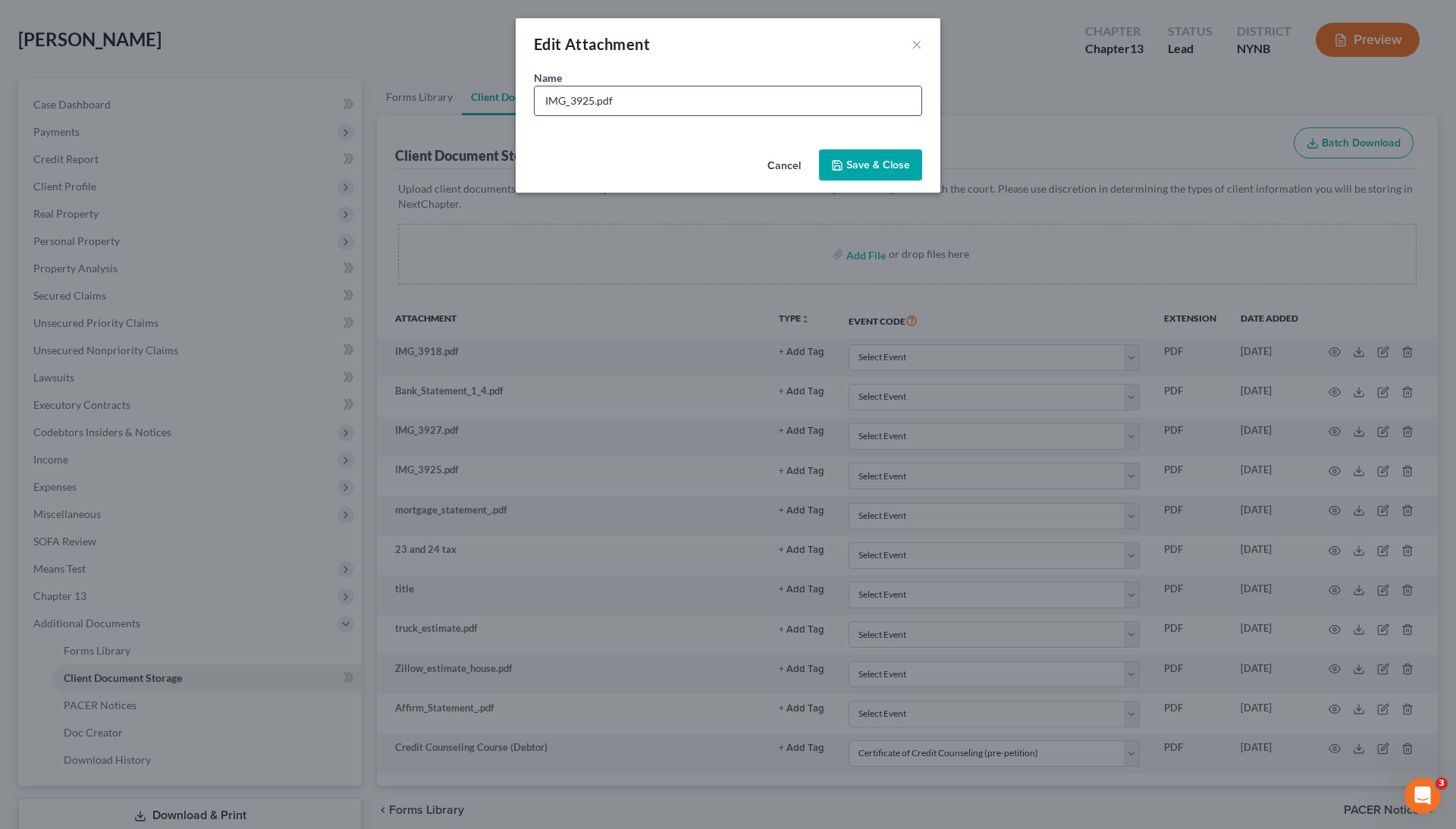
click at [610, 100] on input "IMG_3925.pdf" at bounding box center [728, 101] width 387 height 29
type input "id ssc"
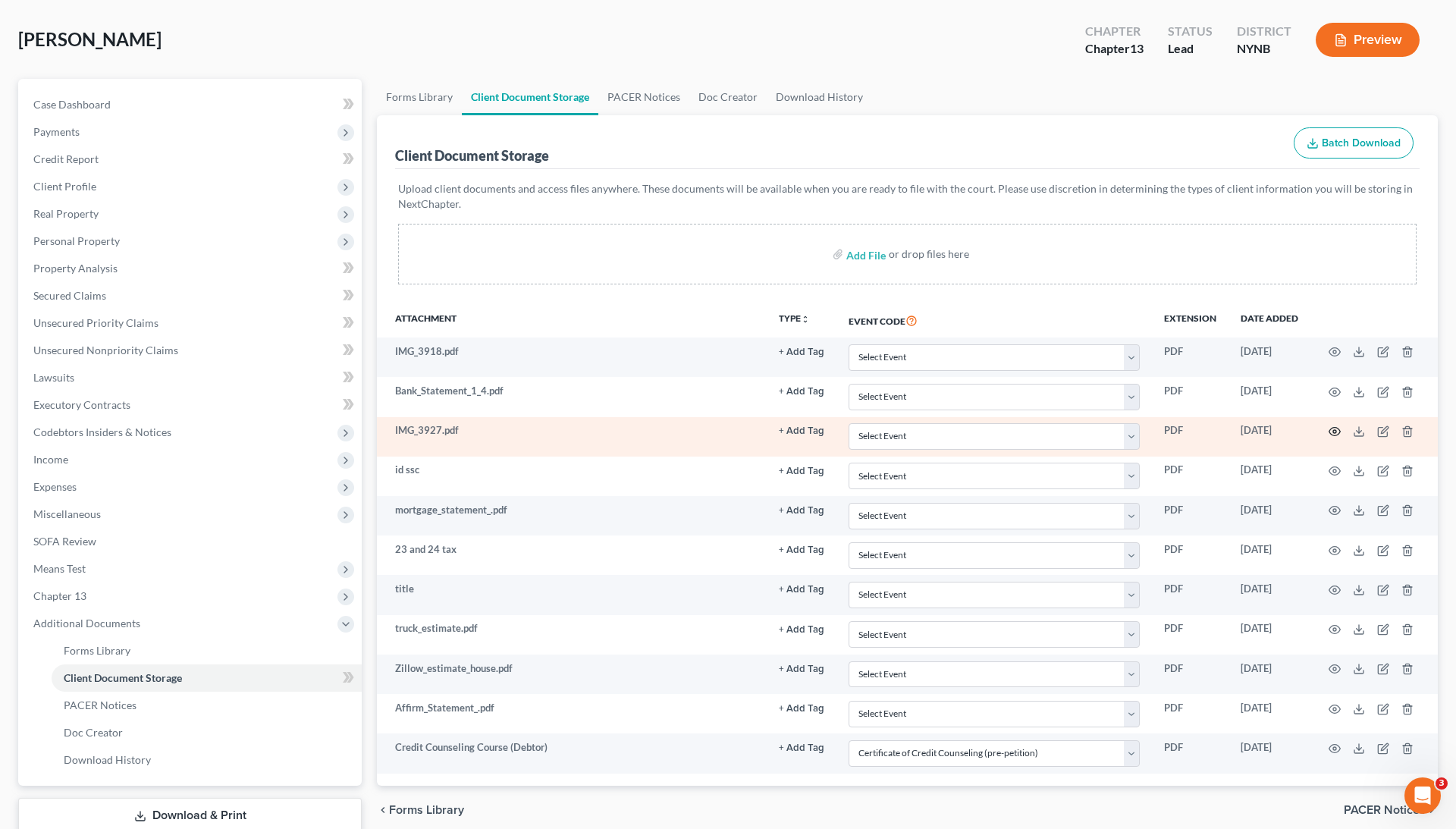
click at [1335, 430] on icon "button" at bounding box center [1335, 432] width 12 height 12
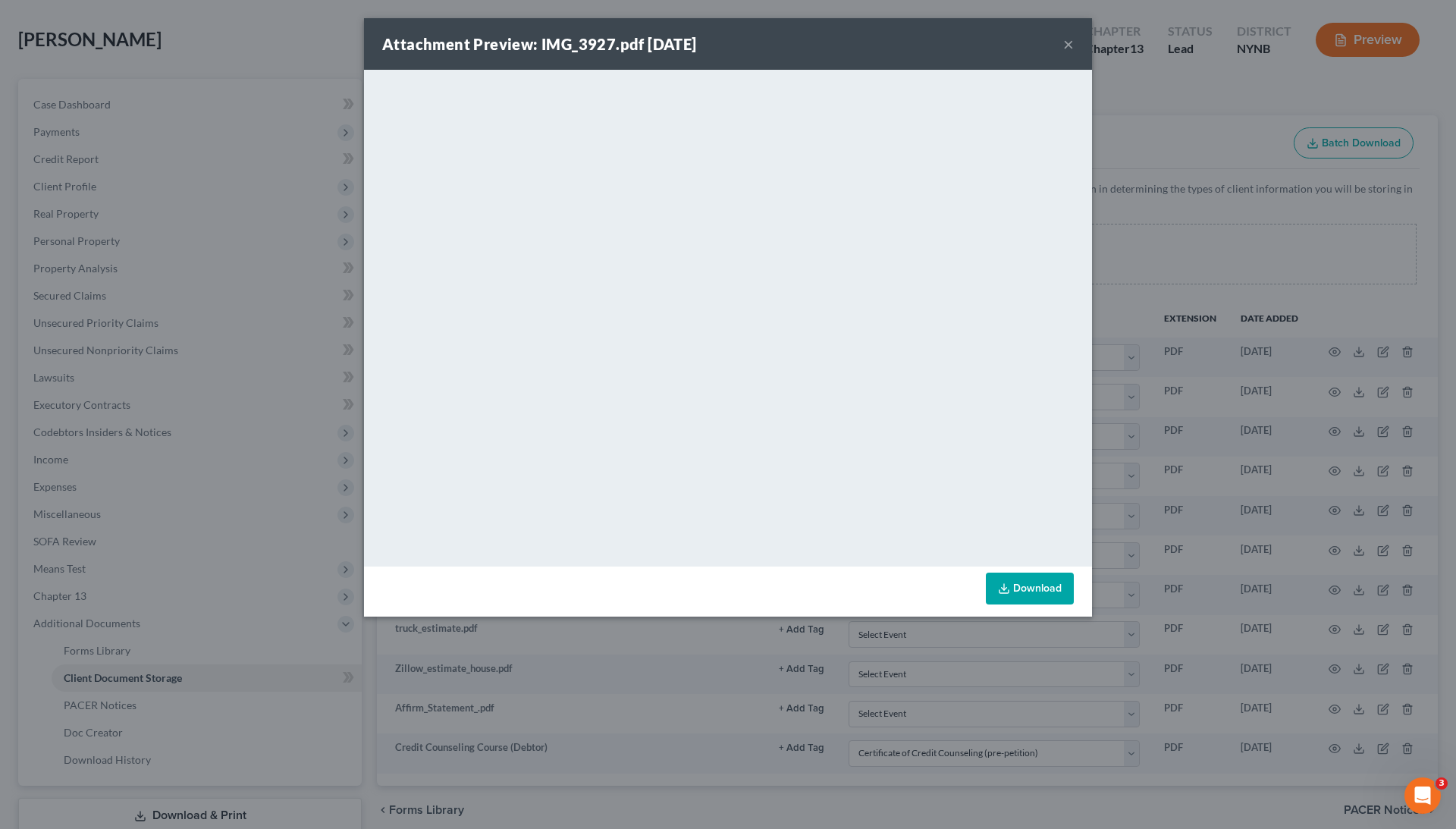
click at [1164, 375] on div "Attachment Preview: IMG_3927.pdf [DATE] × <object ng-attr-data='[URL][DOMAIN_NA…" at bounding box center [728, 414] width 1456 height 829
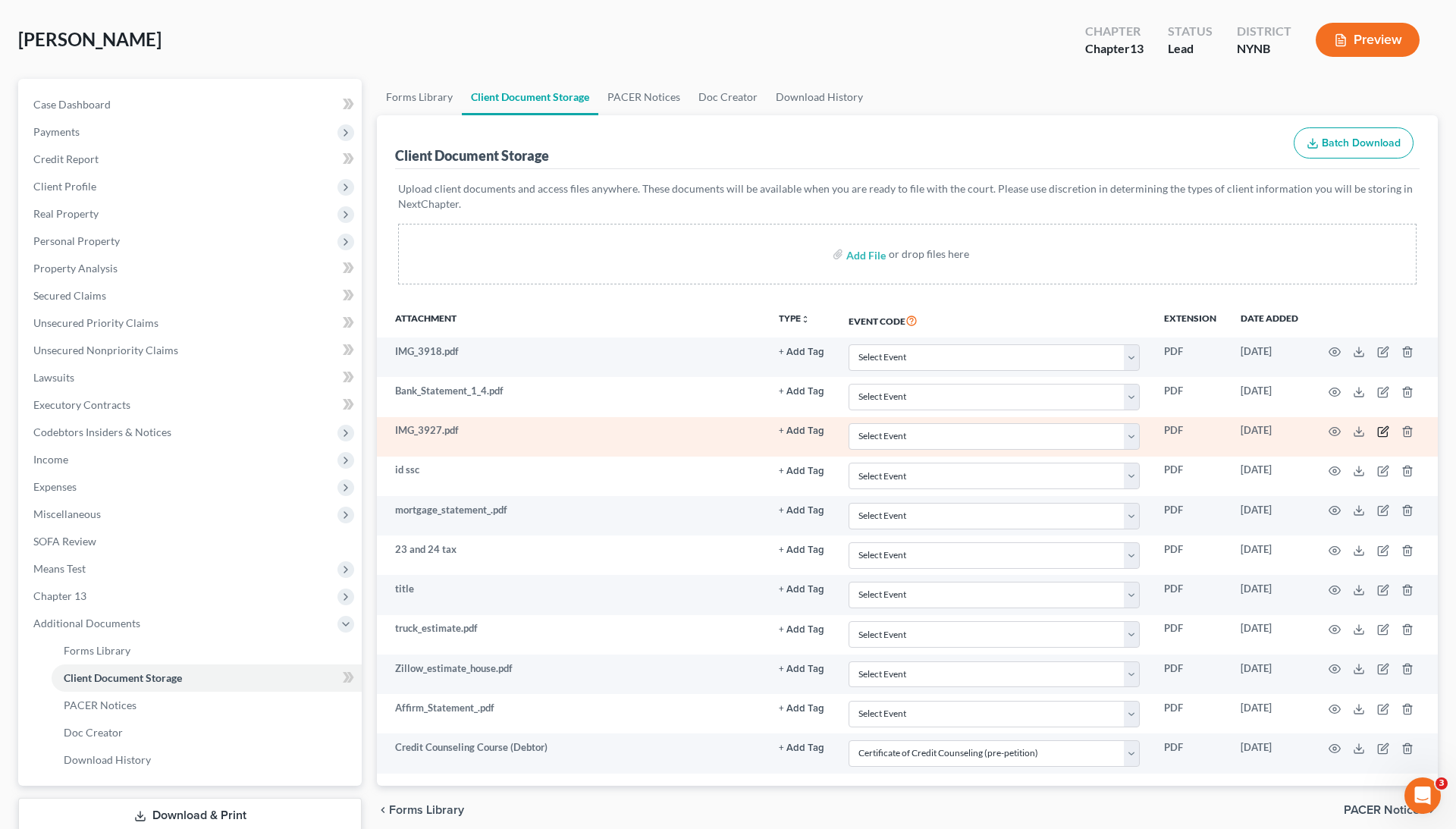
click at [1383, 433] on icon "button" at bounding box center [1383, 432] width 12 height 12
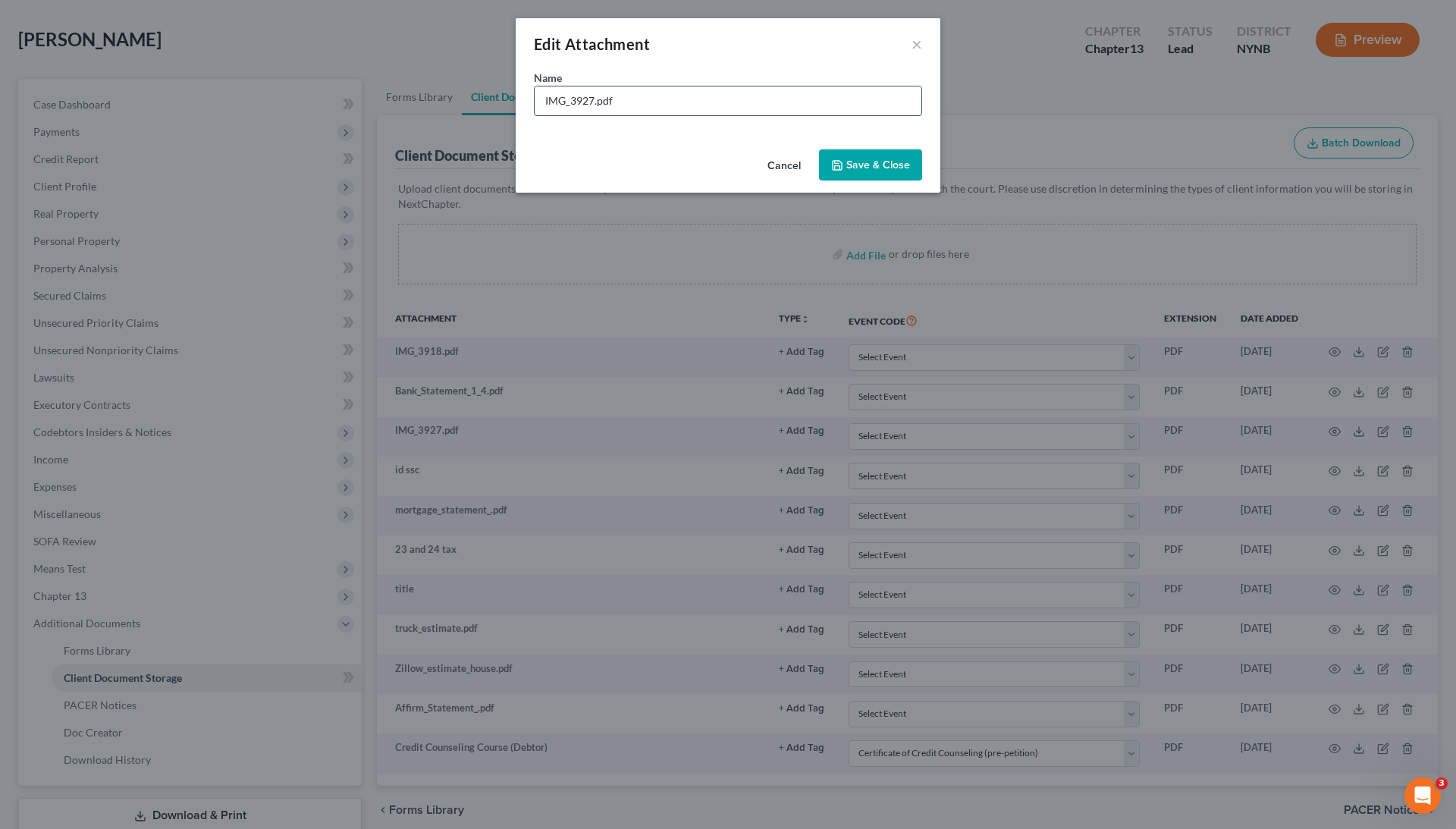
click at [613, 87] on input "IMG_3927.pdf" at bounding box center [728, 101] width 387 height 29
click at [613, 89] on input "IMG_3927.pdf" at bounding box center [728, 101] width 387 height 29
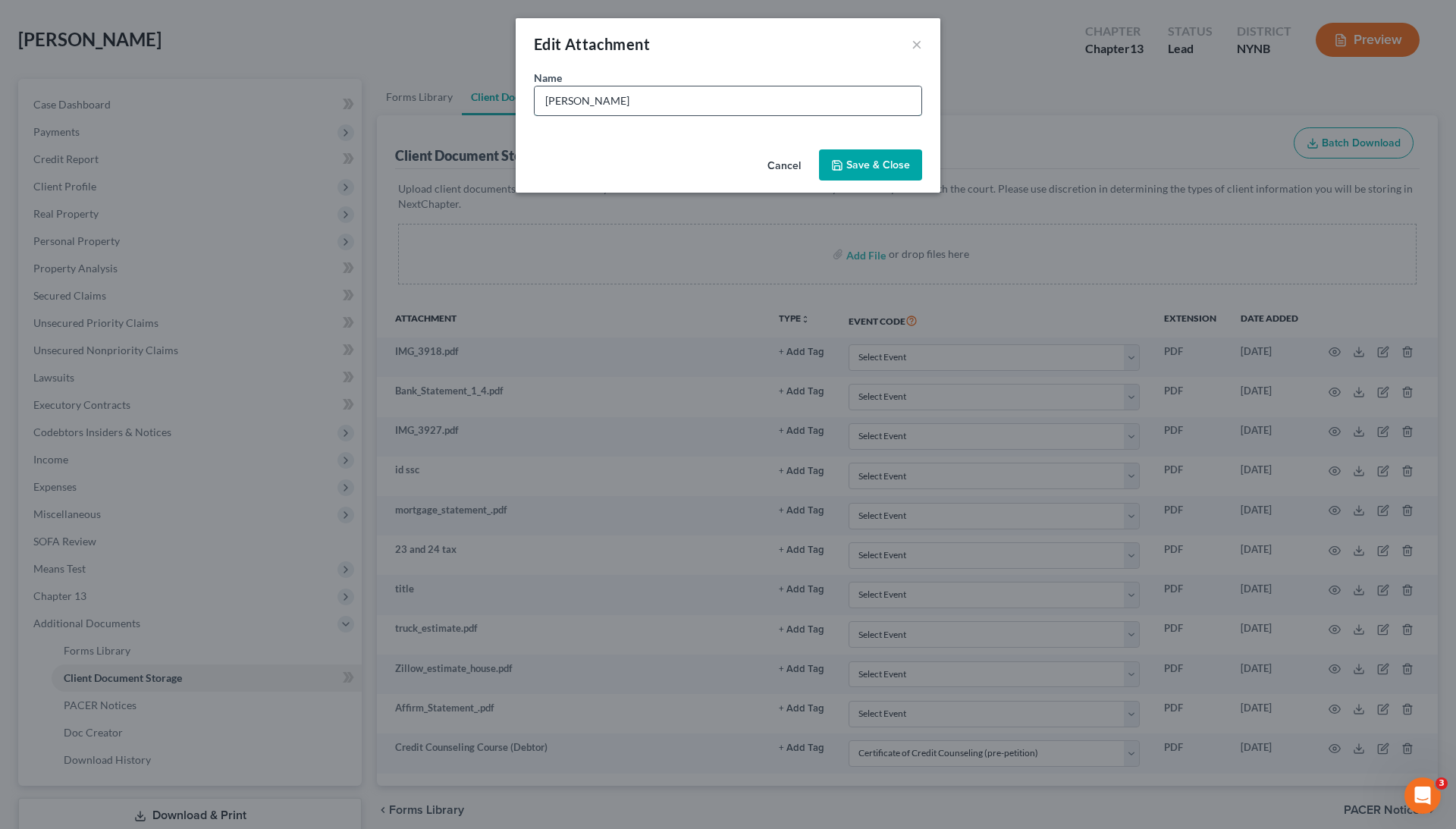
type input "[PERSON_NAME]"
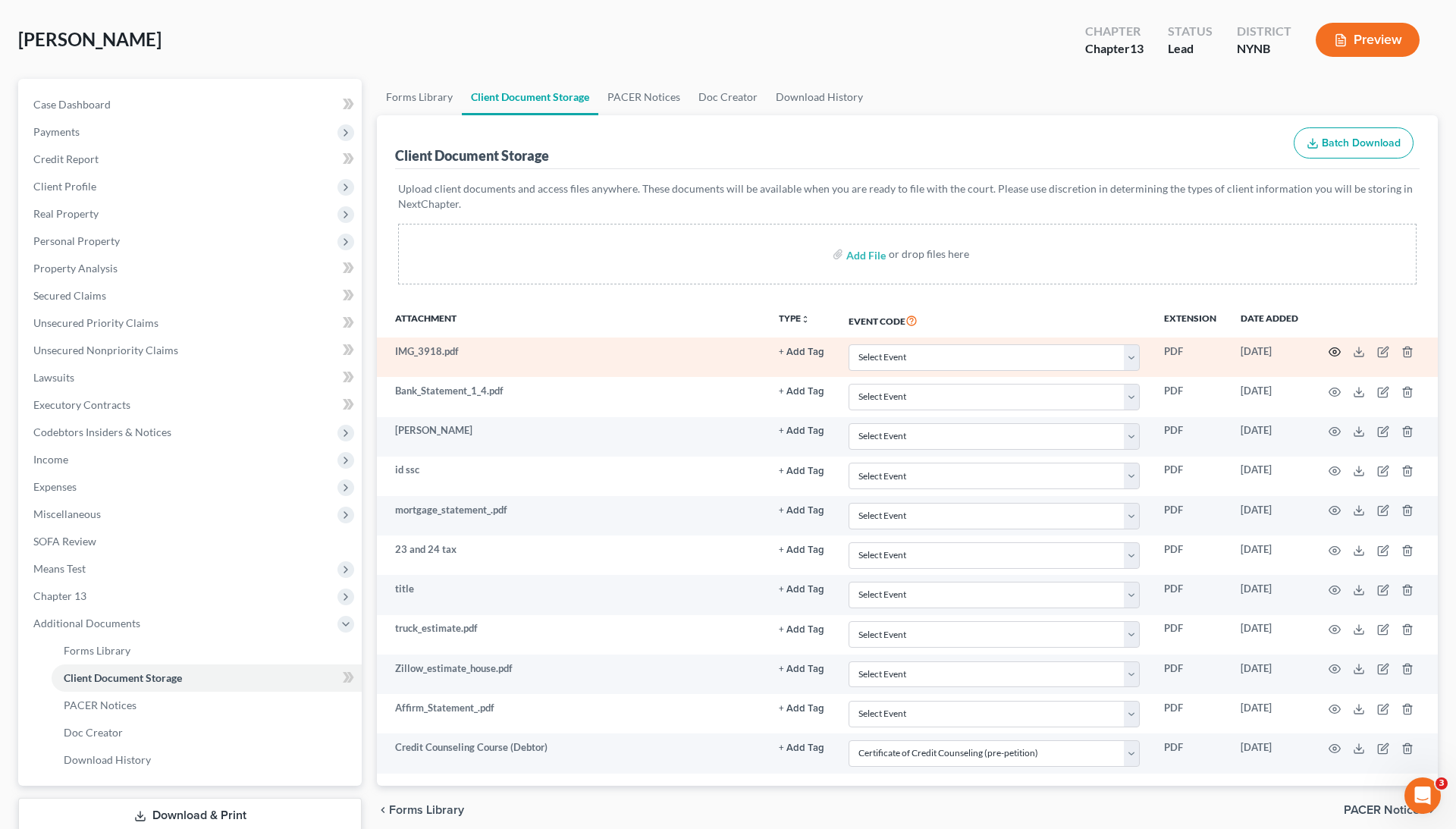
click at [1338, 350] on icon "button" at bounding box center [1335, 352] width 12 height 12
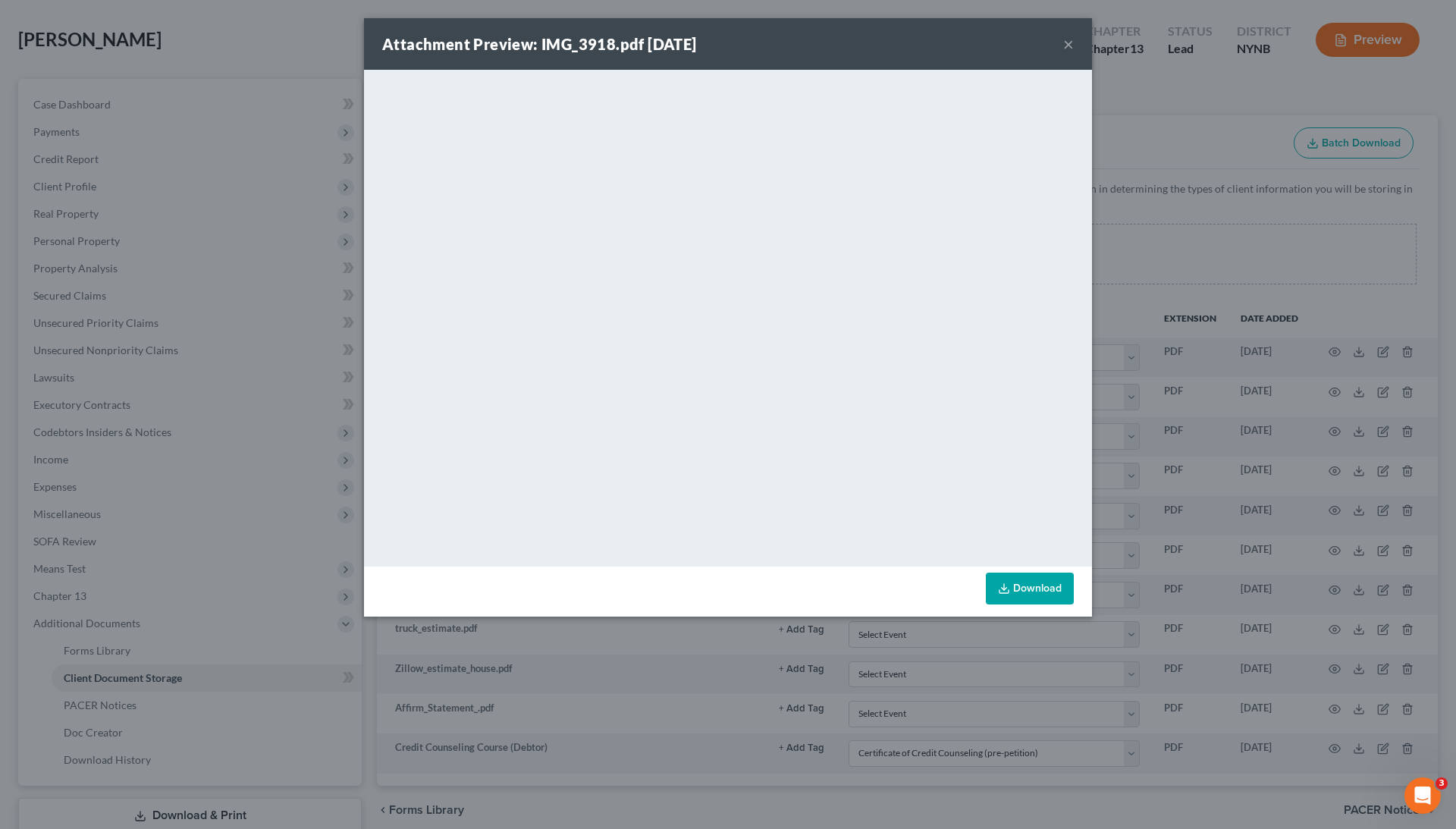
click at [1168, 369] on div "Attachment Preview: IMG_3918.pdf [DATE] × <object ng-attr-data='[URL][DOMAIN_NA…" at bounding box center [728, 414] width 1456 height 829
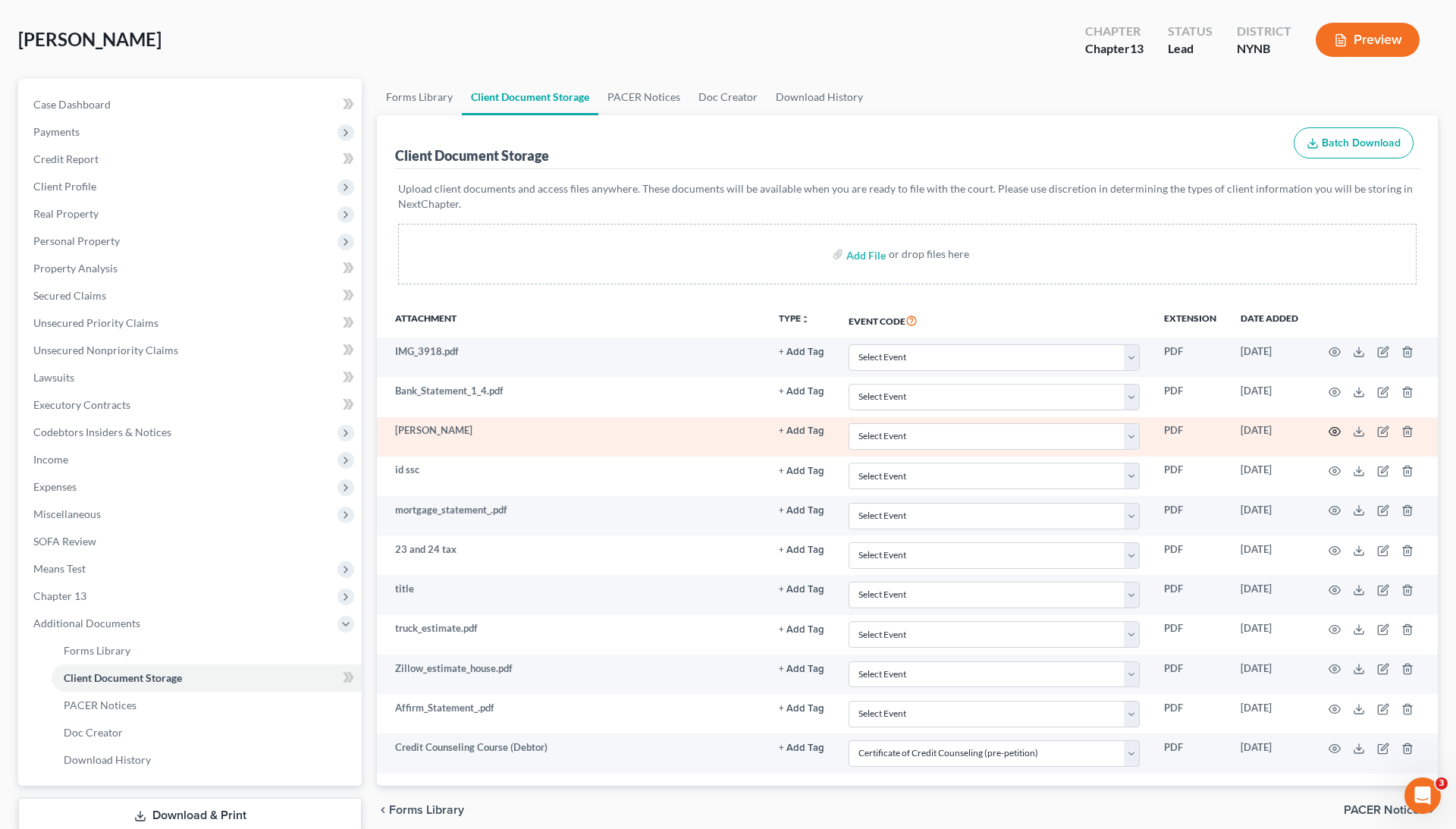
click at [1333, 426] on icon "button" at bounding box center [1335, 432] width 12 height 12
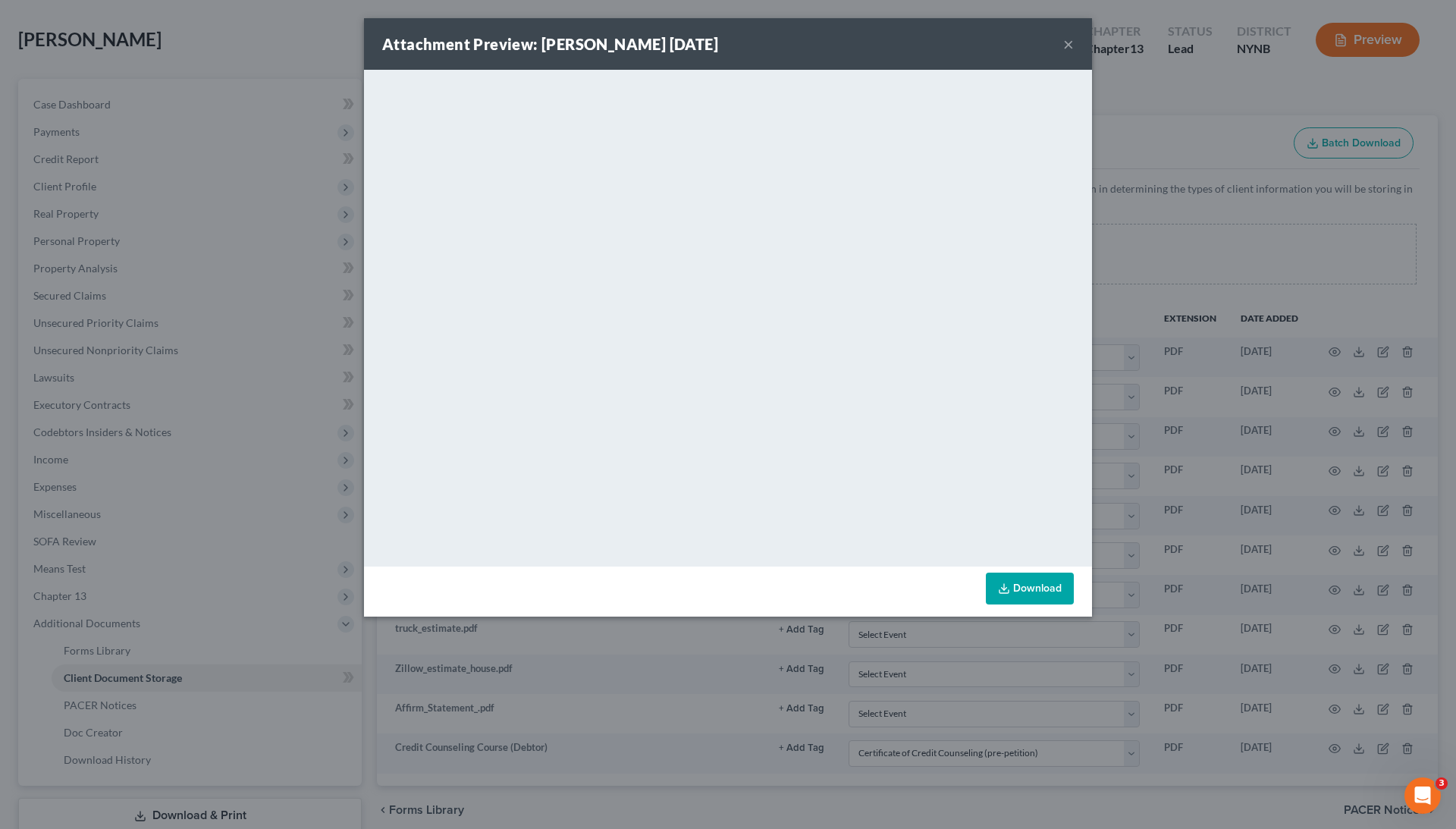
click at [1193, 298] on div "Attachment Preview: [PERSON_NAME] [DATE] × <object ng-attr-data='[URL][DOMAIN_N…" at bounding box center [728, 414] width 1456 height 829
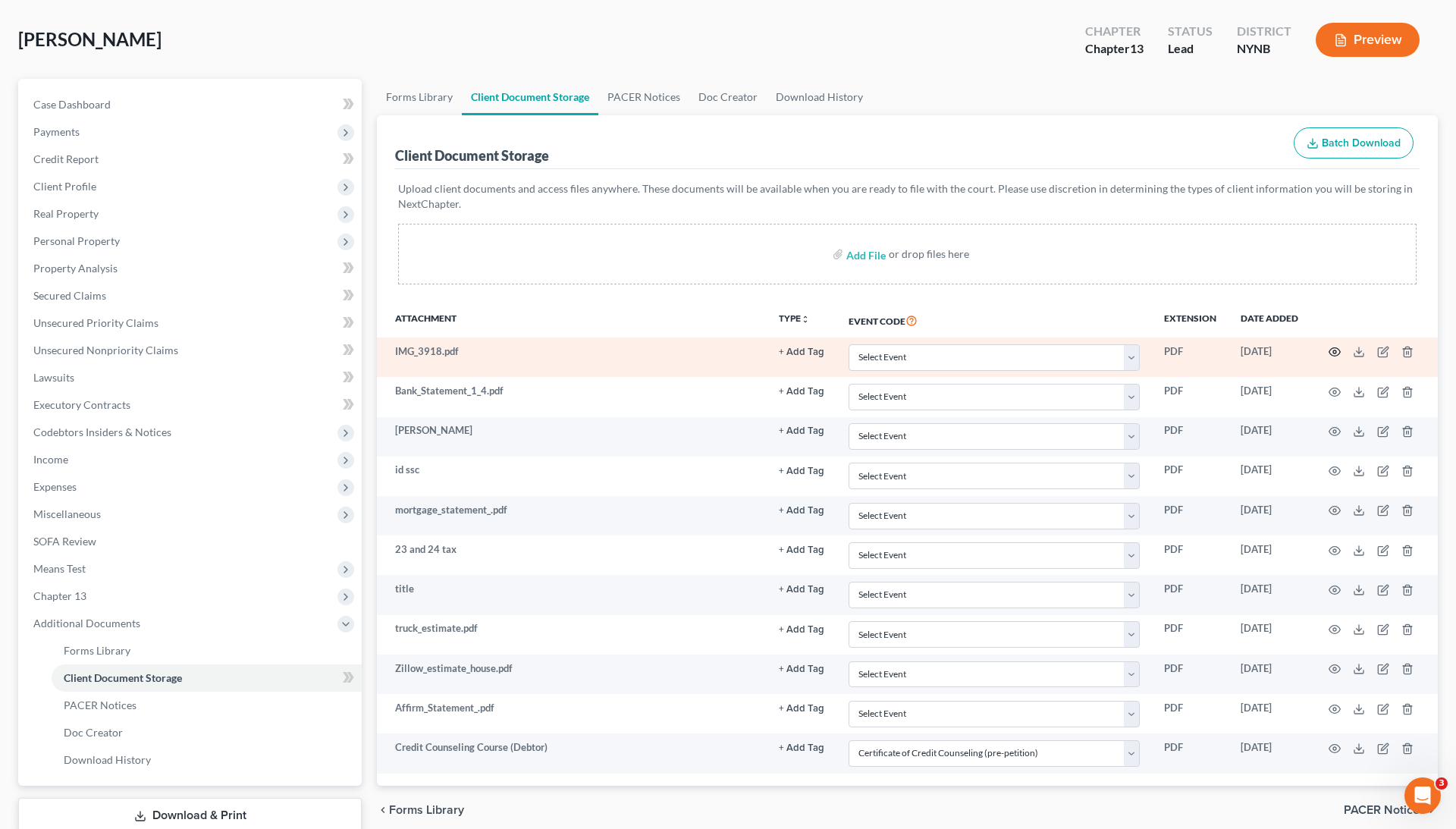
click at [1332, 347] on icon "button" at bounding box center [1335, 352] width 12 height 12
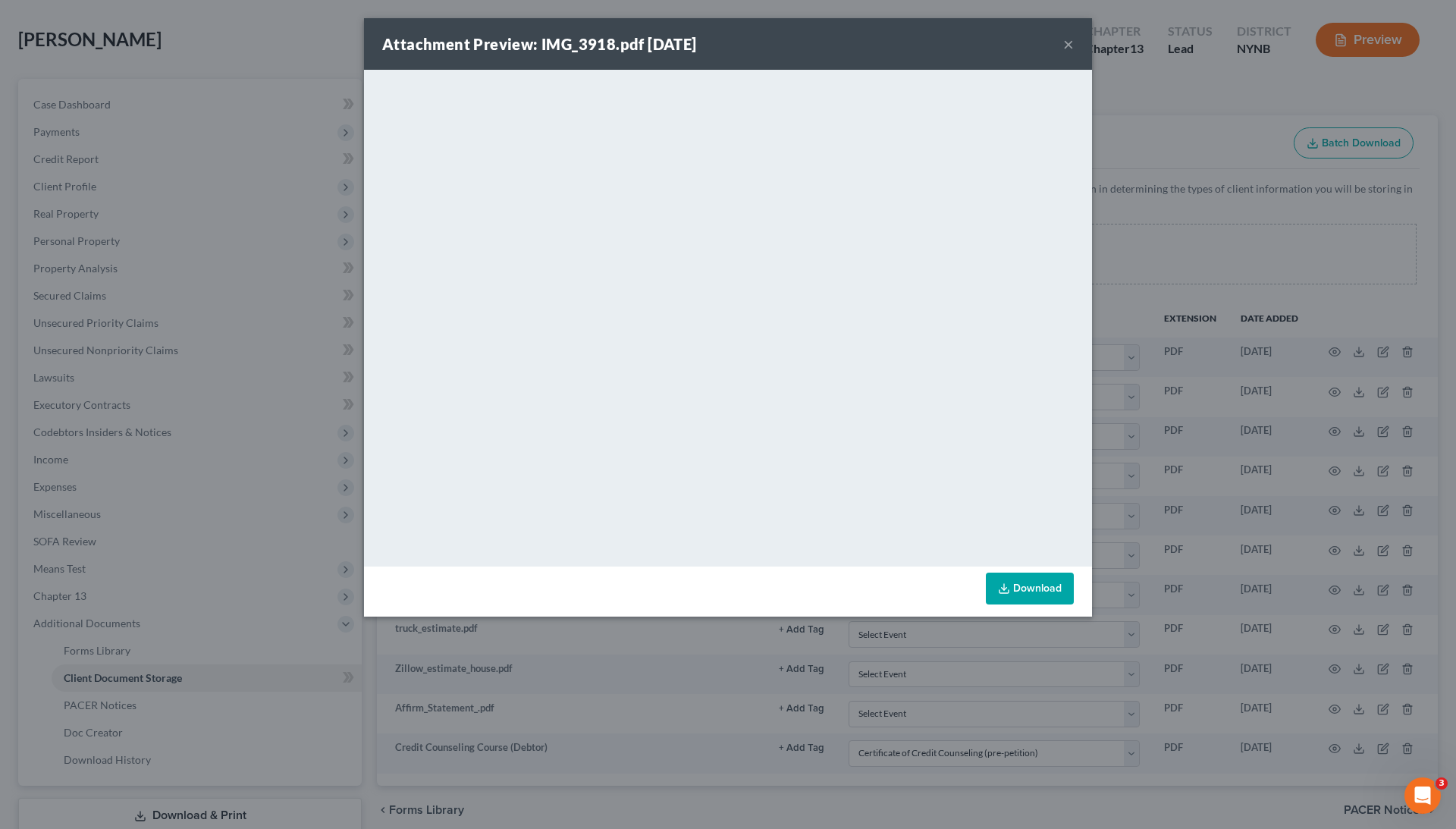
click at [1166, 230] on div "Attachment Preview: IMG_3918.pdf [DATE] × <object ng-attr-data='[URL][DOMAIN_NA…" at bounding box center [728, 414] width 1456 height 829
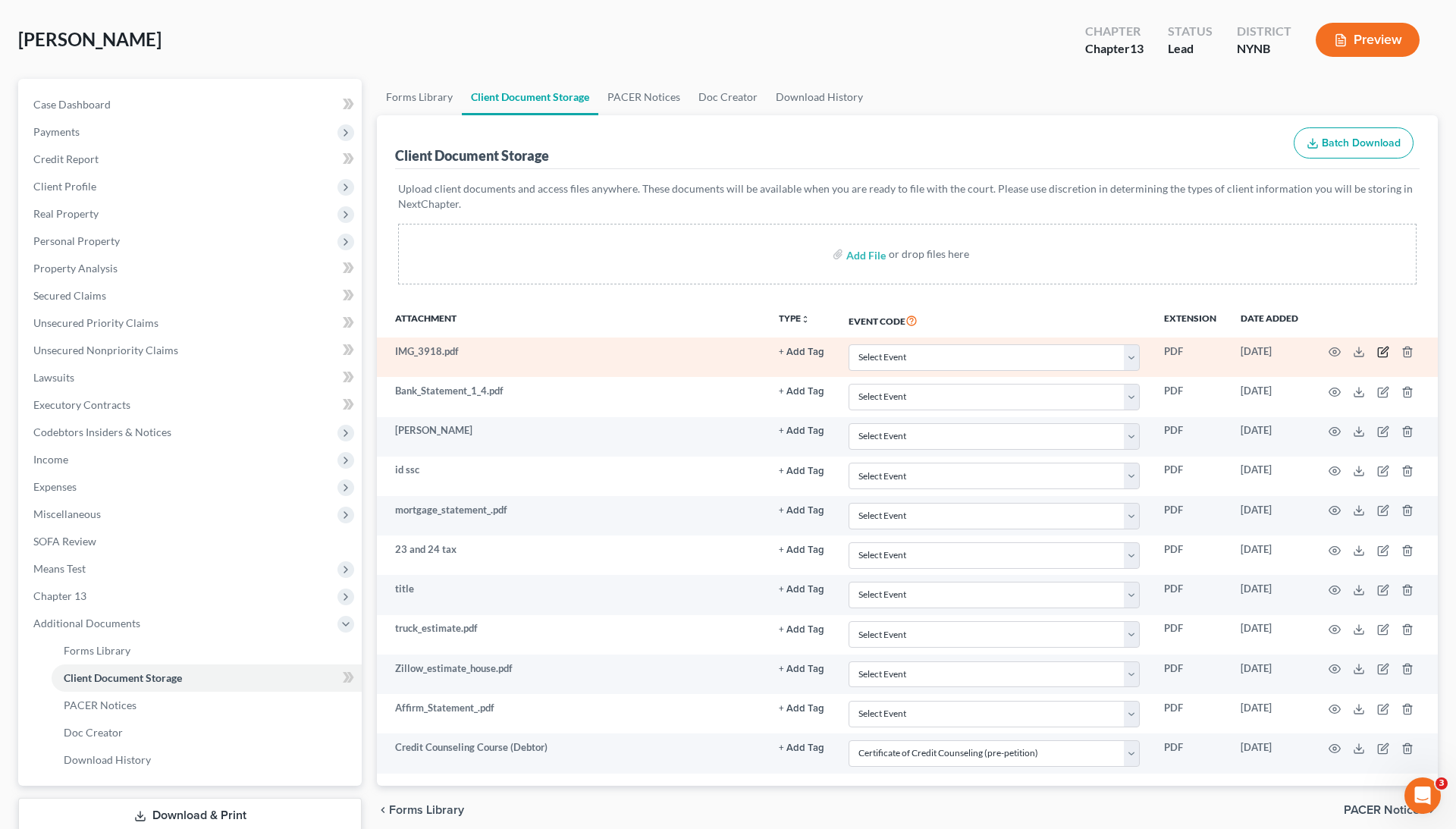
click at [1386, 357] on icon "button" at bounding box center [1383, 352] width 12 height 12
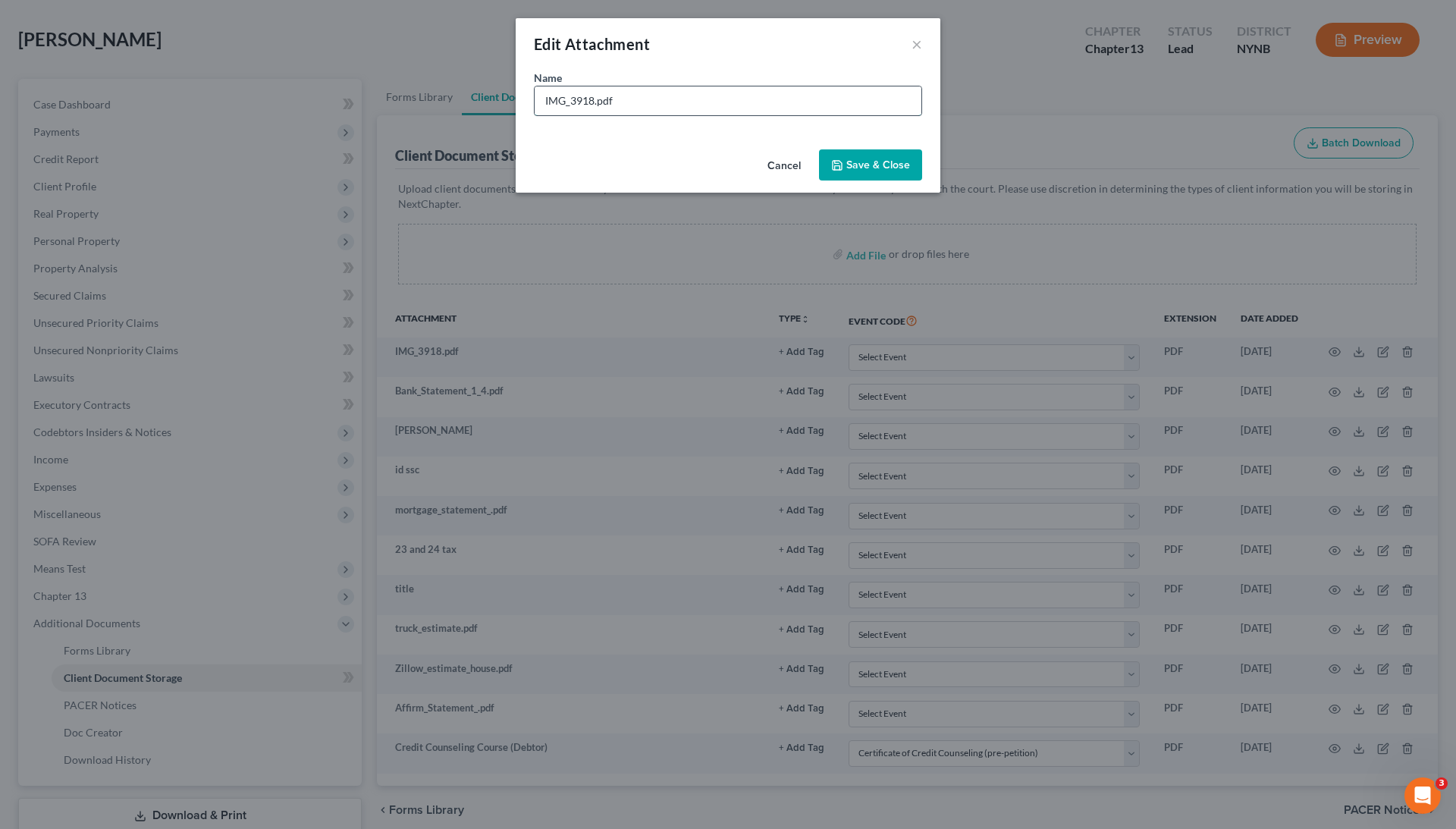
click at [628, 105] on input "IMG_3918.pdf" at bounding box center [728, 101] width 387 height 29
type input "medic bill"
click at [858, 162] on span "Save & Close" at bounding box center [879, 165] width 64 height 13
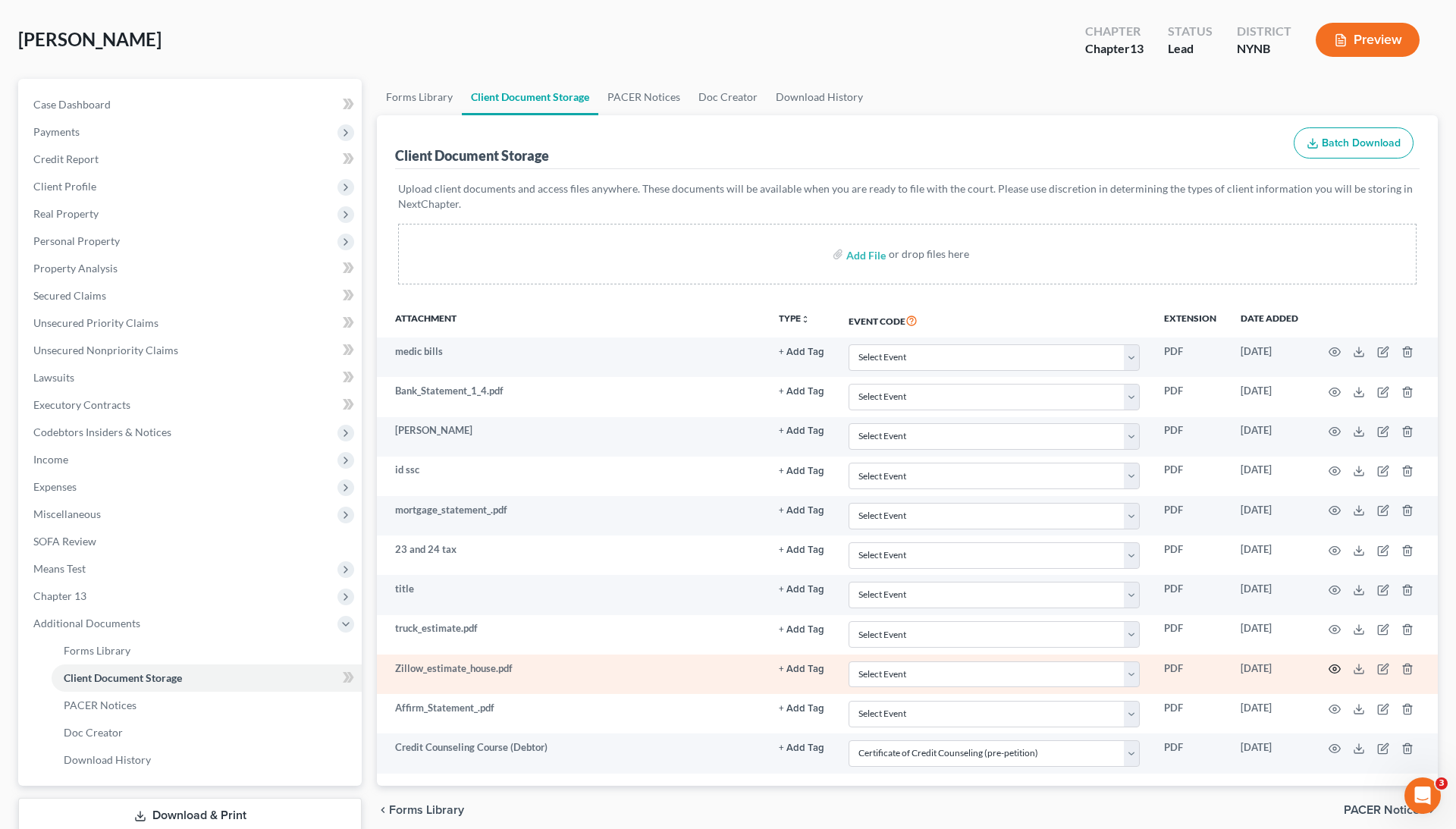
click at [1330, 665] on icon "button" at bounding box center [1335, 669] width 12 height 12
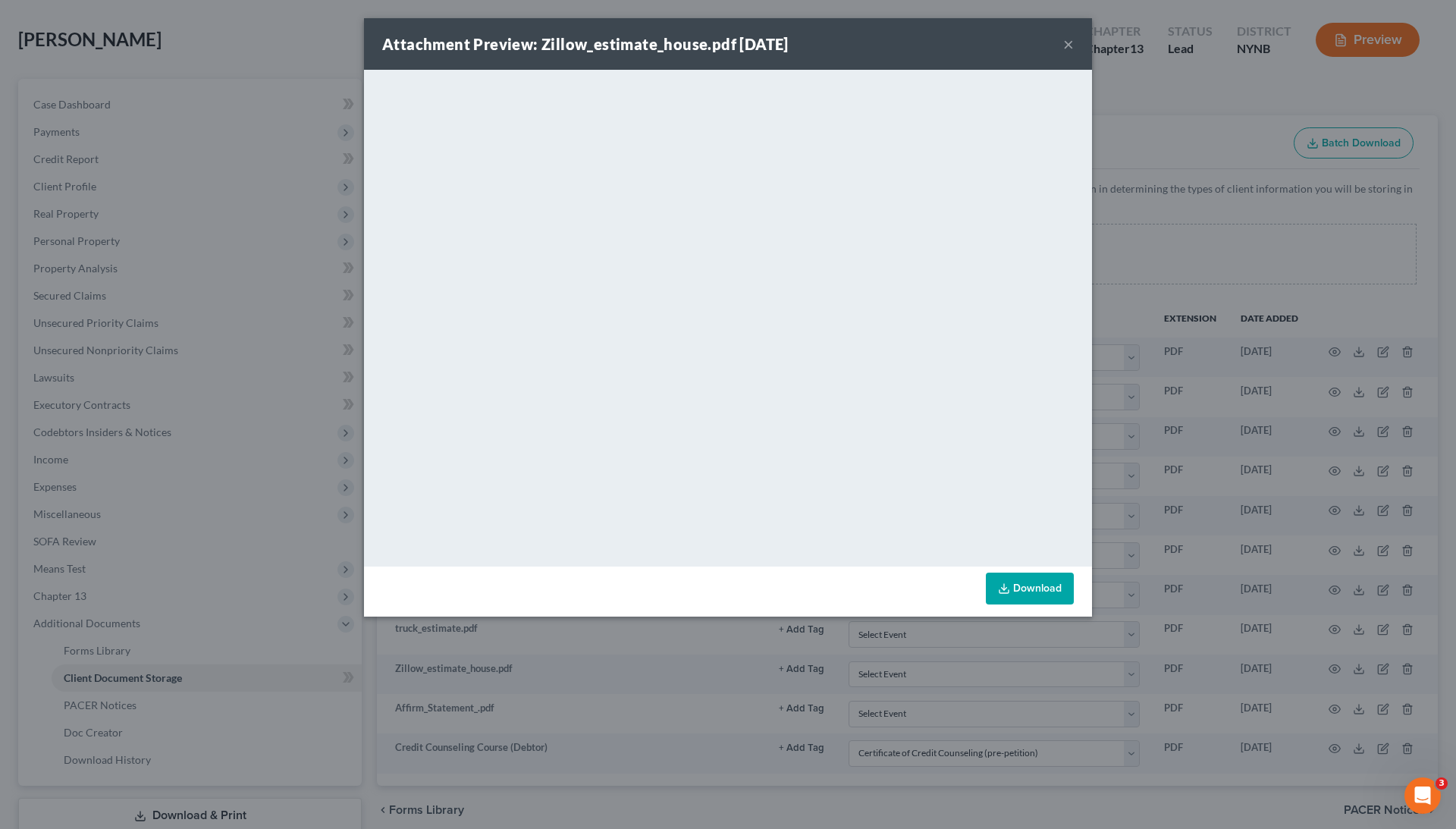
click at [280, 298] on div "Attachment Preview: Zillow_estimate_house.pdf [DATE] × <object ng-attr-data='[U…" at bounding box center [728, 414] width 1456 height 829
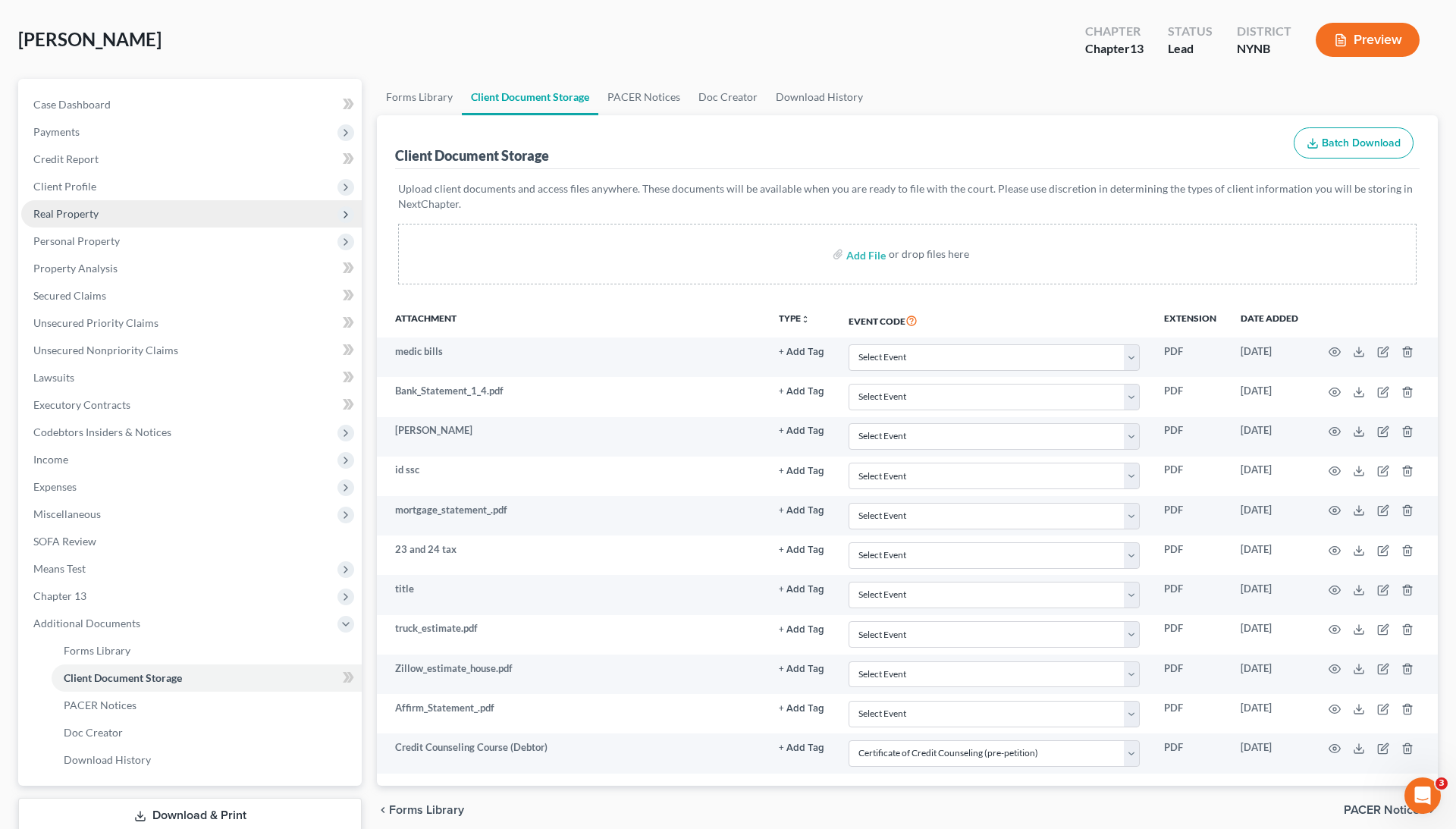
click at [126, 217] on span "Real Property" at bounding box center [191, 213] width 341 height 27
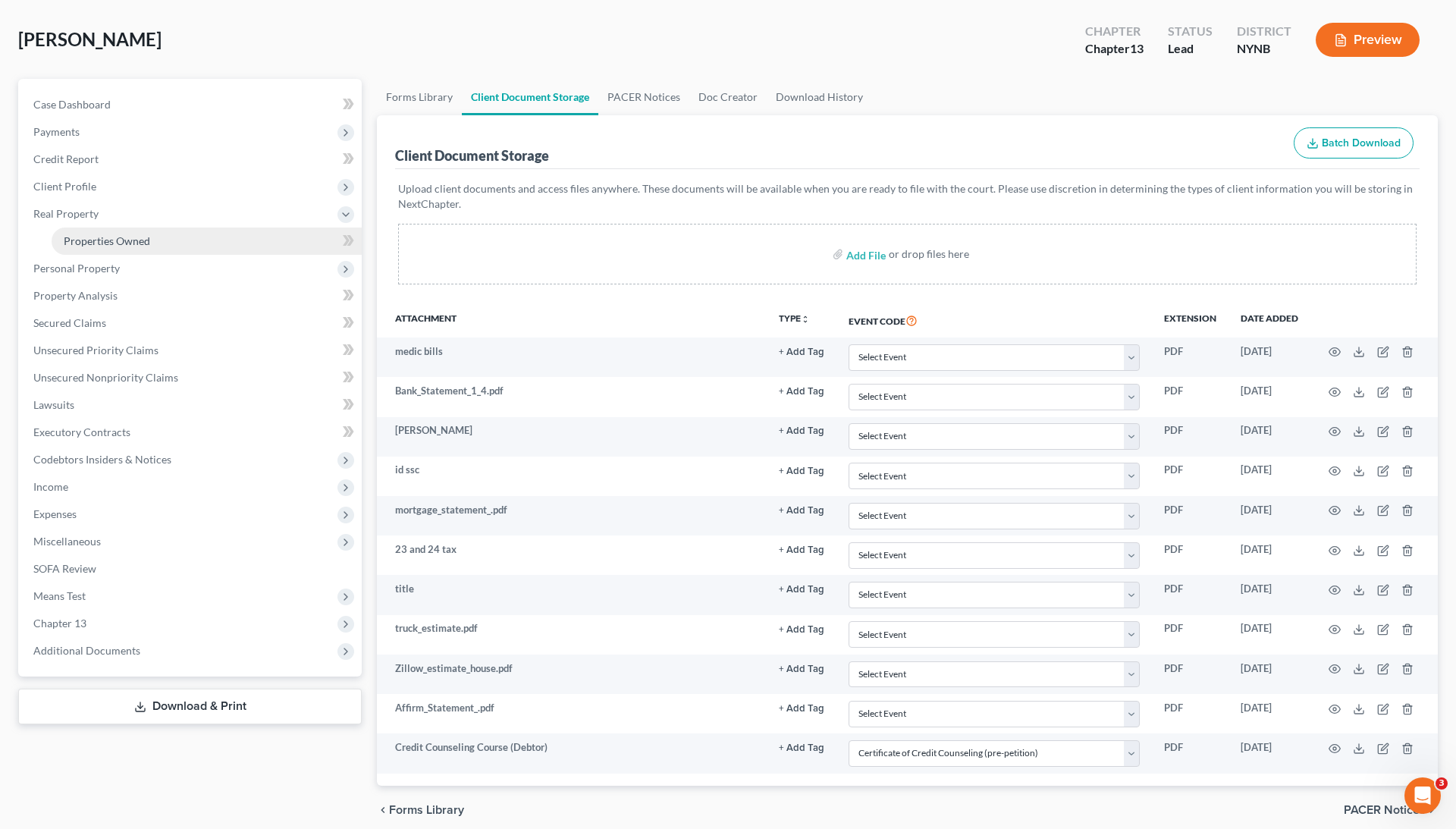
click at [147, 238] on span "Properties Owned" at bounding box center [107, 240] width 87 height 13
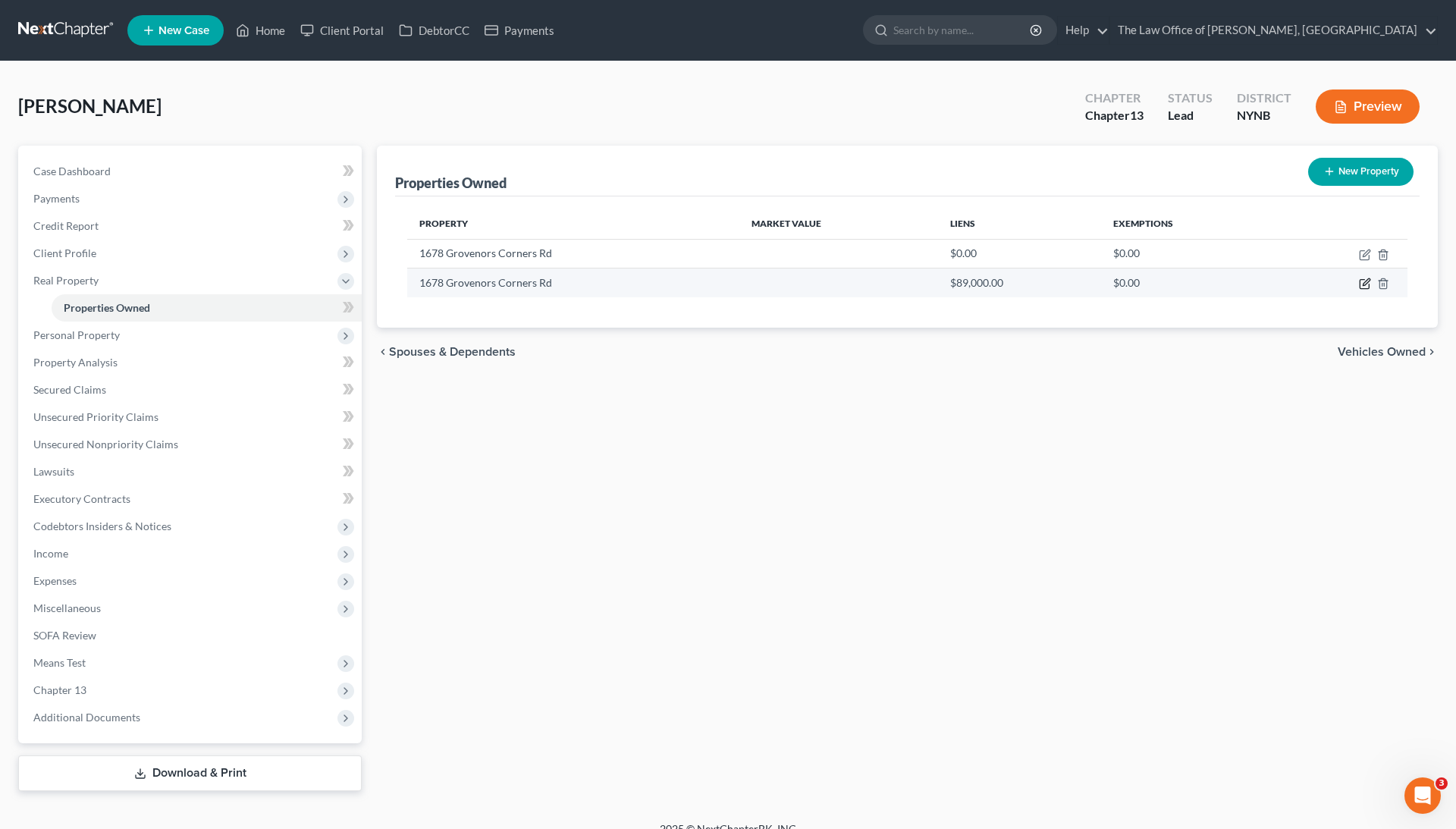
click at [1364, 282] on icon "button" at bounding box center [1366, 282] width 7 height 7
select select "35"
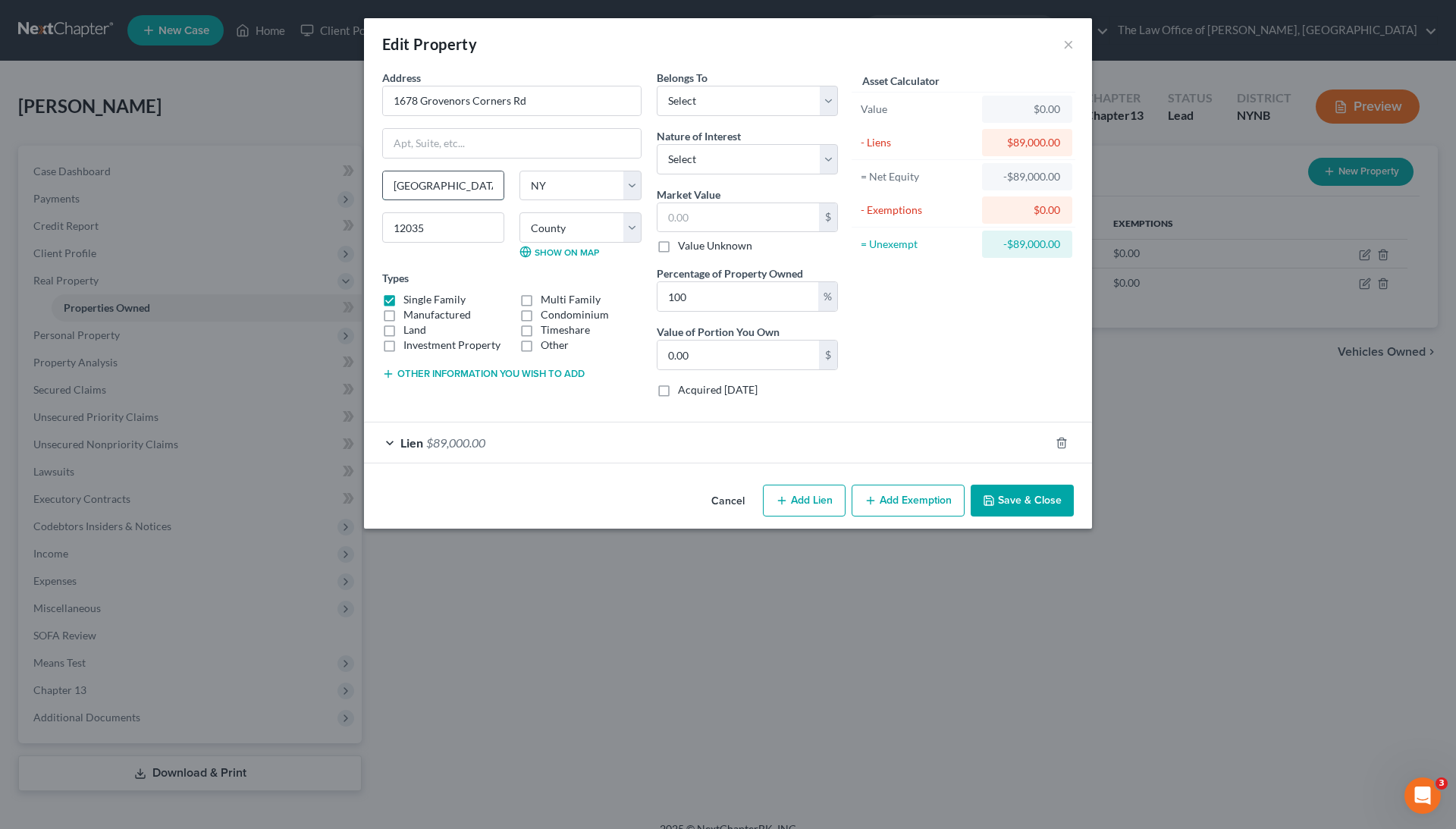
click at [436, 186] on input "[GEOGRAPHIC_DATA]" at bounding box center [443, 186] width 121 height 29
click at [1162, 304] on div "Edit Property × Address * 1678 [GEOGRAPHIC_DATA] [GEOGRAPHIC_DATA] [US_STATE][G…" at bounding box center [728, 414] width 1456 height 829
